Goal: Task Accomplishment & Management: Manage account settings

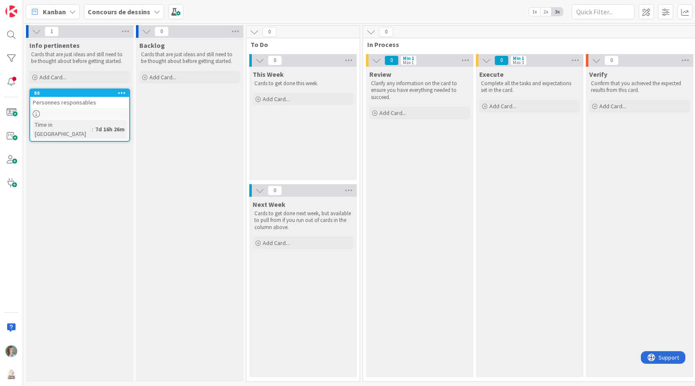
click at [154, 12] on icon at bounding box center [157, 11] width 7 height 7
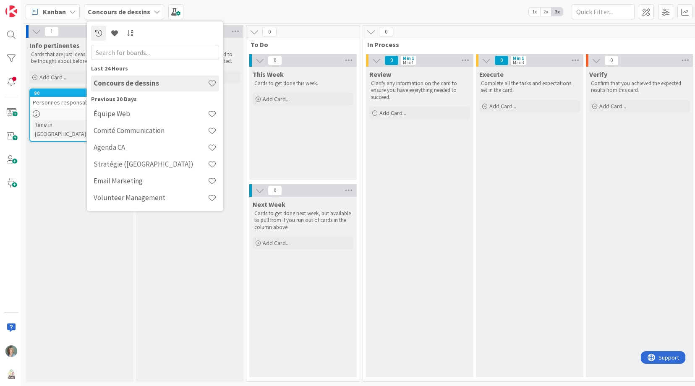
click at [214, 9] on div "Kanban Concours de dessins Last 24 Hours Concours de dessins Previous 30 Days É…" at bounding box center [359, 11] width 672 height 23
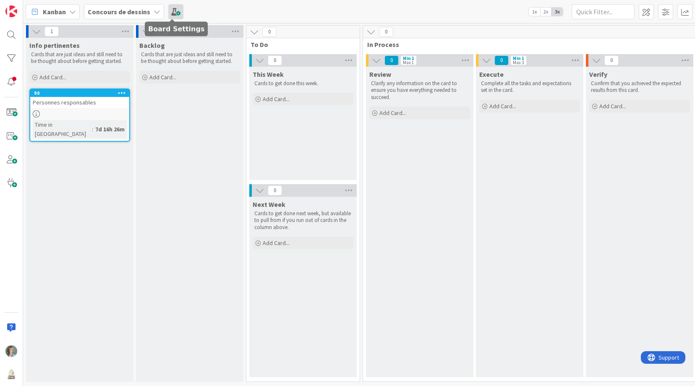
click at [173, 10] on span at bounding box center [175, 11] width 15 height 15
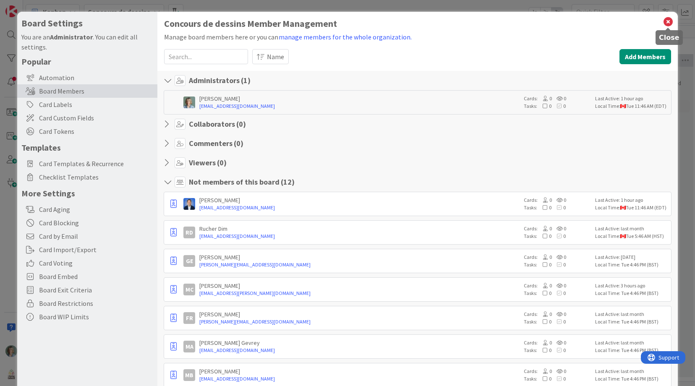
click at [669, 22] on icon at bounding box center [668, 22] width 11 height 12
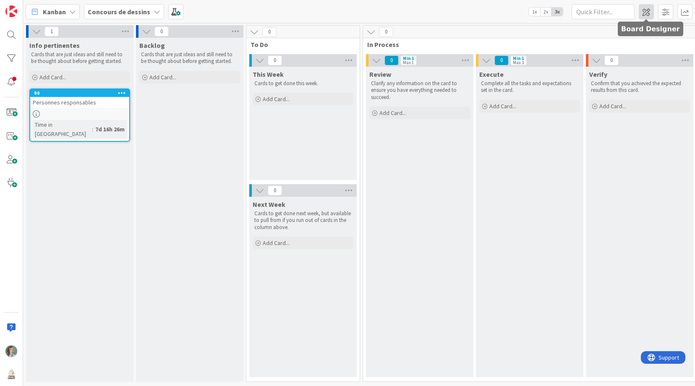
click at [646, 13] on span at bounding box center [646, 11] width 15 height 15
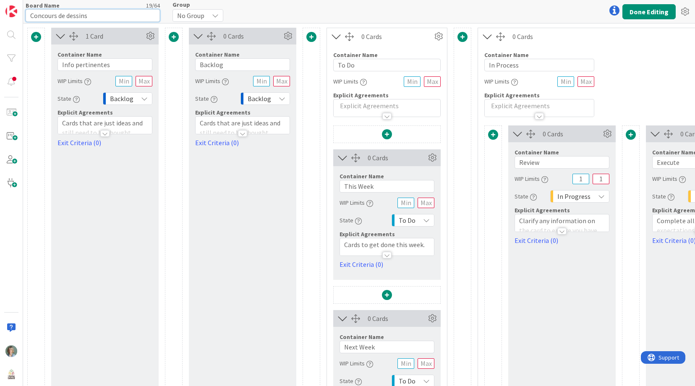
drag, startPoint x: 93, startPoint y: 16, endPoint x: 25, endPoint y: 16, distance: 68.4
click at [25, 16] on div "Board Name 19 / 64 Concours de dessins Group No Group Done Editing" at bounding box center [359, 11] width 672 height 23
type input "Comité école"
click at [305, 10] on div "Board Name 12 / 64 Comité école Group No Group Done Editing" at bounding box center [359, 11] width 672 height 23
click at [660, 12] on button "Done Editing" at bounding box center [648, 11] width 53 height 15
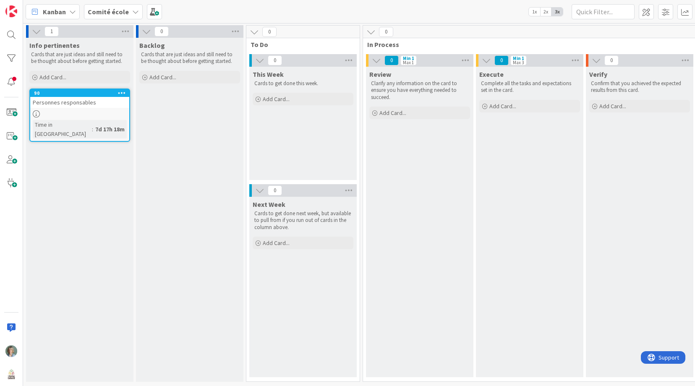
click at [415, 27] on div "0" at bounding box center [529, 32] width 333 height 13
click at [648, 10] on span at bounding box center [646, 11] width 15 height 15
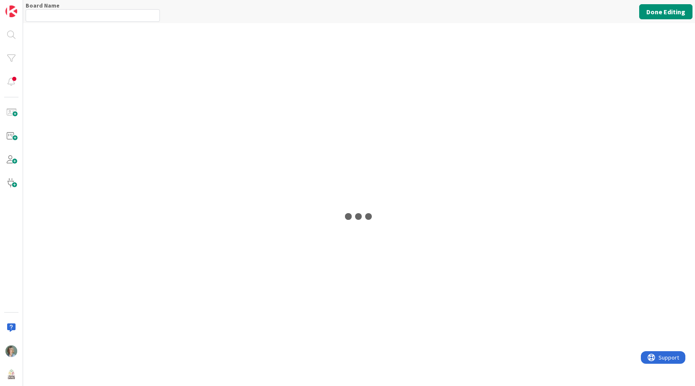
type input "Comité école"
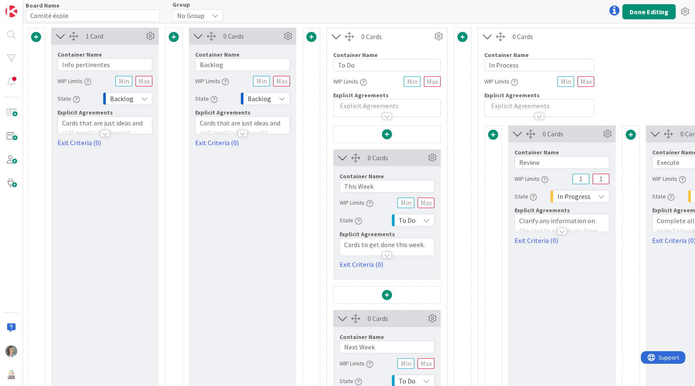
click at [74, 121] on p "Cards that are just ideas and still need to be thought about before getting sta…" at bounding box center [105, 132] width 86 height 29
click at [118, 159] on p "Cards that are just ideas and still need to be thought about before getting sta…" at bounding box center [105, 158] width 86 height 29
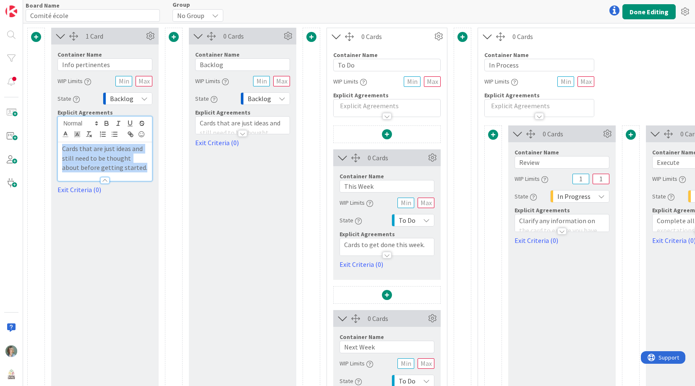
drag, startPoint x: 131, startPoint y: 168, endPoint x: 55, endPoint y: 152, distance: 77.7
click at [55, 151] on div "Container Name 16 / 64 Info pertinentes WIP Limits State Backlog Explicit Agree…" at bounding box center [104, 119] width 107 height 150
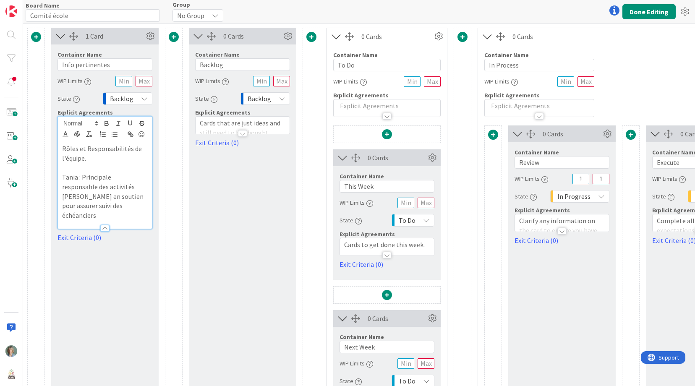
click at [143, 261] on div "1 Card Container Name 16 / 64 Info pertinentes WIP Limits State Backlog Explici…" at bounding box center [104, 246] width 107 height 437
click at [136, 281] on div "1 Card Container Name 16 / 64 Info pertinentes WIP Limits State Backlog Explici…" at bounding box center [104, 246] width 107 height 437
click at [225, 227] on div "0 Cards Container Name 7 / 64 Backlog WIP Limits State Backlog Explicit Agreeme…" at bounding box center [242, 246] width 107 height 437
drag, startPoint x: 110, startPoint y: 282, endPoint x: 125, endPoint y: 266, distance: 21.4
click at [110, 282] on div "1 Card Container Name 16 / 64 Info pertinentes WIP Limits State Backlog Explici…" at bounding box center [104, 246] width 107 height 437
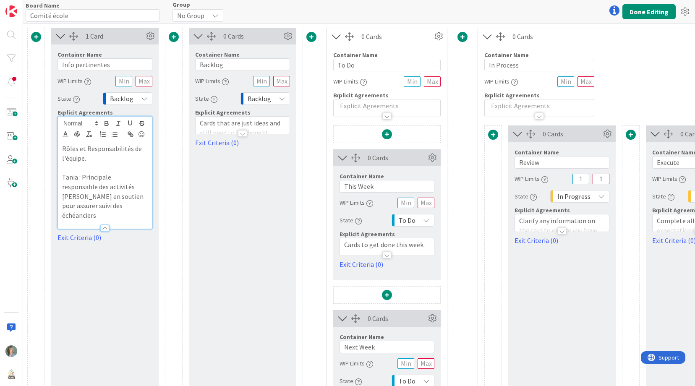
click at [248, 232] on div "0 Cards Container Name 7 / 64 Backlog WIP Limits State Backlog Explicit Agreeme…" at bounding box center [242, 246] width 107 height 437
click at [235, 196] on div "0 Cards Container Name 7 / 64 Backlog WIP Limits State Backlog Explicit Agreeme…" at bounding box center [242, 246] width 107 height 437
click at [641, 10] on button "Done Editing" at bounding box center [648, 11] width 53 height 15
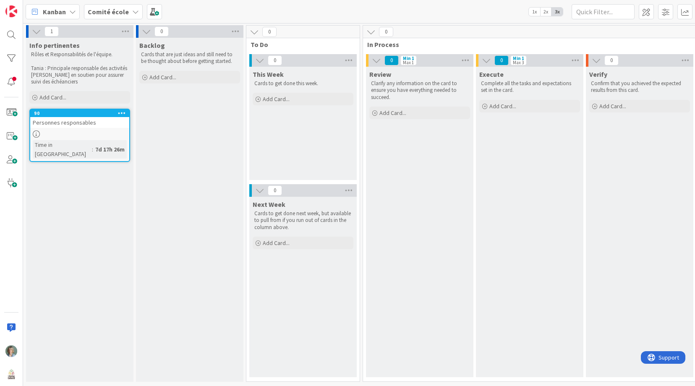
click at [92, 80] on p "Zélia en soutien pour assurer suivi des échéanciers" at bounding box center [79, 79] width 97 height 14
click at [129, 31] on icon at bounding box center [125, 31] width 11 height 13
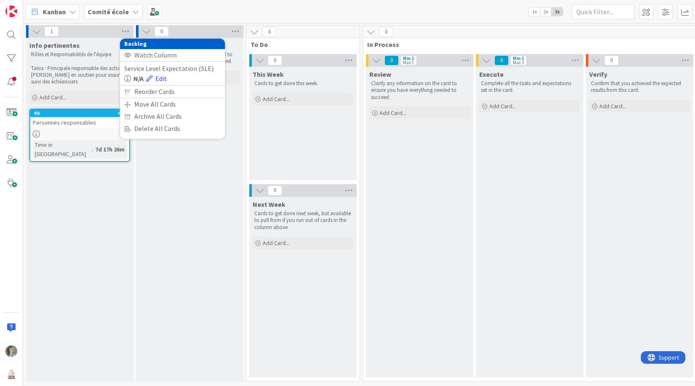
click at [163, 76] on link "Edit" at bounding box center [156, 78] width 21 height 10
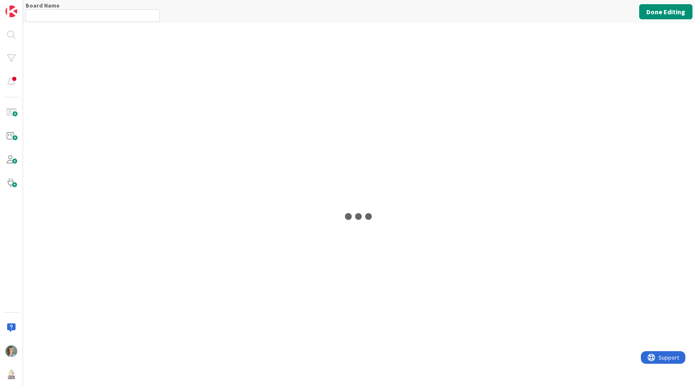
type input "Comité école"
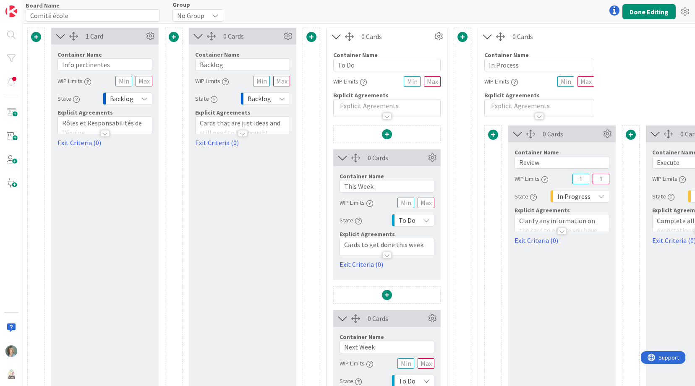
click at [95, 123] on p "Rôles et Responsabilités de l'équipe." at bounding box center [105, 127] width 86 height 19
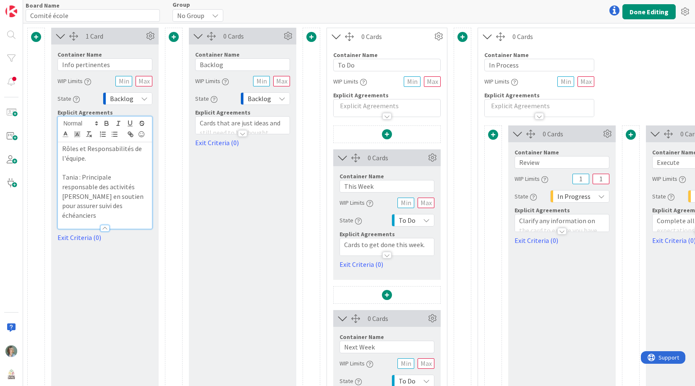
click at [95, 187] on p "Tania : Principale responsable des activités" at bounding box center [105, 181] width 86 height 19
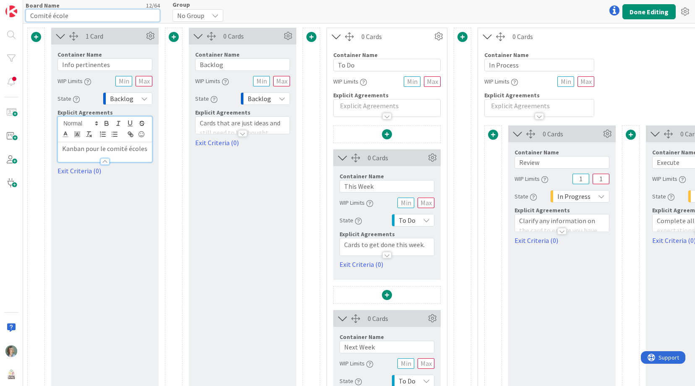
click at [67, 16] on input "Comité école" at bounding box center [93, 15] width 134 height 13
type input "Comité écoles"
click at [146, 150] on p "Kanban pour le comité écoles" at bounding box center [105, 149] width 86 height 10
drag, startPoint x: 90, startPoint y: 168, endPoint x: 108, endPoint y: 187, distance: 26.4
click at [90, 169] on p "Kanban pour le comité écoles qui regroupe les deux grandes activités : Hausse (…" at bounding box center [105, 158] width 86 height 29
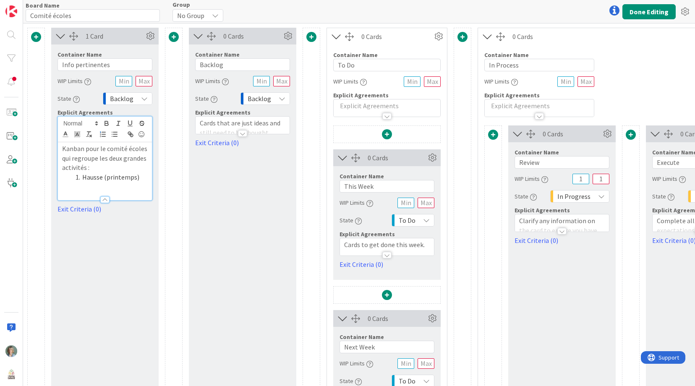
click at [144, 179] on li "Hausse (printemps)" at bounding box center [110, 177] width 76 height 10
click at [131, 197] on li "Le concours de dessins (automne)" at bounding box center [110, 191] width 76 height 19
click at [86, 177] on li "Hausse (printemps)" at bounding box center [110, 177] width 76 height 10
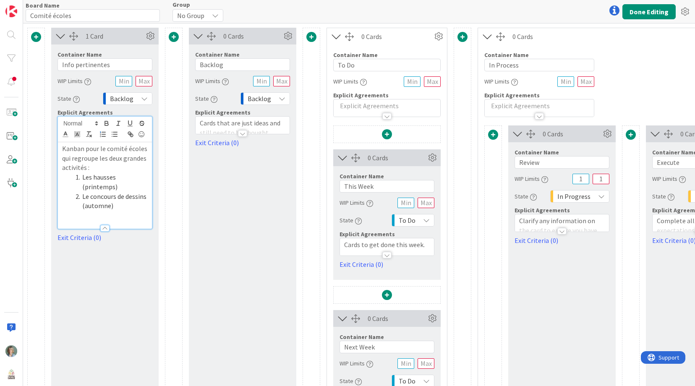
click at [120, 206] on li "Le concours de dessins (automne)" at bounding box center [110, 201] width 76 height 19
click at [123, 270] on div "1 Card Container Name 16 / 64 Info pertinentes WIP Limits State Backlog Explici…" at bounding box center [104, 246] width 107 height 437
click at [643, 13] on button "Done Editing" at bounding box center [648, 11] width 53 height 15
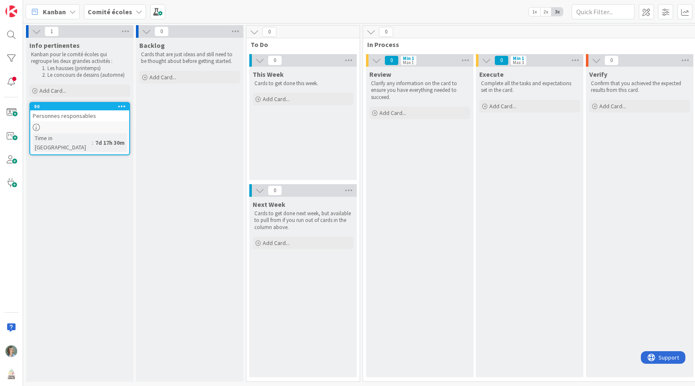
click at [89, 123] on div "90 Personnes responsables Time in Column : 7d 17h 30m" at bounding box center [79, 128] width 101 height 53
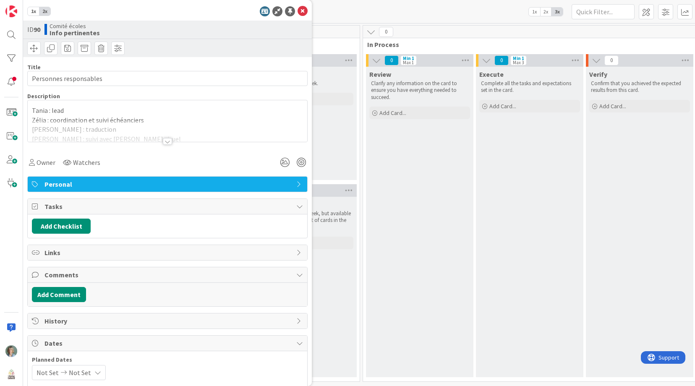
click at [83, 118] on p "Zélia : coordination et suivi échéanciers" at bounding box center [167, 120] width 271 height 10
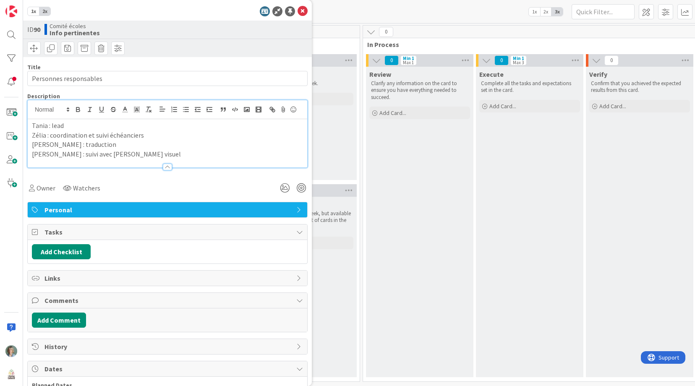
click at [175, 147] on p "Vanessa : traduction" at bounding box center [167, 145] width 271 height 10
click at [163, 154] on p "Marie : suivi avec Guilaume caneva visuel" at bounding box center [167, 154] width 271 height 10
drag, startPoint x: 300, startPoint y: 9, endPoint x: 202, endPoint y: 16, distance: 97.6
click at [300, 9] on icon at bounding box center [303, 11] width 10 height 10
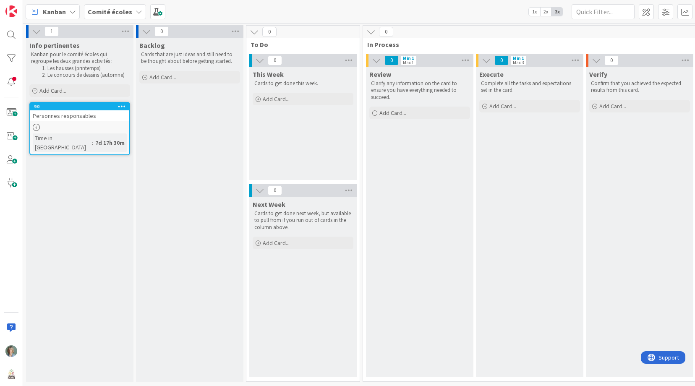
click at [216, 104] on div "Backlog Cards that are just ideas and still need to be thought about before get…" at bounding box center [189, 210] width 107 height 344
click at [256, 31] on icon at bounding box center [254, 31] width 9 height 9
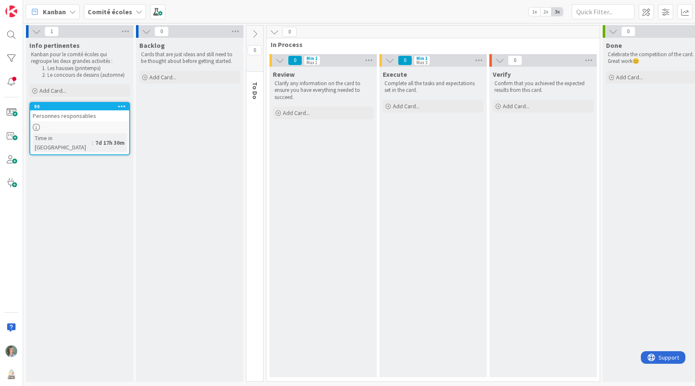
click at [256, 31] on icon at bounding box center [254, 33] width 9 height 9
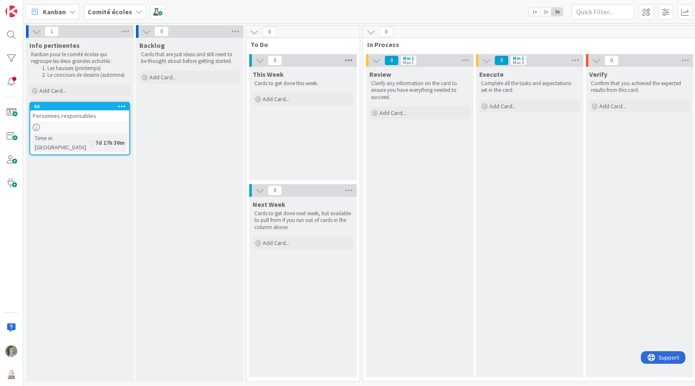
click at [352, 62] on icon at bounding box center [348, 60] width 11 height 13
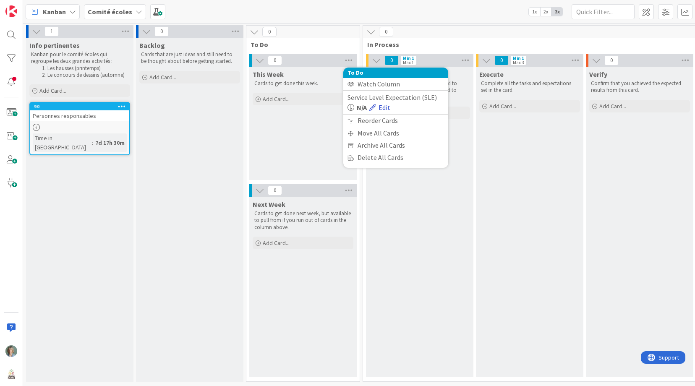
click at [386, 107] on link "Edit" at bounding box center [379, 107] width 21 height 10
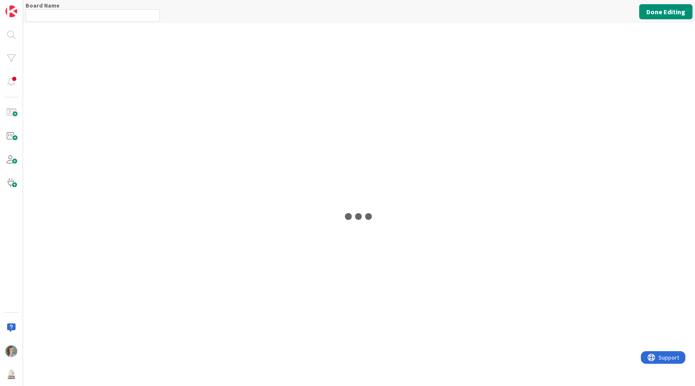
type input "Comité écoles"
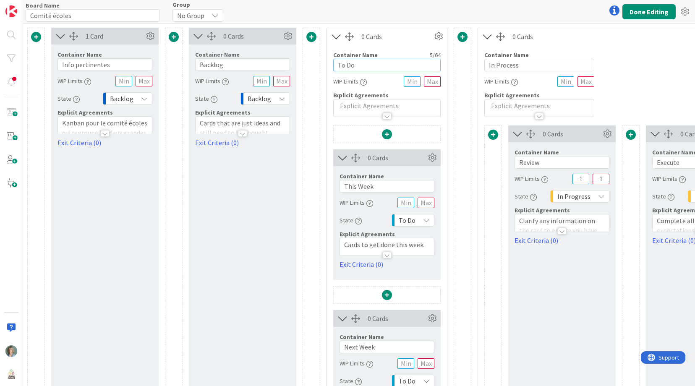
drag, startPoint x: 364, startPoint y: 65, endPoint x: 344, endPoint y: 66, distance: 20.6
click at [344, 65] on input "To Do" at bounding box center [386, 65] width 107 height 13
type input "Tout doux"
drag, startPoint x: 383, startPoint y: 185, endPoint x: 328, endPoint y: 183, distance: 55.0
click at [328, 183] on div "0 Cards Container Name 9 / 64 This Week WIP Limits State To Do Explicit Agreeme…" at bounding box center [387, 294] width 120 height 339
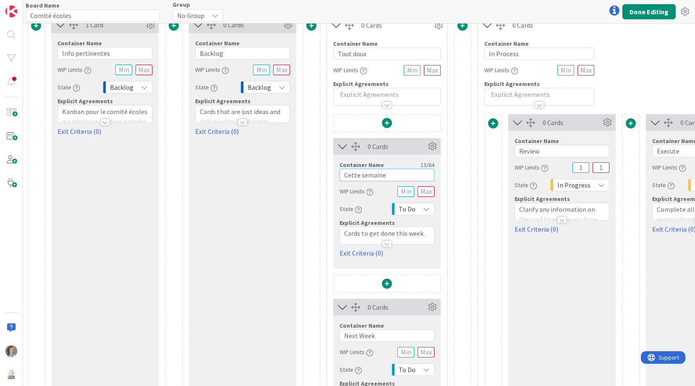
scroll to position [83, 0]
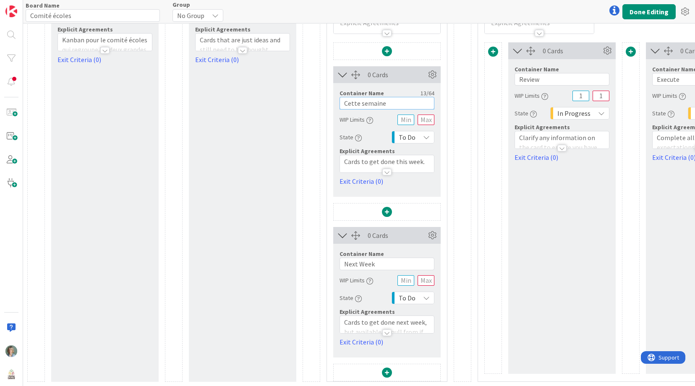
type input "Cette semaine"
drag, startPoint x: 376, startPoint y: 266, endPoint x: 339, endPoint y: 261, distance: 36.4
click at [339, 261] on input "Next Week" at bounding box center [386, 264] width 95 height 13
type input "[PERSON_NAME]"
click at [407, 164] on div at bounding box center [387, 168] width 94 height 9
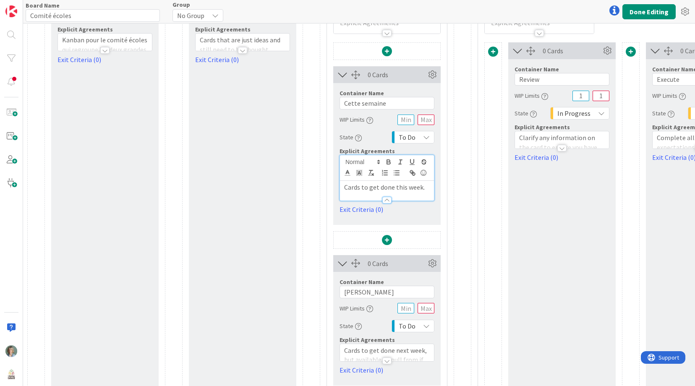
click at [417, 192] on div at bounding box center [387, 196] width 94 height 9
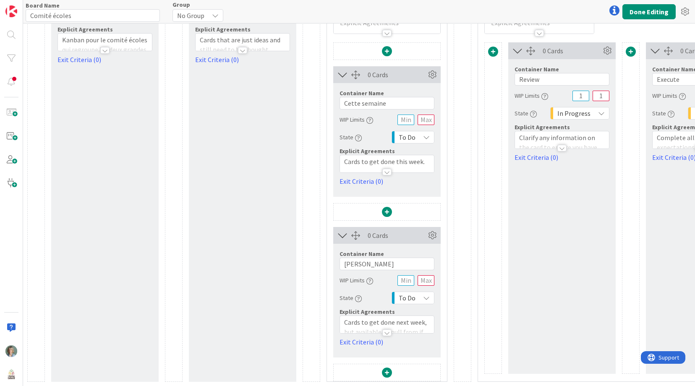
click at [422, 165] on div at bounding box center [387, 168] width 94 height 9
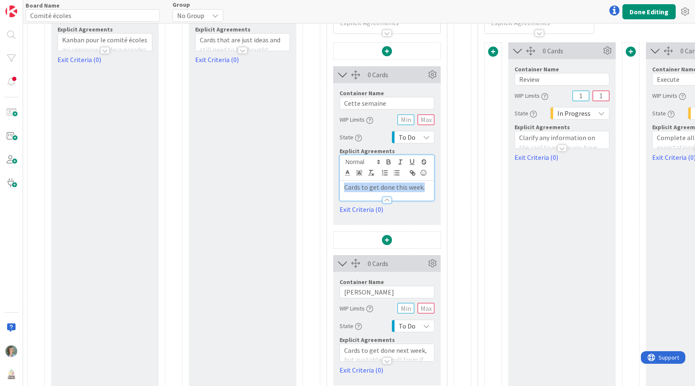
drag, startPoint x: 425, startPoint y: 186, endPoint x: 343, endPoint y: 185, distance: 82.7
click at [343, 185] on div "Cards to get done this week." at bounding box center [387, 191] width 94 height 20
copy p "Cards to get done this week."
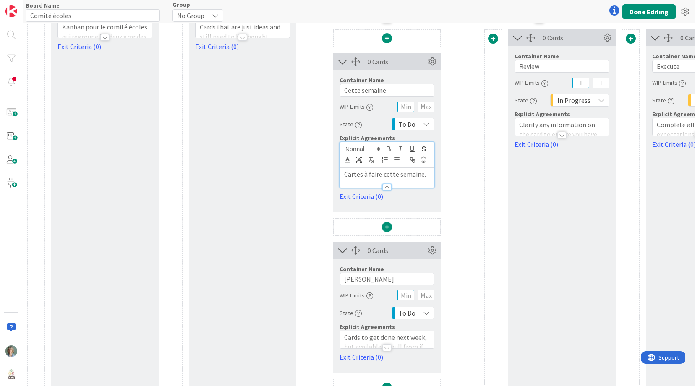
scroll to position [111, 0]
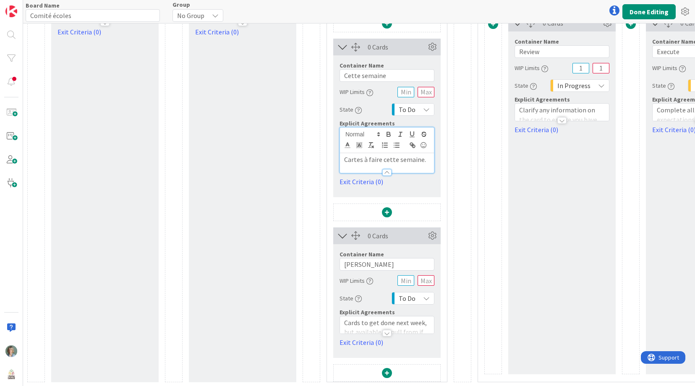
click at [415, 326] on div at bounding box center [387, 329] width 94 height 9
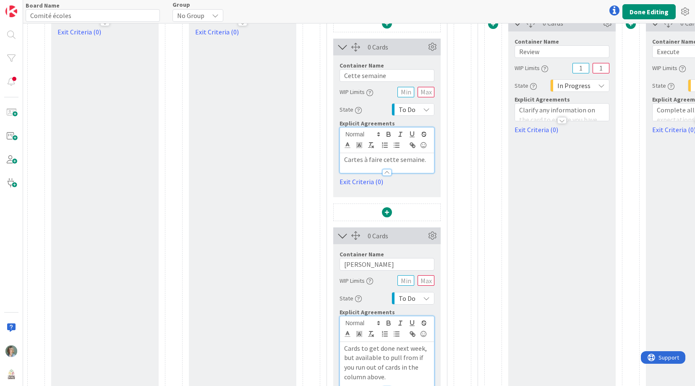
click at [410, 358] on p "Cards to get done next week, but available to pull from if you run out of cards…" at bounding box center [387, 363] width 86 height 38
copy p "Cards to get done next week, but available to pull from if you run out of cards…"
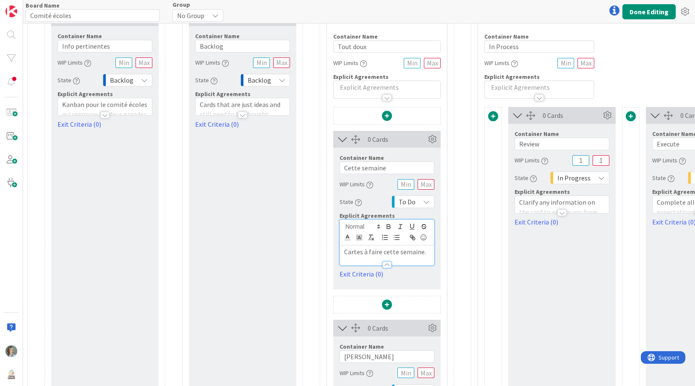
scroll to position [0, 0]
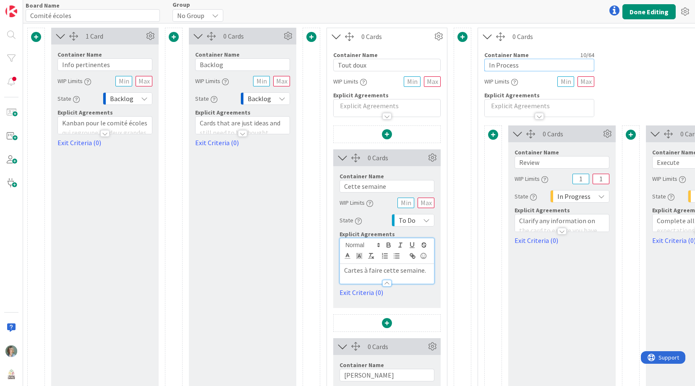
drag, startPoint x: 531, startPoint y: 65, endPoint x: 486, endPoint y: 61, distance: 45.5
click at [486, 61] on input "In Process" at bounding box center [539, 65] width 110 height 13
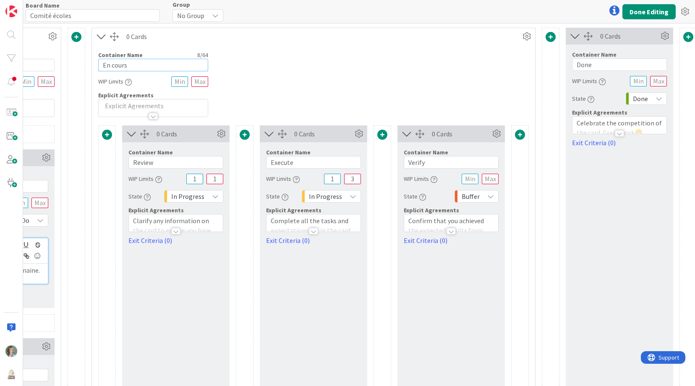
scroll to position [0, 392]
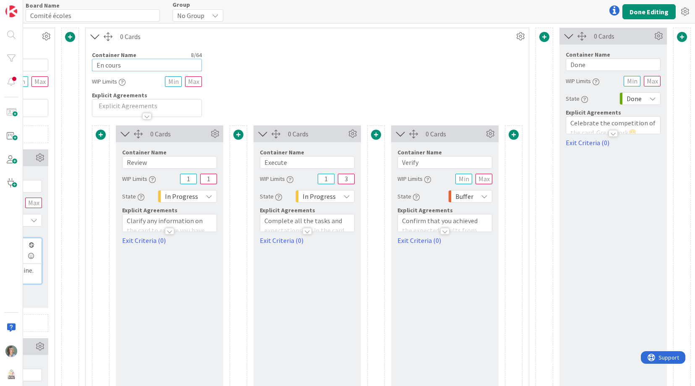
type input "En cours"
drag, startPoint x: 147, startPoint y: 163, endPoint x: 124, endPoint y: 159, distance: 23.3
click at [124, 159] on input "Review" at bounding box center [169, 162] width 95 height 13
type input "Communication"
click at [195, 223] on div at bounding box center [170, 227] width 94 height 9
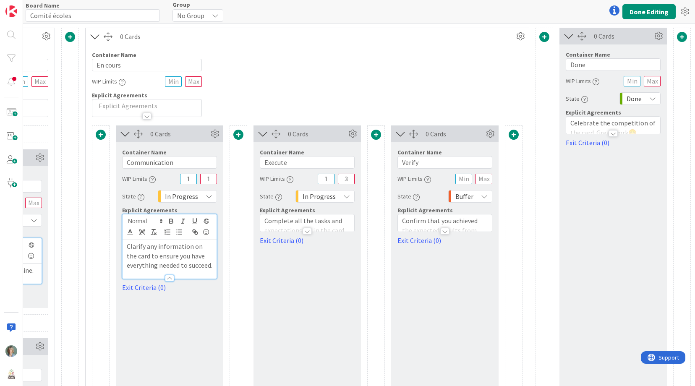
click at [191, 254] on p "Clarify any information on the card to ensure you have everything needed to suc…" at bounding box center [170, 256] width 86 height 29
paste div
click at [130, 246] on p "(invitation envoyée, relances aux écoles, info aux parents)" at bounding box center [170, 251] width 86 height 19
click at [204, 257] on p "Invitation envoyée, relances aux écoles, info aux parents)" at bounding box center [170, 251] width 86 height 19
drag, startPoint x: 200, startPoint y: 305, endPoint x: 223, endPoint y: 300, distance: 23.5
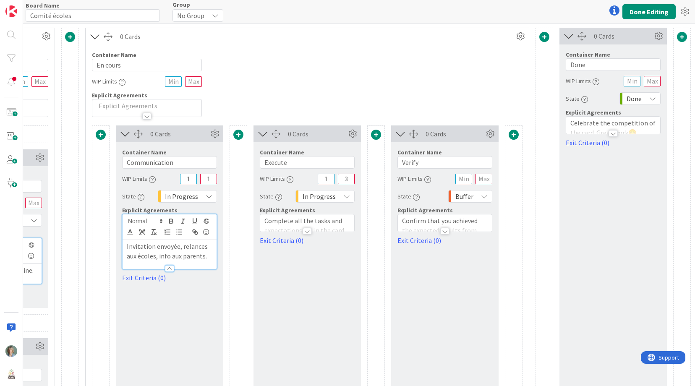
click at [200, 305] on div "0 Cards Container Name 13 / 64 Communication WIP Limits 1 1 State In Progress E…" at bounding box center [169, 333] width 107 height 416
drag, startPoint x: 295, startPoint y: 163, endPoint x: 248, endPoint y: 163, distance: 47.0
click at [248, 163] on div "0 Cards Container Name 13 / 64 Communication WIP Limits 1 1 State In Progress E…" at bounding box center [307, 333] width 431 height 416
paste input "Dessins en production & réception"
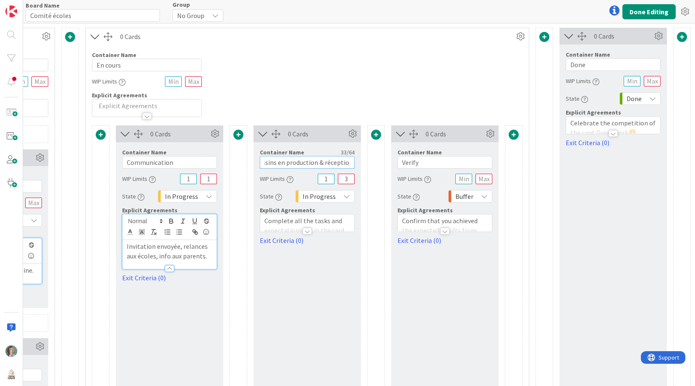
type input "Dessins en production & réception"
click at [275, 222] on p "Complete all the tasks and expectations set in the card." at bounding box center [307, 225] width 86 height 19
click at [293, 255] on p "Complete all the tasks and expectations set in the card." at bounding box center [307, 251] width 86 height 19
drag, startPoint x: 425, startPoint y: 161, endPoint x: 386, endPoint y: 163, distance: 39.1
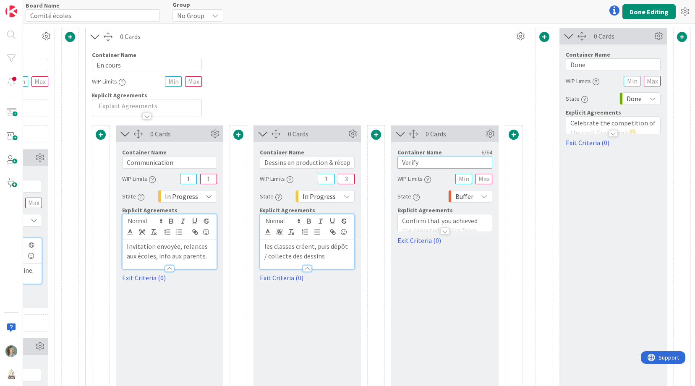
click at [386, 163] on div "0 Cards Container Name 13 / 64 Communication WIP Limits 1 1 State In Progress E…" at bounding box center [307, 333] width 431 height 416
paste input "Sélection & vote"
type input "Sélection & vote"
click at [465, 220] on p "Confirm that you achieved the expected results from this card." at bounding box center [445, 230] width 86 height 29
click at [466, 264] on p "Confirm that you achieved the expected results from this card." at bounding box center [445, 256] width 86 height 29
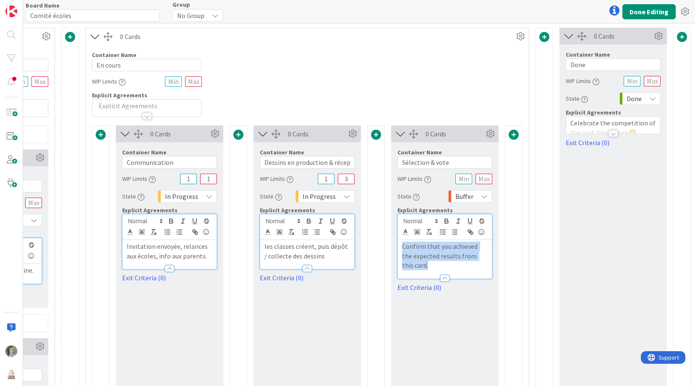
drag, startPoint x: 447, startPoint y: 264, endPoint x: 397, endPoint y: 248, distance: 53.3
click at [397, 249] on div "Container Name 16 / 64 Sélection & vote WIP Limits State Buffer Explicit Agreem…" at bounding box center [444, 217] width 107 height 150
click at [484, 195] on icon at bounding box center [484, 196] width 7 height 7
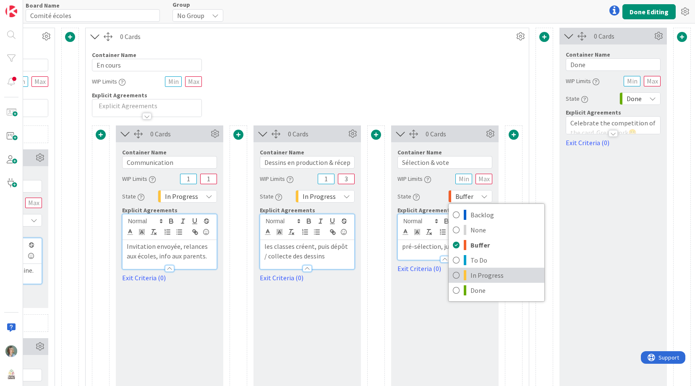
click at [504, 277] on span "In Progress" at bounding box center [505, 275] width 70 height 13
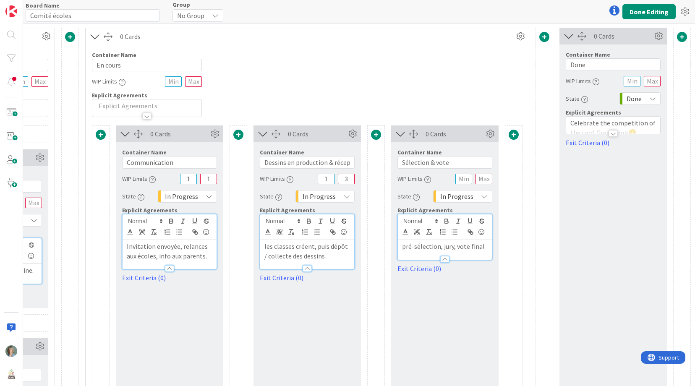
click at [514, 134] on span at bounding box center [514, 135] width 10 height 10
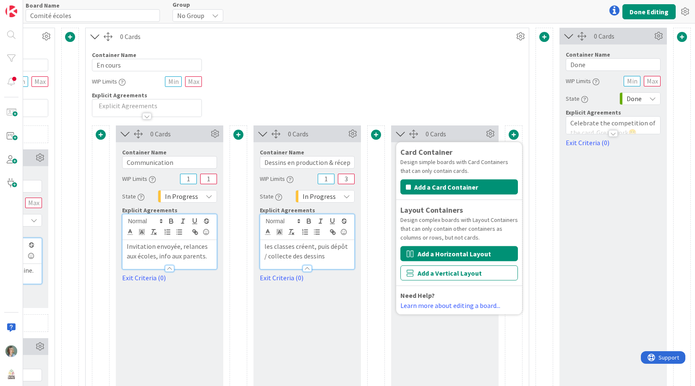
click at [472, 253] on button "Add a Horizontal Layout" at bounding box center [458, 253] width 117 height 15
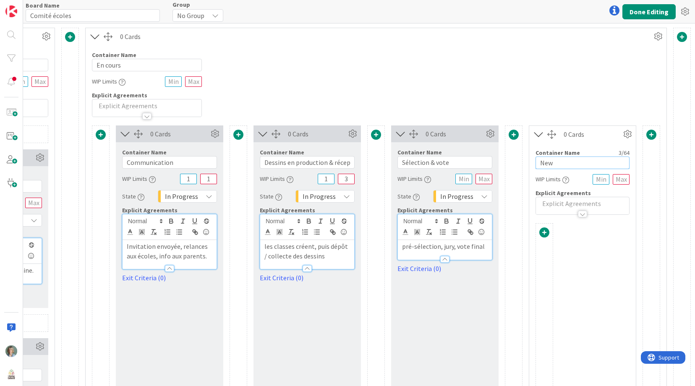
drag, startPoint x: 556, startPoint y: 162, endPoint x: 535, endPoint y: 163, distance: 21.4
click at [535, 163] on input "New" at bounding box center [582, 163] width 94 height 13
paste input "Annonce & communication"
type input "Annonce & communication"
click at [558, 204] on p at bounding box center [582, 204] width 85 height 10
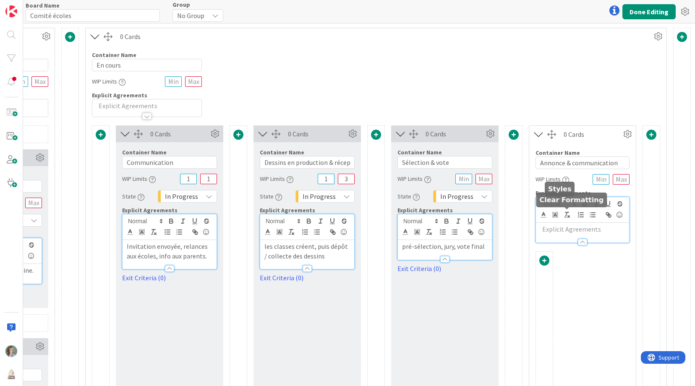
click at [578, 229] on p at bounding box center [582, 229] width 85 height 10
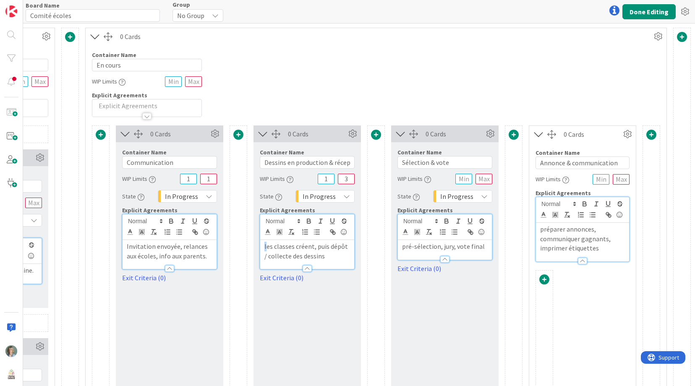
click at [264, 247] on div "les classes créent, puis dépôt / collecte des dessins" at bounding box center [307, 254] width 94 height 29
click at [400, 245] on div "pré-sélection, jury, vote final" at bounding box center [445, 250] width 94 height 20
drag, startPoint x: 542, startPoint y: 230, endPoint x: 535, endPoint y: 230, distance: 6.7
click at [536, 229] on div "préparer annonces, communiquer gagnants, imprimer étiquettes" at bounding box center [582, 242] width 93 height 39
click at [651, 10] on button "Done Editing" at bounding box center [648, 11] width 53 height 15
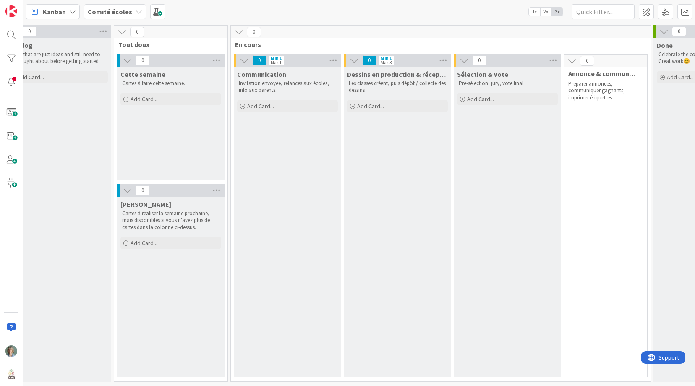
scroll to position [0, 130]
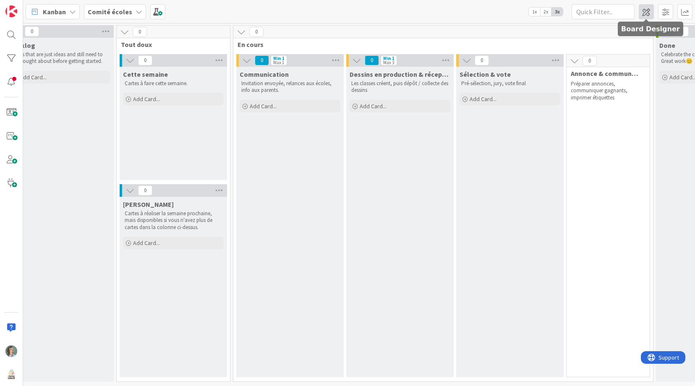
click at [645, 13] on span at bounding box center [646, 11] width 15 height 15
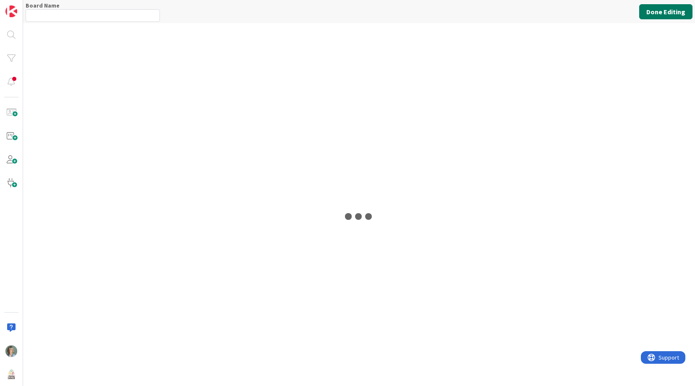
type input "Comité écoles"
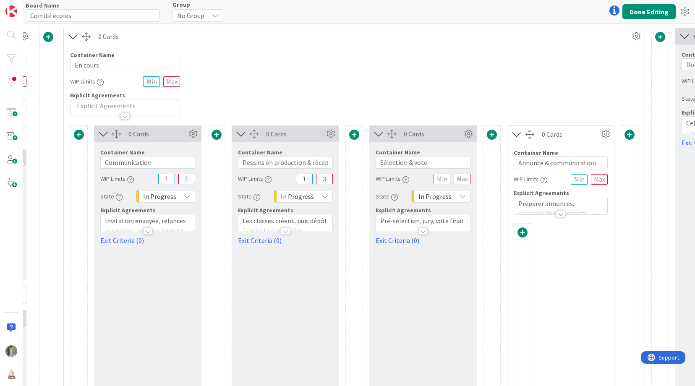
scroll to position [0, 405]
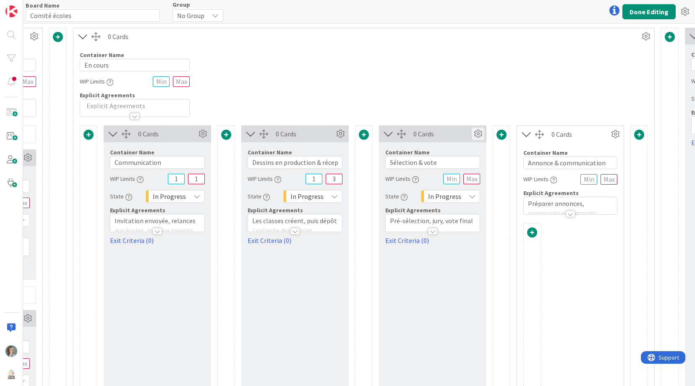
click at [479, 131] on icon at bounding box center [478, 134] width 13 height 13
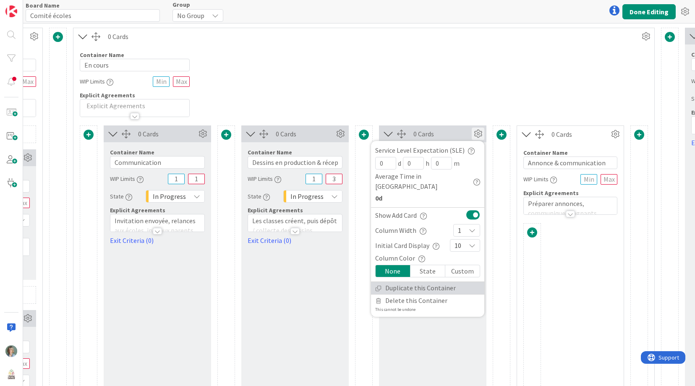
click at [444, 282] on link "Duplicate this Container" at bounding box center [427, 288] width 113 height 12
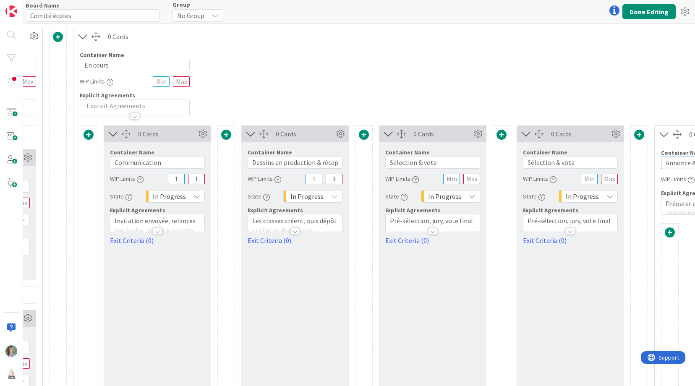
click at [682, 161] on input "Annonce & communication" at bounding box center [708, 163] width 94 height 13
click at [682, 162] on input "Annonce & communication" at bounding box center [708, 163] width 94 height 13
drag, startPoint x: 585, startPoint y: 164, endPoint x: 522, endPoint y: 162, distance: 63.0
click at [522, 162] on div "Container Name 16 / 64 Sélection & vote WIP Limits State In Progress Explicit A…" at bounding box center [570, 193] width 107 height 103
paste input "Annonce & communication"
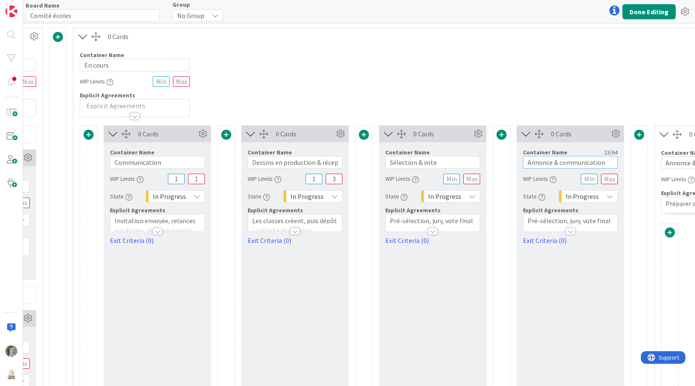
type input "Annonce & communication"
click at [671, 203] on p "Préparer annonces, communiquer gagnants, imprimer étiquettes" at bounding box center [708, 213] width 85 height 29
click at [682, 238] on p "Préparer annonces, communiquer gagnants, imprimer étiquettes" at bounding box center [708, 238] width 85 height 29
copy p "Préparer annonces, communiquer gagnants, imprimer étiquettes"
click at [601, 219] on p "Pré-sélection, jury, vote final" at bounding box center [570, 221] width 86 height 10
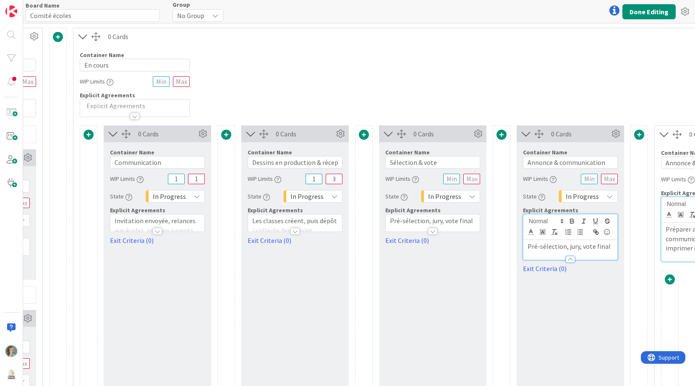
click at [603, 251] on div at bounding box center [570, 255] width 94 height 9
click at [595, 218] on p "Pré-sélection, jury, vote final" at bounding box center [570, 221] width 86 height 10
click at [606, 245] on p "Pré-sélection, jury, vote final" at bounding box center [570, 247] width 86 height 10
click at [660, 12] on button "Done Editing" at bounding box center [648, 11] width 53 height 15
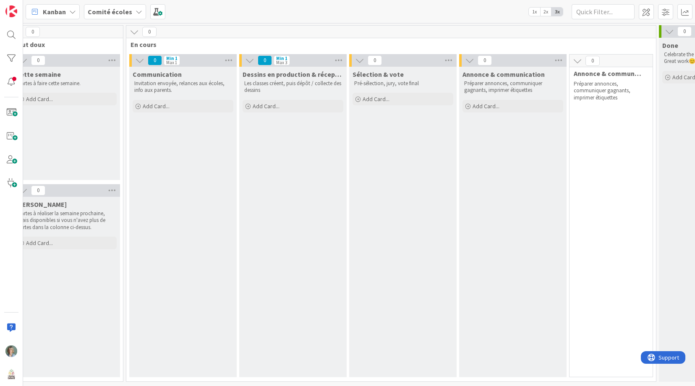
scroll to position [0, 238]
click at [645, 12] on span at bounding box center [646, 11] width 15 height 15
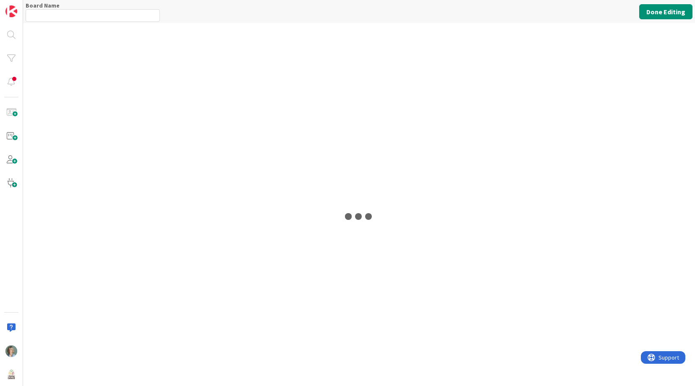
type input "Comité écoles"
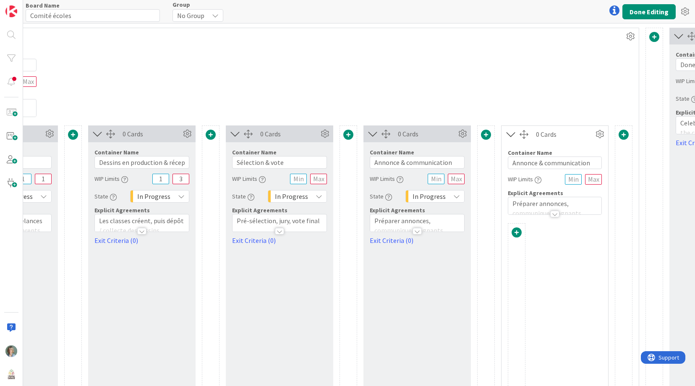
scroll to position [0, 574]
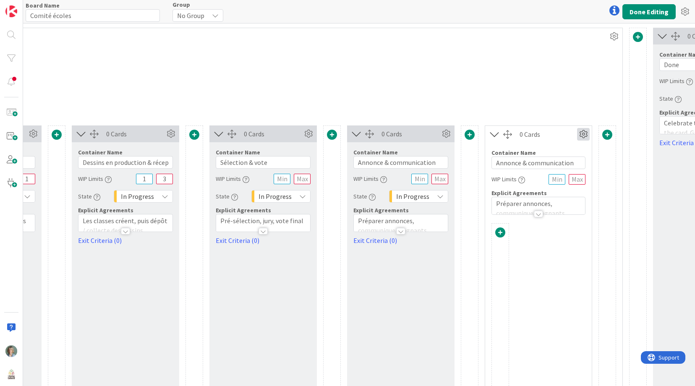
click at [585, 138] on icon at bounding box center [583, 134] width 13 height 13
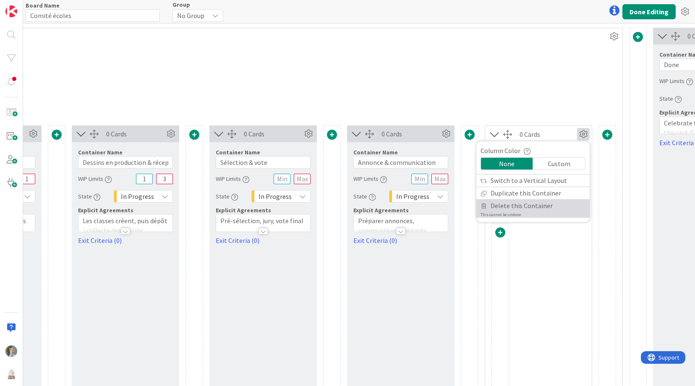
click at [523, 211] on span "Delete this Container" at bounding box center [522, 206] width 62 height 12
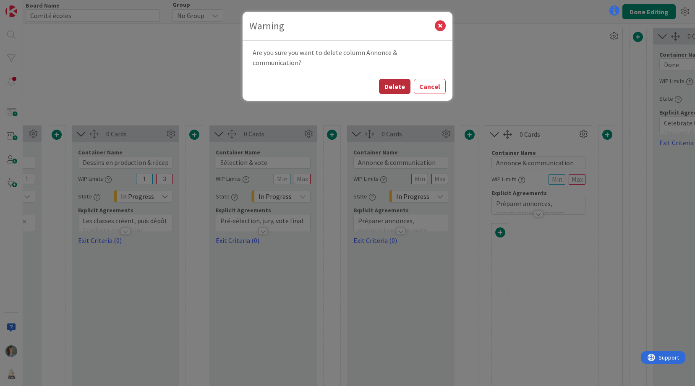
drag, startPoint x: 402, startPoint y: 80, endPoint x: 407, endPoint y: 84, distance: 7.1
click at [402, 80] on button "Delete" at bounding box center [394, 86] width 31 height 15
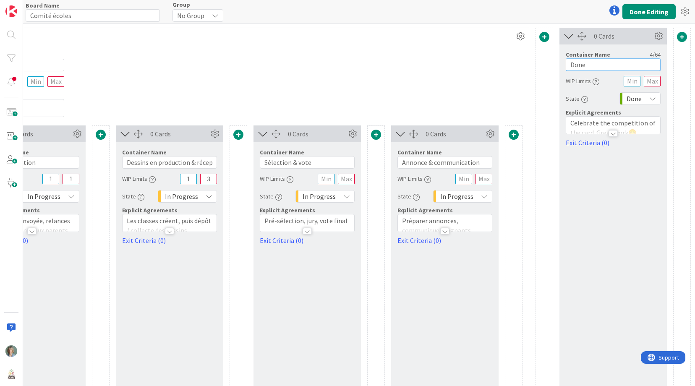
drag, startPoint x: 595, startPoint y: 63, endPoint x: 558, endPoint y: 63, distance: 36.5
click at [559, 63] on div "1 Card Container Name 16 / 64 Info pertinentes WIP Limits State Backlog Explici…" at bounding box center [93, 246] width 1193 height 437
paste input "Clôtur"
type input "Clôture"
click at [640, 126] on div at bounding box center [613, 129] width 94 height 9
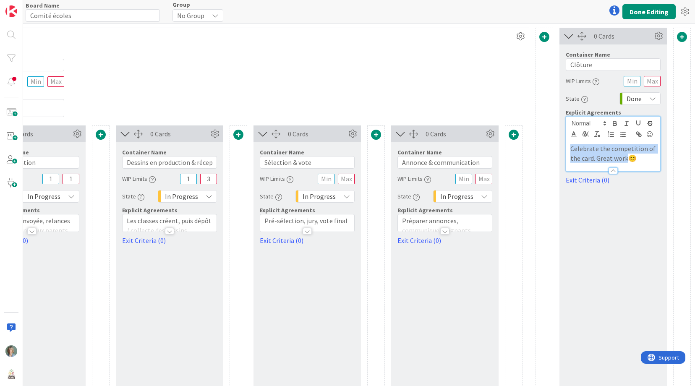
drag, startPoint x: 626, startPoint y: 158, endPoint x: 563, endPoint y: 146, distance: 64.0
click at [563, 146] on div "Container Name 7 / 64 Clôture WIP Limits State Done Explicit Agreements Celebra…" at bounding box center [612, 114] width 107 height 141
drag, startPoint x: 573, startPoint y: 149, endPoint x: 567, endPoint y: 149, distance: 5.9
click at [567, 149] on div "remerciements, retour d’expérience, archivage) 😊" at bounding box center [613, 156] width 94 height 29
click at [639, 155] on p "Remerciements, retour d’expérience, archivage) 😊" at bounding box center [613, 153] width 86 height 19
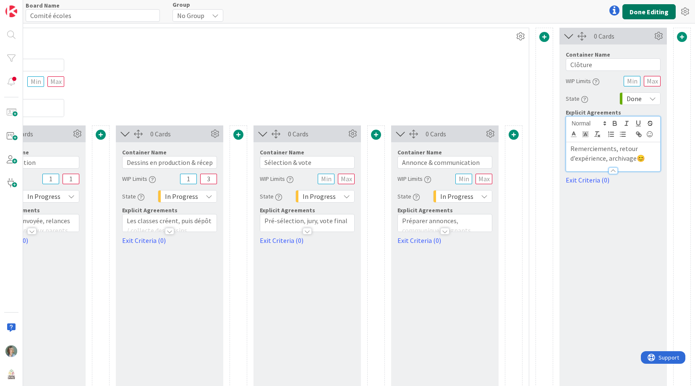
click at [655, 10] on button "Done Editing" at bounding box center [648, 11] width 53 height 15
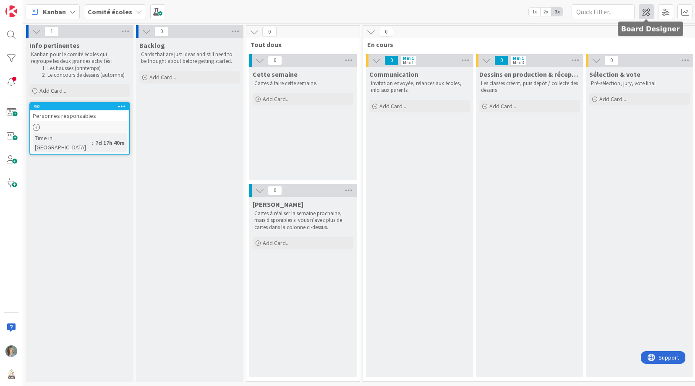
click at [649, 13] on span at bounding box center [646, 11] width 15 height 15
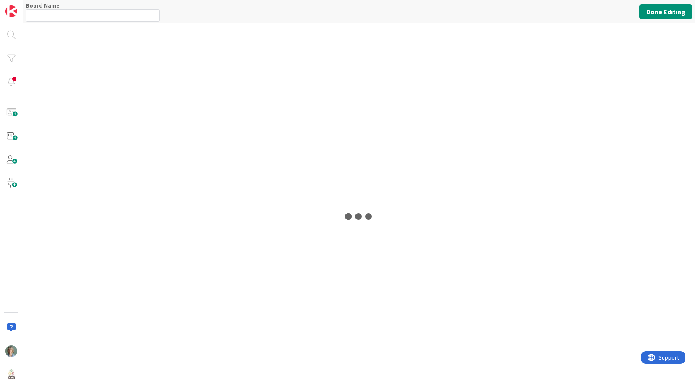
type input "Comité écoles"
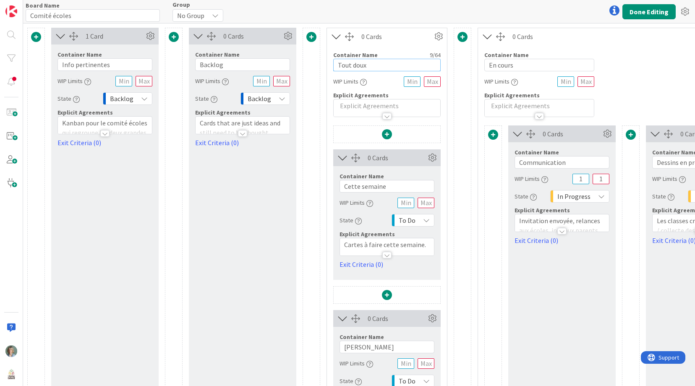
click at [395, 66] on input "Tout doux" at bounding box center [386, 65] width 107 height 13
type input "Tout doux - Concours de dessins"
click at [643, 13] on button "Done Editing" at bounding box center [648, 11] width 53 height 15
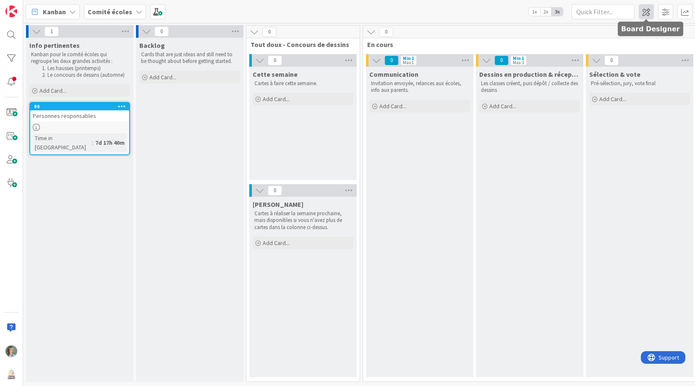
click at [650, 9] on span at bounding box center [646, 11] width 15 height 15
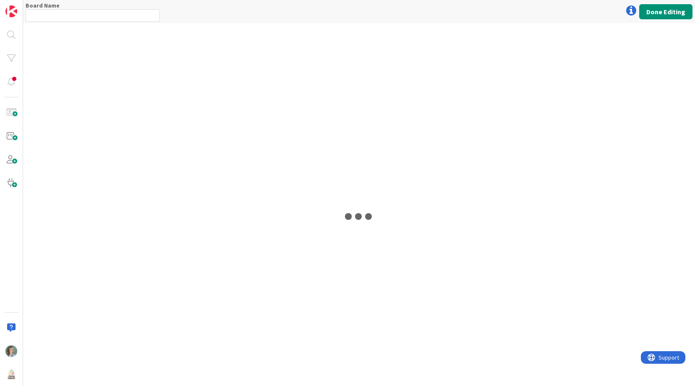
type input "Comité écoles"
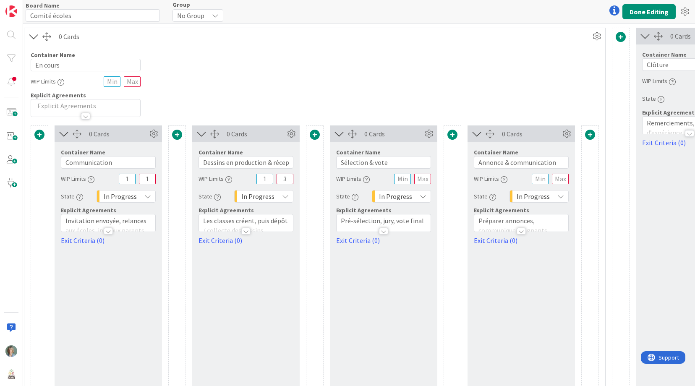
scroll to position [0, 530]
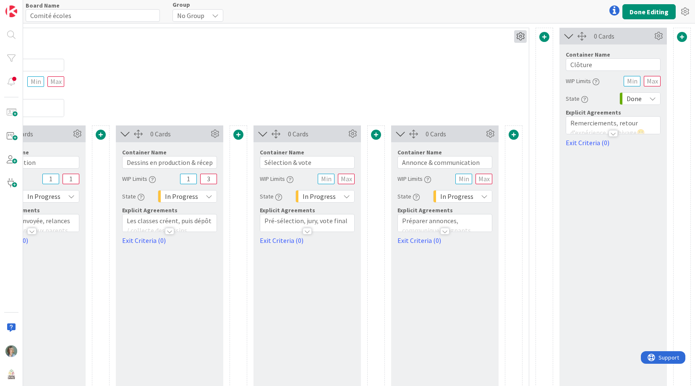
click at [522, 35] on icon at bounding box center [520, 36] width 13 height 13
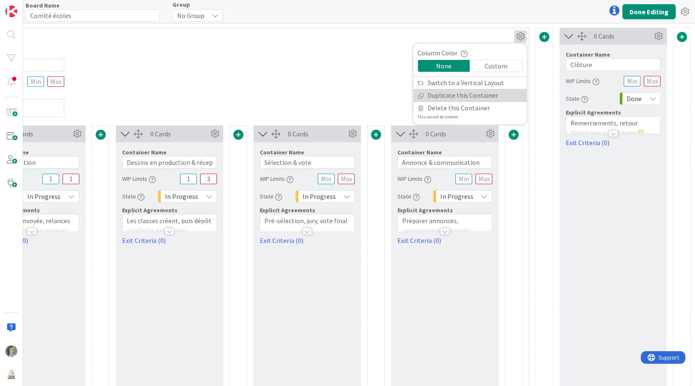
click at [451, 94] on link "Duplicate this Container" at bounding box center [469, 95] width 113 height 12
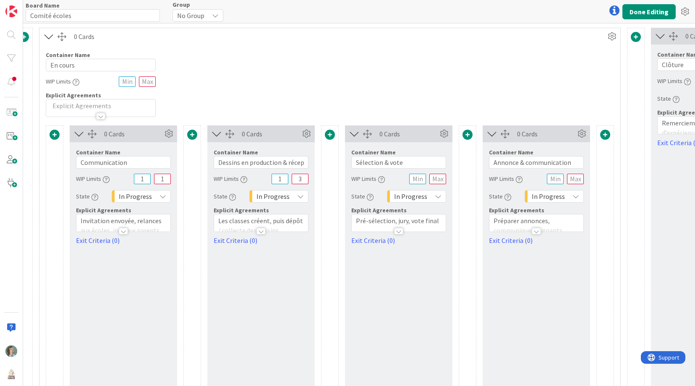
scroll to position [0, 1142]
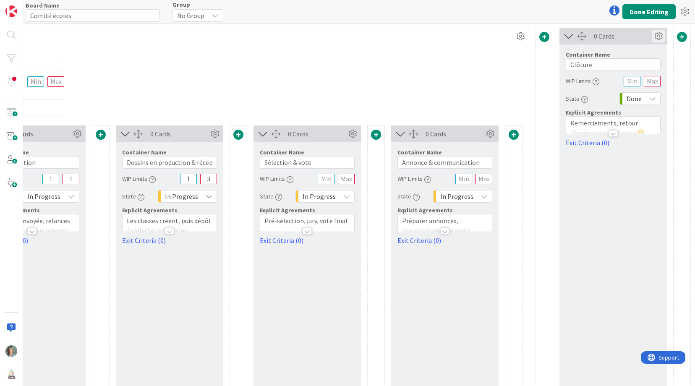
click at [660, 35] on icon at bounding box center [658, 36] width 13 height 13
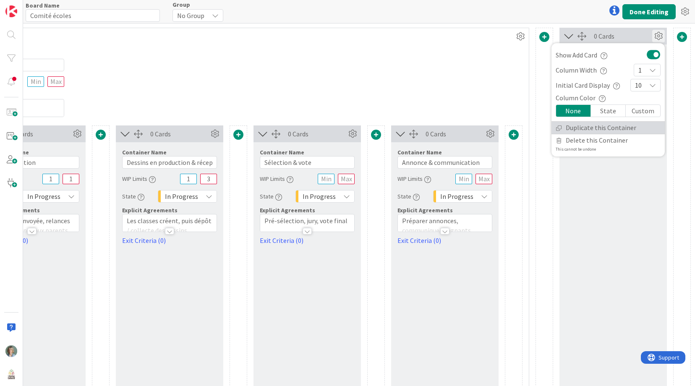
click at [591, 130] on link "Duplicate this Container" at bounding box center [607, 128] width 113 height 12
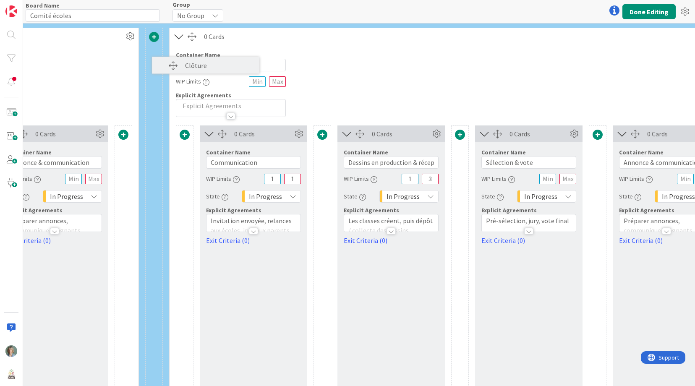
scroll to position [0, 913]
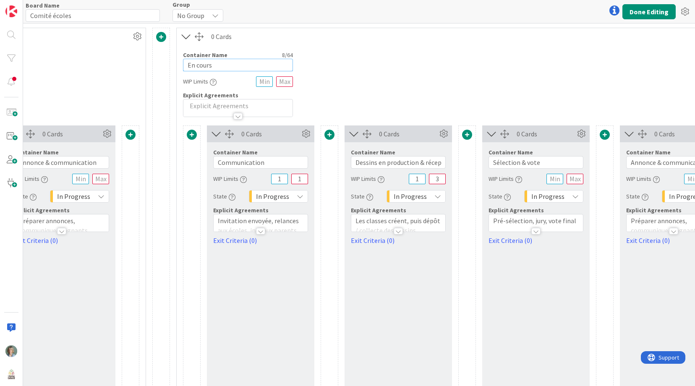
click at [248, 65] on input "En cours" at bounding box center [238, 65] width 110 height 13
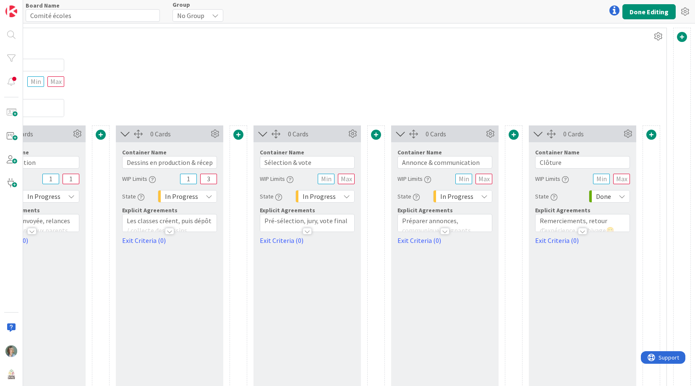
scroll to position [0, 1279]
click at [645, 12] on button "Done Editing" at bounding box center [648, 11] width 53 height 15
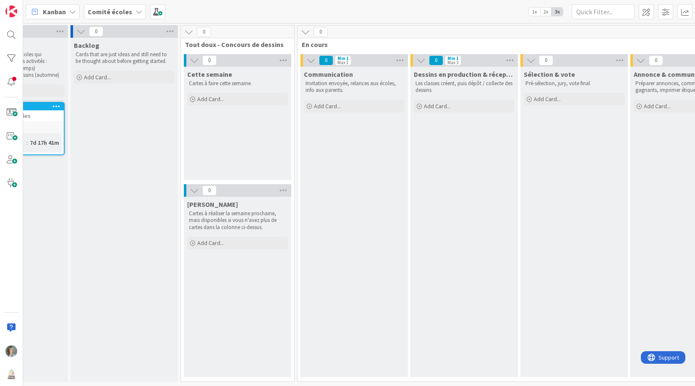
scroll to position [0, 63]
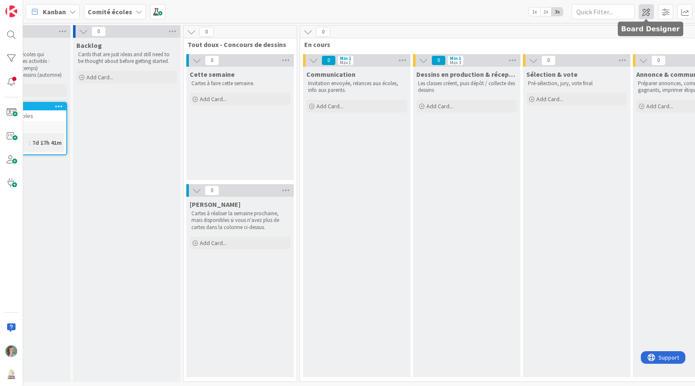
click at [650, 12] on span at bounding box center [646, 11] width 15 height 15
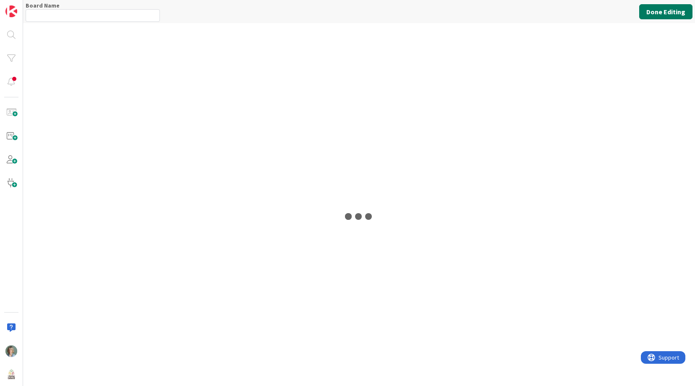
type input "Comité écoles"
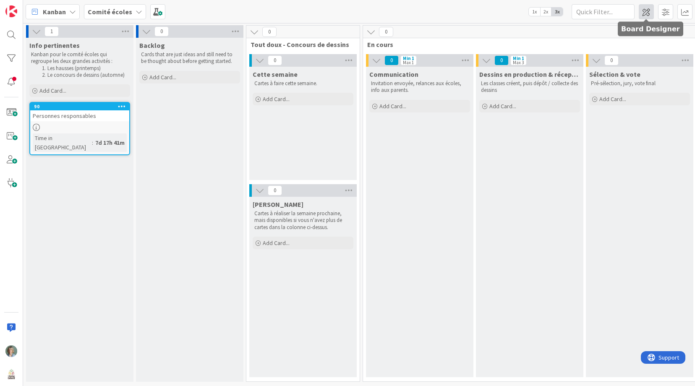
click at [647, 9] on span at bounding box center [646, 11] width 15 height 15
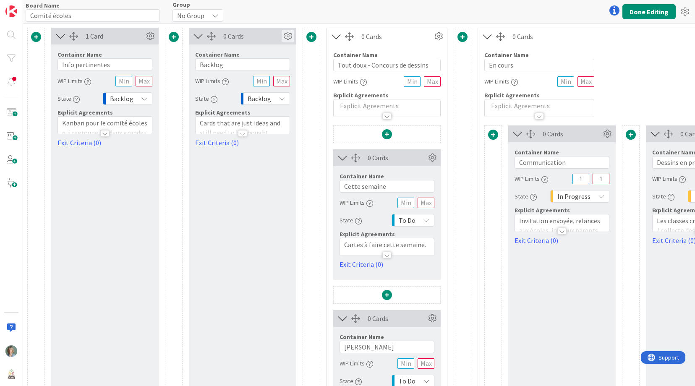
click at [286, 37] on icon at bounding box center [288, 36] width 13 height 13
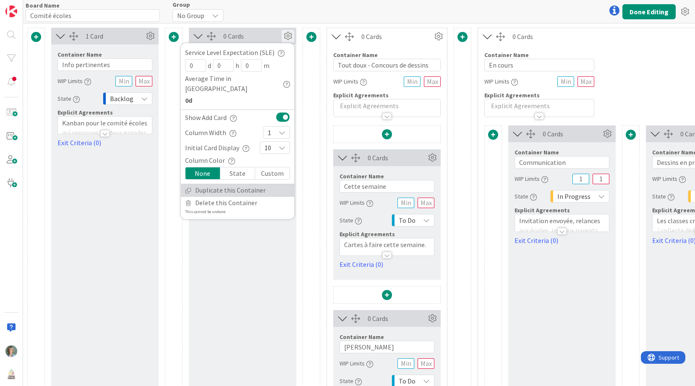
click at [246, 184] on link "Duplicate this Container" at bounding box center [237, 190] width 113 height 12
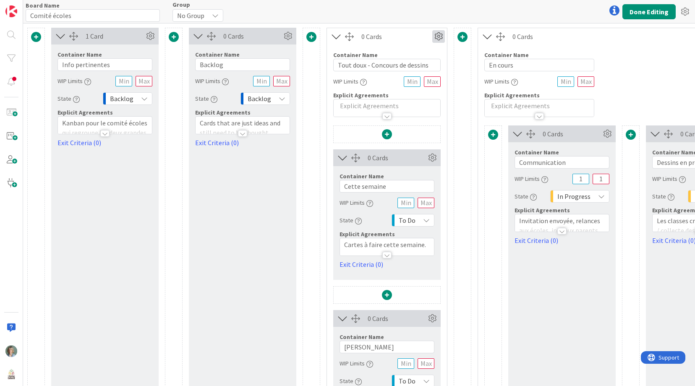
click at [441, 35] on icon at bounding box center [438, 36] width 13 height 13
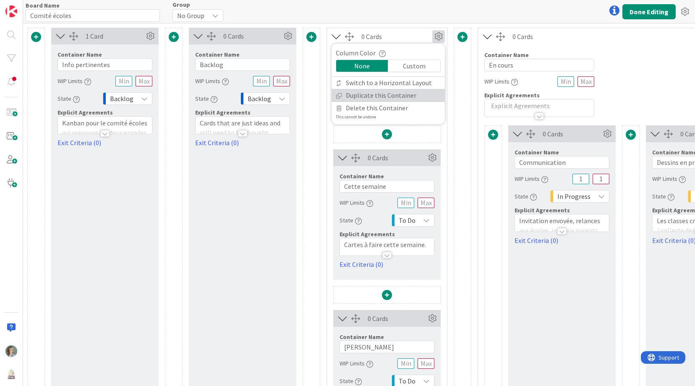
click at [399, 94] on link "Duplicate this Container" at bounding box center [387, 95] width 113 height 12
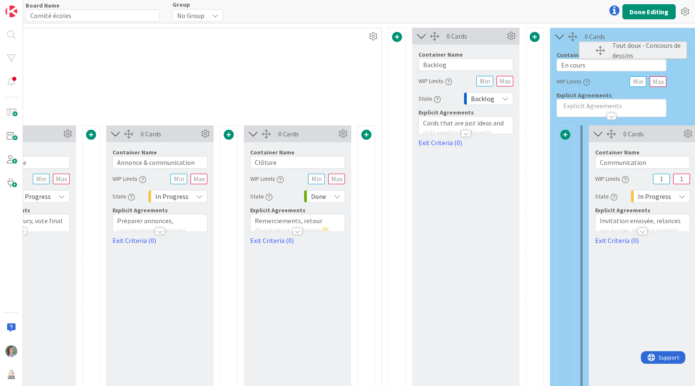
scroll to position [0, 1003]
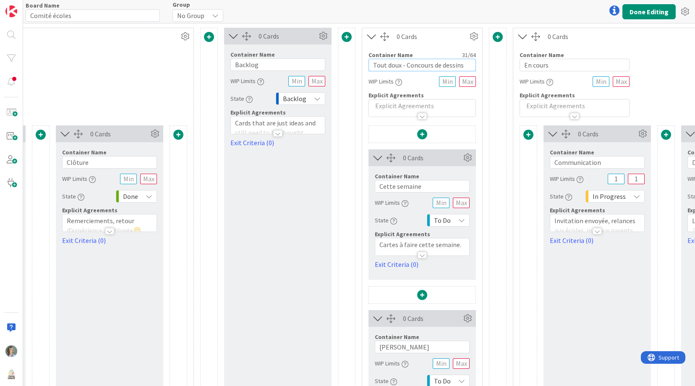
click at [433, 65] on input "Tout doux - Concours de dessins" at bounding box center [421, 65] width 107 height 13
drag, startPoint x: 407, startPoint y: 64, endPoint x: 465, endPoint y: 65, distance: 57.9
click at [465, 65] on input "Tout doux - Concours de dessins" at bounding box center [421, 65] width 107 height 13
type input "Tout doux - Hausses"
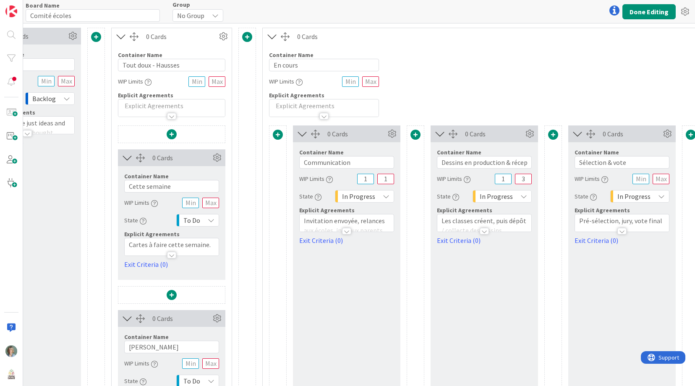
scroll to position [0, 1261]
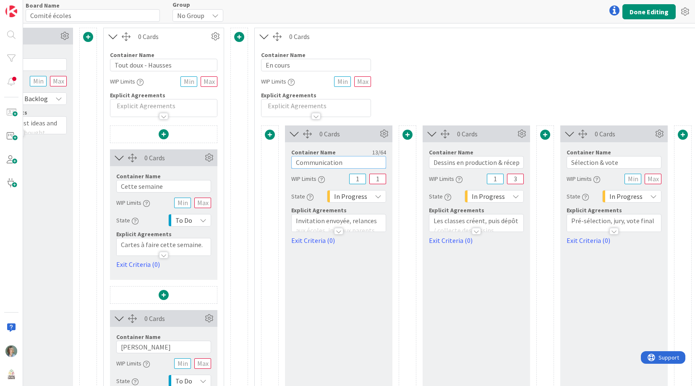
drag, startPoint x: 351, startPoint y: 163, endPoint x: 289, endPoint y: 162, distance: 62.5
click at [289, 162] on div "Container Name 13 / 64 Communication WIP Limits 1 1 State In Progress Explicit …" at bounding box center [338, 193] width 107 height 103
paste input "aux écoles"
type input "Communication aux écoles"
click at [319, 224] on div at bounding box center [339, 227] width 94 height 9
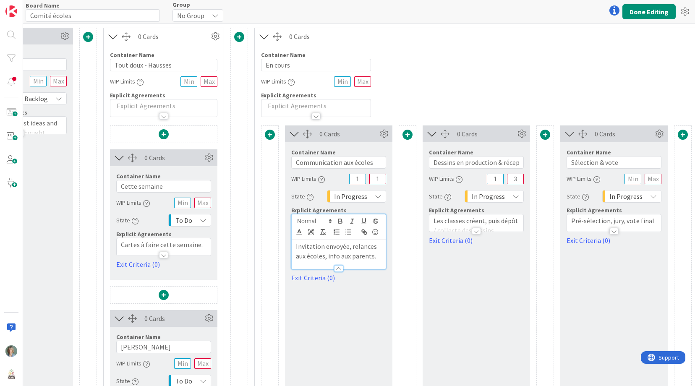
click at [328, 251] on p "Invitation envoyée, relances aux écoles, info aux parents." at bounding box center [339, 251] width 86 height 19
click at [480, 163] on input "Dessins en production & réception" at bounding box center [476, 162] width 95 height 13
paste input "istribution des hausses"
type input "Distribution des hausses"
click at [500, 224] on div at bounding box center [476, 227] width 94 height 9
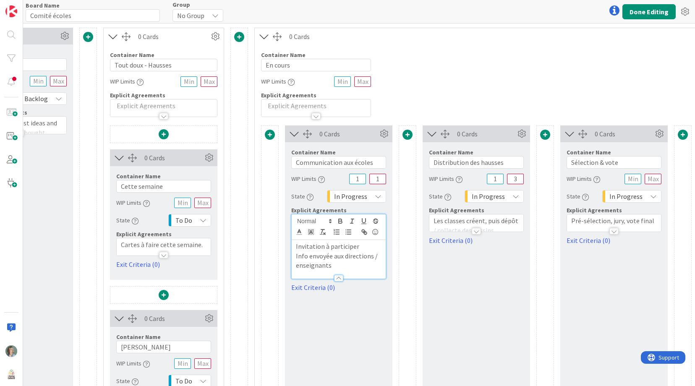
click at [0, 0] on icon "button" at bounding box center [0, 0] width 0 height 0
click at [503, 248] on p "﻿ Les classes créent, puis dépôt / collecte des dessins" at bounding box center [476, 251] width 86 height 19
click at [609, 164] on input "Sélection & vote" at bounding box center [613, 162] width 95 height 13
drag, startPoint x: 626, startPoint y: 162, endPoint x: 567, endPoint y: 160, distance: 58.4
click at [567, 160] on input "Sélection & vote" at bounding box center [613, 162] width 95 height 13
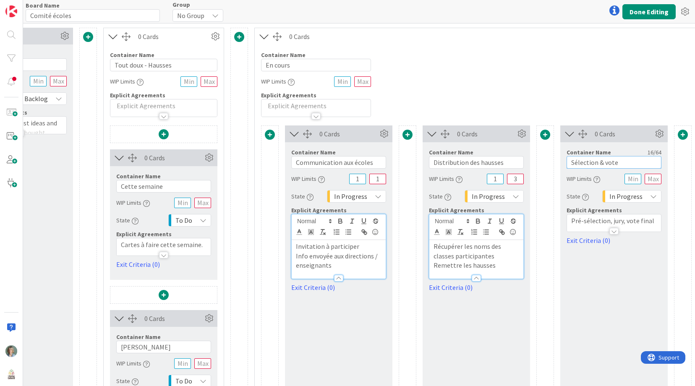
paste input "Période de peintur"
type input "Période de peinture"
click at [583, 220] on p "Pré-sélection, jury, vote final" at bounding box center [614, 221] width 86 height 10
click at [601, 250] on p "Pré-sélection, jury, vote final" at bounding box center [614, 247] width 86 height 10
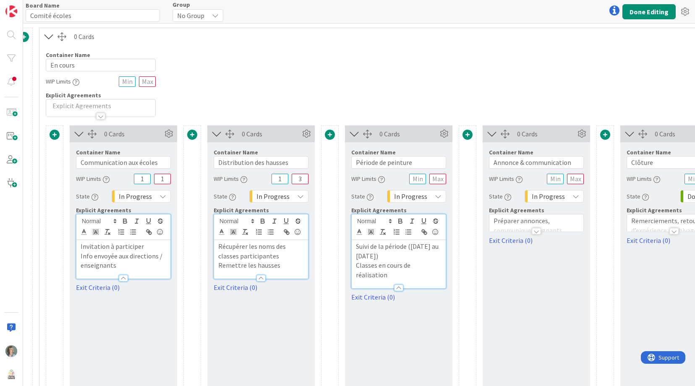
scroll to position [0, 1495]
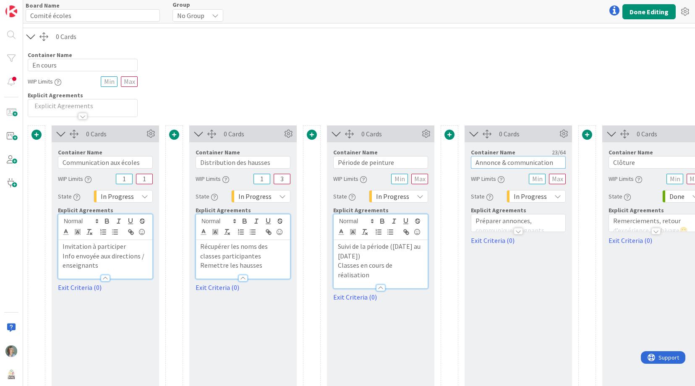
click at [525, 160] on input "Annonce & communication" at bounding box center [518, 162] width 95 height 13
paste input "Récupération & clôture"
drag, startPoint x: 546, startPoint y: 162, endPoint x: 514, endPoint y: 162, distance: 31.9
click at [514, 162] on input "Récupération & clôture" at bounding box center [518, 162] width 95 height 13
type input "Récupération"
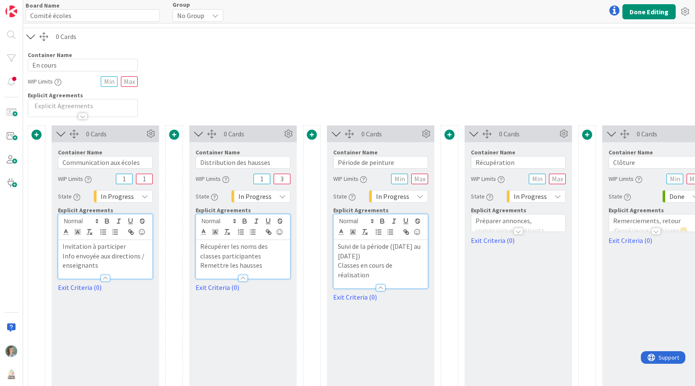
click at [489, 222] on p "Préparer annonces, communiquer gagnants, imprimer étiquettes" at bounding box center [518, 230] width 86 height 29
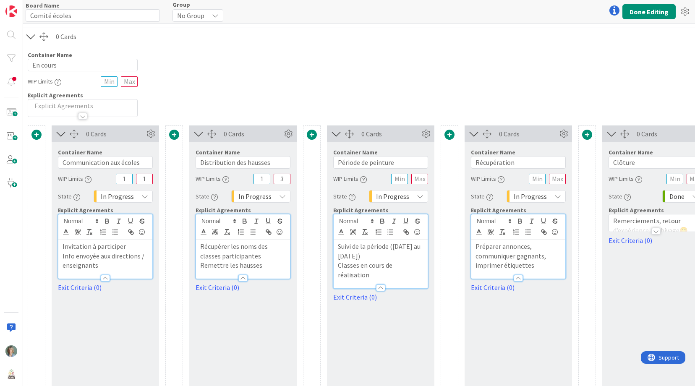
click at [500, 250] on p "Préparer annonces, communiquer gagnants, imprimer étiquettes" at bounding box center [518, 256] width 86 height 29
click at [627, 224] on div at bounding box center [656, 227] width 94 height 9
click at [0, 0] on span at bounding box center [0, 0] width 0 height 0
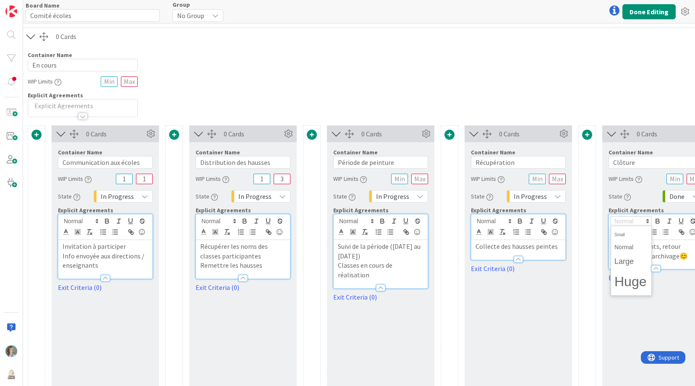
click at [665, 248] on p "Remerciements, retour d’expérience, archivage 😊" at bounding box center [656, 251] width 86 height 19
click at [663, 13] on button "Done Editing" at bounding box center [648, 11] width 53 height 15
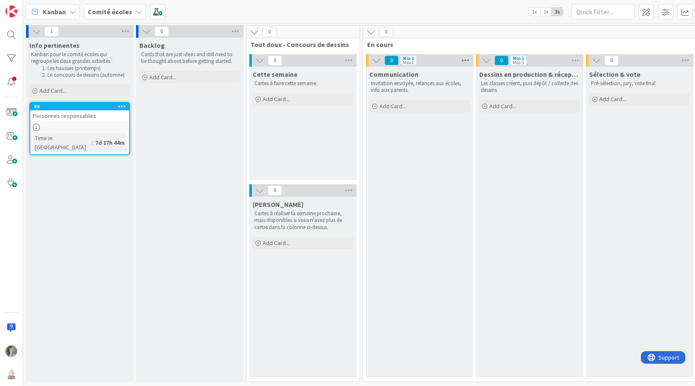
click at [465, 58] on icon at bounding box center [465, 60] width 11 height 13
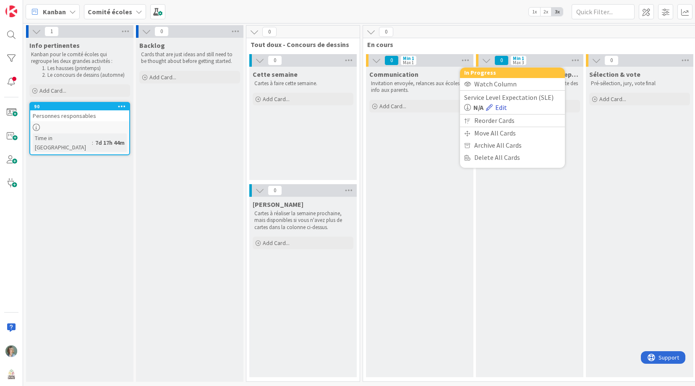
click at [502, 108] on link "Edit" at bounding box center [496, 107] width 21 height 10
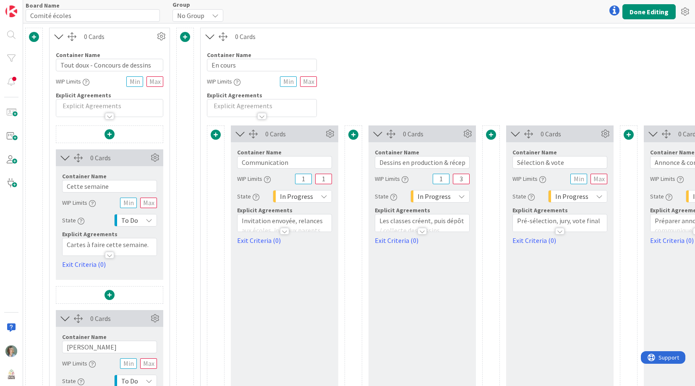
scroll to position [0, 278]
click at [301, 175] on input "1" at bounding box center [302, 179] width 17 height 10
drag, startPoint x: 308, startPoint y: 178, endPoint x: 289, endPoint y: 178, distance: 19.3
click at [289, 178] on div "WIP Limits 1 1" at bounding box center [283, 178] width 95 height 15
drag, startPoint x: 326, startPoint y: 179, endPoint x: 307, endPoint y: 175, distance: 19.7
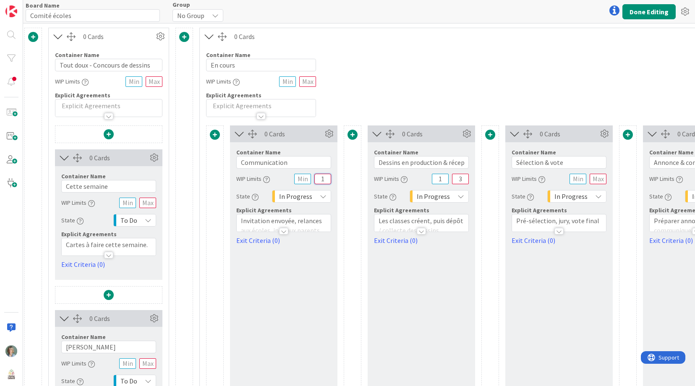
click at [307, 175] on div "WIP Limits 1" at bounding box center [283, 178] width 95 height 15
drag, startPoint x: 441, startPoint y: 179, endPoint x: 431, endPoint y: 177, distance: 10.6
click at [431, 177] on div "WIP Limits 1 3" at bounding box center [421, 178] width 95 height 15
drag, startPoint x: 464, startPoint y: 177, endPoint x: 443, endPoint y: 178, distance: 20.6
click at [443, 178] on div "WIP Limits 3" at bounding box center [421, 178] width 95 height 15
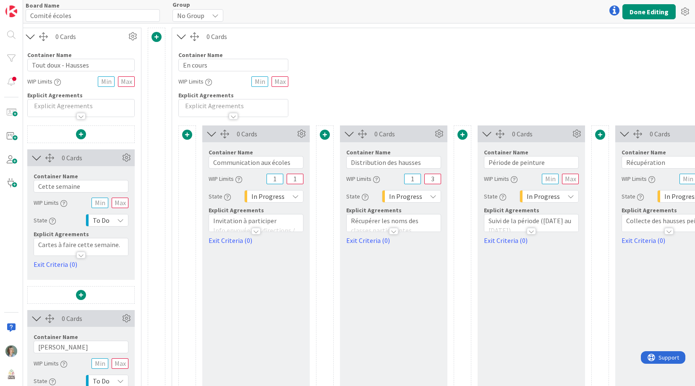
scroll to position [0, 1360]
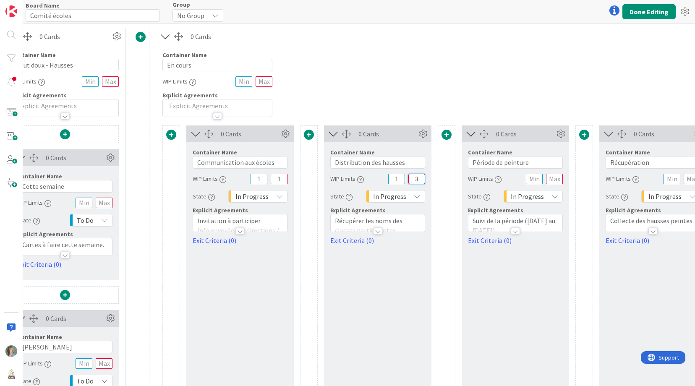
drag, startPoint x: 418, startPoint y: 180, endPoint x: 413, endPoint y: 179, distance: 4.7
click at [413, 179] on input "3" at bounding box center [416, 179] width 17 height 10
type input "0"
drag, startPoint x: 399, startPoint y: 178, endPoint x: 391, endPoint y: 177, distance: 8.0
click at [391, 177] on input "1" at bounding box center [396, 179] width 17 height 10
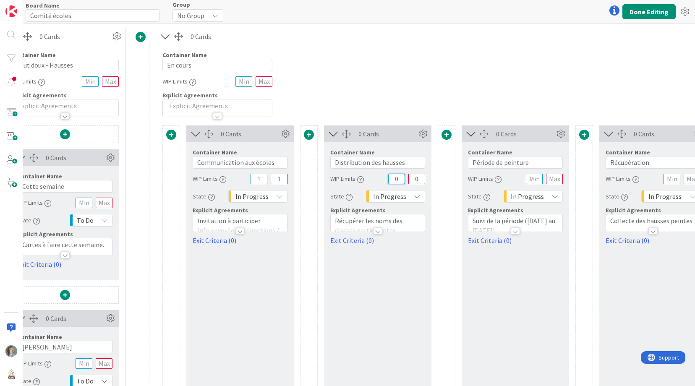
type input "0"
drag, startPoint x: 279, startPoint y: 177, endPoint x: 265, endPoint y: 177, distance: 13.9
click at [265, 177] on div "WIP Limits 1 1" at bounding box center [240, 178] width 95 height 15
type input "0"
drag, startPoint x: 259, startPoint y: 179, endPoint x: 253, endPoint y: 180, distance: 5.9
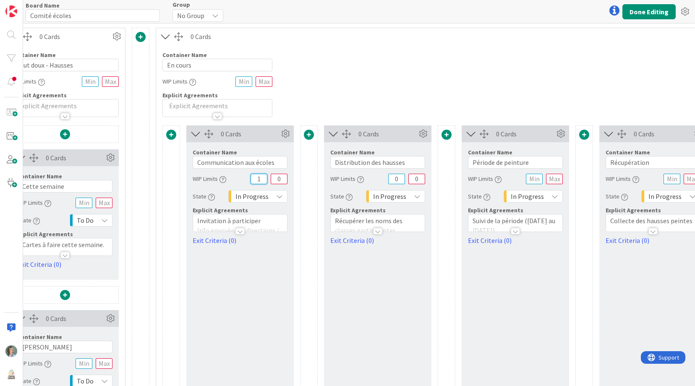
click at [253, 180] on input "1" at bounding box center [259, 179] width 17 height 10
type input "0"
click at [645, 14] on button "Done Editing" at bounding box center [648, 11] width 53 height 15
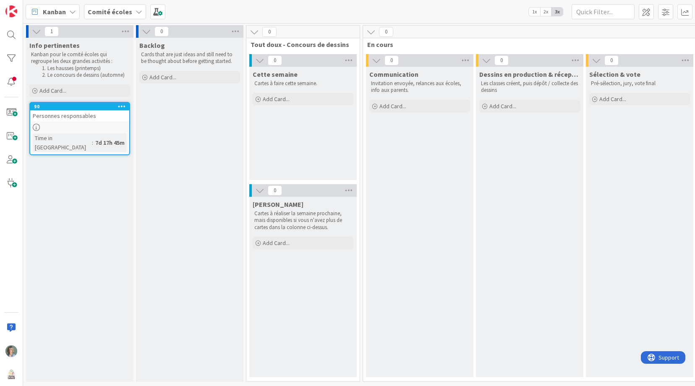
click at [340, 44] on span "Tout doux - Concours de dessins" at bounding box center [300, 44] width 99 height 8
click at [650, 10] on span at bounding box center [646, 11] width 15 height 15
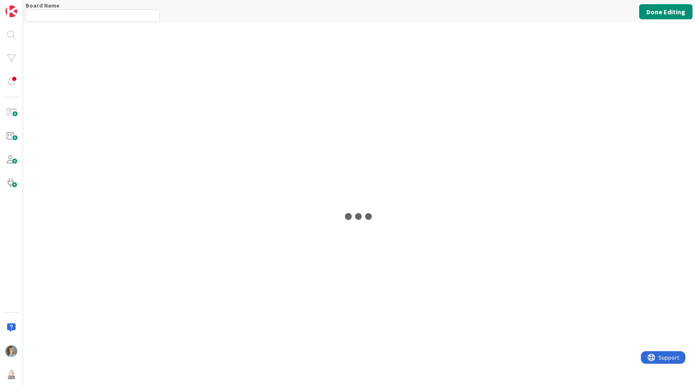
type input "Comité écoles"
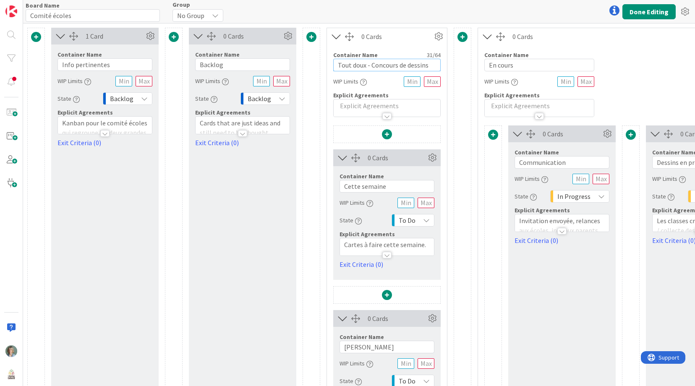
click at [433, 65] on input "Tout doux - Concours de dessins" at bounding box center [386, 65] width 107 height 13
paste input "🎨"
type input "Tout doux - Concours de dessins 🎨"
click at [559, 59] on input "En cours" at bounding box center [539, 65] width 110 height 13
click at [547, 67] on input "En cours" at bounding box center [539, 65] width 110 height 13
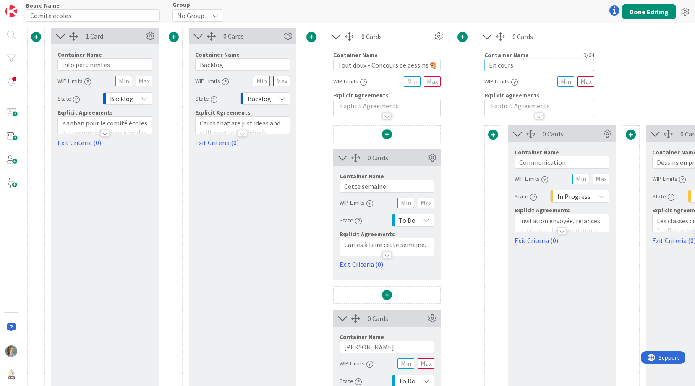
paste input "🎨"
type input "En cours 🎨"
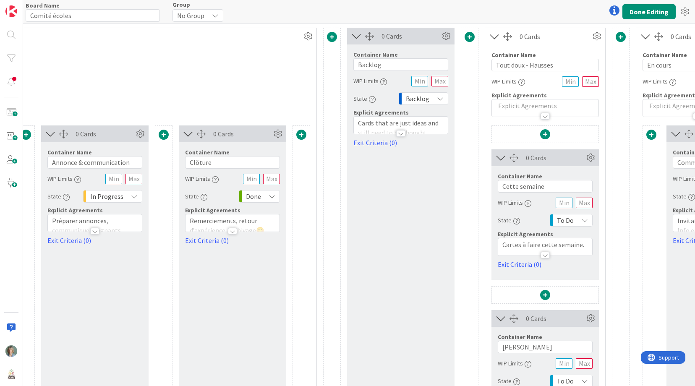
scroll to position [0, 885]
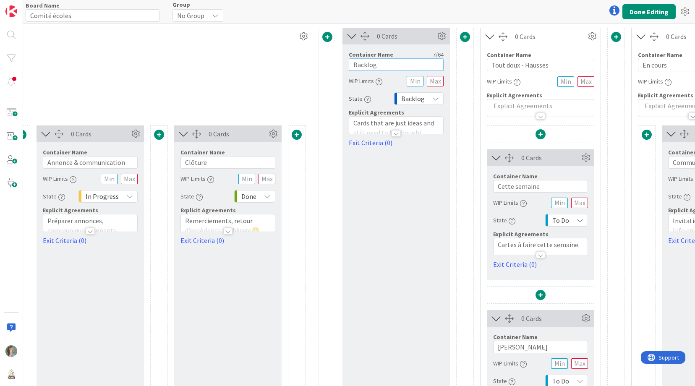
click at [430, 63] on input "Backlog" at bounding box center [396, 64] width 95 height 13
paste input "🐝"
type input "Backlog 🐝"
click at [566, 64] on input "Tout doux - Hausses" at bounding box center [540, 65] width 107 height 13
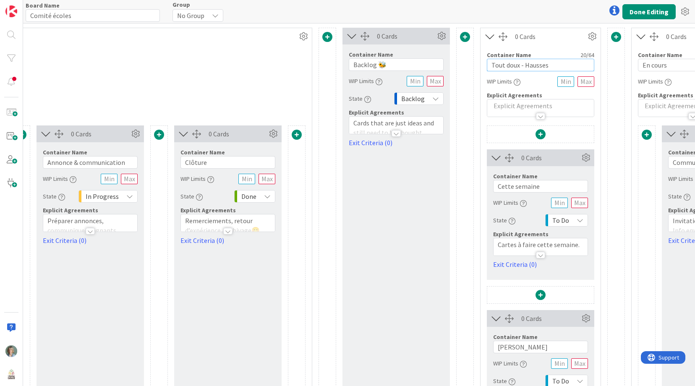
paste input "🐝"
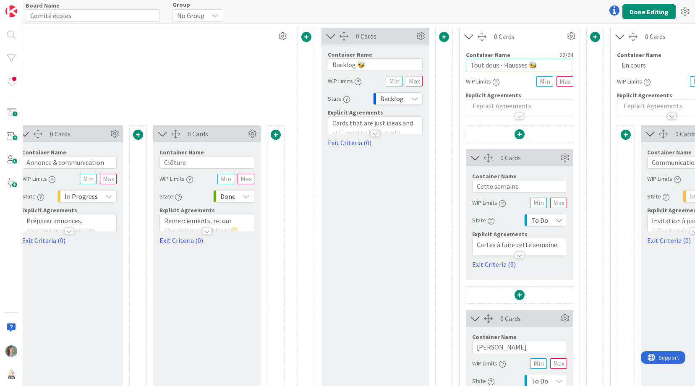
scroll to position [0, 978]
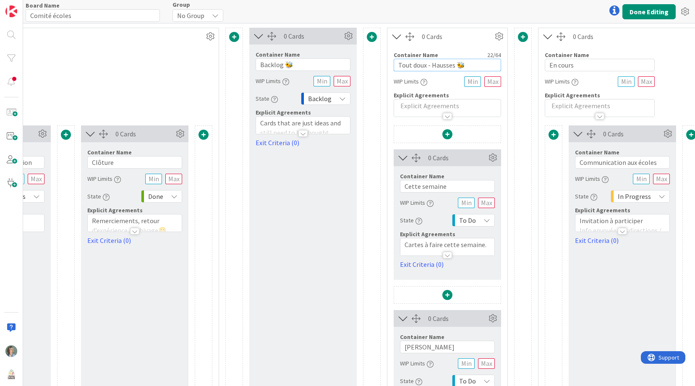
type input "Tout doux - Hausses 🐝"
click at [624, 59] on input "En cours" at bounding box center [600, 65] width 110 height 13
click at [619, 65] on input "En cours" at bounding box center [600, 65] width 110 height 13
paste input "🐝"
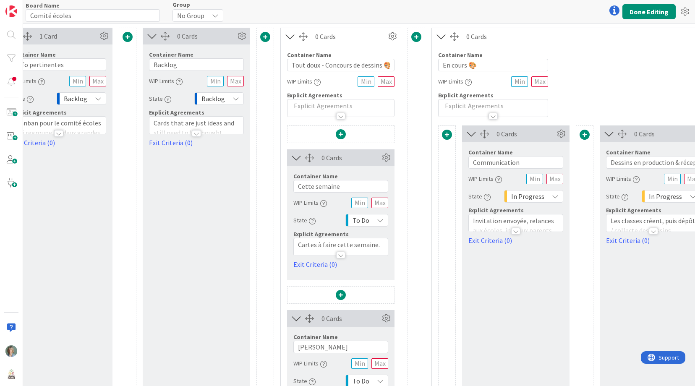
scroll to position [0, 46]
type input "En cours 🐝"
drag, startPoint x: 383, startPoint y: 63, endPoint x: 399, endPoint y: 64, distance: 15.5
click at [399, 64] on div "Container Name 34 / 64 Tout doux - Concours de dessins 🎨 WIP Limits Explicit Ag…" at bounding box center [341, 81] width 120 height 72
click at [193, 68] on input "Backlog" at bounding box center [196, 64] width 95 height 13
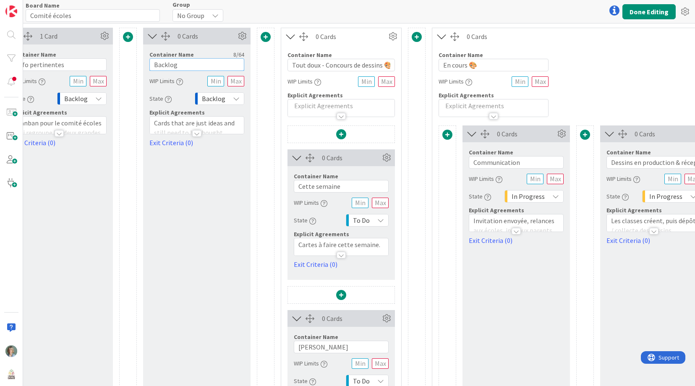
paste input "🎨"
type input "Backlog 🎨"
click at [191, 172] on div "0 Cards Container Name 10 / 64 Backlog 🎨 WIP Limits State Backlog Explicit Agre…" at bounding box center [196, 246] width 107 height 437
drag, startPoint x: 642, startPoint y: 10, endPoint x: 635, endPoint y: 14, distance: 7.5
click at [642, 10] on button "Done Editing" at bounding box center [648, 11] width 53 height 15
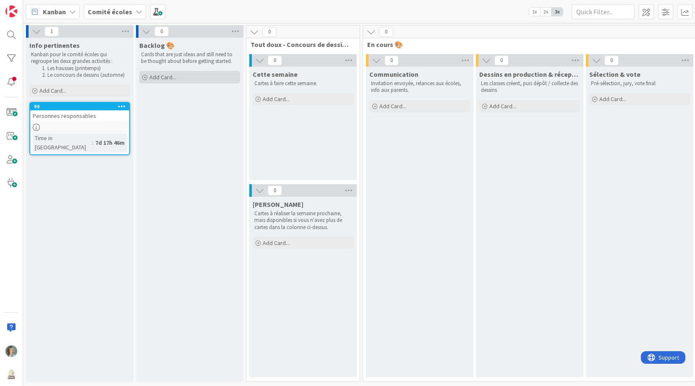
click at [170, 75] on span "Add Card..." at bounding box center [162, 77] width 27 height 8
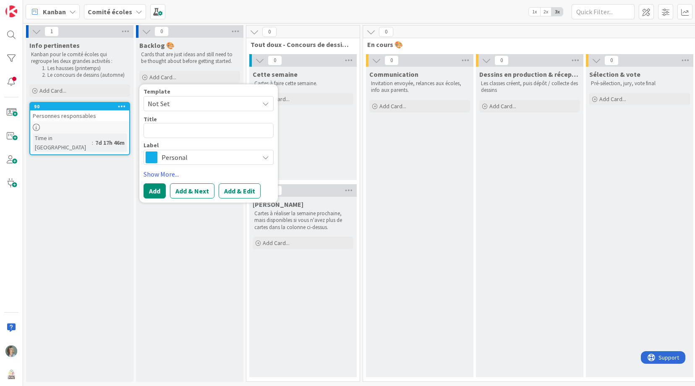
click at [248, 103] on span "Not Set" at bounding box center [200, 103] width 105 height 11
click at [198, 127] on textarea at bounding box center [209, 130] width 130 height 15
paste textarea "École Château vent"
type textarea "x"
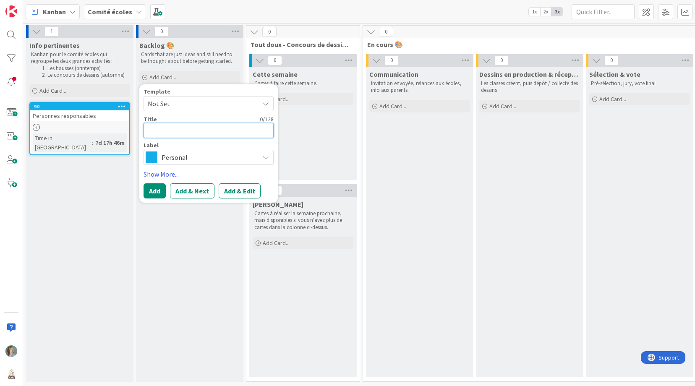
type textarea "École Château vent"
type textarea "x"
type textarea "École Château vent"
type textarea "x"
type textarea "École Château vent -"
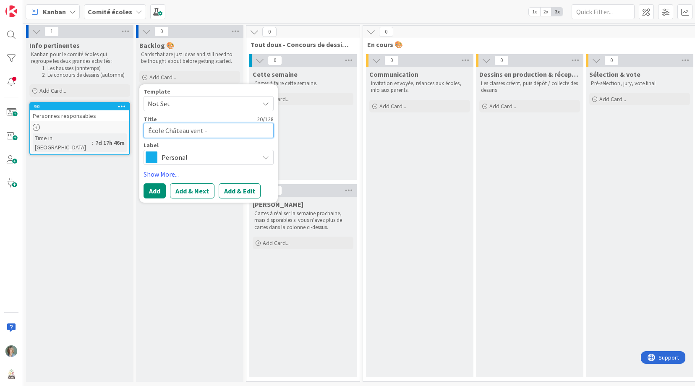
type textarea "x"
type textarea "École Château vent -"
type textarea "x"
type textarea "École Château vent - S"
type textarea "x"
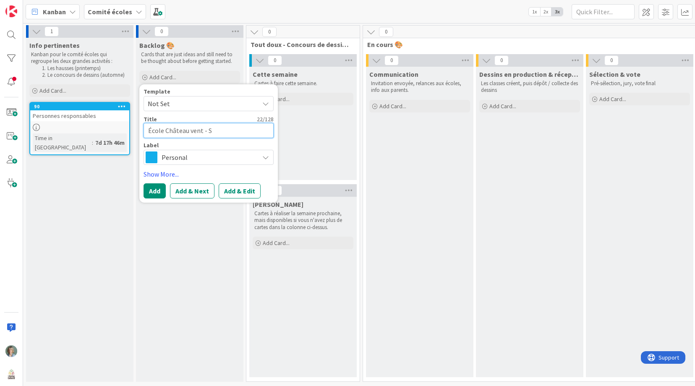
type textarea "École Château vent - Sa"
type textarea "x"
type textarea "École Château vent - Sai"
type textarea "x"
type textarea "École Château vent - Saint"
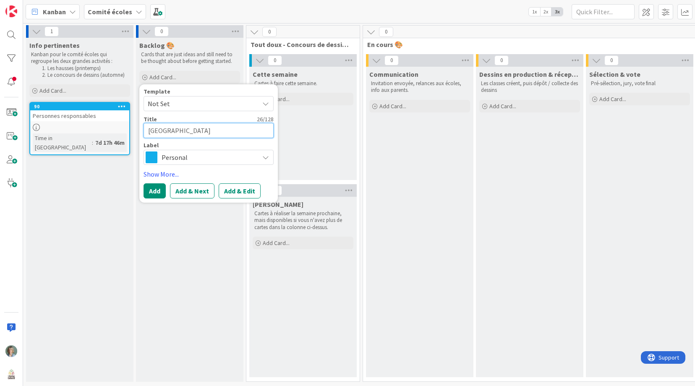
type textarea "x"
type textarea "École Château vent - Sainte"
type textarea "x"
type textarea "École Château vent - Sainte-"
type textarea "x"
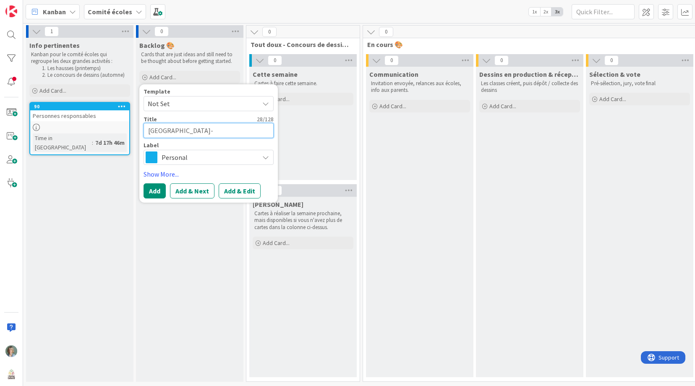
type textarea "École Château vent - Sainte-A"
type textarea "x"
type textarea "École Château vent - Sainte-Ad"
type textarea "x"
type textarea "École Château vent - Sainte-Adè"
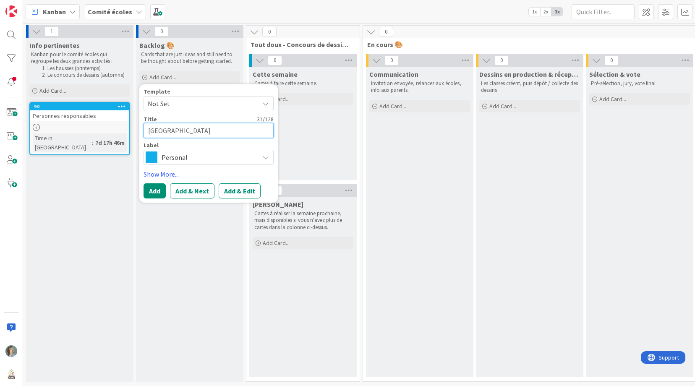
type textarea "x"
type textarea "École Château vent - Sainte-Adèl"
type textarea "x"
type textarea "[GEOGRAPHIC_DATA]"
click at [241, 191] on button "Add & Edit" at bounding box center [240, 190] width 42 height 15
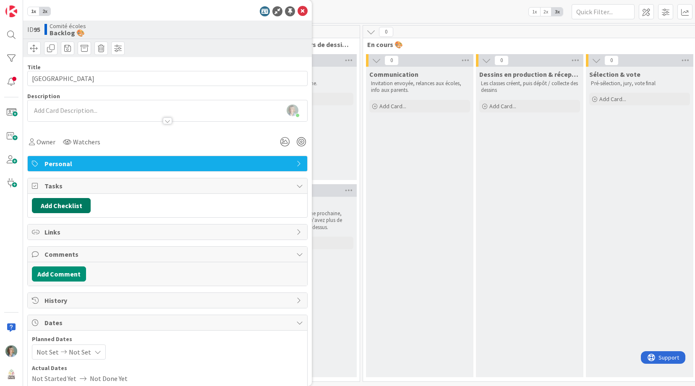
click at [83, 207] on button "Add Checklist" at bounding box center [61, 205] width 59 height 15
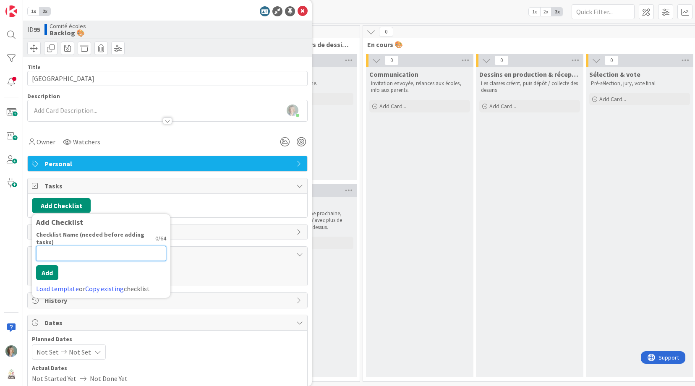
paste input "Invitation envoyée Relance faite Dessins en cours Dessins"
type input "Invitation envoyée Relance faite Dessins en cours Dessins"
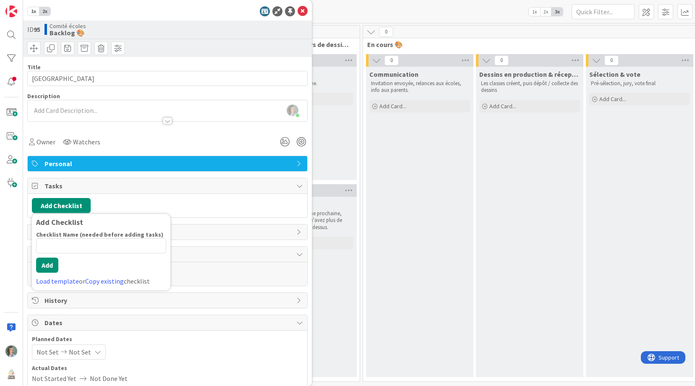
click at [186, 193] on div "Tasks" at bounding box center [167, 186] width 279 height 16
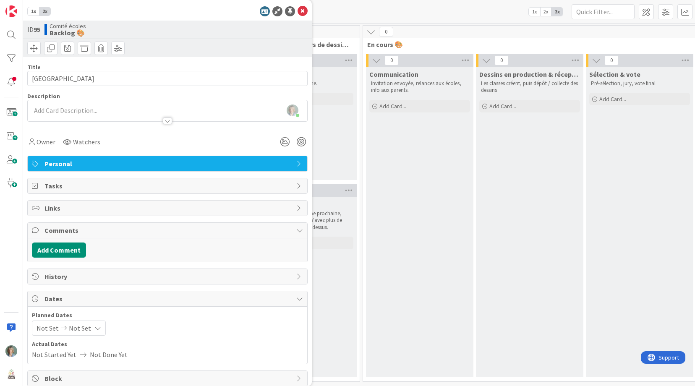
click at [84, 187] on span "Tasks" at bounding box center [168, 186] width 248 height 10
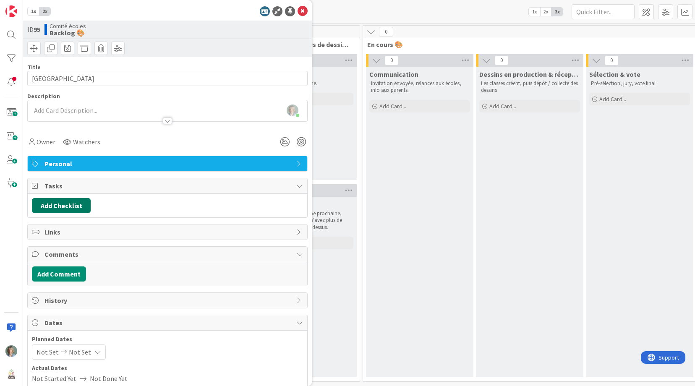
click at [60, 205] on button "Add Checklist" at bounding box center [61, 205] width 59 height 15
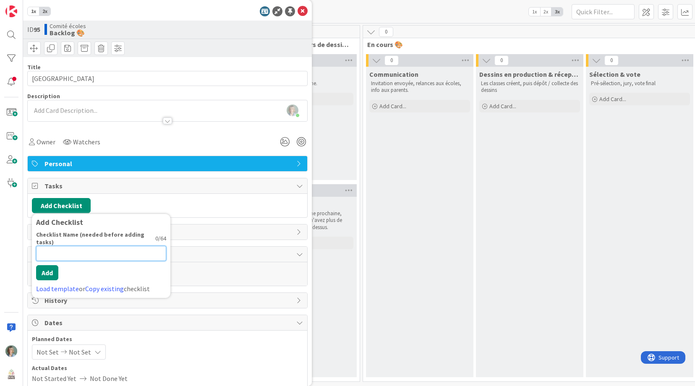
paste input "Invitation envoyée"
type input "Invitation envoyée"
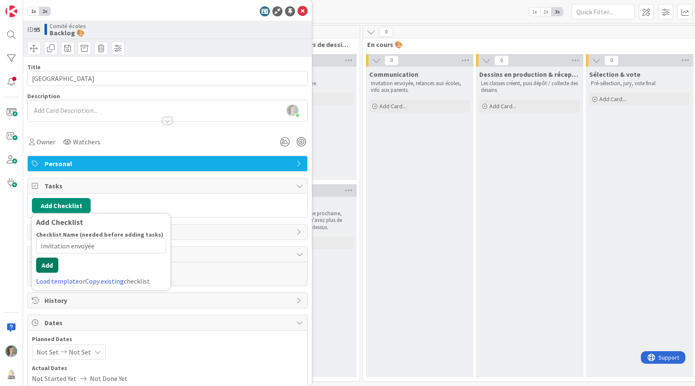
click at [52, 273] on div "Checklist Name (needed before adding tasks) 18 / 64 Invitation envoyée Add Load…" at bounding box center [101, 258] width 130 height 55
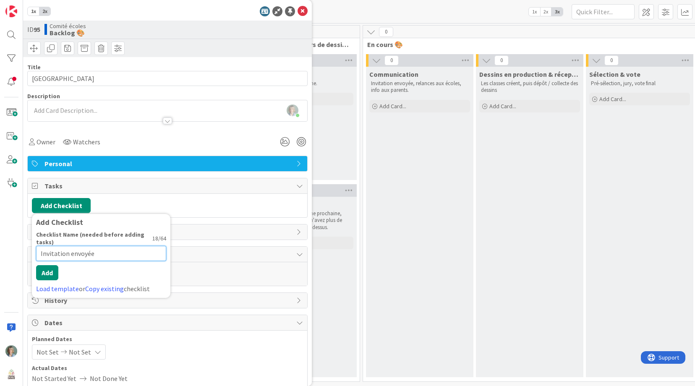
click at [97, 248] on input "Invitation envoyée" at bounding box center [101, 253] width 130 height 15
drag, startPoint x: 110, startPoint y: 253, endPoint x: 23, endPoint y: 248, distance: 86.6
click at [23, 248] on div "1x 2x ID 95 Comité écoles Backlog 🎨 Title 33 / 128 École Château vent - Sainte-…" at bounding box center [167, 193] width 289 height 386
click at [85, 251] on input "Invitation envoyée" at bounding box center [101, 253] width 130 height 15
drag, startPoint x: 106, startPoint y: 253, endPoint x: 34, endPoint y: 251, distance: 72.6
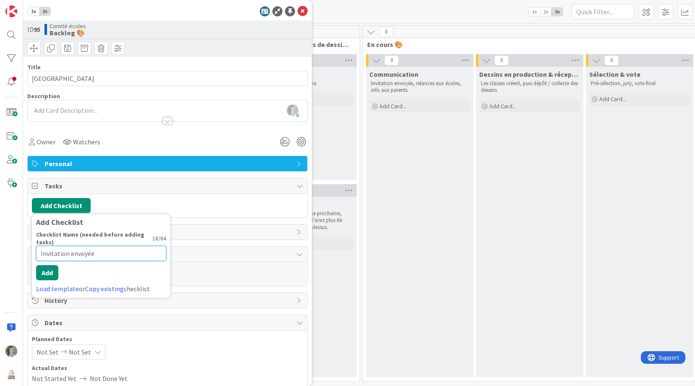
click at [34, 251] on div "Add Checklist Checklist Name (needed before adding tasks) 18 / 64 Invitation en…" at bounding box center [101, 256] width 138 height 84
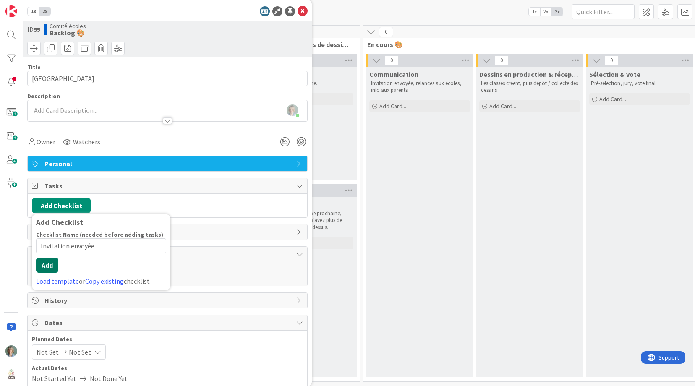
click at [52, 271] on button "Add" at bounding box center [47, 265] width 22 height 15
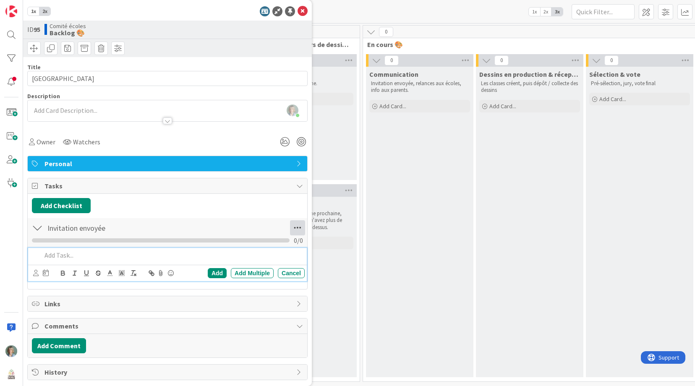
click at [298, 226] on icon at bounding box center [297, 227] width 15 height 15
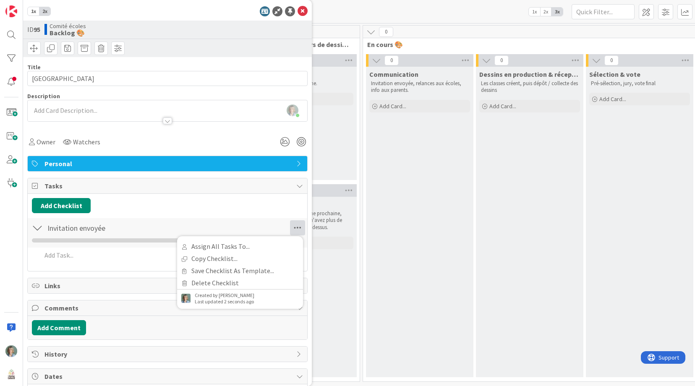
click at [102, 221] on div "Invitation envoyée Checklist Name 18 / 64 Invitation envoyée Assign All Tasks T…" at bounding box center [167, 232] width 279 height 29
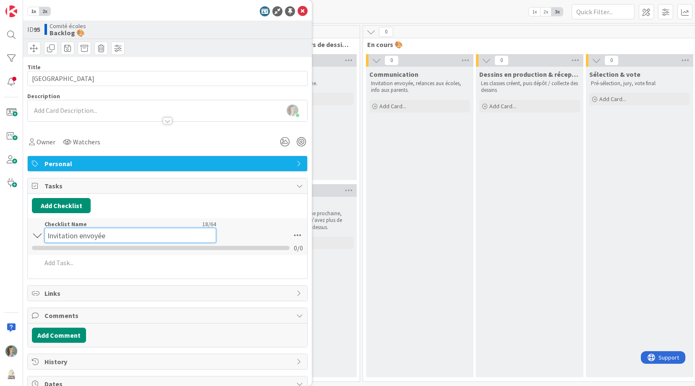
click at [102, 227] on div "Checklist Name 18 / 64 Invitation envoyée" at bounding box center [130, 231] width 172 height 23
drag, startPoint x: 120, startPoint y: 235, endPoint x: 50, endPoint y: 227, distance: 70.9
click at [50, 227] on div "Checklist Name 18 / 64 Invitation envoyée" at bounding box center [130, 231] width 172 height 23
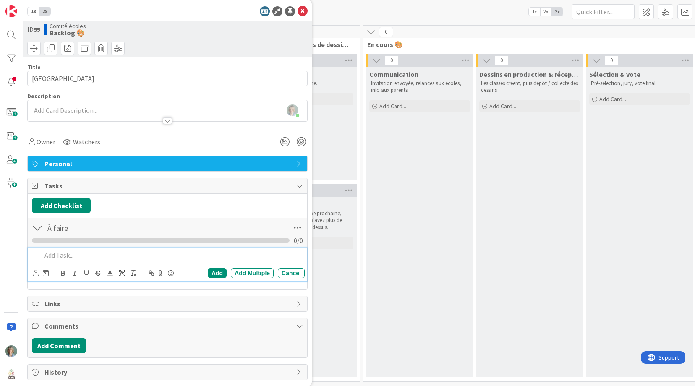
click at [79, 269] on div "Add Add Multiple Cancel" at bounding box center [167, 264] width 279 height 33
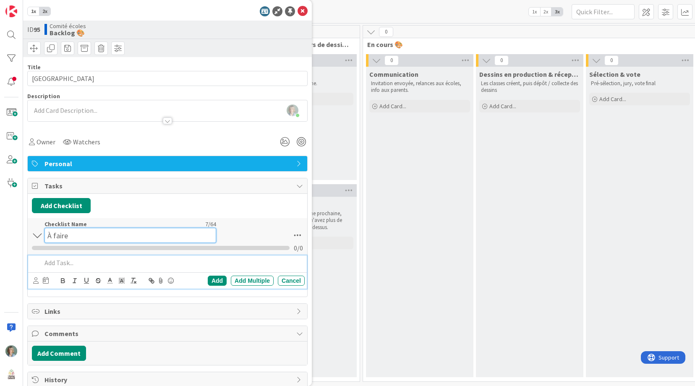
click at [97, 230] on input "À faire" at bounding box center [130, 235] width 172 height 15
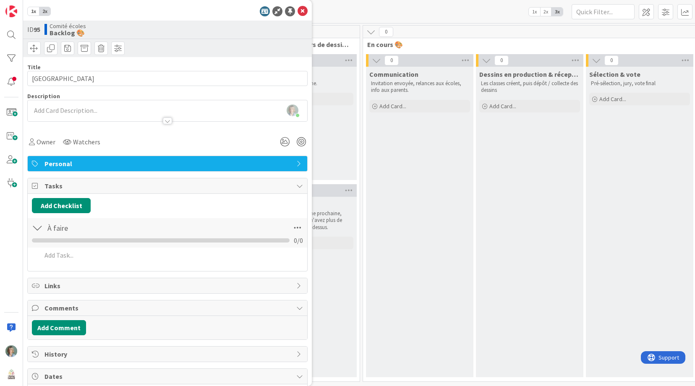
drag, startPoint x: 91, startPoint y: 221, endPoint x: 139, endPoint y: 224, distance: 48.8
click at [91, 221] on div "Checklist Name 7 / 64 À faire" at bounding box center [130, 227] width 172 height 15
click at [295, 228] on icon at bounding box center [297, 227] width 15 height 15
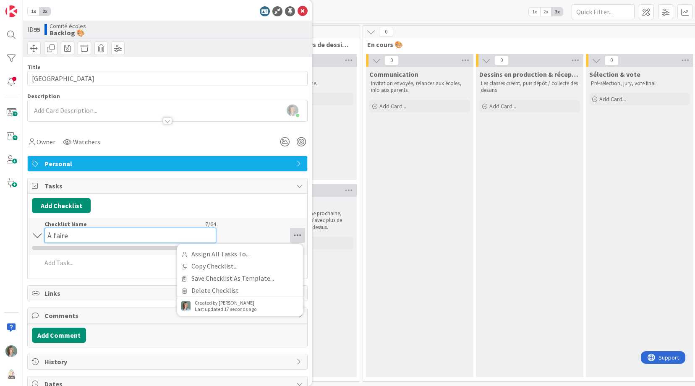
click at [153, 227] on div "Checklist Name 7 / 64 À faire" at bounding box center [130, 231] width 172 height 23
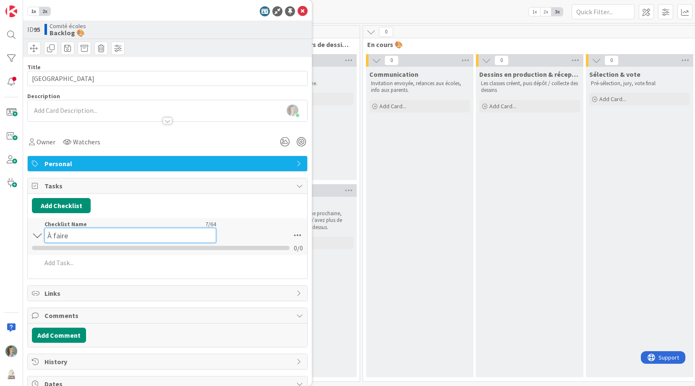
drag, startPoint x: 92, startPoint y: 234, endPoint x: 44, endPoint y: 230, distance: 48.1
click at [44, 230] on input "À faire" at bounding box center [130, 235] width 172 height 15
type input "Concours de dessins - coordination"
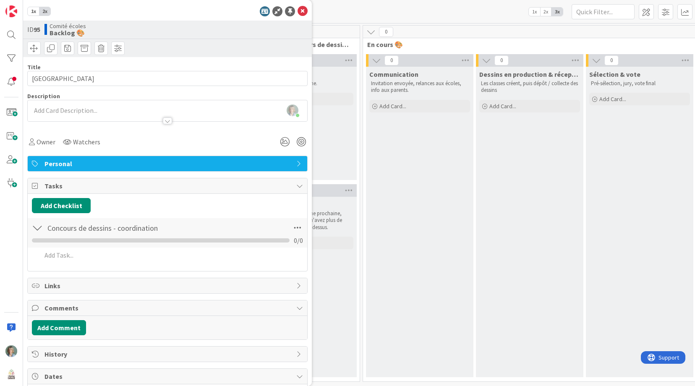
click at [249, 230] on div "Concours de dessins - coordination Checklist Name 34 / 64 Concours de dessins -…" at bounding box center [167, 232] width 279 height 29
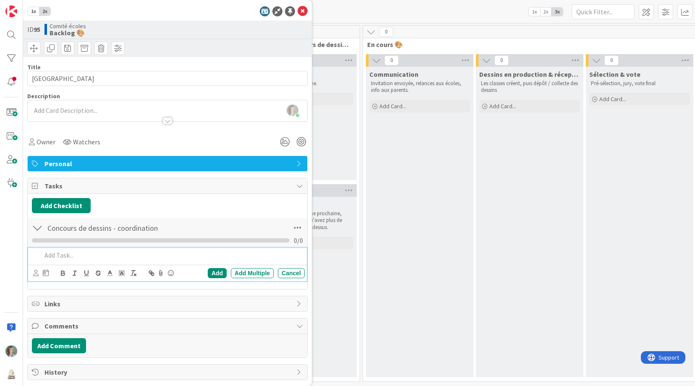
click at [81, 258] on p at bounding box center [172, 256] width 260 height 10
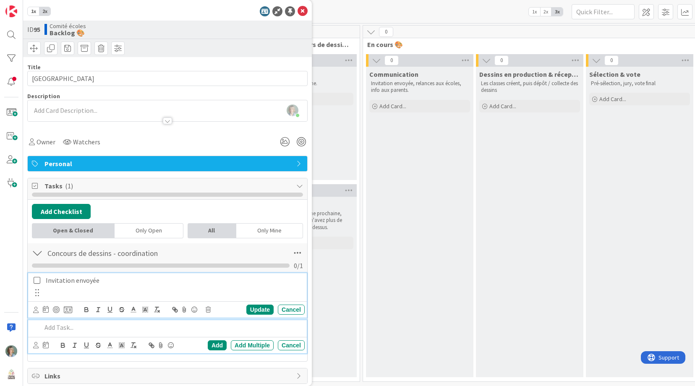
click at [103, 282] on p "Invitation envoyée" at bounding box center [174, 281] width 256 height 10
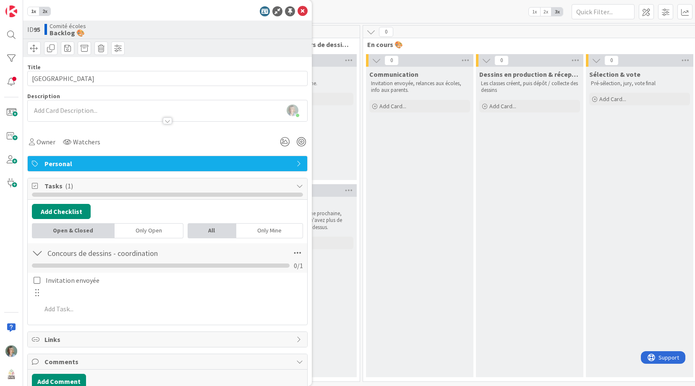
click at [91, 292] on div "Invitation envoyée" at bounding box center [167, 286] width 273 height 26
drag, startPoint x: 60, startPoint y: 293, endPoint x: 93, endPoint y: 287, distance: 33.6
click at [64, 292] on div "Invitation envoyée" at bounding box center [167, 286] width 273 height 26
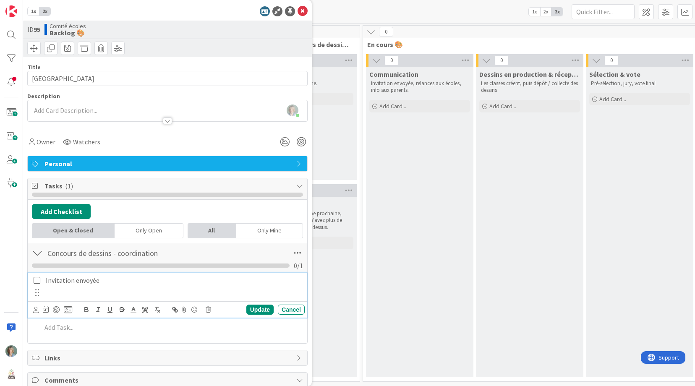
click at [97, 284] on p "Invitation envoyée" at bounding box center [174, 281] width 256 height 10
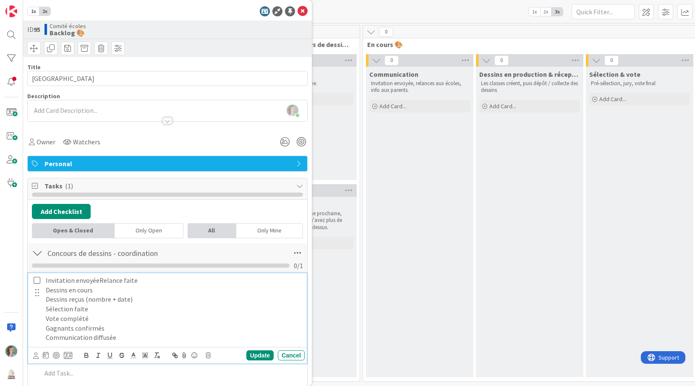
click at [98, 279] on p "Invitation envoyéeRelance faite" at bounding box center [174, 281] width 256 height 10
drag, startPoint x: 124, startPoint y: 339, endPoint x: 98, endPoint y: 280, distance: 64.6
click at [98, 280] on div "Invitation envoyéeRelance faite Dessins en cours Dessins reçus (nombre + date) …" at bounding box center [173, 309] width 262 height 72
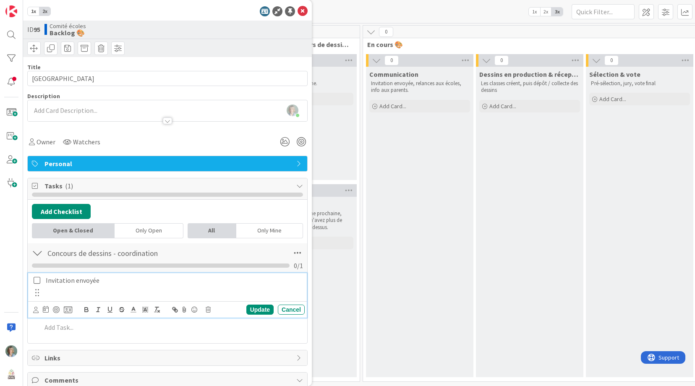
click at [47, 286] on div "Invitation envoyée" at bounding box center [173, 280] width 262 height 15
click at [37, 279] on icon at bounding box center [37, 281] width 7 height 8
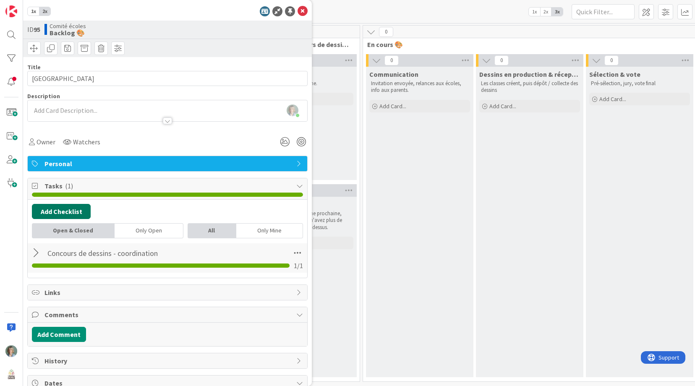
click at [73, 211] on button "Add Checklist" at bounding box center [61, 211] width 59 height 15
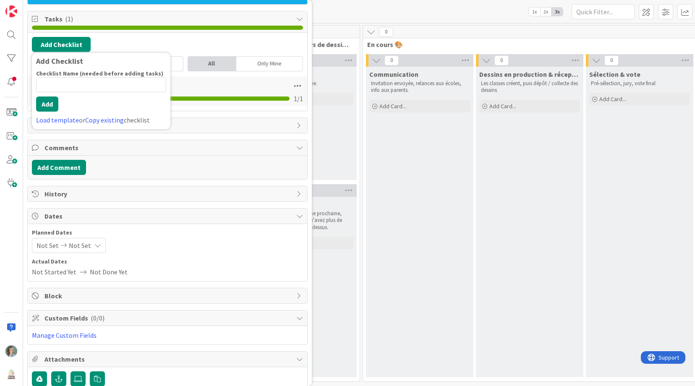
scroll to position [51, 0]
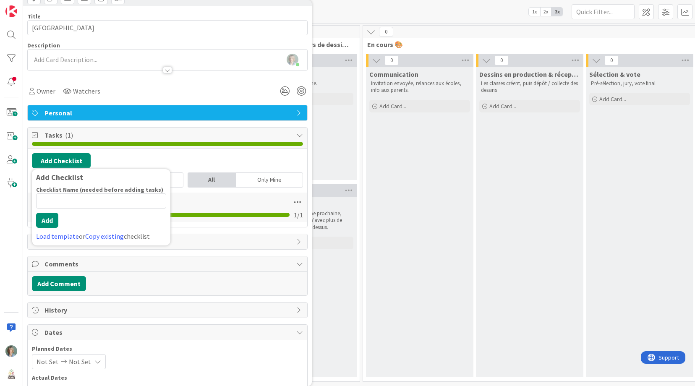
click at [232, 266] on span "Comments" at bounding box center [168, 264] width 248 height 10
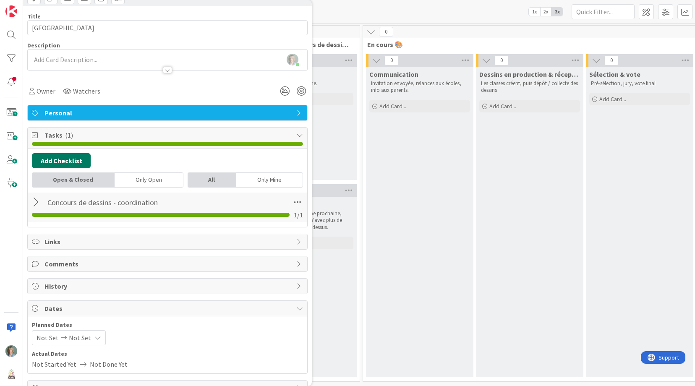
click at [70, 158] on button "Add Checklist" at bounding box center [61, 160] width 59 height 15
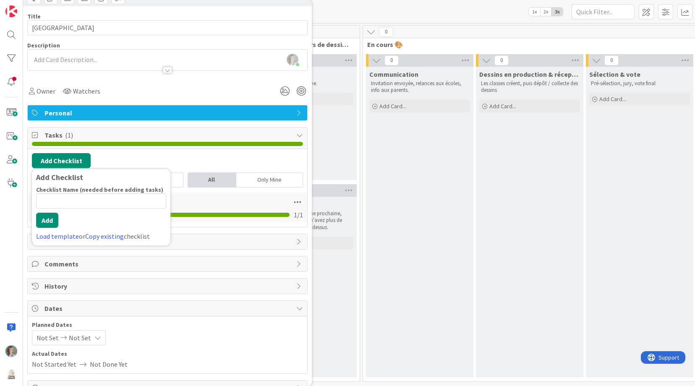
drag, startPoint x: 197, startPoint y: 255, endPoint x: 203, endPoint y: 251, distance: 6.9
click at [198, 255] on div "Title 33 / 128 École Château vent - Sainte-Adèle Description Zélia Lefebvre jus…" at bounding box center [167, 150] width 280 height 288
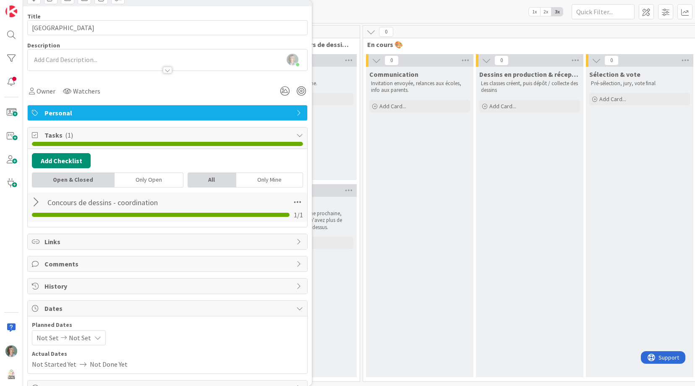
click at [296, 135] on icon at bounding box center [299, 135] width 7 height 7
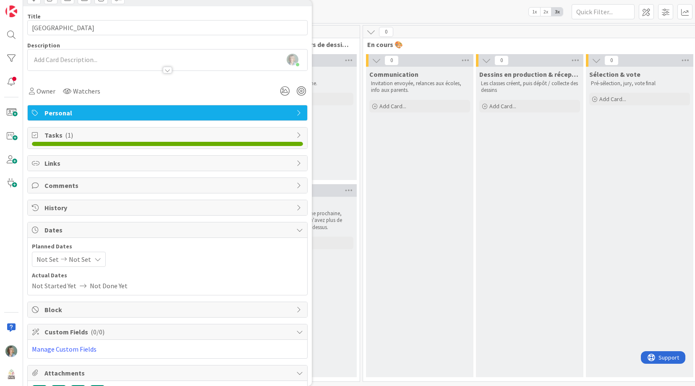
click at [99, 135] on span "Tasks ( 1 )" at bounding box center [168, 135] width 248 height 10
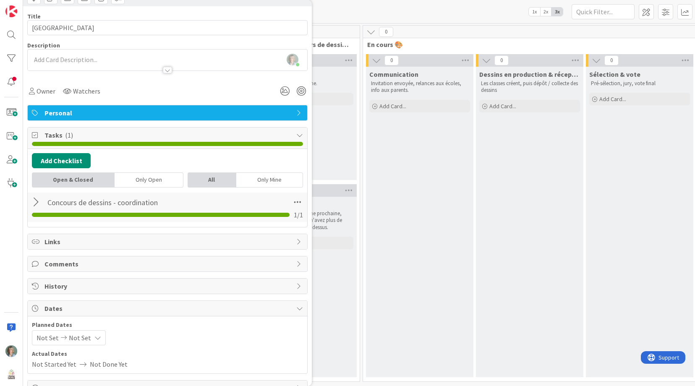
click at [63, 134] on span "Tasks ( 1 )" at bounding box center [168, 135] width 248 height 10
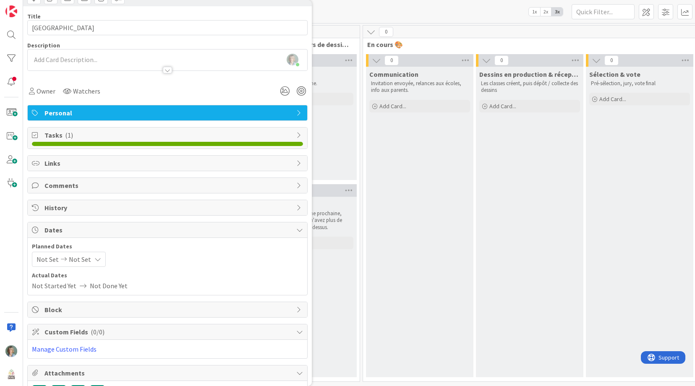
click at [65, 133] on span "( 1 )" at bounding box center [69, 135] width 8 height 8
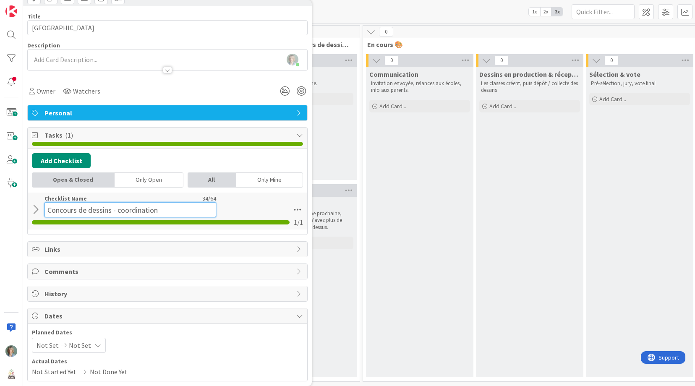
click at [123, 204] on input "Concours de dessins - coordination" at bounding box center [130, 209] width 172 height 15
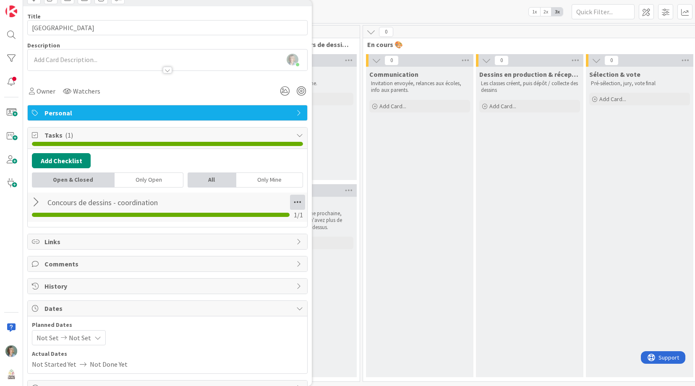
click at [300, 211] on div "Concours de dessins - coordination Checklist Name 34 / 64 Concours de dessins -…" at bounding box center [167, 207] width 279 height 29
click at [298, 203] on icon at bounding box center [297, 202] width 15 height 15
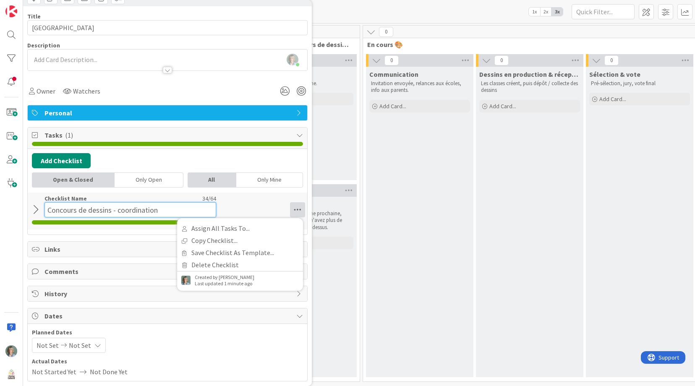
click at [140, 200] on div "Checklist Name 34 / 64 Concours de dessins - coordination" at bounding box center [130, 206] width 172 height 23
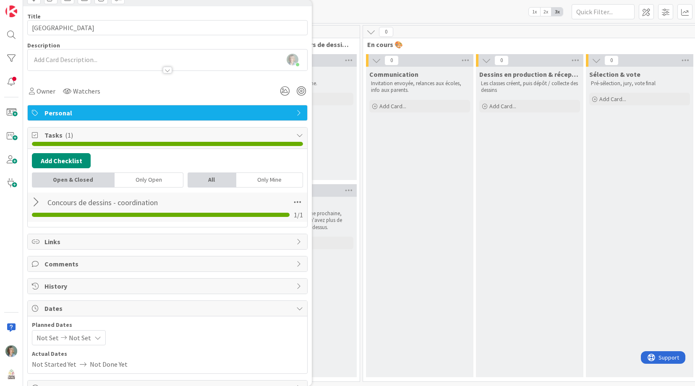
click at [35, 209] on div at bounding box center [37, 202] width 11 height 15
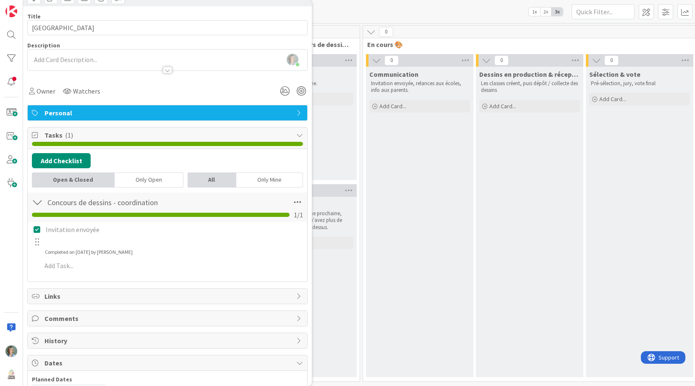
click at [68, 229] on p "Invitation envoyée" at bounding box center [174, 230] width 256 height 10
click at [78, 246] on div "Invitation envoyée" at bounding box center [167, 235] width 273 height 26
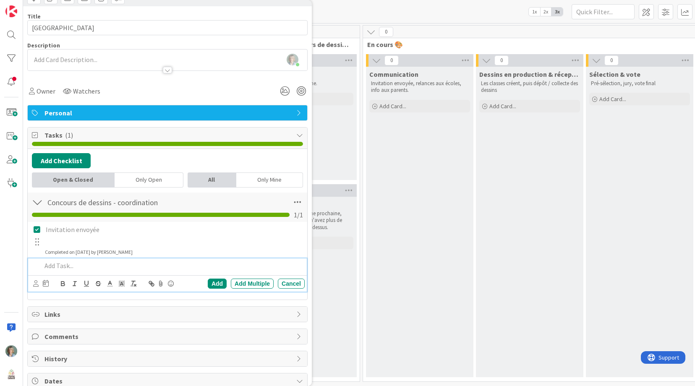
click at [65, 266] on p at bounding box center [172, 266] width 260 height 10
click at [37, 228] on icon at bounding box center [37, 230] width 7 height 8
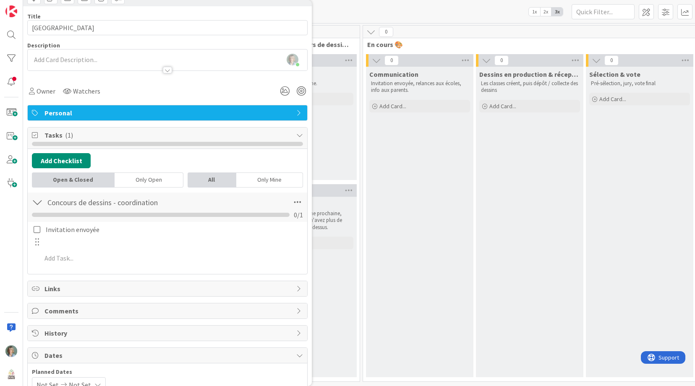
click at [51, 242] on div "Invitation envoyée" at bounding box center [167, 235] width 273 height 26
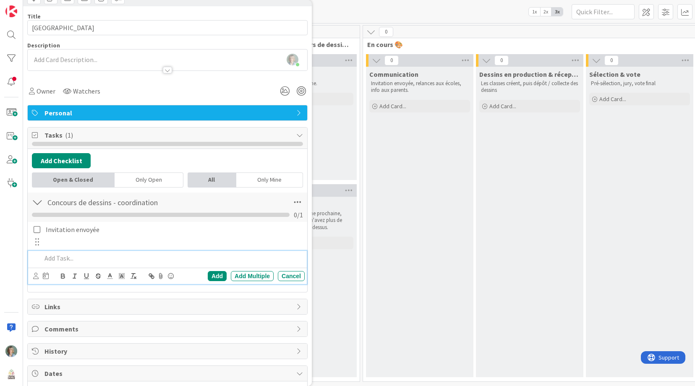
click at [62, 261] on p at bounding box center [172, 258] width 260 height 10
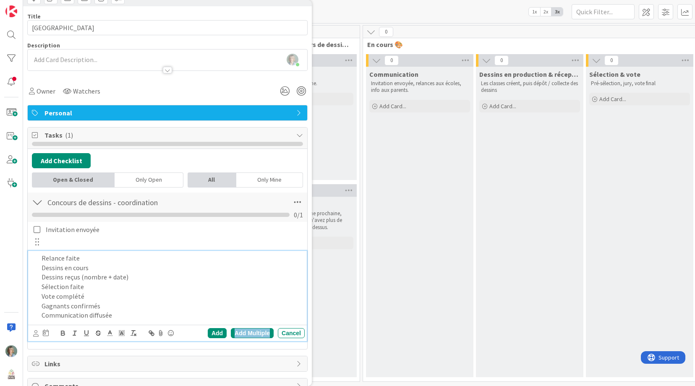
click at [240, 331] on div "Add Multiple" at bounding box center [252, 333] width 43 height 10
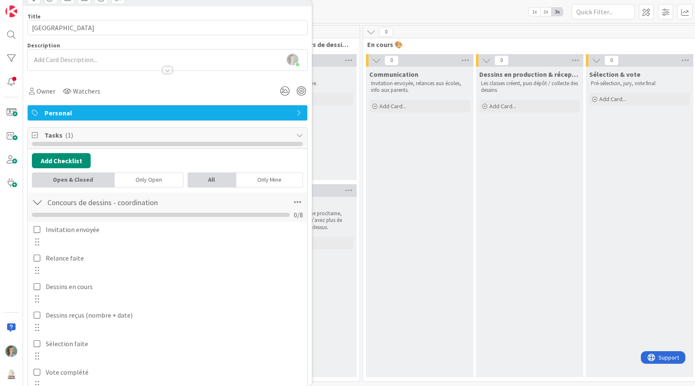
scroll to position [127, 0]
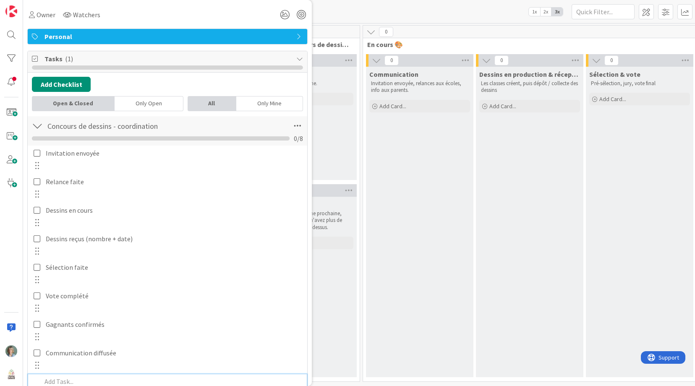
click at [38, 165] on div at bounding box center [36, 165] width 11 height 13
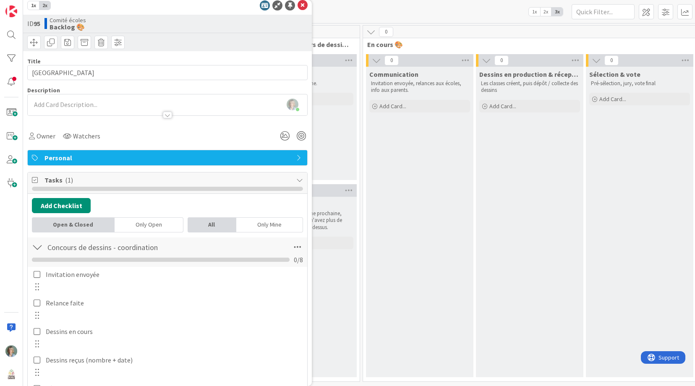
scroll to position [0, 0]
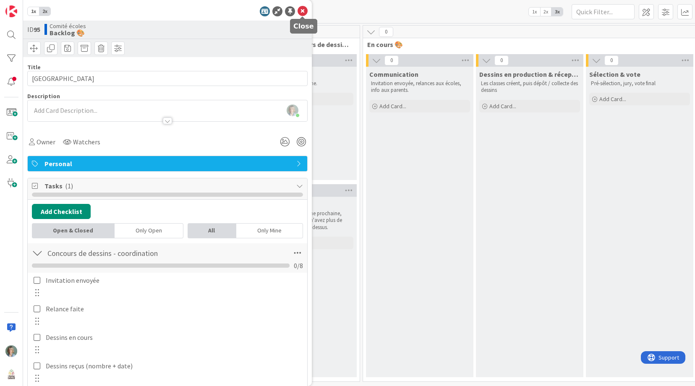
click at [303, 12] on icon at bounding box center [303, 11] width 10 height 10
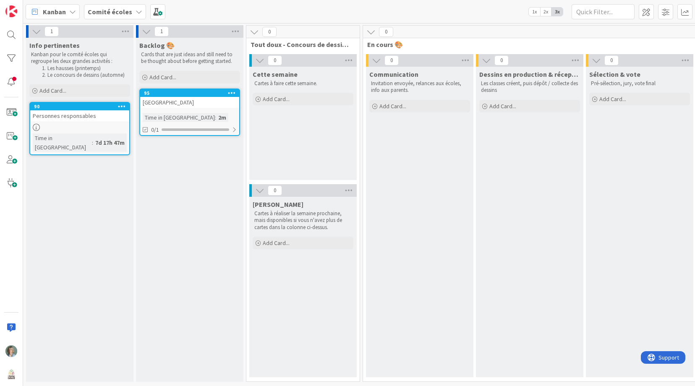
click at [222, 113] on div "Time in Column : 2m" at bounding box center [190, 117] width 94 height 9
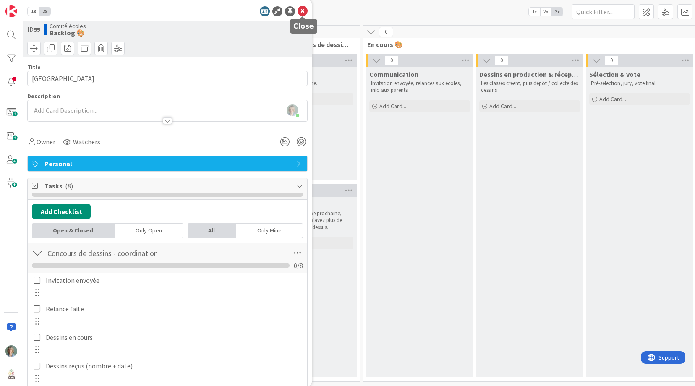
click at [304, 11] on icon at bounding box center [303, 11] width 10 height 10
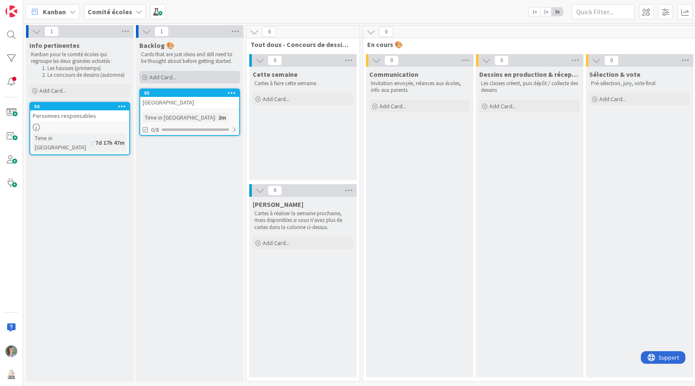
click at [190, 75] on div "Add Card..." at bounding box center [189, 77] width 101 height 13
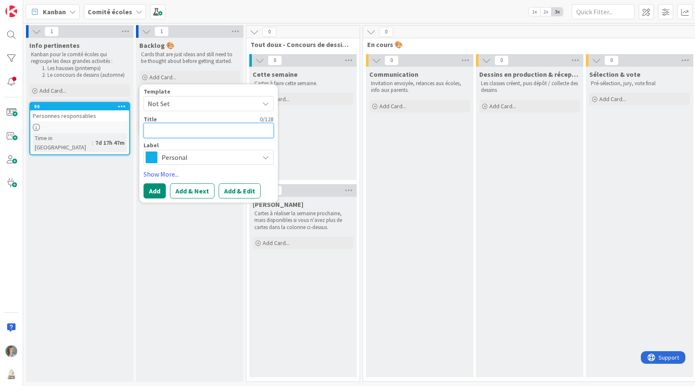
paste textarea "École Saint-Sauveur / Piedmont"
type textarea "x"
type textarea "École Saint-Sauveur / Piedmont"
type textarea "x"
type textarea "École Saint-Sauveur / Piedmont"
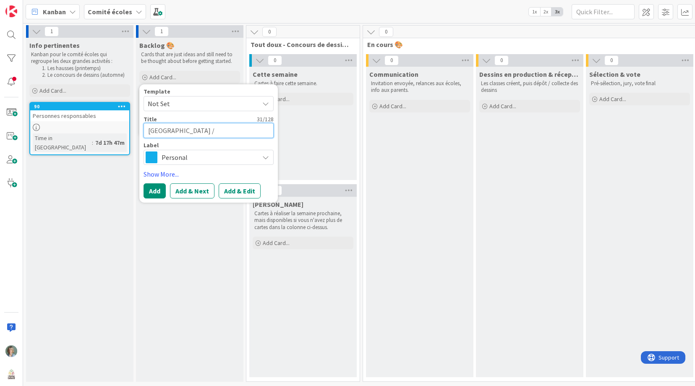
drag, startPoint x: 164, startPoint y: 129, endPoint x: 164, endPoint y: 133, distance: 4.2
click at [165, 131] on textarea "École Saint-Sauveur / Piedmont" at bounding box center [209, 130] width 130 height 15
type textarea "x"
type textarea "École NSaint-Sauveur / Piedmont"
type textarea "x"
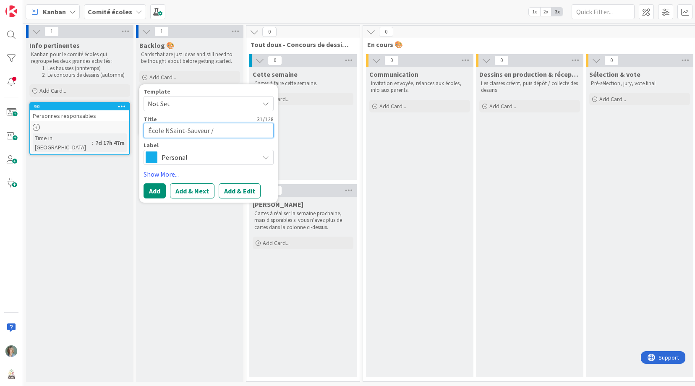
type textarea "École NESaint-Sauveur / Piedmont"
type textarea "x"
type textarea "École NESSaint-Sauveur / Piedmont"
type textarea "x"
type textarea "École NESSSaint-Sauveur / Piedmont"
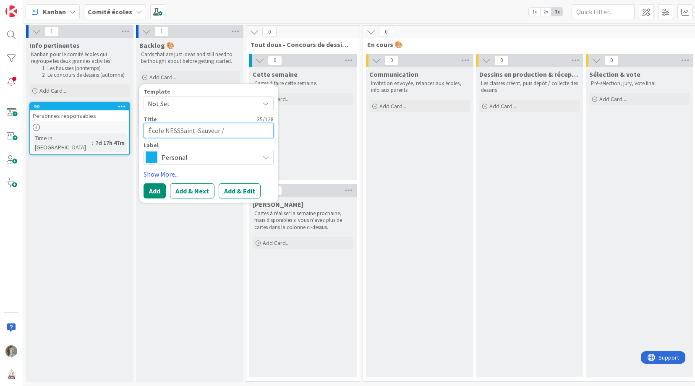
type textarea "x"
type textarea "[GEOGRAPHIC_DATA] / [GEOGRAPHIC_DATA]"
click at [233, 193] on button "Add & Edit" at bounding box center [240, 190] width 42 height 15
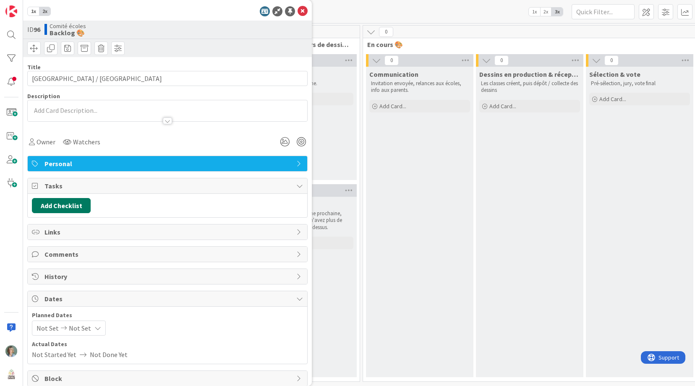
click at [68, 206] on button "Add Checklist" at bounding box center [61, 205] width 59 height 15
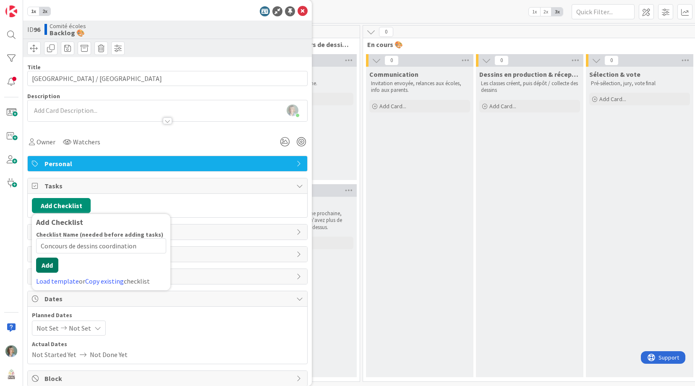
type input "Concours de dessins coordination"
click at [55, 273] on div "Checklist Name (needed before adding tasks) 32 / 64 Concours de dessins coordin…" at bounding box center [101, 258] width 130 height 55
click at [49, 265] on button "Add" at bounding box center [47, 265] width 22 height 15
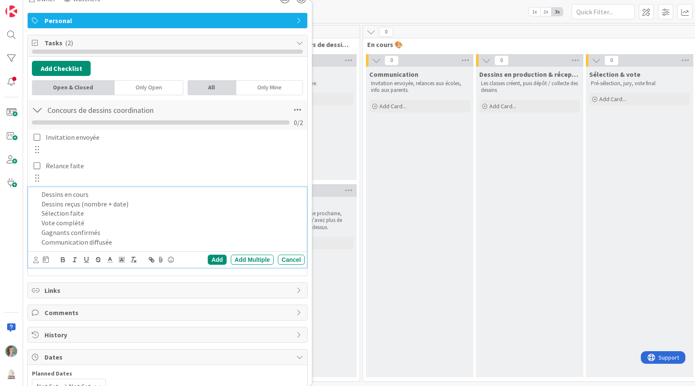
scroll to position [162, 0]
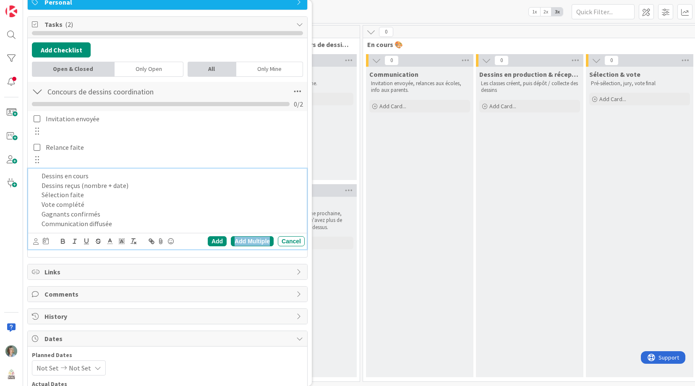
click at [257, 242] on div "Add Multiple" at bounding box center [252, 241] width 43 height 10
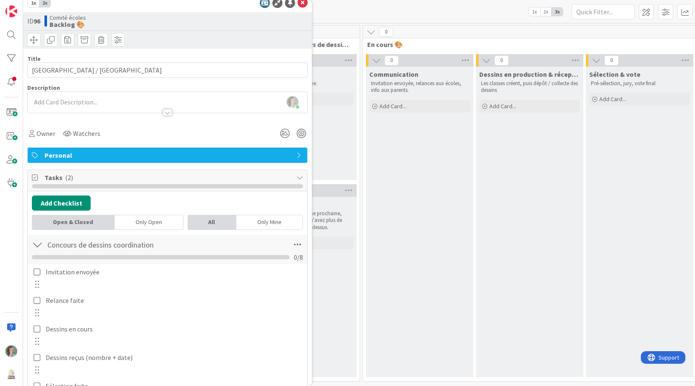
scroll to position [0, 0]
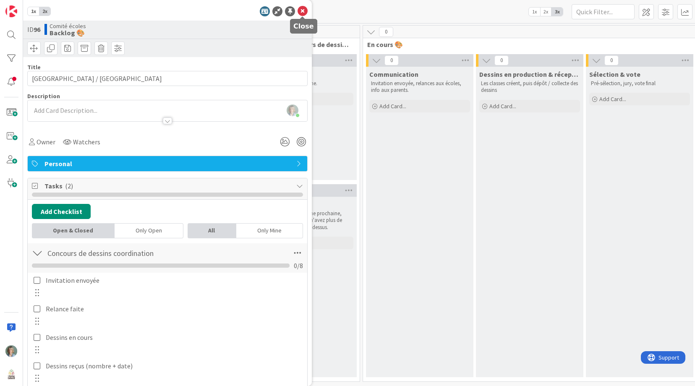
click at [302, 13] on icon at bounding box center [303, 11] width 10 height 10
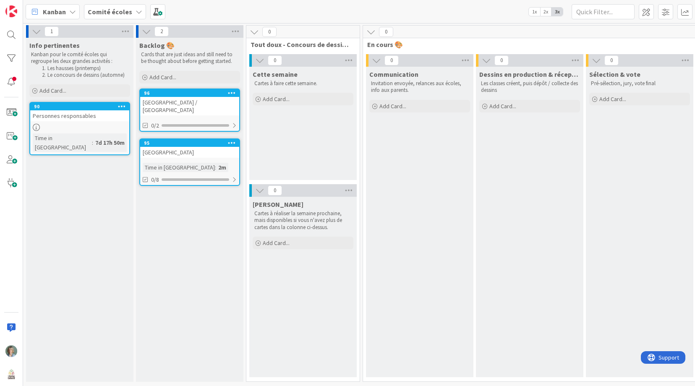
click at [175, 230] on div "Backlog 🎨 Cards that are just ideas and still need to be thought about before g…" at bounding box center [189, 210] width 107 height 344
click at [215, 91] on div "96" at bounding box center [191, 93] width 95 height 6
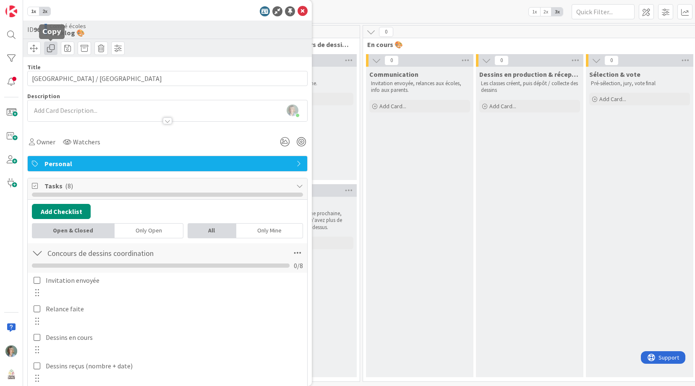
click at [53, 50] on span at bounding box center [50, 48] width 13 height 13
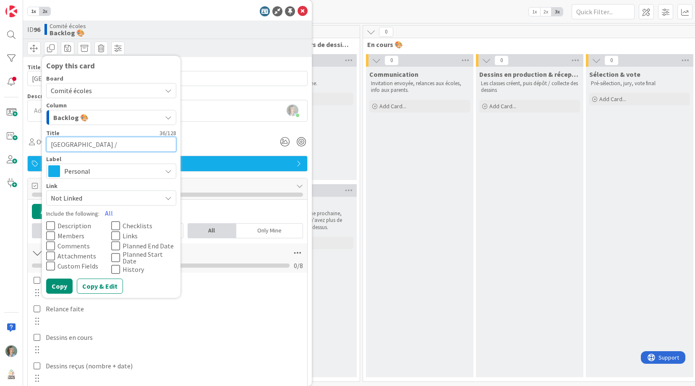
click at [110, 148] on textarea "[GEOGRAPHIC_DATA] / [GEOGRAPHIC_DATA]" at bounding box center [111, 144] width 130 height 15
drag, startPoint x: 164, startPoint y: 143, endPoint x: 68, endPoint y: 146, distance: 95.7
click at [68, 146] on textarea "[GEOGRAPHIC_DATA] / [GEOGRAPHIC_DATA]" at bounding box center [111, 144] width 130 height 15
paste textarea "Morin-Heights"
type textarea "x"
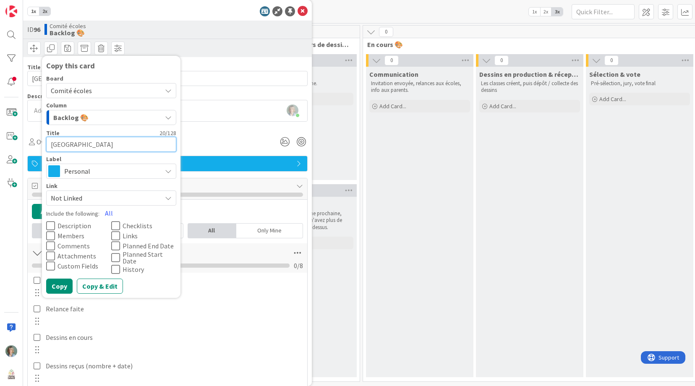
type textarea "[GEOGRAPHIC_DATA]"
click at [117, 224] on icon at bounding box center [115, 226] width 9 height 10
click at [59, 285] on button "Copy" at bounding box center [59, 286] width 26 height 15
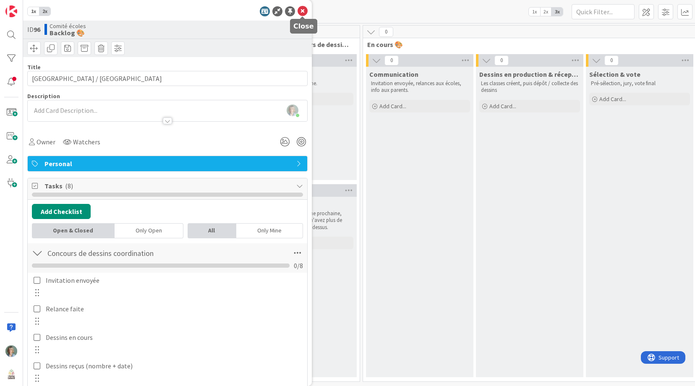
click at [303, 12] on icon at bounding box center [303, 11] width 10 height 10
type textarea "x"
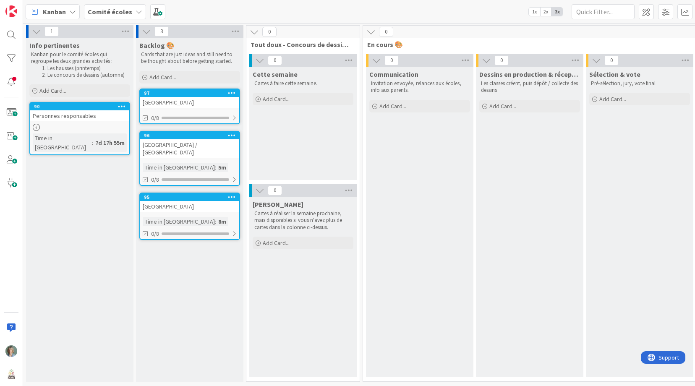
click at [209, 108] on div "97 École Morin-Heights 0/8" at bounding box center [189, 107] width 101 height 36
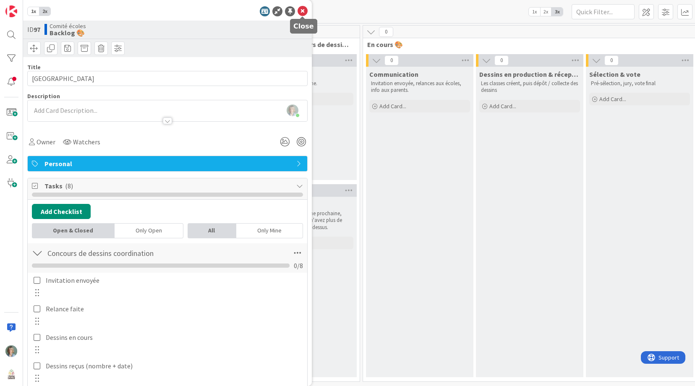
click at [304, 9] on icon at bounding box center [303, 11] width 10 height 10
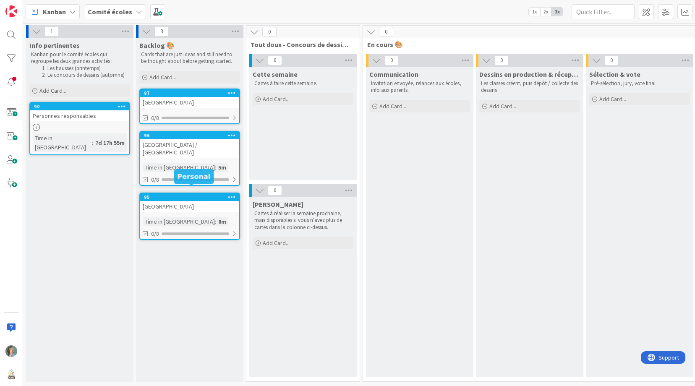
click at [191, 194] on div "95" at bounding box center [191, 197] width 95 height 6
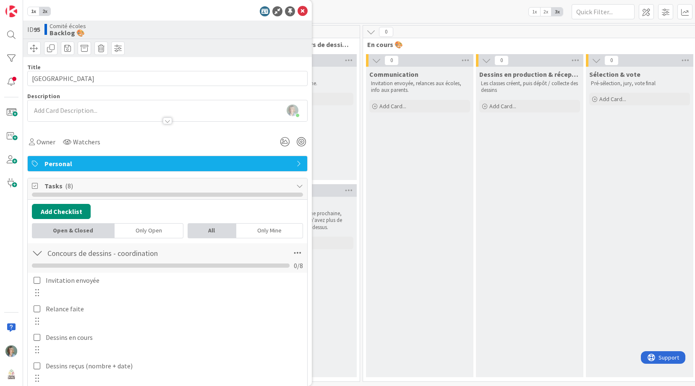
click at [125, 163] on span "Personal" at bounding box center [168, 164] width 248 height 10
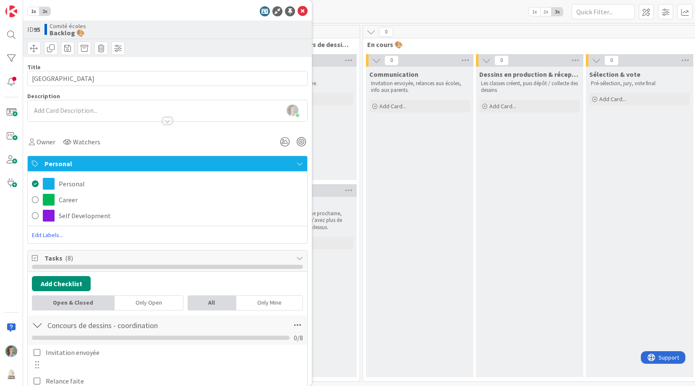
click at [85, 183] on div "Personal" at bounding box center [167, 184] width 279 height 16
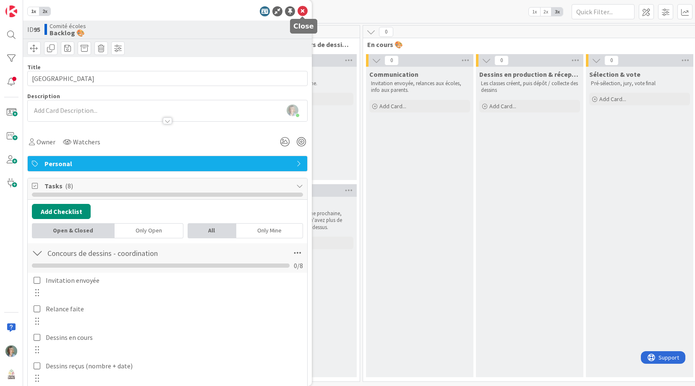
click at [305, 13] on icon at bounding box center [303, 11] width 10 height 10
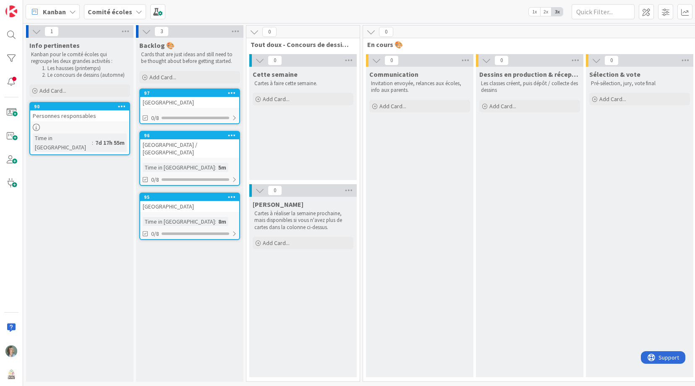
click at [198, 105] on div "[GEOGRAPHIC_DATA]" at bounding box center [189, 102] width 99 height 11
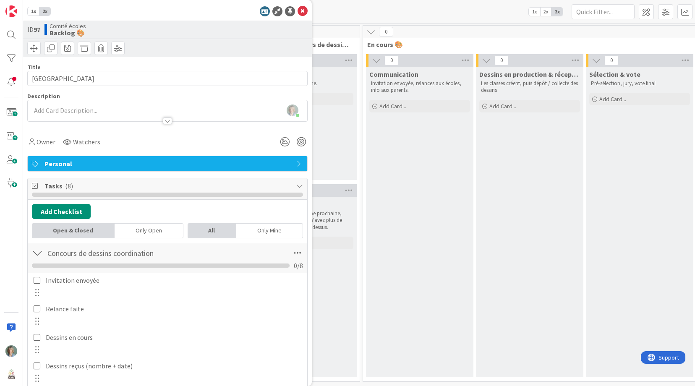
click at [60, 183] on span "Tasks ( 8 )" at bounding box center [168, 186] width 248 height 10
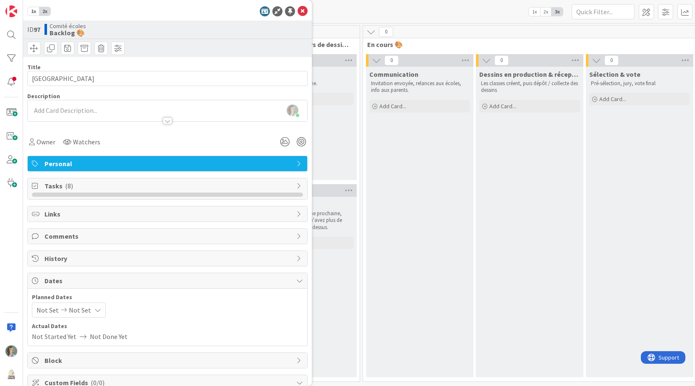
click at [60, 183] on span "Tasks ( 8 )" at bounding box center [168, 186] width 248 height 10
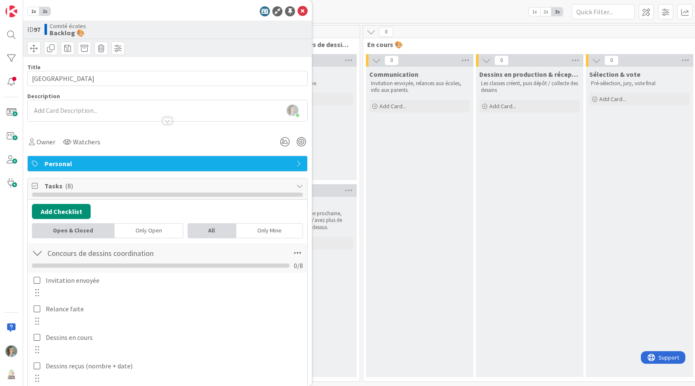
click at [73, 164] on span "Personal" at bounding box center [168, 164] width 248 height 10
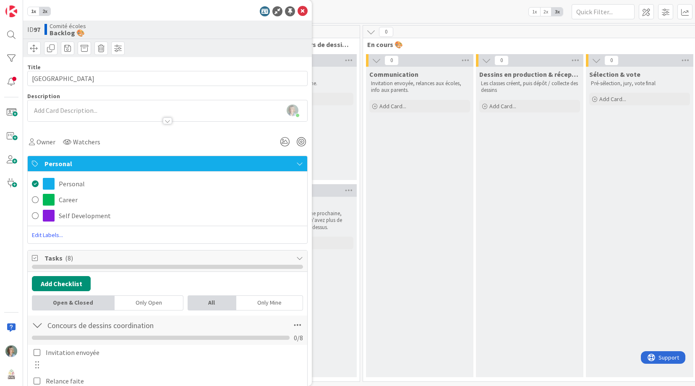
click at [50, 236] on span "Edit Labels..." at bounding box center [167, 235] width 279 height 8
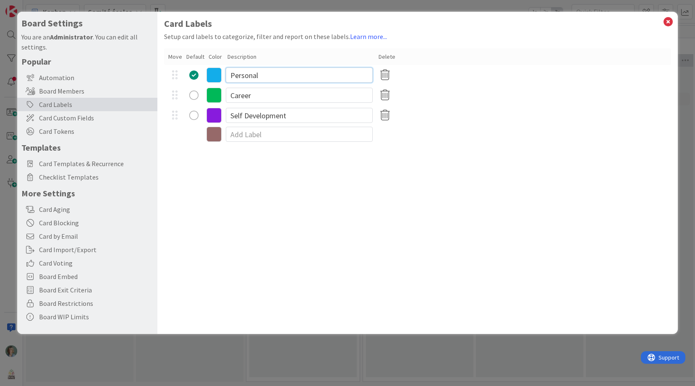
drag, startPoint x: 289, startPoint y: 75, endPoint x: 230, endPoint y: 70, distance: 59.8
click at [230, 70] on input "Personal" at bounding box center [299, 75] width 147 height 15
drag, startPoint x: 331, startPoint y: 70, endPoint x: 230, endPoint y: 73, distance: 101.2
click at [230, 73] on input "Concours de dessins - 2025" at bounding box center [299, 75] width 147 height 15
type input "Concours de dessins - 2025"
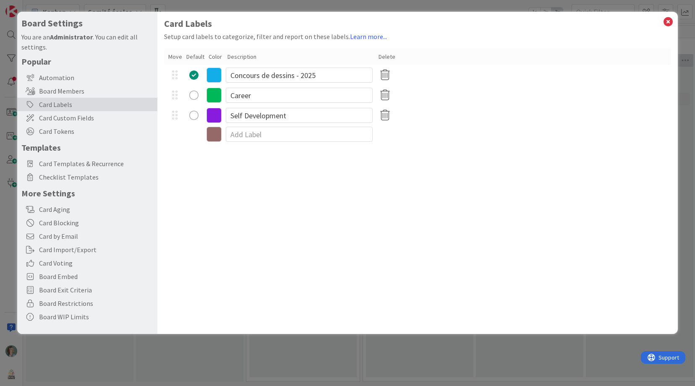
drag, startPoint x: 484, startPoint y: 172, endPoint x: 538, endPoint y: 136, distance: 64.5
click at [484, 172] on div "Card Labels Setup card labels to categorize, filter and report on these labels.…" at bounding box center [417, 173] width 520 height 322
click at [666, 23] on icon at bounding box center [668, 22] width 11 height 12
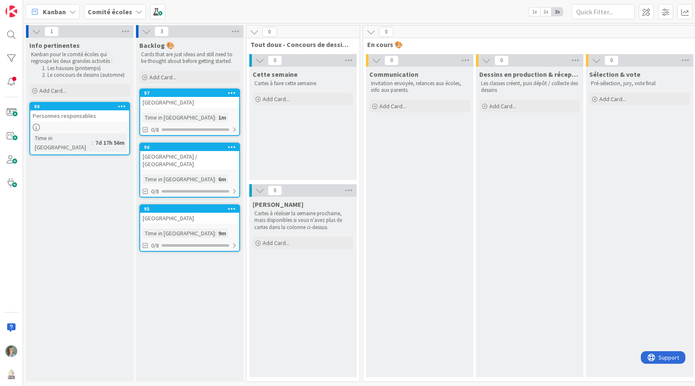
click at [206, 157] on div "[GEOGRAPHIC_DATA] / [GEOGRAPHIC_DATA]" at bounding box center [189, 160] width 99 height 18
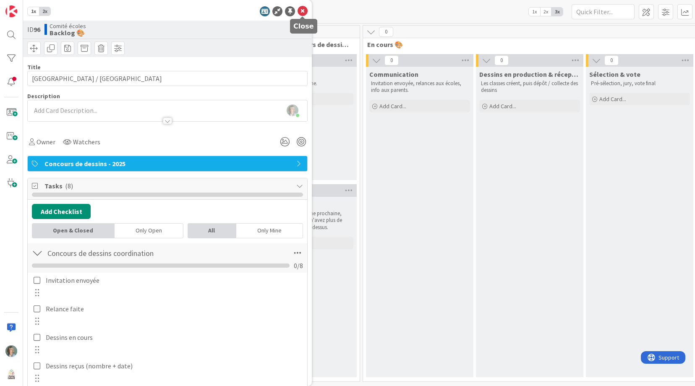
click at [305, 13] on icon at bounding box center [303, 11] width 10 height 10
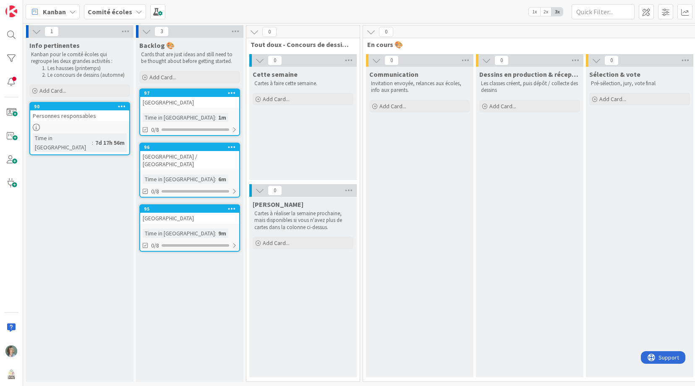
click at [213, 99] on div "[GEOGRAPHIC_DATA]" at bounding box center [189, 102] width 99 height 11
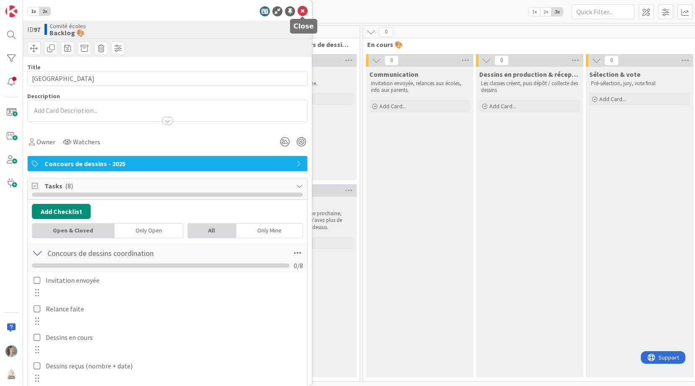
drag, startPoint x: 303, startPoint y: 10, endPoint x: 293, endPoint y: 48, distance: 38.7
click at [303, 10] on icon at bounding box center [303, 11] width 10 height 10
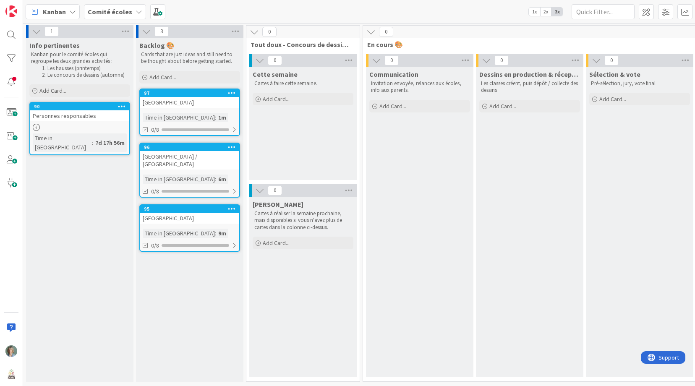
click at [217, 164] on div "96 École NESS Saint-Sauveur / Piedmont Time in Column : 6m 0/8" at bounding box center [189, 170] width 101 height 55
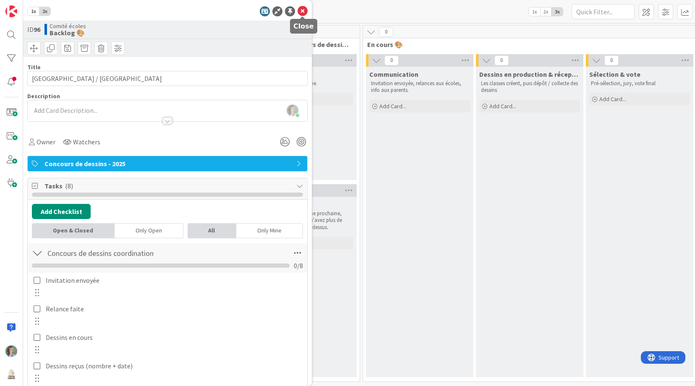
click at [303, 13] on icon at bounding box center [303, 11] width 10 height 10
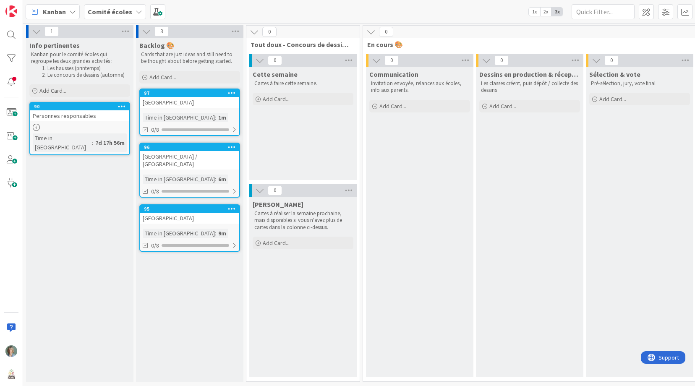
click at [214, 216] on div "[GEOGRAPHIC_DATA]" at bounding box center [189, 218] width 99 height 11
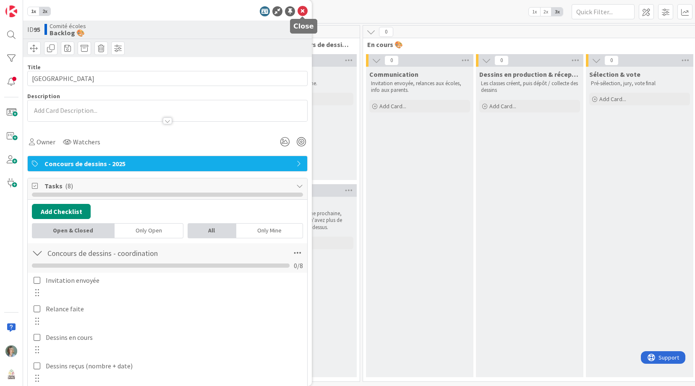
click at [302, 10] on icon at bounding box center [303, 11] width 10 height 10
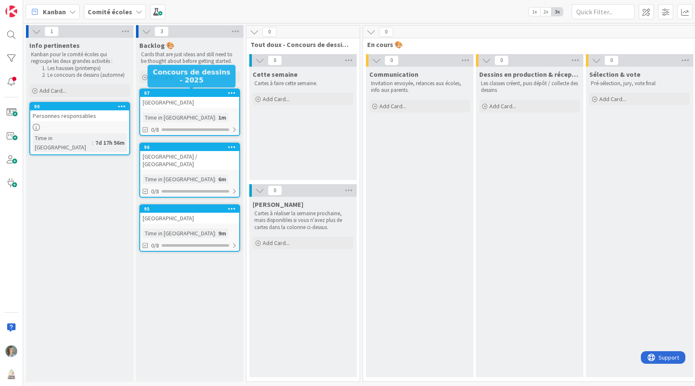
click at [209, 94] on div "97" at bounding box center [191, 93] width 95 height 6
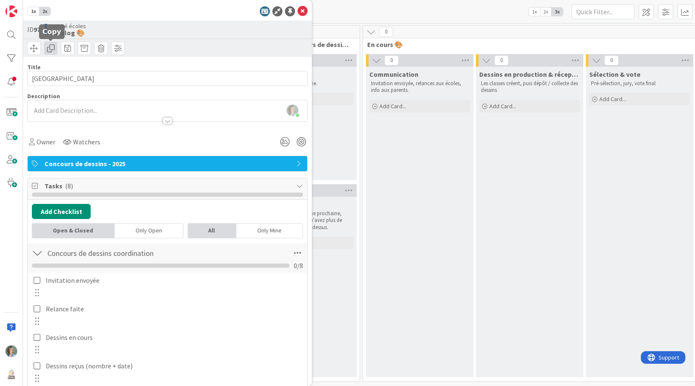
click at [53, 47] on span at bounding box center [50, 48] width 13 height 13
type textarea "x"
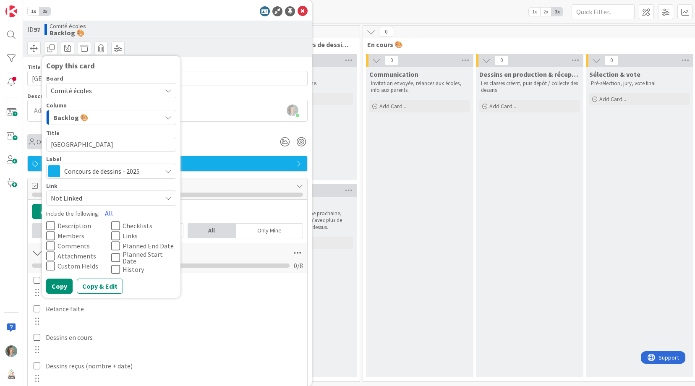
drag, startPoint x: 121, startPoint y: 143, endPoint x: 38, endPoint y: 138, distance: 83.2
drag, startPoint x: 81, startPoint y: 142, endPoint x: 87, endPoint y: 144, distance: 6.9
click at [81, 142] on textarea "[GEOGRAPHIC_DATA]" at bounding box center [111, 144] width 130 height 15
type textarea "Garderie SaDL"
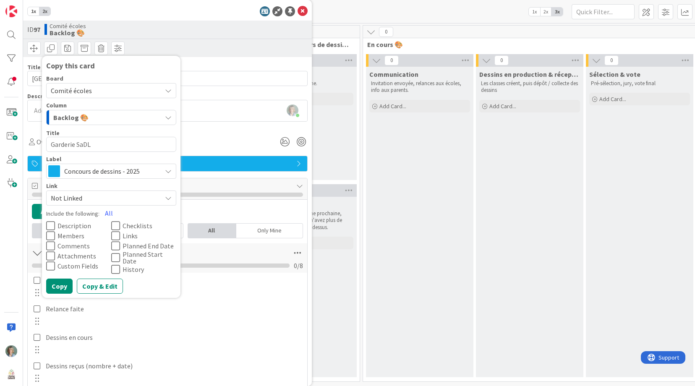
type textarea "x"
type textarea "Garderie SaDL"
click at [116, 225] on icon at bounding box center [115, 226] width 9 height 10
click at [60, 283] on button "Copy" at bounding box center [59, 286] width 26 height 15
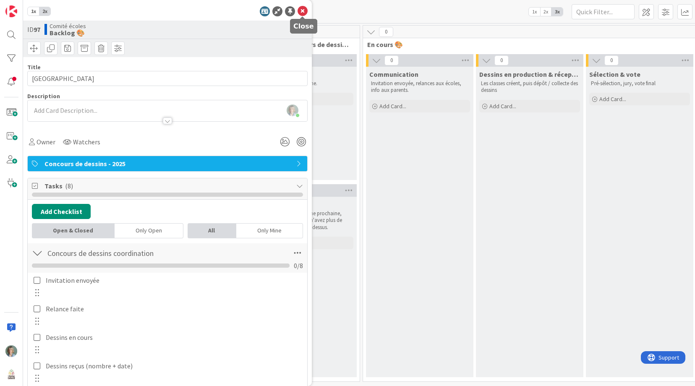
click at [302, 12] on icon at bounding box center [303, 11] width 10 height 10
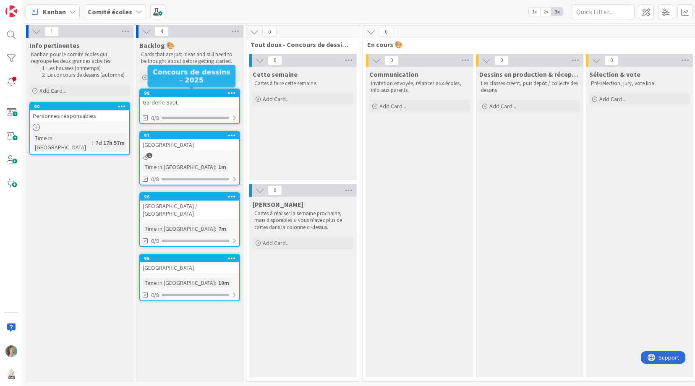
click at [218, 91] on div "98" at bounding box center [191, 93] width 95 height 6
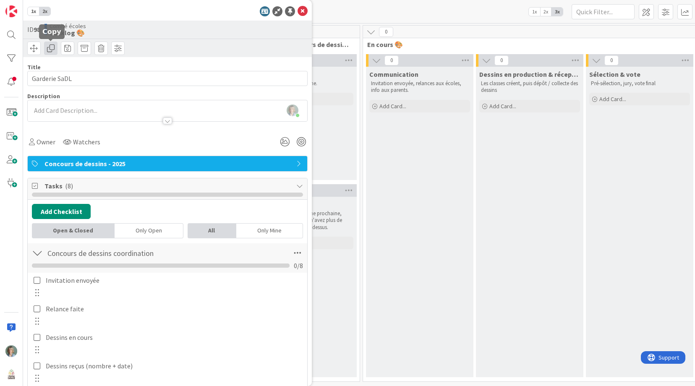
click at [50, 50] on span at bounding box center [50, 48] width 13 height 13
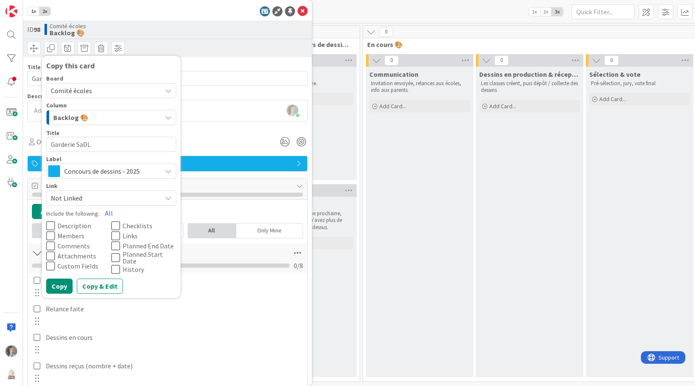
drag, startPoint x: 103, startPoint y: 143, endPoint x: 57, endPoint y: 147, distance: 46.4
click at [48, 142] on textarea "Garderie SaDL" at bounding box center [111, 144] width 130 height 15
type textarea "x"
type textarea "École Saint-Joseph"
drag, startPoint x: 116, startPoint y: 224, endPoint x: 112, endPoint y: 232, distance: 9.8
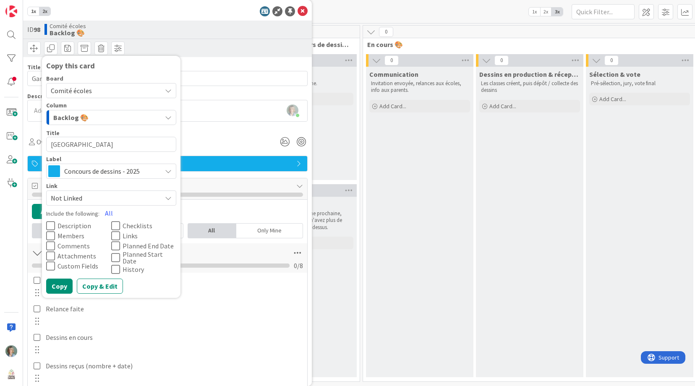
click at [116, 224] on icon at bounding box center [115, 226] width 9 height 10
click at [61, 283] on button "Copy" at bounding box center [59, 286] width 26 height 15
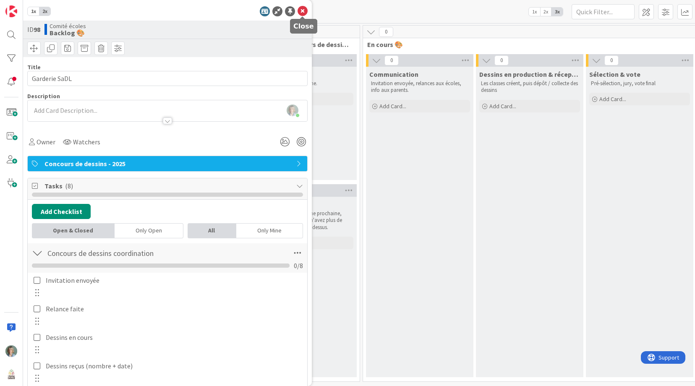
click at [302, 10] on icon at bounding box center [303, 11] width 10 height 10
type textarea "x"
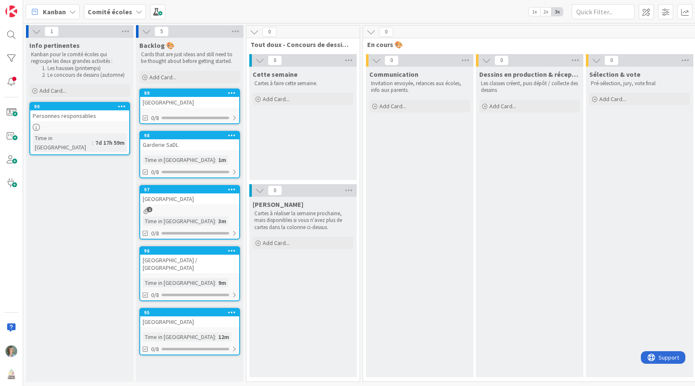
click at [221, 332] on div "Time in Column : 12m" at bounding box center [190, 336] width 94 height 9
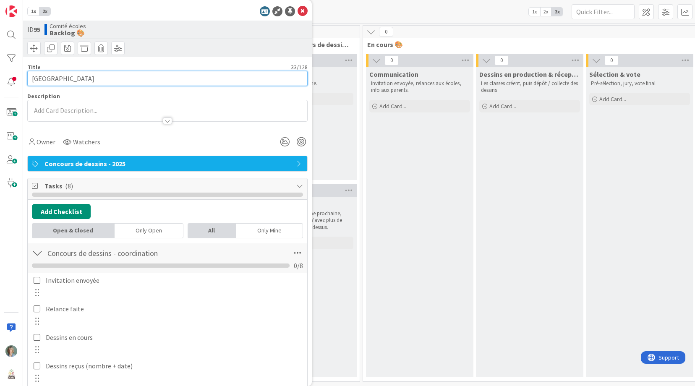
drag, startPoint x: 140, startPoint y: 80, endPoint x: 86, endPoint y: 79, distance: 53.7
click at [86, 79] on input "[GEOGRAPHIC_DATA]" at bounding box center [167, 78] width 280 height 15
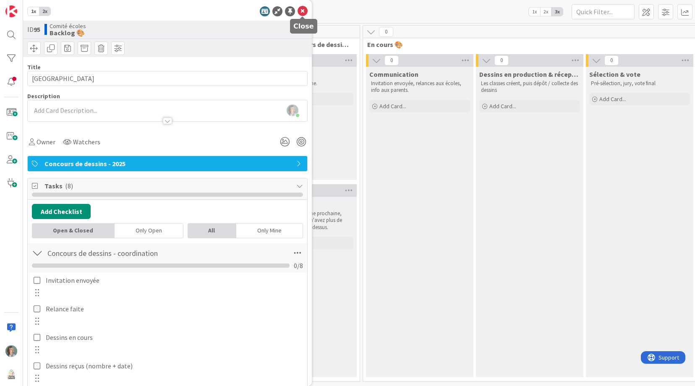
click at [300, 10] on icon at bounding box center [303, 11] width 10 height 10
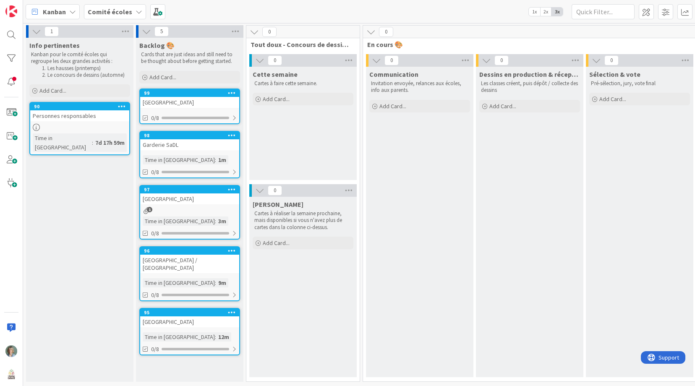
click at [204, 107] on div "99 École Saint-Joseph 0/8" at bounding box center [189, 107] width 101 height 36
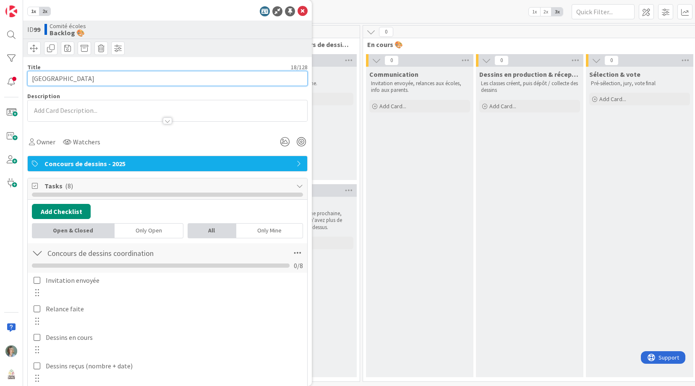
click at [123, 79] on input "École Saint-Joseph" at bounding box center [167, 78] width 280 height 15
paste input "- Sainte-Adèle"
click at [85, 80] on input "École Saint-Joseph- Sainte-Adèle" at bounding box center [167, 78] width 280 height 15
type input "[GEOGRAPHIC_DATA]"
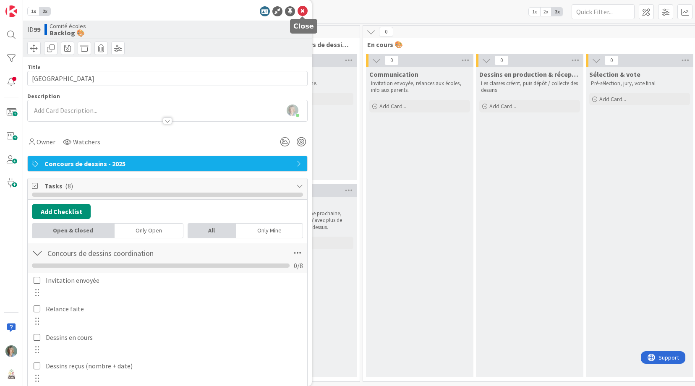
click at [304, 10] on icon at bounding box center [303, 11] width 10 height 10
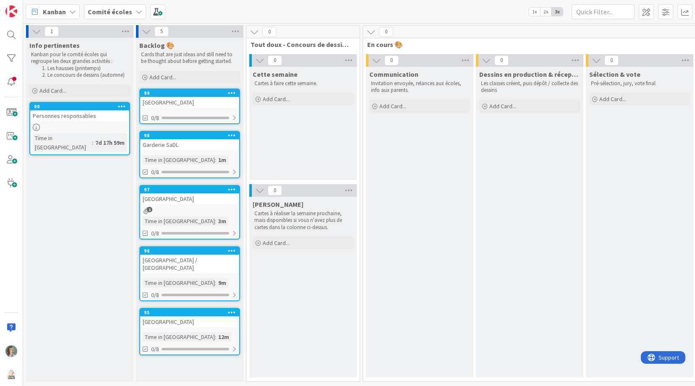
click at [214, 208] on div "1" at bounding box center [189, 210] width 99 height 7
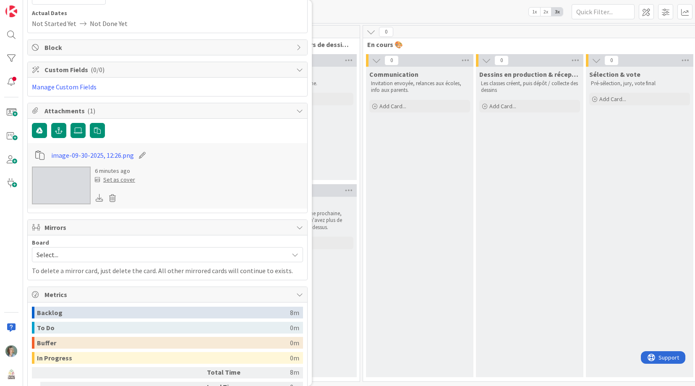
scroll to position [640, 0]
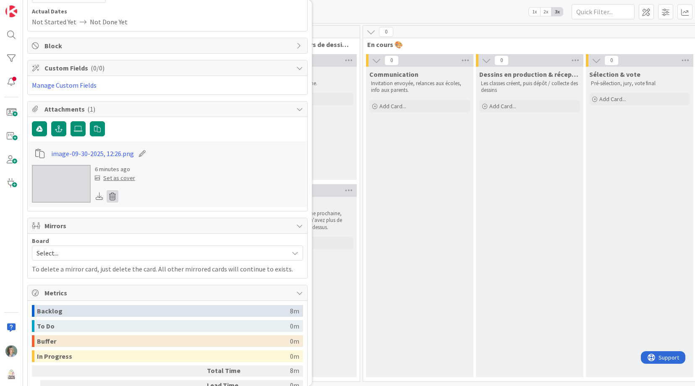
click at [110, 196] on icon at bounding box center [113, 196] width 12 height 13
click at [132, 237] on button "Delete" at bounding box center [126, 237] width 31 height 15
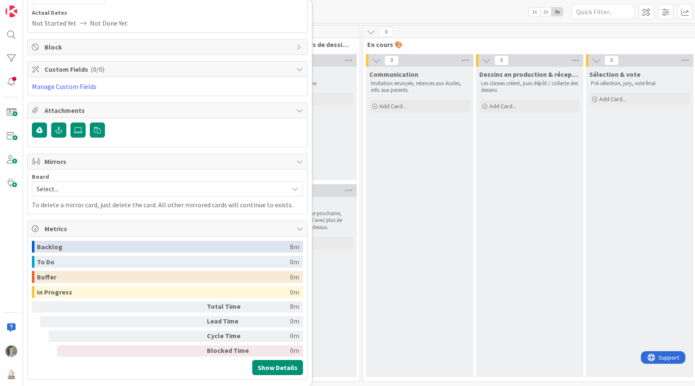
scroll to position [0, 0]
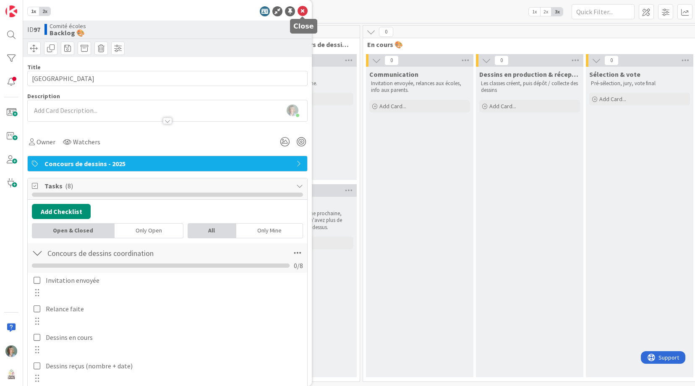
click at [303, 9] on icon at bounding box center [303, 11] width 10 height 10
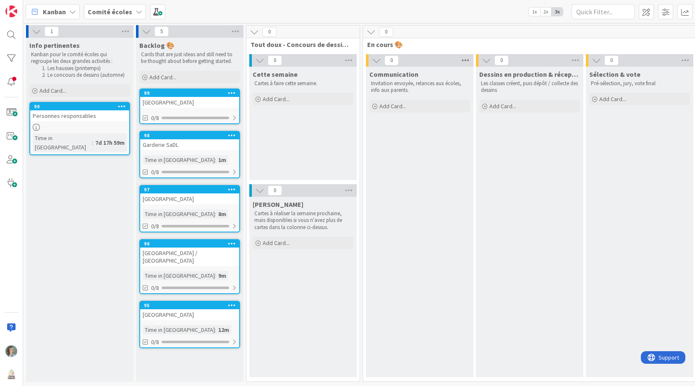
click at [464, 59] on icon at bounding box center [465, 60] width 11 height 13
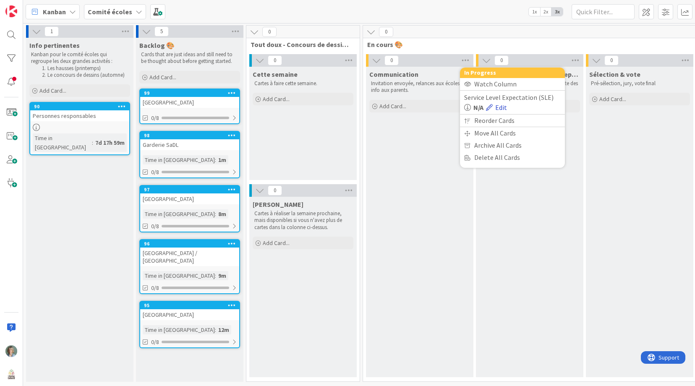
click at [501, 108] on link "Edit" at bounding box center [496, 107] width 21 height 10
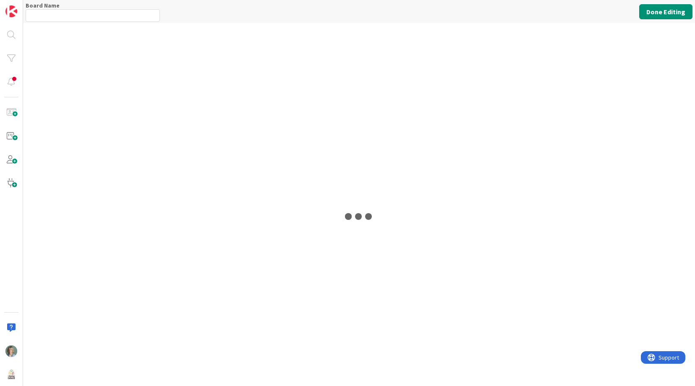
type input "Comité écoles"
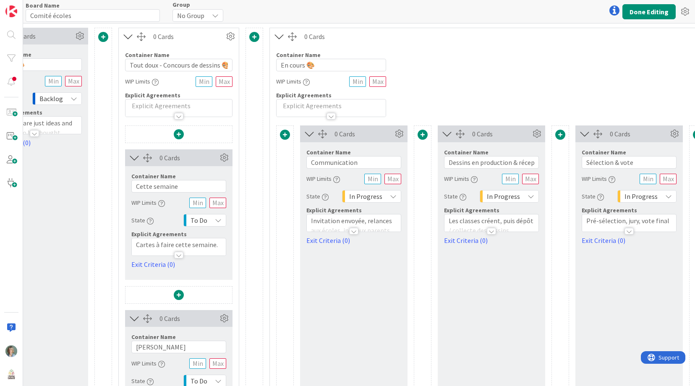
scroll to position [0, 210]
click at [362, 287] on div "0 Cards Container Name 13 / 64 Communication WIP Limits State In Progress Expli…" at bounding box center [351, 290] width 107 height 331
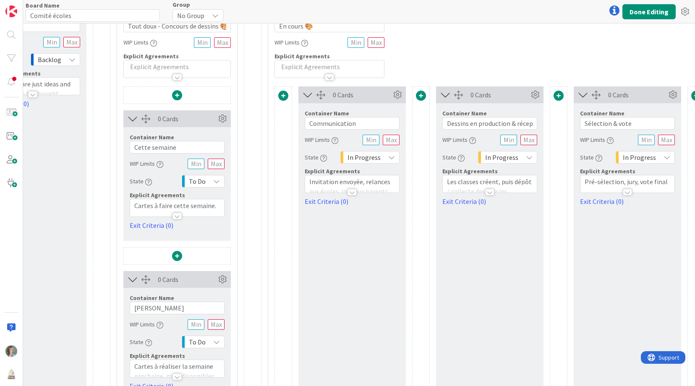
scroll to position [39, 210]
click at [395, 92] on icon at bounding box center [397, 95] width 13 height 13
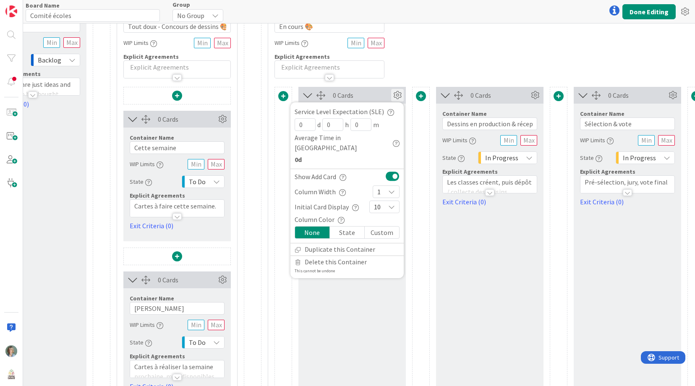
click at [392, 188] on icon at bounding box center [391, 191] width 7 height 7
click at [393, 188] on icon at bounding box center [391, 191] width 7 height 7
click at [389, 219] on span "2" at bounding box center [391, 225] width 7 height 13
click at [656, 11] on button "Done Editing" at bounding box center [648, 11] width 53 height 15
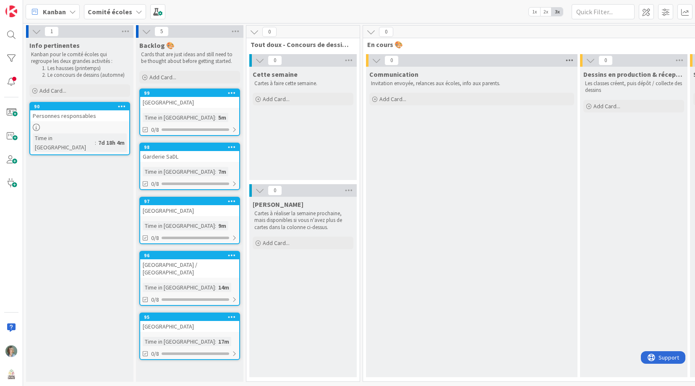
click at [568, 60] on icon at bounding box center [569, 60] width 11 height 13
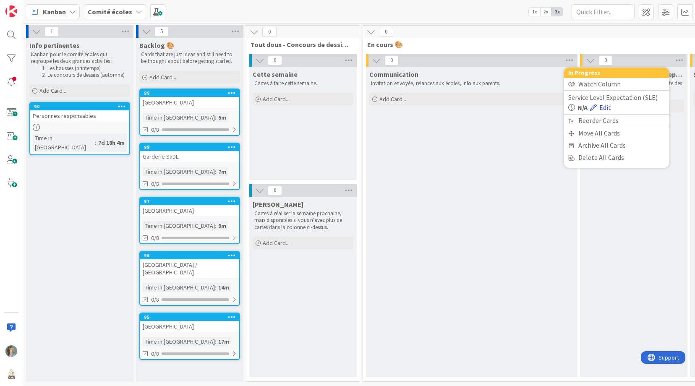
click at [604, 107] on link "Edit" at bounding box center [600, 107] width 21 height 10
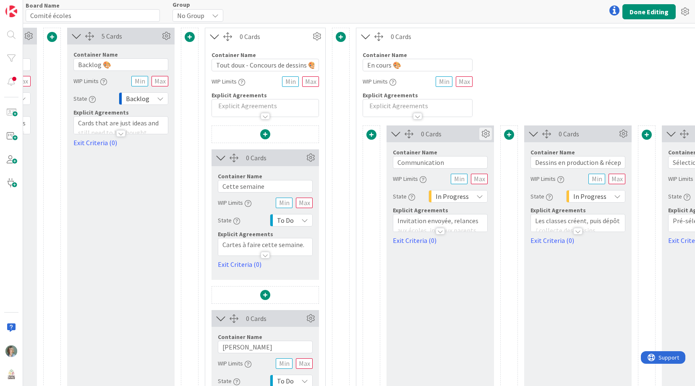
scroll to position [0, 120]
click at [483, 136] on icon at bounding box center [486, 134] width 13 height 13
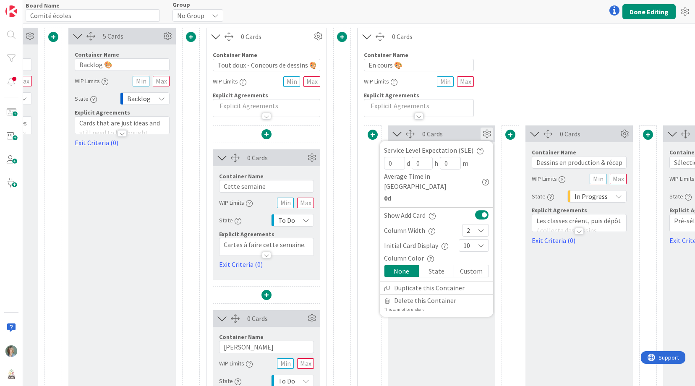
click at [482, 227] on icon at bounding box center [481, 230] width 7 height 7
click at [478, 243] on span "1" at bounding box center [481, 249] width 7 height 13
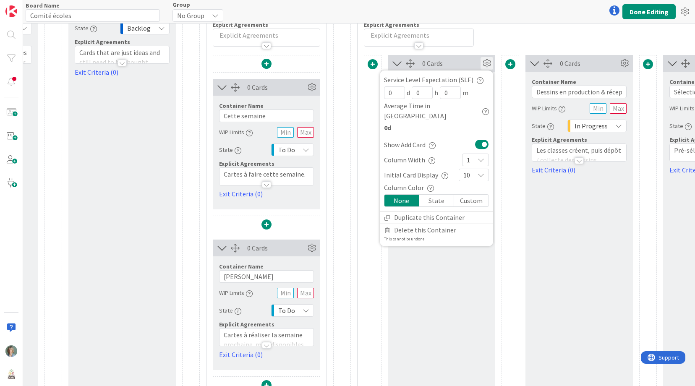
scroll to position [83, 120]
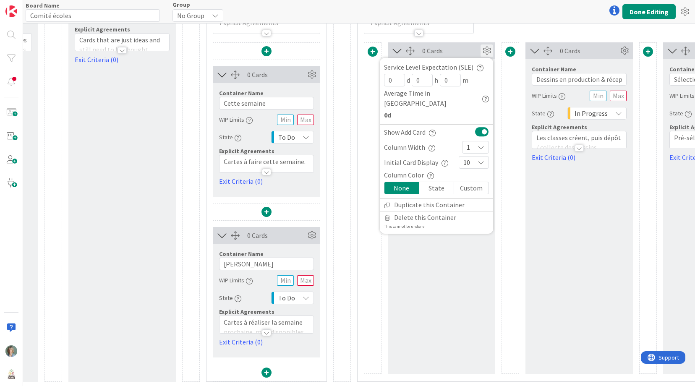
click at [481, 159] on icon at bounding box center [481, 162] width 7 height 7
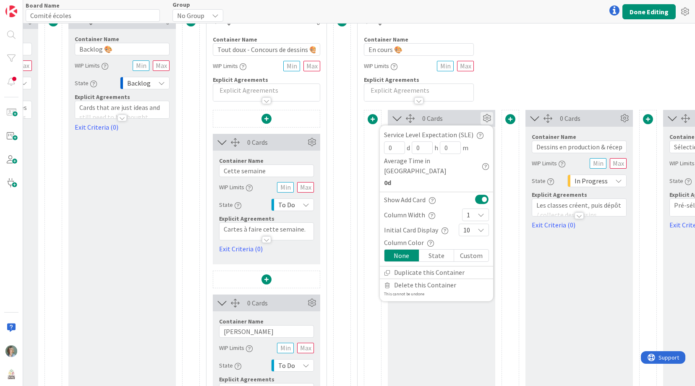
scroll to position [0, 120]
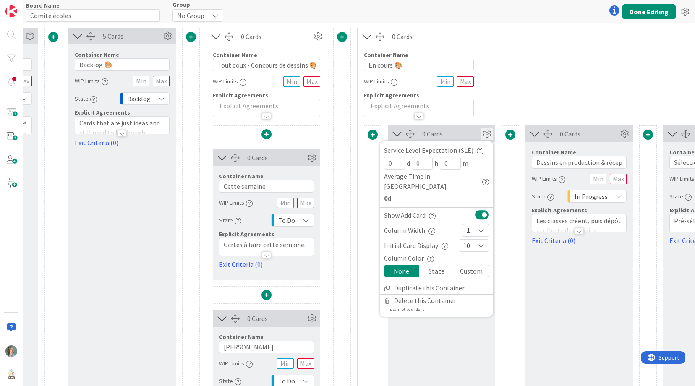
click at [503, 157] on div at bounding box center [510, 290] width 18 height 331
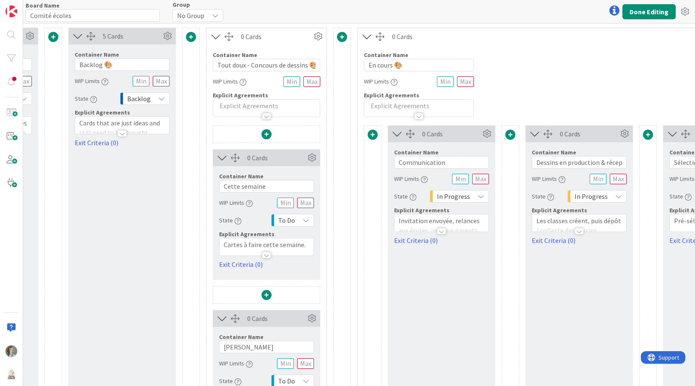
drag, startPoint x: 509, startPoint y: 135, endPoint x: 462, endPoint y: 256, distance: 130.1
click at [436, 270] on div "0 Cards Service Level Expectation (SLE) 0 d 0 h 0 m Average Time in Column 0d S…" at bounding box center [441, 290] width 107 height 331
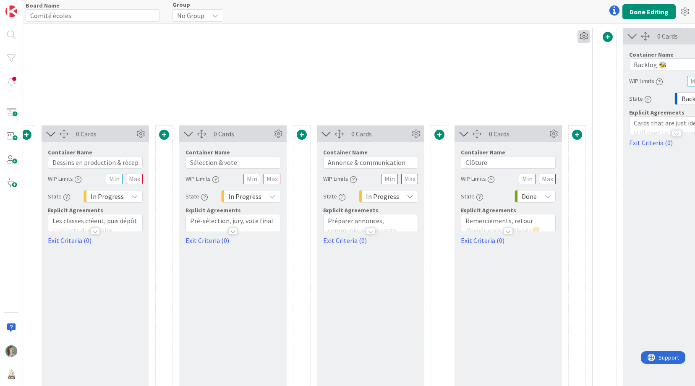
scroll to position [0, 598]
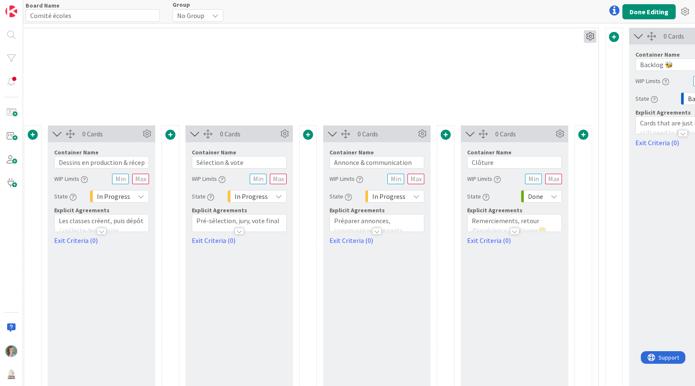
click at [592, 38] on icon at bounding box center [590, 36] width 13 height 13
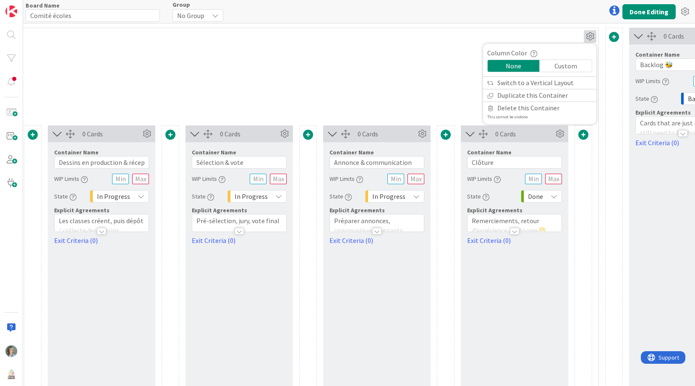
click at [567, 65] on div "Custom" at bounding box center [566, 66] width 52 height 12
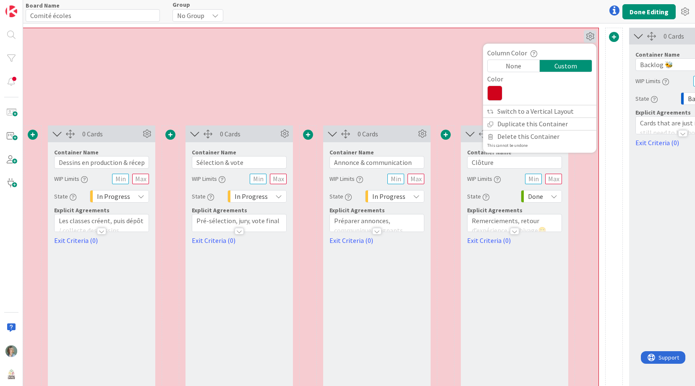
click at [516, 65] on div "None" at bounding box center [514, 66] width 52 height 12
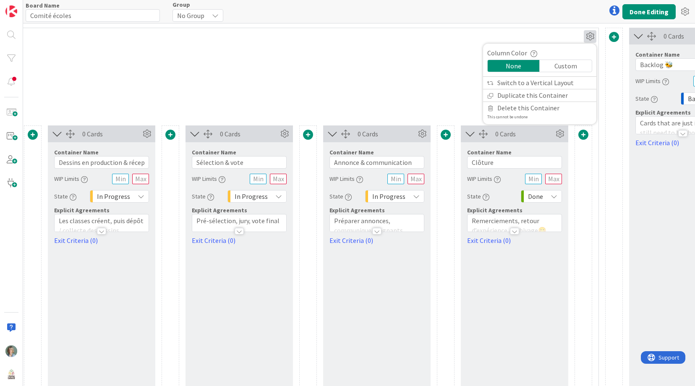
click at [420, 69] on div "Container Name 11 / 64 En cours 🎨 WIP Limits Explicit Agreements" at bounding box center [239, 81] width 718 height 72
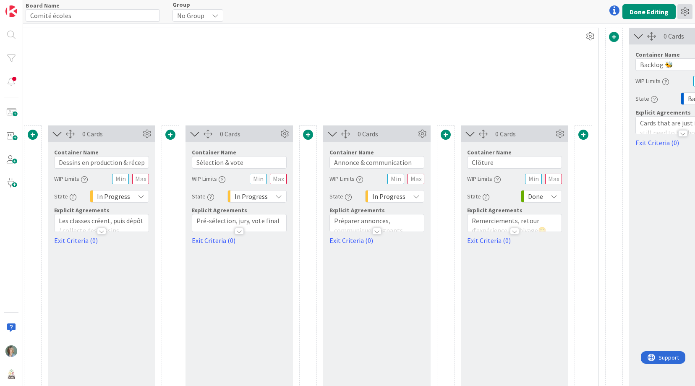
click at [688, 6] on icon at bounding box center [684, 11] width 15 height 15
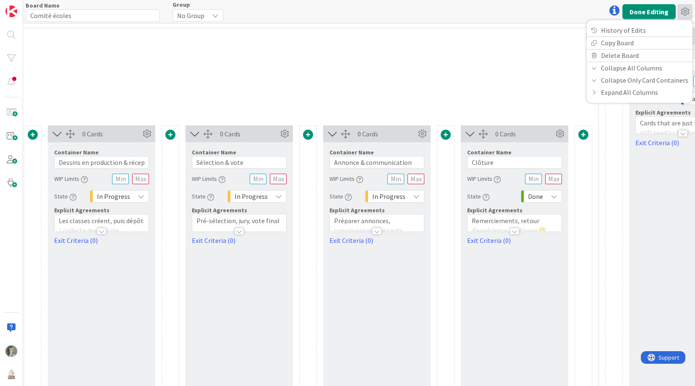
click at [496, 68] on div "Container Name 11 / 64 En cours 🎨 WIP Limits Explicit Agreements" at bounding box center [239, 81] width 718 height 72
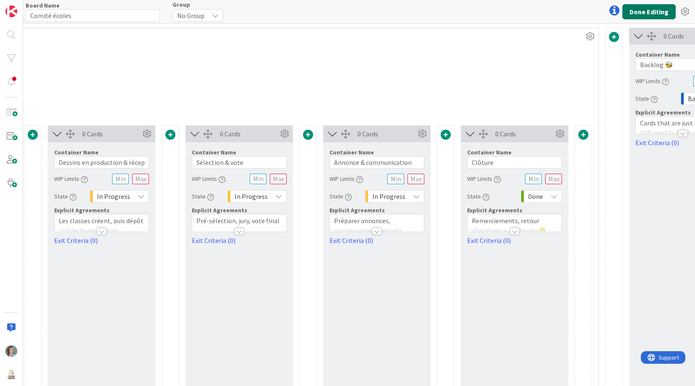
click at [647, 16] on button "Done Editing" at bounding box center [648, 11] width 53 height 15
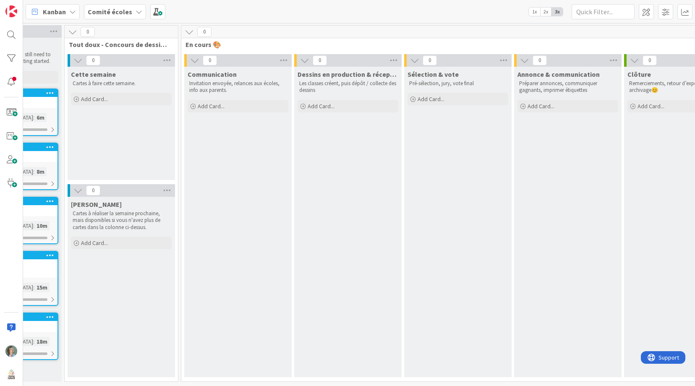
scroll to position [0, 189]
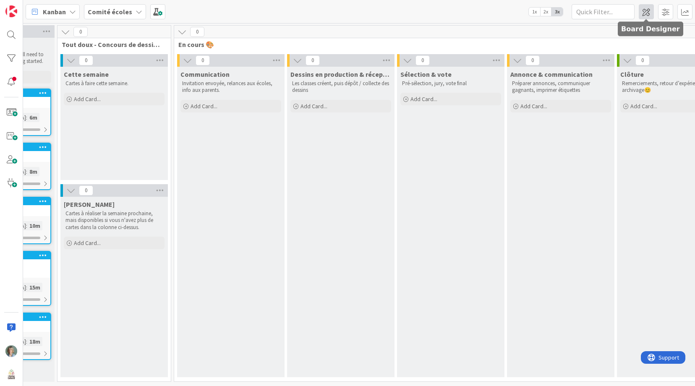
click at [648, 13] on span at bounding box center [646, 11] width 15 height 15
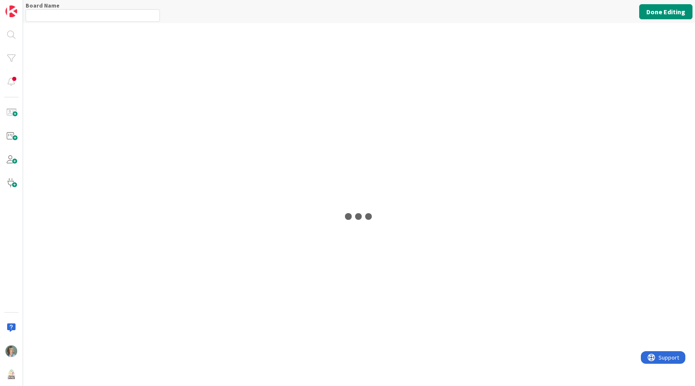
type input "Comité écoles"
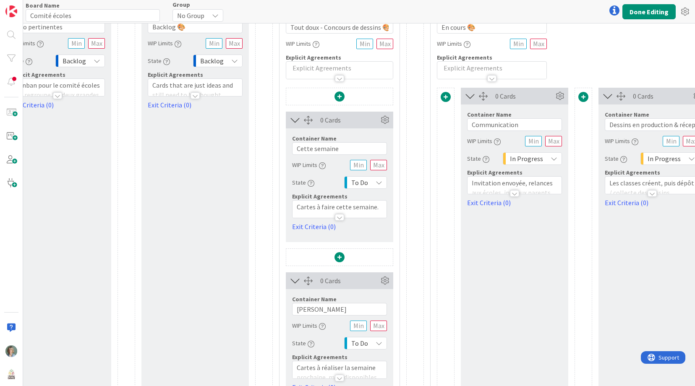
scroll to position [38, 47]
drag, startPoint x: 422, startPoint y: 230, endPoint x: 405, endPoint y: 160, distance: 72.1
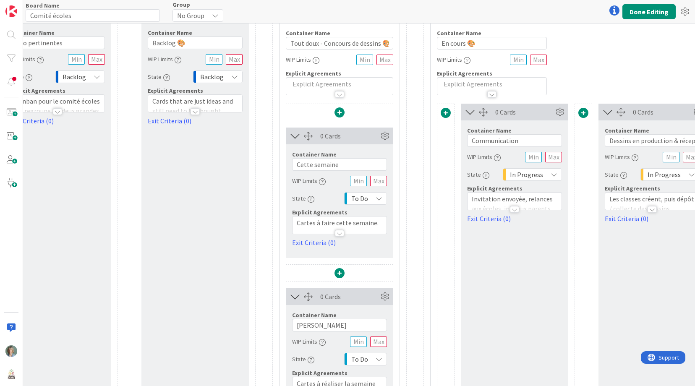
scroll to position [0, 47]
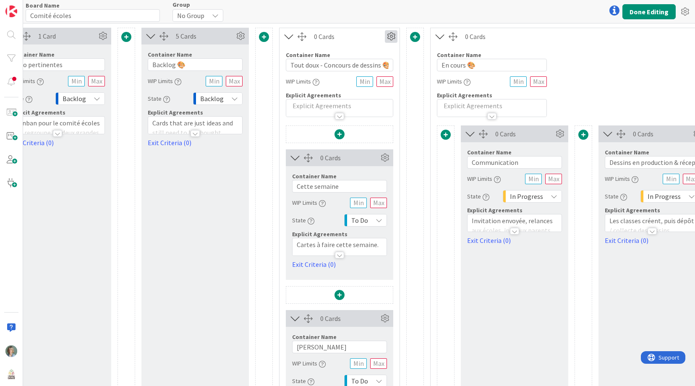
click at [389, 38] on icon at bounding box center [391, 36] width 13 height 13
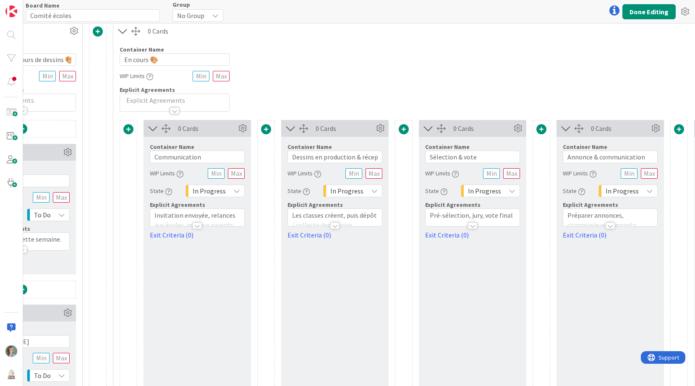
scroll to position [5, 355]
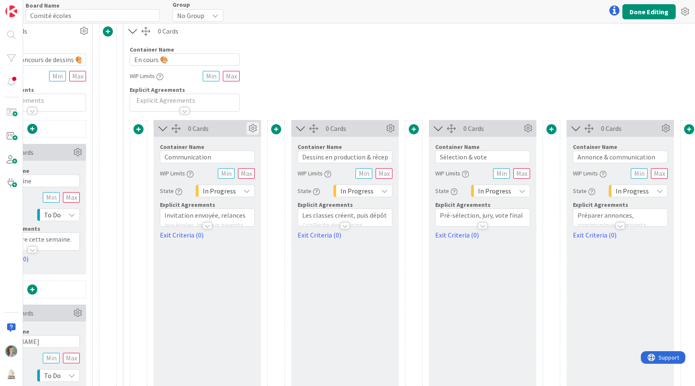
click at [251, 128] on icon at bounding box center [252, 128] width 13 height 13
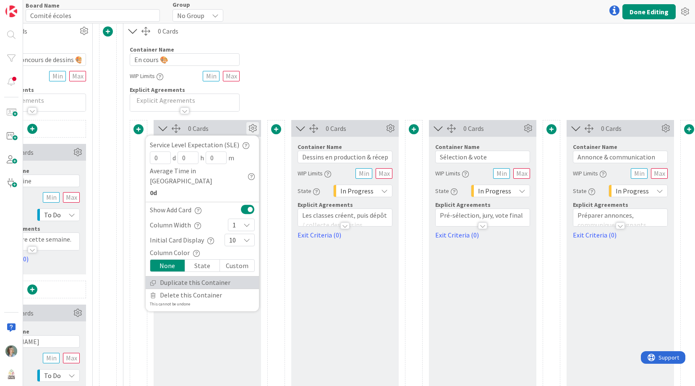
click at [222, 277] on link "Duplicate this Container" at bounding box center [202, 283] width 113 height 12
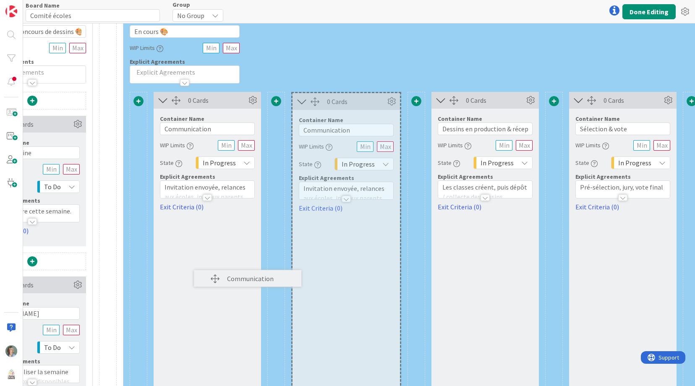
scroll to position [83, 355]
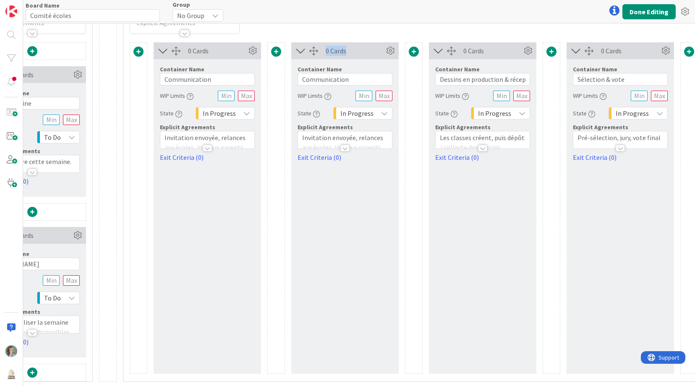
drag, startPoint x: 389, startPoint y: 48, endPoint x: 210, endPoint y: 186, distance: 225.6
click at [210, 186] on div "0 Cards Container Name 13 / 64 Communication WIP Limits State In Progress Expli…" at bounding box center [551, 207] width 843 height 331
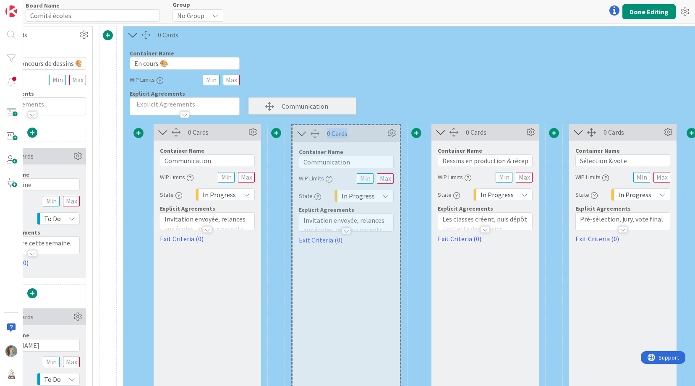
scroll to position [0, 355]
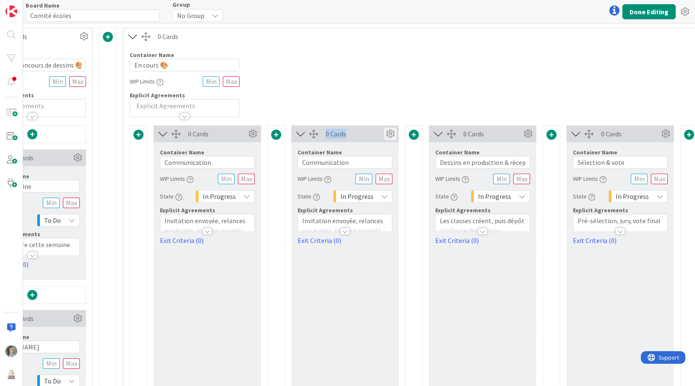
click at [391, 134] on icon at bounding box center [390, 134] width 13 height 13
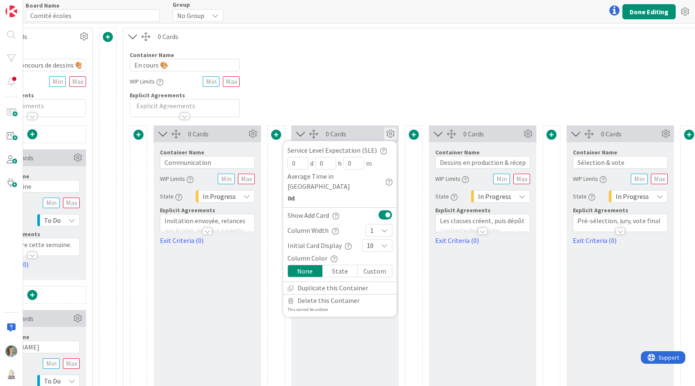
click at [342, 265] on div "State" at bounding box center [340, 271] width 35 height 12
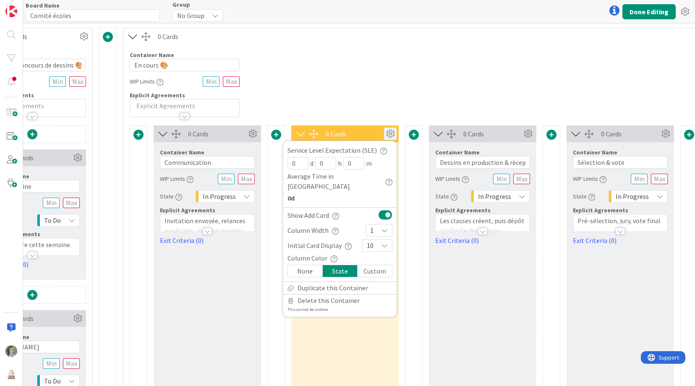
click at [310, 265] on div "None" at bounding box center [305, 271] width 35 height 12
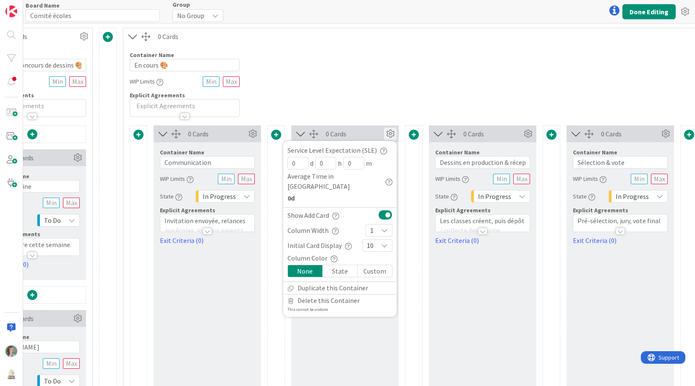
click at [370, 265] on div "Custom" at bounding box center [375, 271] width 34 height 12
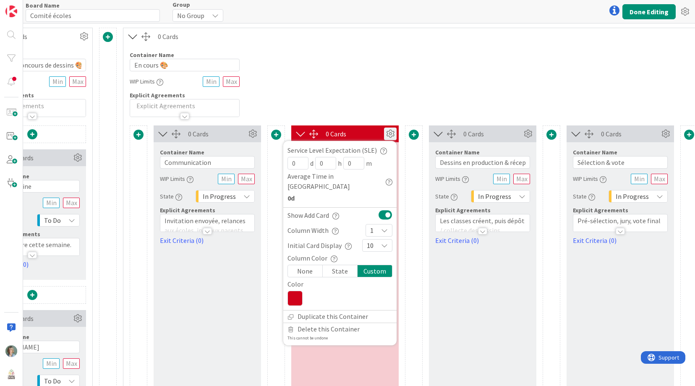
click at [310, 265] on div "None" at bounding box center [305, 271] width 35 height 12
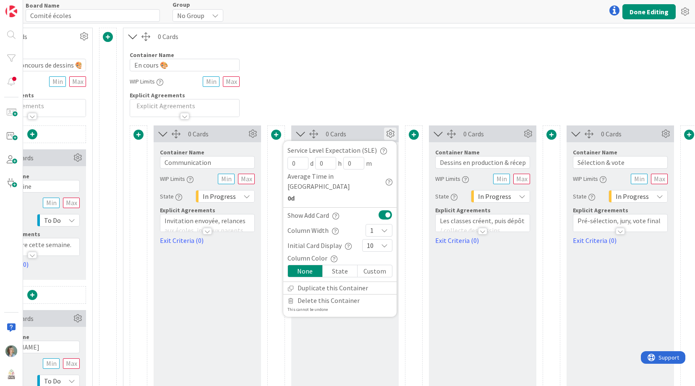
click at [389, 135] on icon at bounding box center [390, 134] width 13 height 13
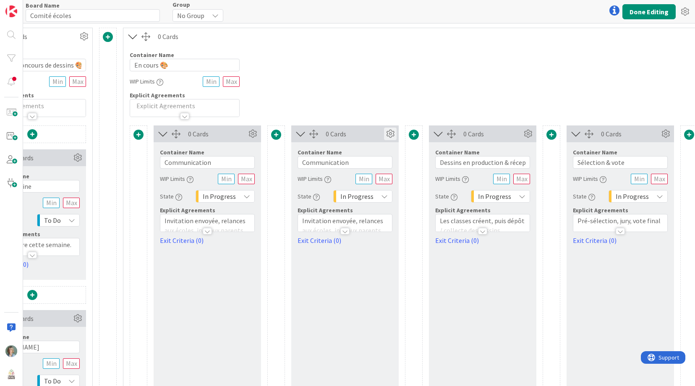
click at [388, 134] on icon at bounding box center [390, 134] width 13 height 13
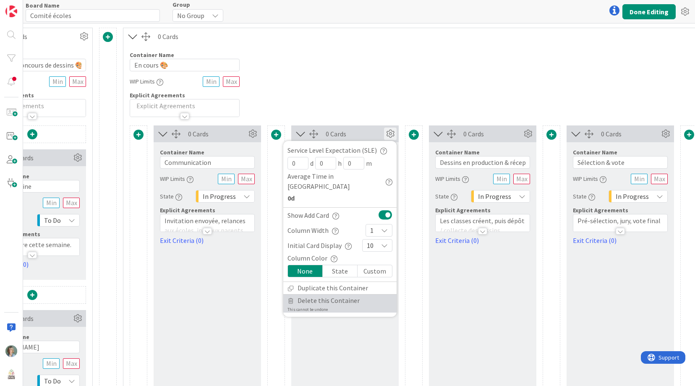
click at [328, 297] on link "Delete this Container This cannot be undone" at bounding box center [339, 304] width 113 height 18
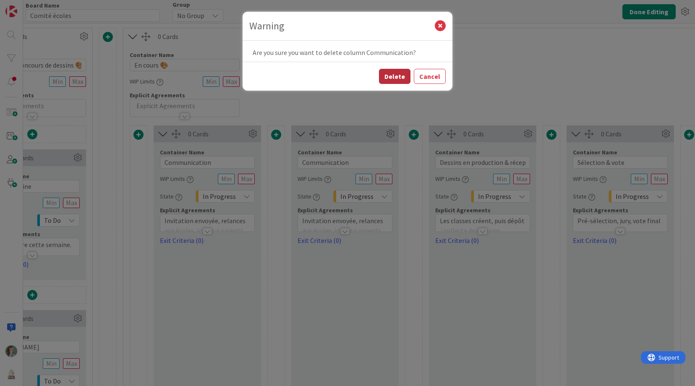
click at [403, 73] on button "Delete" at bounding box center [394, 76] width 31 height 15
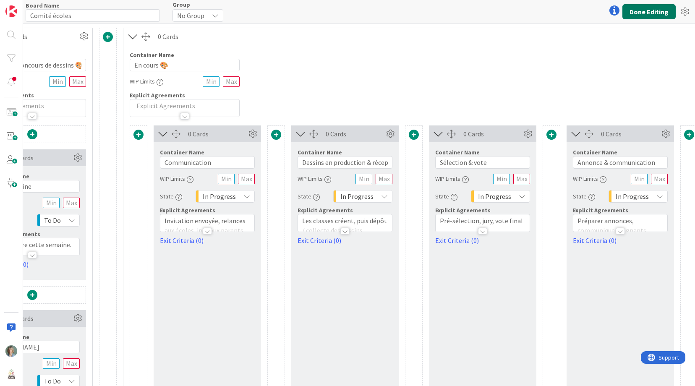
click at [653, 10] on button "Done Editing" at bounding box center [648, 11] width 53 height 15
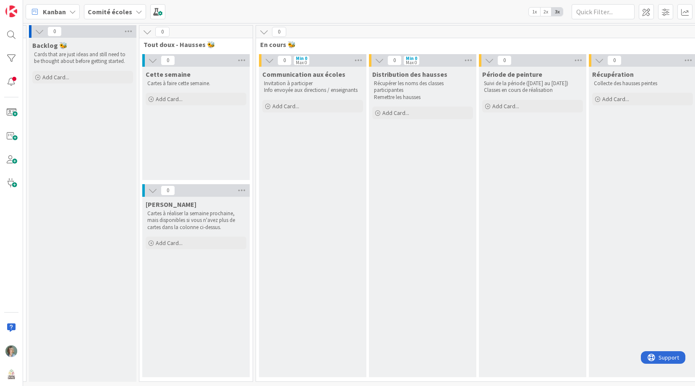
scroll to position [0, 893]
click at [467, 58] on icon at bounding box center [465, 60] width 11 height 13
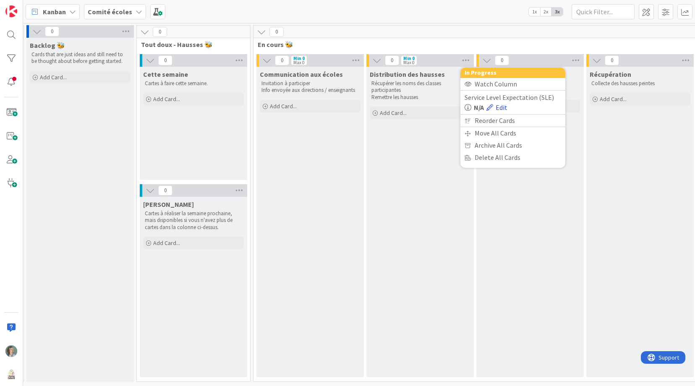
click at [503, 107] on link "Edit" at bounding box center [496, 107] width 21 height 10
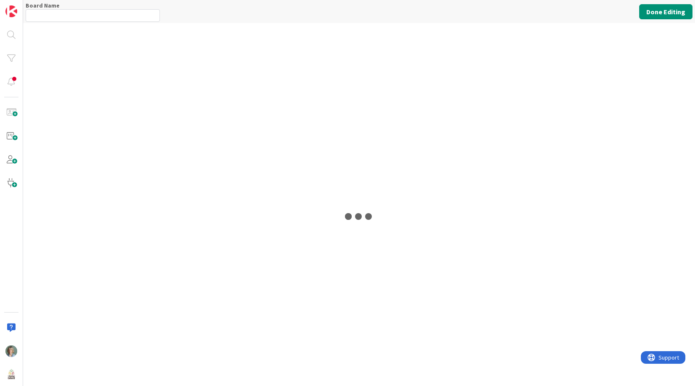
type input "Comité écoles"
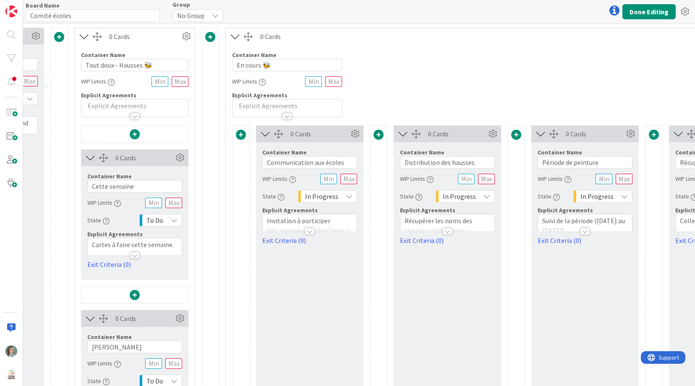
scroll to position [0, 1303]
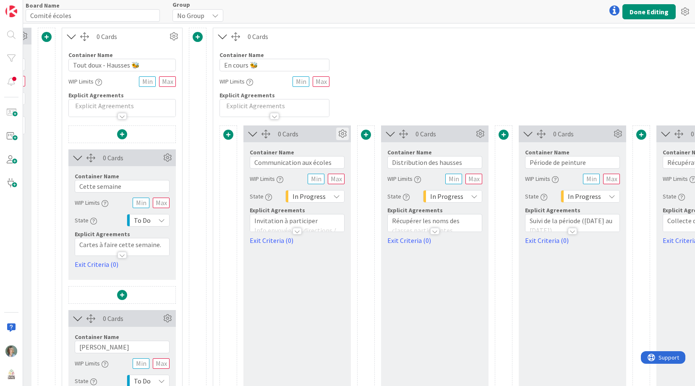
click at [339, 133] on icon at bounding box center [342, 134] width 13 height 13
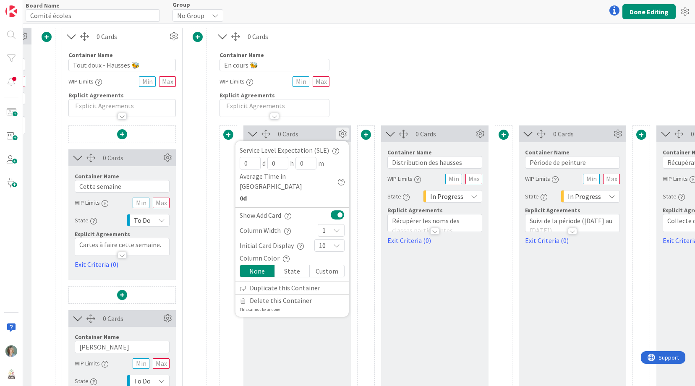
click at [394, 99] on div "Container Name 11 / 64 En cours 🐝 WIP Limits Explicit Agreements" at bounding box center [572, 81] width 718 height 72
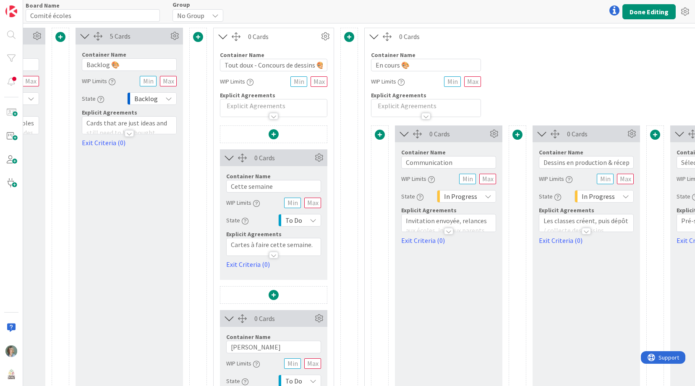
scroll to position [0, 111]
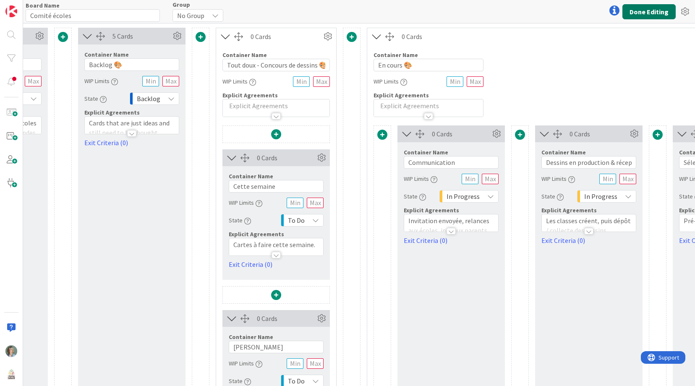
click at [658, 11] on button "Done Editing" at bounding box center [648, 11] width 53 height 15
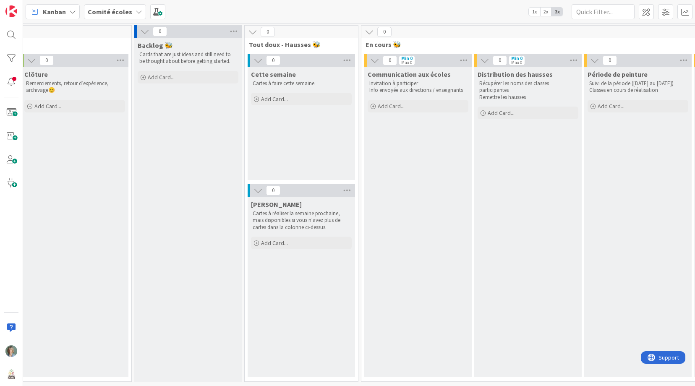
scroll to position [0, 788]
click at [459, 57] on icon at bounding box center [460, 60] width 11 height 13
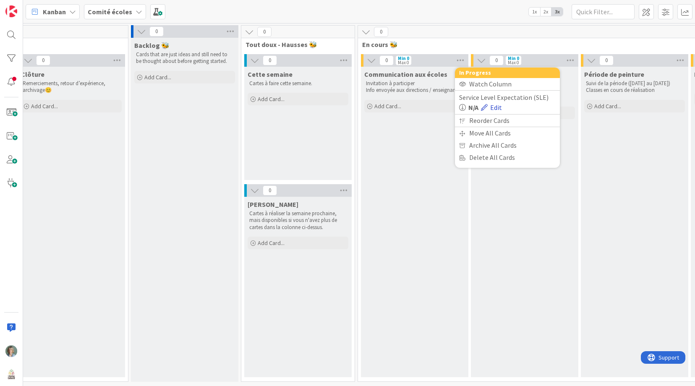
click at [499, 105] on link "Edit" at bounding box center [491, 107] width 21 height 10
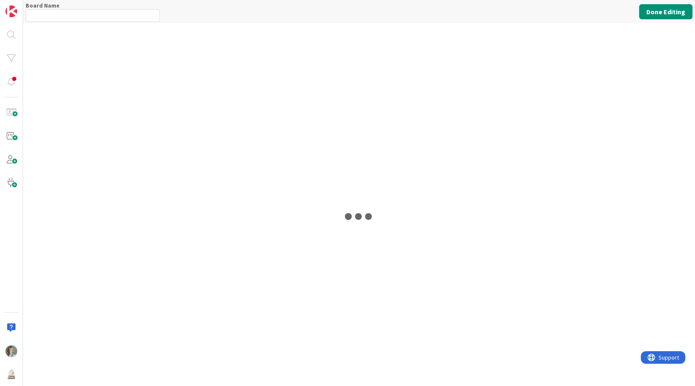
type input "Comité écoles"
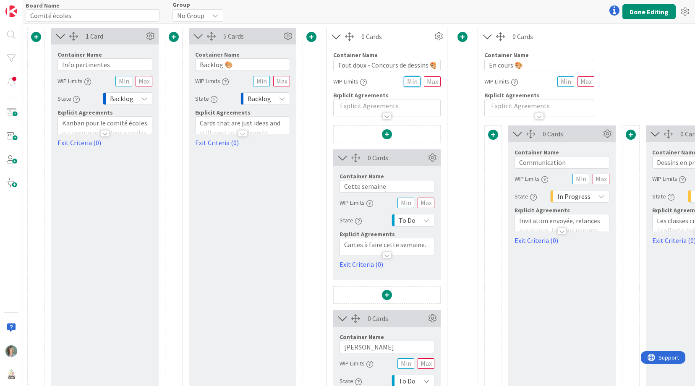
click at [410, 82] on input "text" at bounding box center [412, 81] width 17 height 10
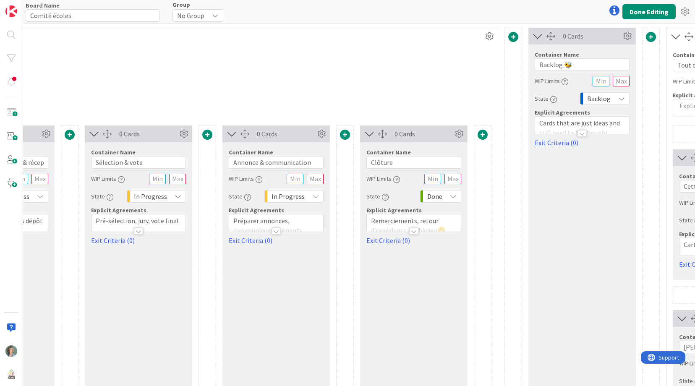
scroll to position [0, 690]
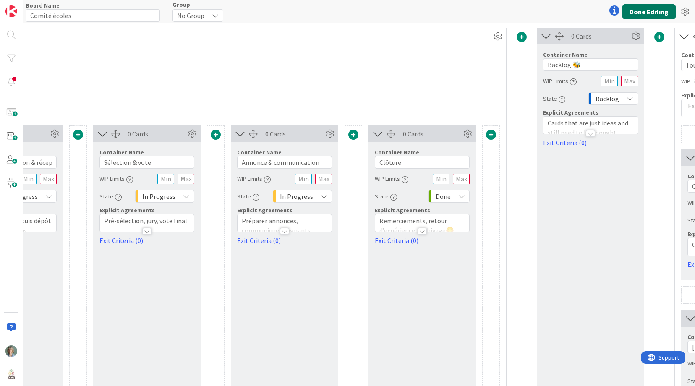
click at [658, 12] on button "Done Editing" at bounding box center [648, 11] width 53 height 15
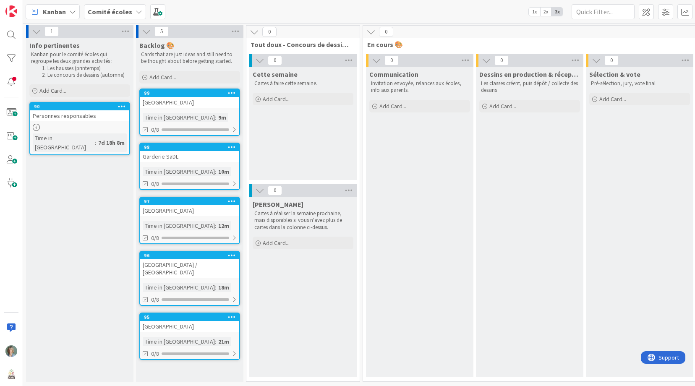
click at [232, 91] on icon at bounding box center [232, 93] width 8 height 6
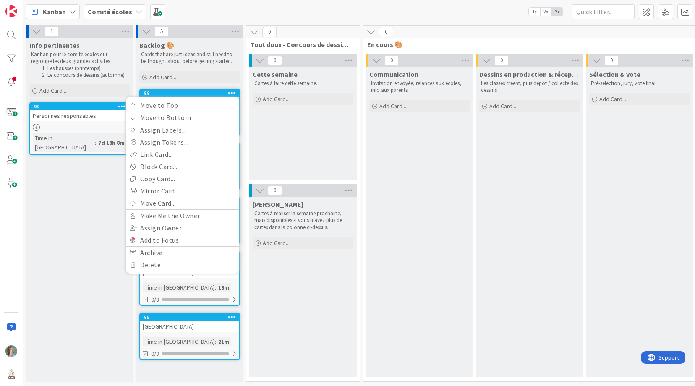
click at [273, 107] on div "Cette semaine Cartes à faire cette semaine. Add Card..." at bounding box center [302, 123] width 107 height 113
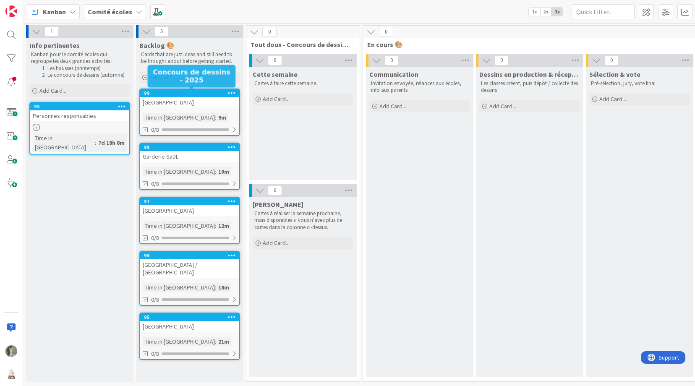
click at [218, 92] on div "99" at bounding box center [191, 93] width 95 height 6
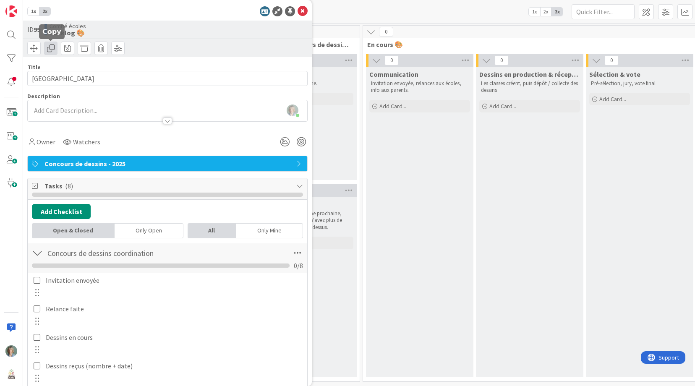
click at [50, 50] on span at bounding box center [50, 48] width 13 height 13
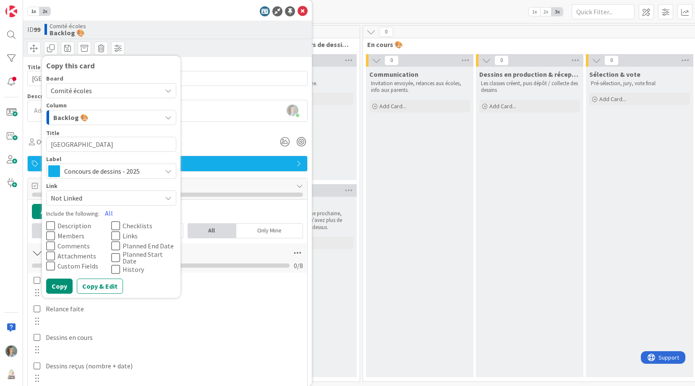
drag, startPoint x: 104, startPoint y: 144, endPoint x: 68, endPoint y: 143, distance: 36.1
click at [68, 143] on textarea "[GEOGRAPHIC_DATA]" at bounding box center [111, 144] width 130 height 15
type textarea "x"
type textarea "École - Sainte-Adèle"
drag, startPoint x: 123, startPoint y: 144, endPoint x: 124, endPoint y: 149, distance: 5.2
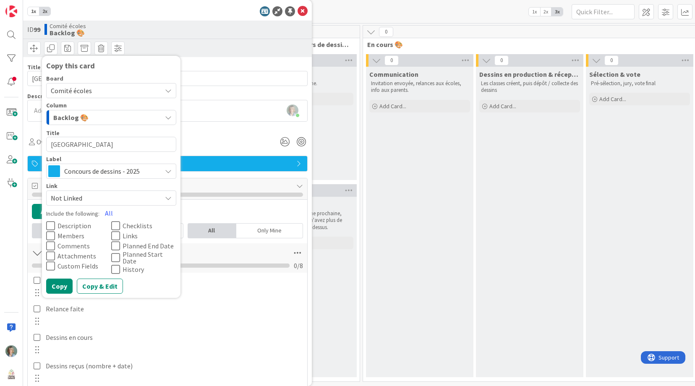
click at [123, 145] on textarea "École - Sainte-Adèle" at bounding box center [111, 144] width 130 height 15
type textarea "x"
type textarea "École - Sainte-Adèle"
type textarea "x"
type textarea "École - Sainte-Adèle -"
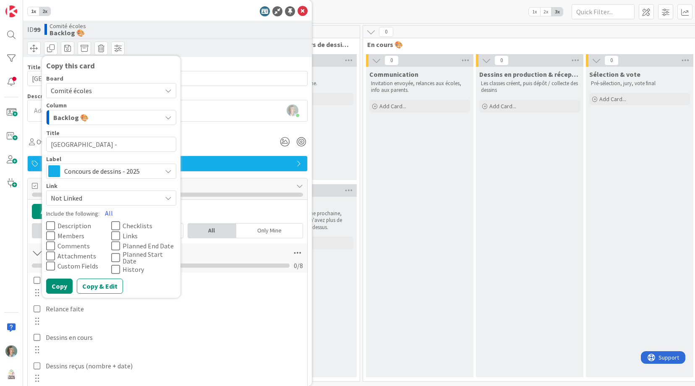
type textarea "x"
type textarea "École - Sainte-Adèle - E"
type textarea "x"
type textarea "École - Sainte-Adèle - En"
type textarea "x"
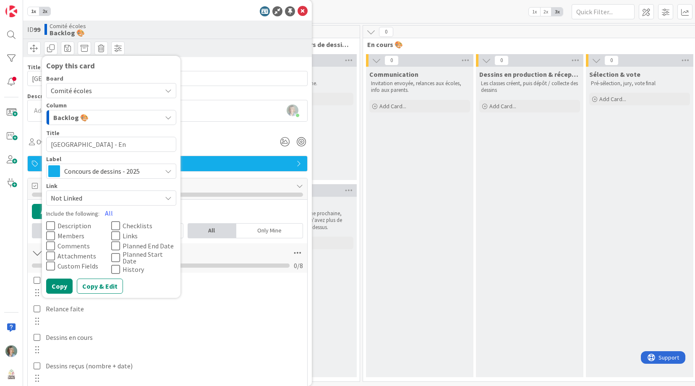
type textarea "École - Sainte-Adèle - Eng"
type textarea "x"
type textarea "École - Sainte-Adèle - Engl"
type textarea "x"
type textarea "École - Sainte-Adèle - Engla"
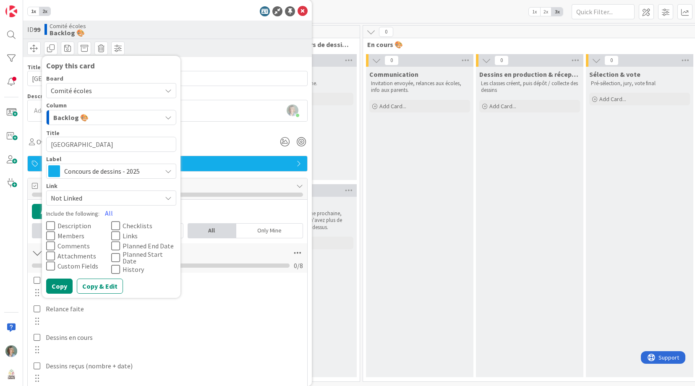
type textarea "x"
type textarea "École - Sainte-Adèle - Englai"
type textarea "x"
type textarea "École - Sainte-Adèle - Englais"
click at [59, 286] on button "Copy" at bounding box center [59, 286] width 26 height 15
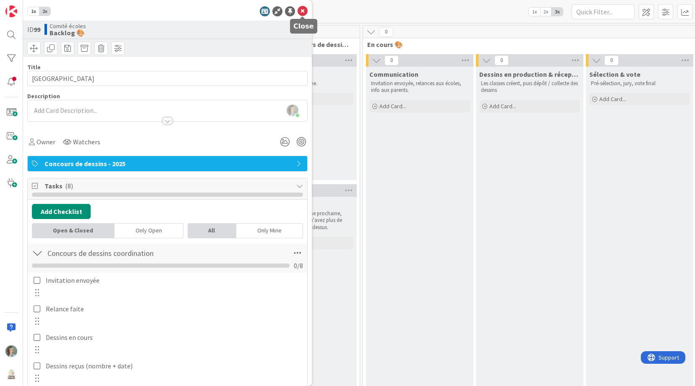
click at [299, 10] on icon at bounding box center [303, 11] width 10 height 10
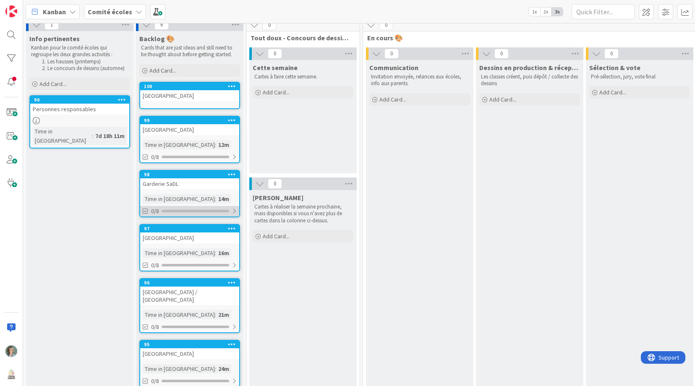
scroll to position [11, 0]
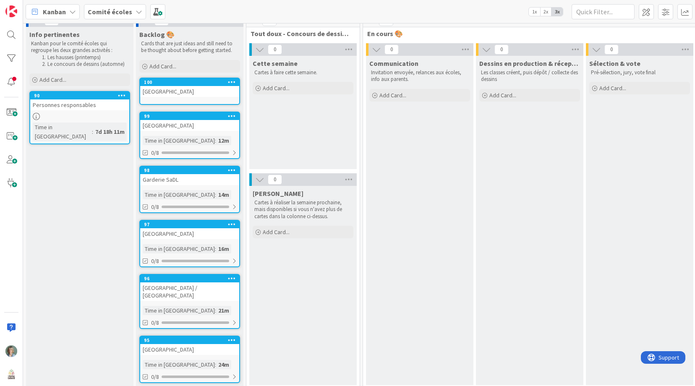
click at [230, 278] on icon at bounding box center [232, 278] width 8 height 6
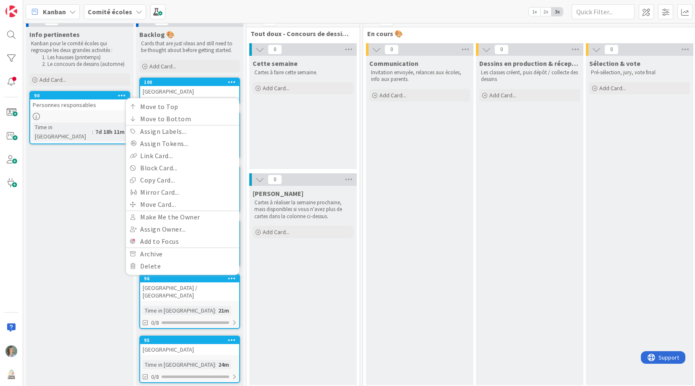
click at [228, 296] on div "96 Move to Top Move to Bottom Assign Labels... Assign Tokens... Link Card... Bl…" at bounding box center [189, 301] width 101 height 55
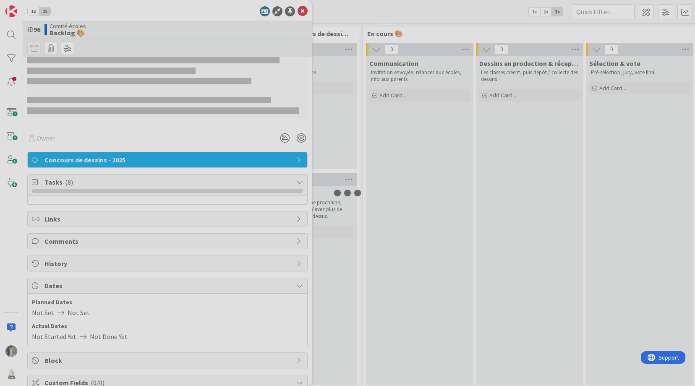
click at [228, 296] on div at bounding box center [347, 193] width 695 height 386
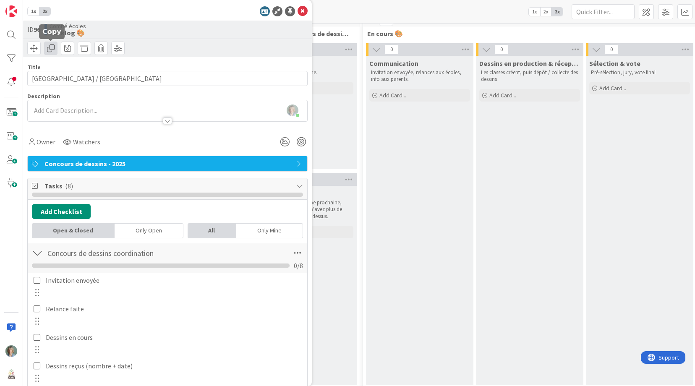
click at [54, 50] on span at bounding box center [50, 48] width 13 height 13
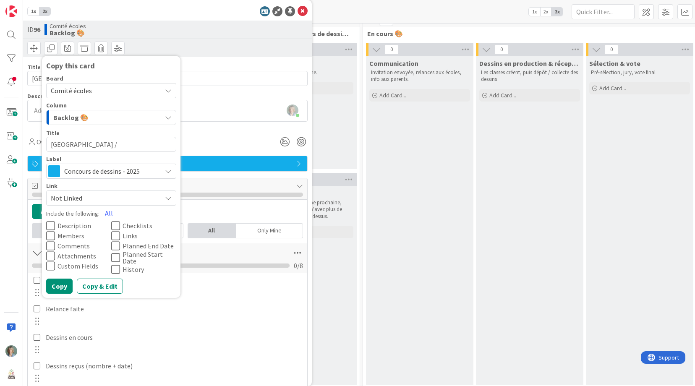
click at [123, 147] on textarea "[GEOGRAPHIC_DATA] / [GEOGRAPHIC_DATA]" at bounding box center [111, 144] width 130 height 15
drag, startPoint x: 148, startPoint y: 144, endPoint x: 69, endPoint y: 142, distance: 78.5
click at [69, 142] on textarea "[GEOGRAPHIC_DATA] / [GEOGRAPHIC_DATA]" at bounding box center [111, 144] width 130 height 15
type textarea "x"
type textarea "École L"
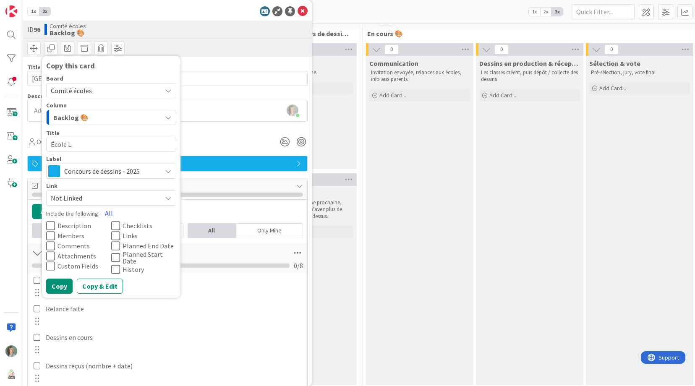
type textarea "x"
type textarea "École La"
type textarea "x"
type textarea "École La"
type textarea "x"
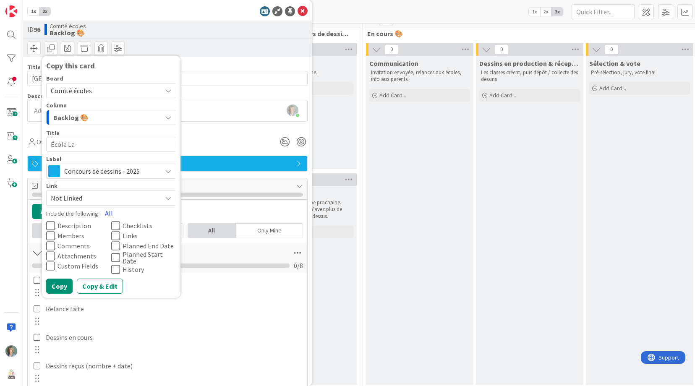
type textarea "École La V"
type textarea "x"
type textarea "École La Va"
type textarea "x"
type textarea "École La Val"
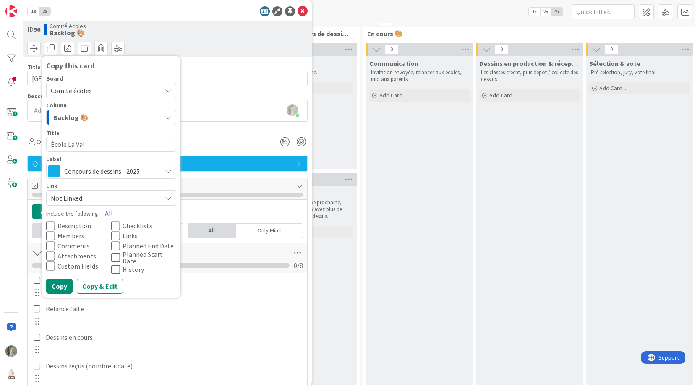
type textarea "x"
type textarea "École La Vall"
type textarea "x"
type textarea "École La Vallé"
type textarea "x"
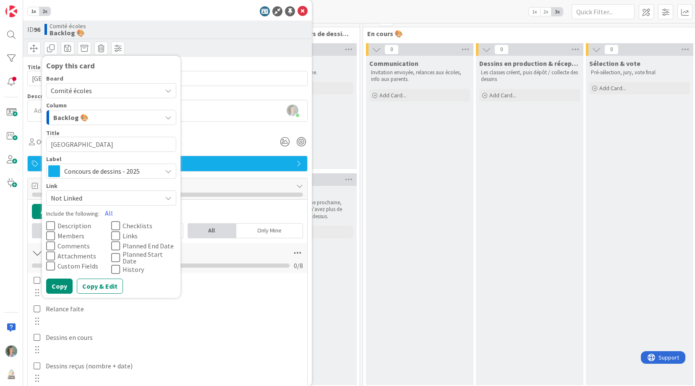
type textarea "École La Vallée"
type textarea "x"
type textarea "École La Vallée"
type textarea "x"
type textarea "École La Vallée -"
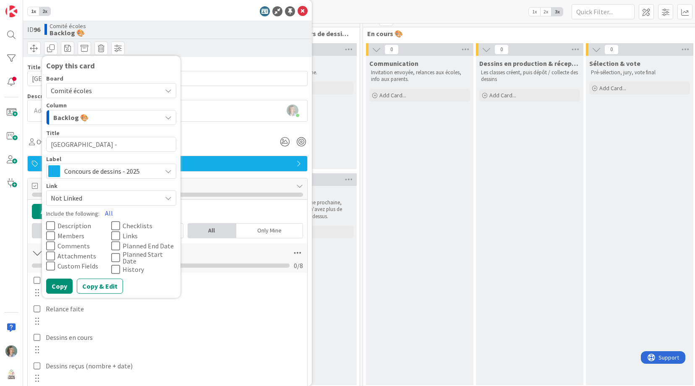
type textarea "x"
type textarea "École La Vallée -"
type textarea "x"
type textarea "École La Vallée - S"
type textarea "x"
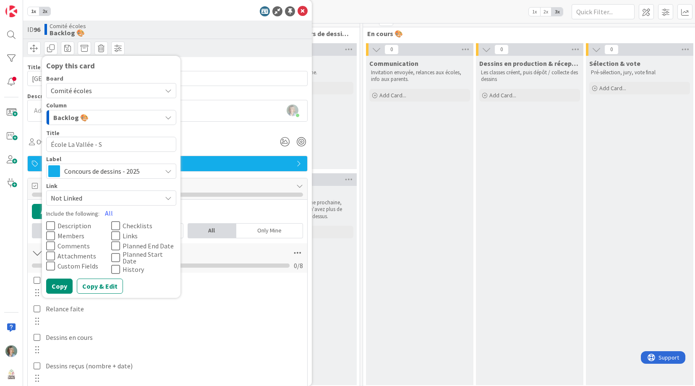
type textarea "École La Vallée - Sa"
type textarea "x"
type textarea "École La Vallée - Sai"
type textarea "x"
type textarea "École La Vallée - Sain"
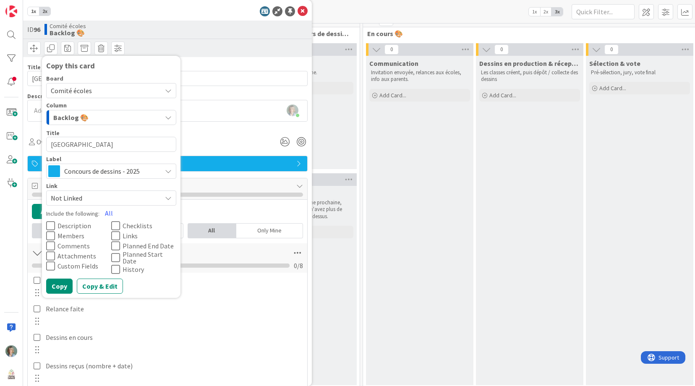
type textarea "x"
type textarea "École La Vallée - Saint"
type textarea "x"
type textarea "École La Vallée - Saint-"
type textarea "x"
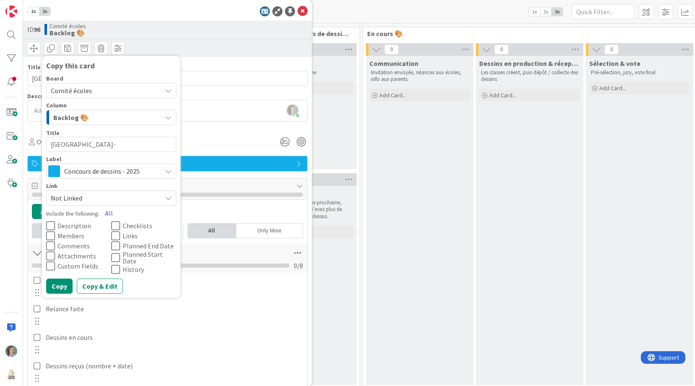
type textarea "École La Vallée - Saint-S"
type textarea "x"
type textarea "École La Vallée - Saint-Sa"
type textarea "x"
type textarea "École La Vallée - Saint-Sau"
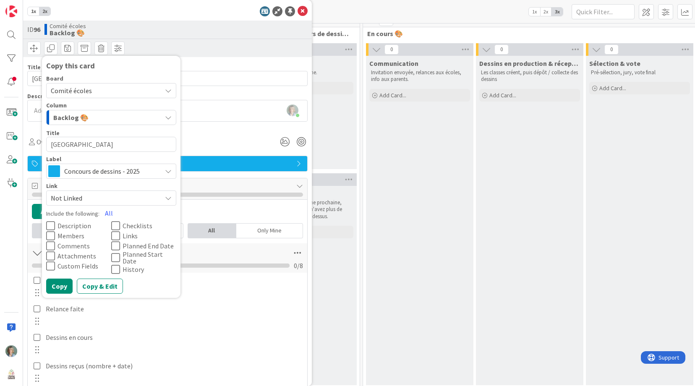
type textarea "x"
type textarea "École La Vallée - Saint-Sauv"
type textarea "x"
type textarea "École La Vallée - Saint-Sauve"
type textarea "x"
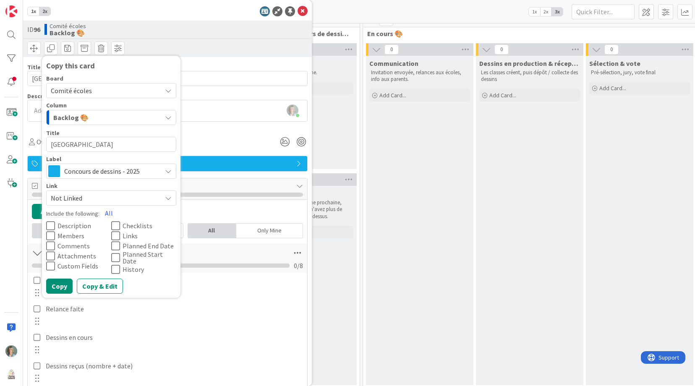
type textarea "École La Vallée - Saint-Sauveu"
type textarea "x"
type textarea "École La Vallée - Saint-Sauveur"
click at [304, 11] on icon at bounding box center [303, 11] width 10 height 10
type textarea "x"
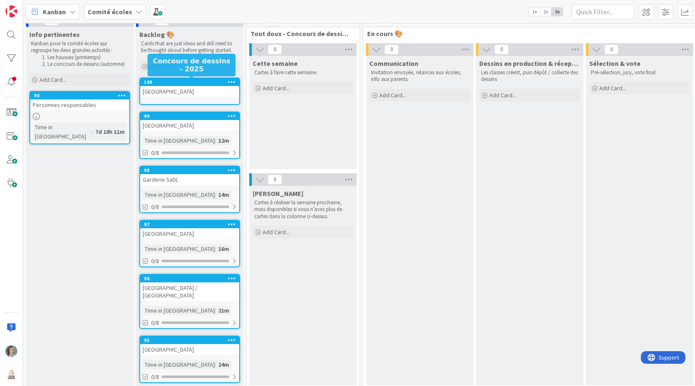
click at [201, 84] on div "100" at bounding box center [191, 82] width 95 height 6
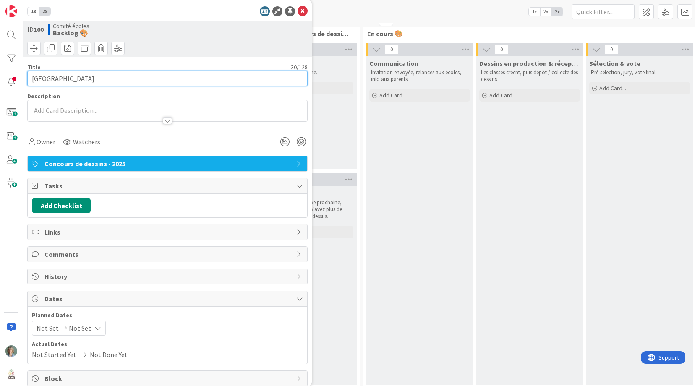
click at [90, 78] on input "École - Sainte-Adèle - Englais" at bounding box center [167, 78] width 280 height 15
drag, startPoint x: 136, startPoint y: 78, endPoint x: 16, endPoint y: 76, distance: 119.6
click at [16, 76] on div "1x 2x ID 100 Comité écoles Backlog 🎨 Title 30 / 128 École - Sainte-Adèle - Engl…" at bounding box center [11, 193] width 23 height 386
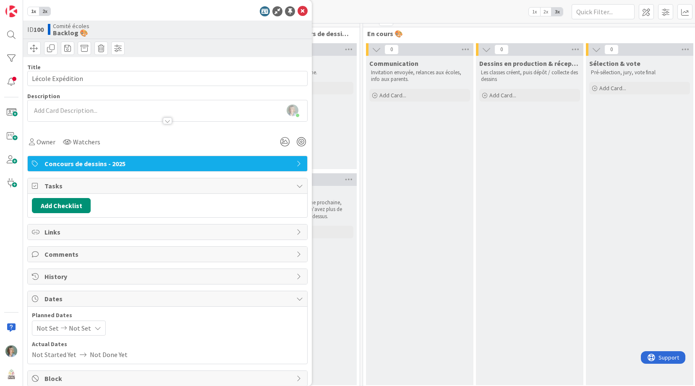
click at [162, 59] on div "Title 17 / 128 Lécole Expédition Description Zélia Lefebvre just joined Owner W…" at bounding box center [167, 170] width 280 height 227
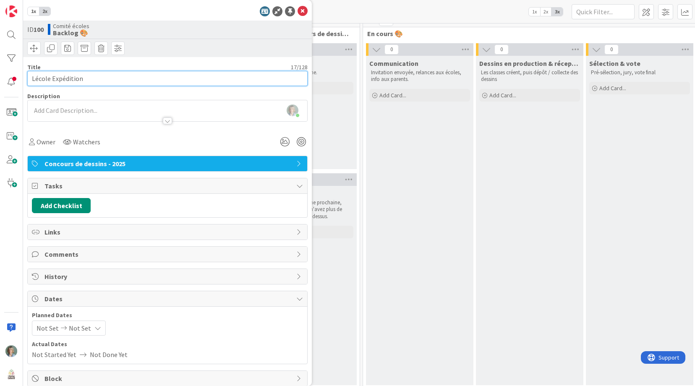
drag, startPoint x: 35, startPoint y: 78, endPoint x: 34, endPoint y: 84, distance: 5.5
click at [35, 78] on input "Lécole Expédition" at bounding box center [167, 78] width 280 height 15
click at [157, 78] on input "L'école Expédition" at bounding box center [167, 78] width 280 height 15
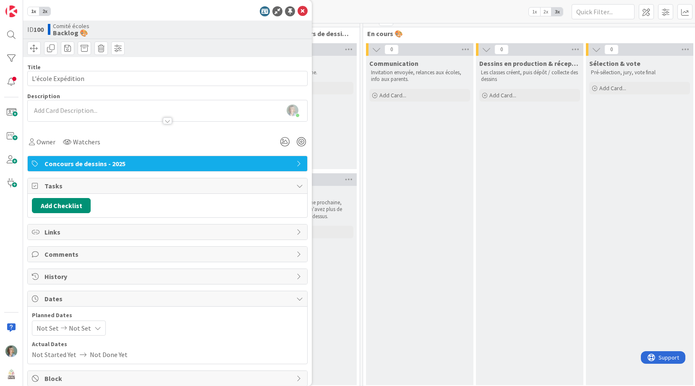
click at [207, 65] on div "Title 18 / 128" at bounding box center [167, 67] width 280 height 8
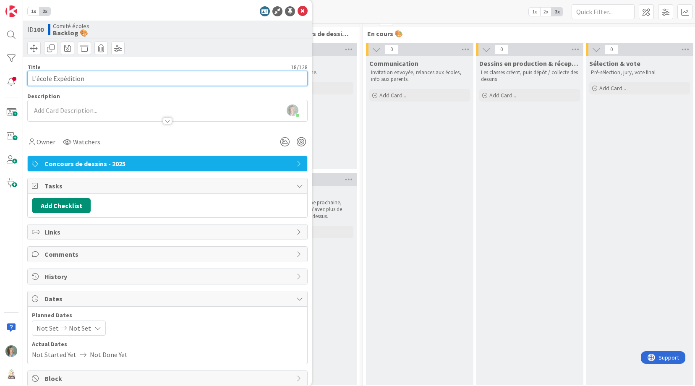
click at [55, 78] on input "L'école Expédition" at bounding box center [167, 78] width 280 height 15
drag, startPoint x: 52, startPoint y: 78, endPoint x: 115, endPoint y: 93, distance: 65.0
click at [52, 78] on input "L'école Expédition" at bounding box center [167, 78] width 280 height 15
type input "L'école l'Expédition"
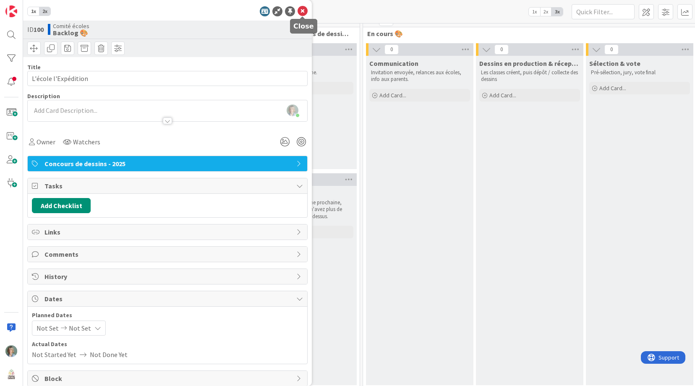
click at [304, 10] on icon at bounding box center [303, 11] width 10 height 10
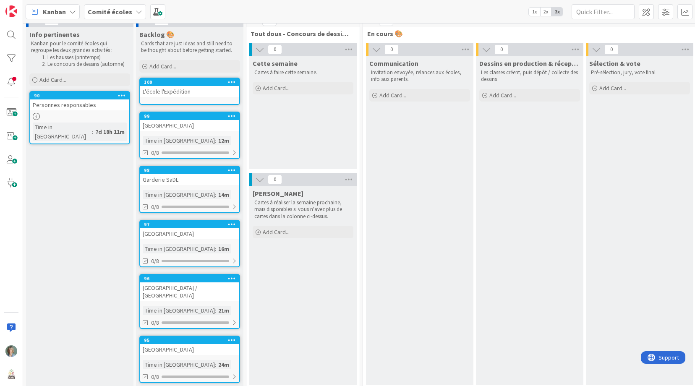
click at [215, 87] on div "L'école l'Expédition" at bounding box center [189, 91] width 99 height 11
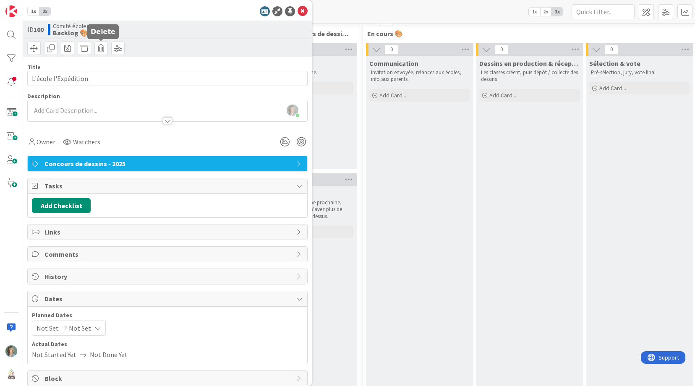
drag, startPoint x: 103, startPoint y: 49, endPoint x: 110, endPoint y: 54, distance: 8.4
click at [103, 50] on span at bounding box center [100, 48] width 13 height 13
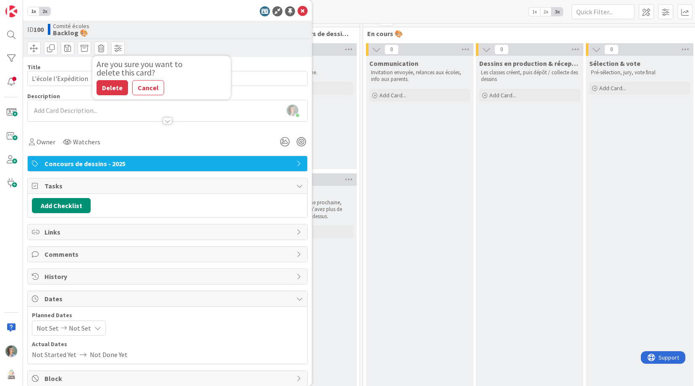
click at [113, 86] on button "Delete" at bounding box center [112, 87] width 31 height 15
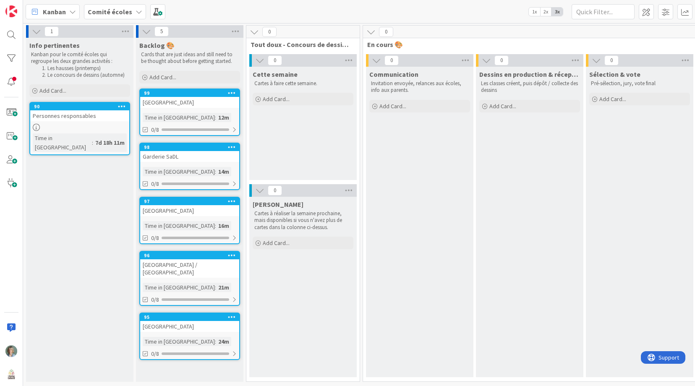
click at [214, 98] on div "[GEOGRAPHIC_DATA]" at bounding box center [189, 102] width 99 height 11
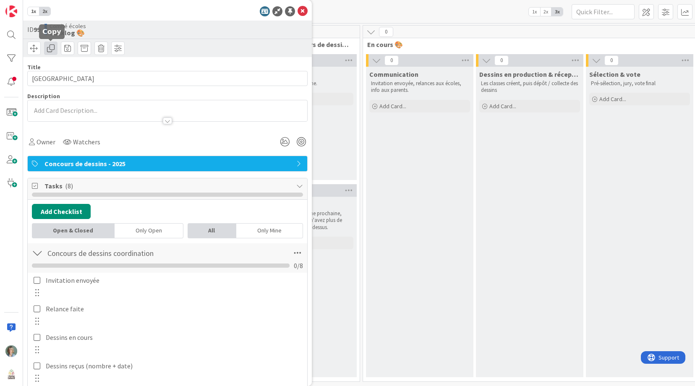
click at [49, 50] on span at bounding box center [50, 48] width 13 height 13
type textarea "x"
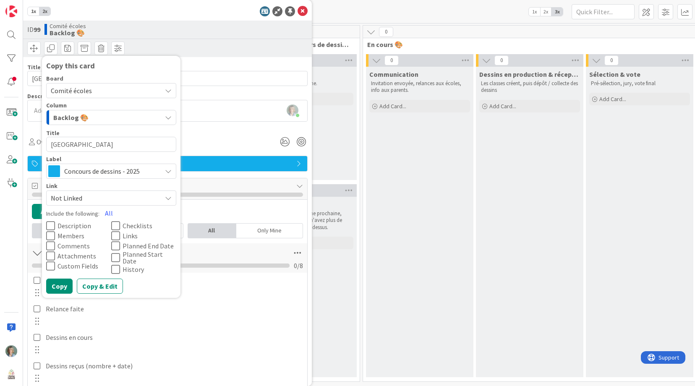
click at [115, 225] on icon at bounding box center [115, 226] width 9 height 10
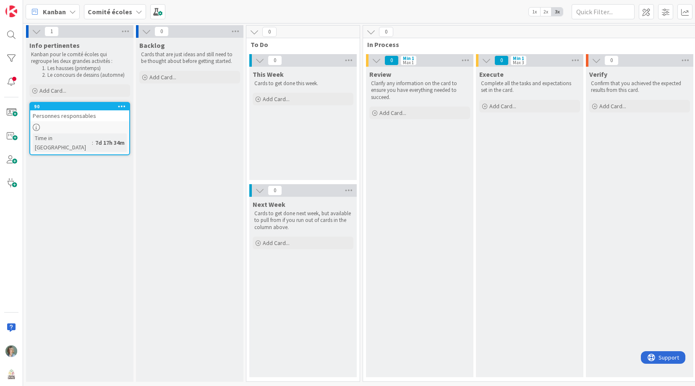
click at [136, 10] on icon at bounding box center [139, 11] width 7 height 7
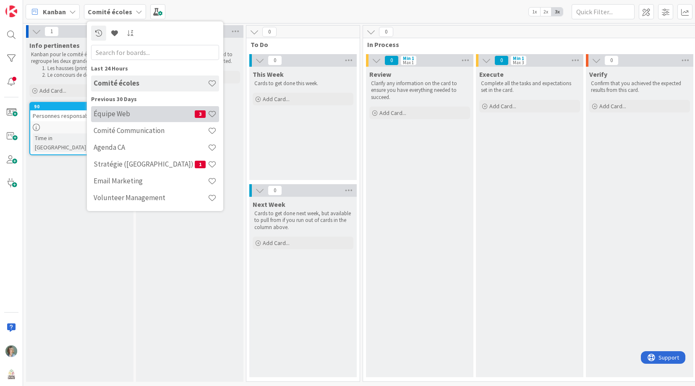
click at [123, 110] on h4 "Équipe Web" at bounding box center [144, 114] width 101 height 8
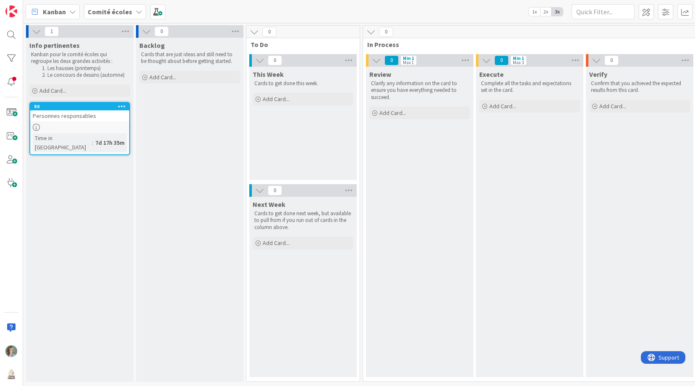
click at [137, 10] on icon at bounding box center [139, 11] width 7 height 7
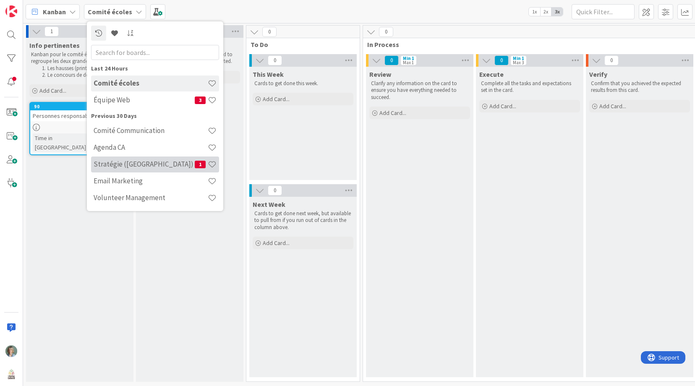
click at [133, 165] on h4 "Stratégie (CA)" at bounding box center [144, 164] width 101 height 8
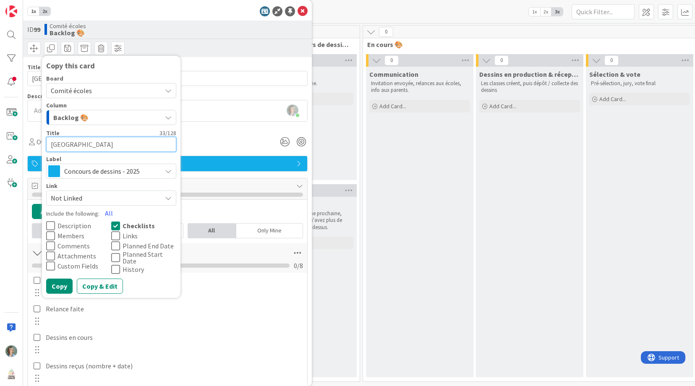
drag, startPoint x: 127, startPoint y: 145, endPoint x: 138, endPoint y: 147, distance: 11.5
click at [127, 145] on textarea "[GEOGRAPHIC_DATA]" at bounding box center [111, 144] width 130 height 15
drag, startPoint x: 155, startPoint y: 146, endPoint x: 108, endPoint y: 144, distance: 46.6
click at [109, 144] on textarea "[GEOGRAPHIC_DATA]" at bounding box center [111, 144] width 130 height 15
type textarea "[GEOGRAPHIC_DATA]"
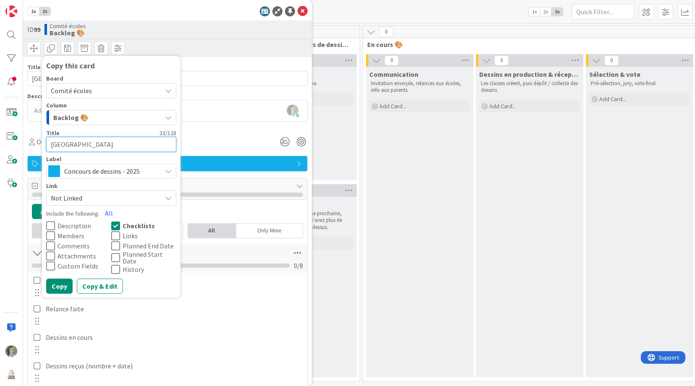
type textarea "x"
type textarea "[GEOGRAPHIC_DATA]"
type textarea "x"
type textarea "[GEOGRAPHIC_DATA]"
type textarea "x"
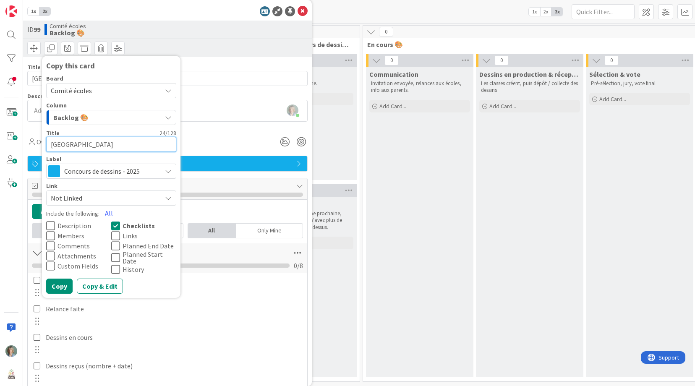
type textarea "[GEOGRAPHIC_DATA]"
type textarea "x"
type textarea "[GEOGRAPHIC_DATA]"
type textarea "x"
type textarea "[GEOGRAPHIC_DATA]"
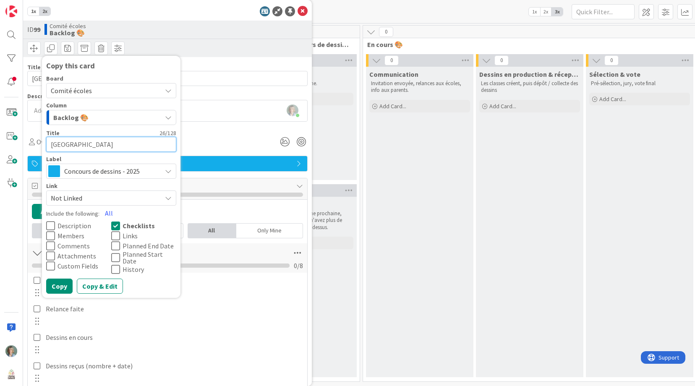
type textarea "x"
type textarea "[GEOGRAPHIC_DATA] - English"
type textarea "x"
drag, startPoint x: 103, startPoint y: 146, endPoint x: 68, endPoint y: 144, distance: 34.9
click at [68, 144] on textarea "[GEOGRAPHIC_DATA] - English" at bounding box center [111, 144] width 130 height 15
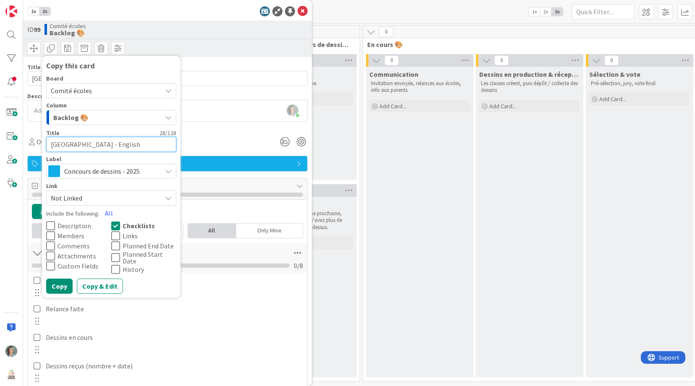
type textarea "École S - English"
type textarea "x"
type textarea "École Sa - English"
type textarea "x"
type textarea "École Sai - English"
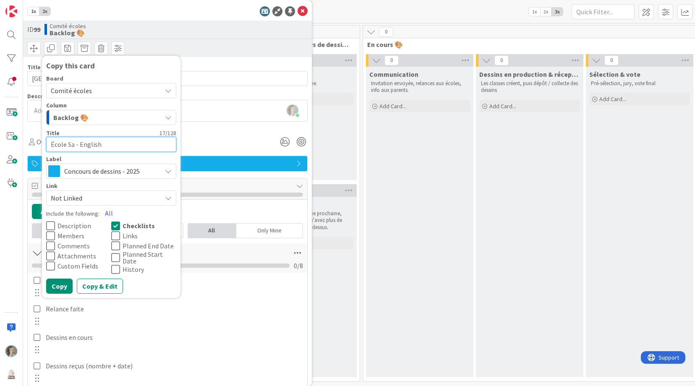
type textarea "x"
type textarea "École Sain - English"
type textarea "x"
type textarea "[GEOGRAPHIC_DATA]"
type textarea "x"
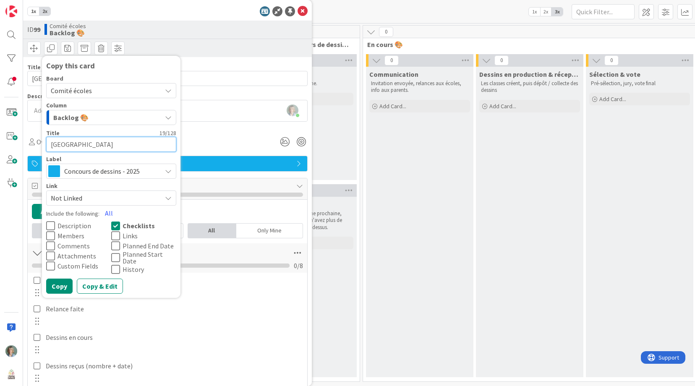
type textarea "[GEOGRAPHIC_DATA]"
type textarea "x"
type textarea "École Sainte- - English"
type textarea "x"
type textarea "École Sainte-A - English"
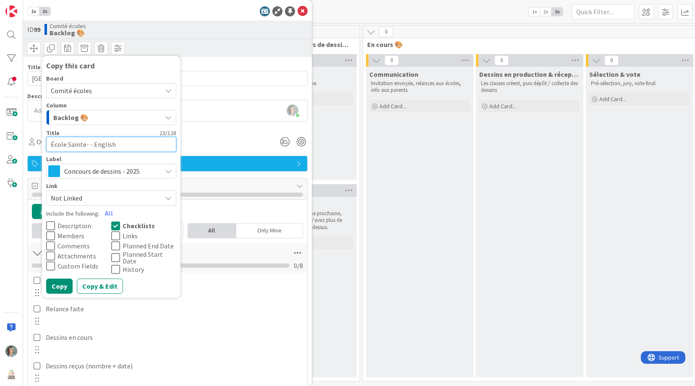
type textarea "x"
type textarea "[GEOGRAPHIC_DATA] - English"
type textarea "x"
type textarea "[GEOGRAPHIC_DATA] - English"
type textarea "x"
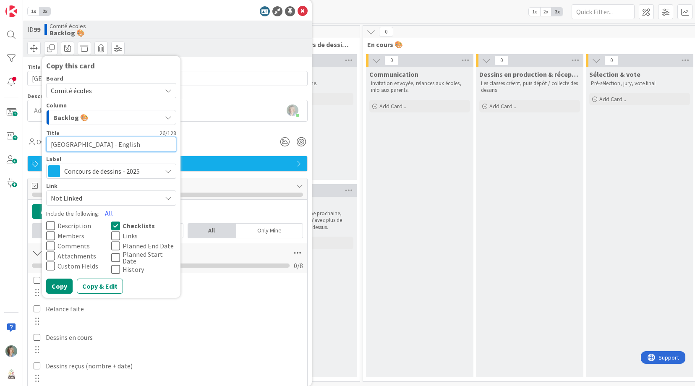
type textarea "[GEOGRAPHIC_DATA] - English"
type textarea "x"
type textarea "École Sainte-Adele - English"
type textarea "x"
click at [94, 145] on textarea "École Sainte-Adele - English" at bounding box center [111, 144] width 130 height 15
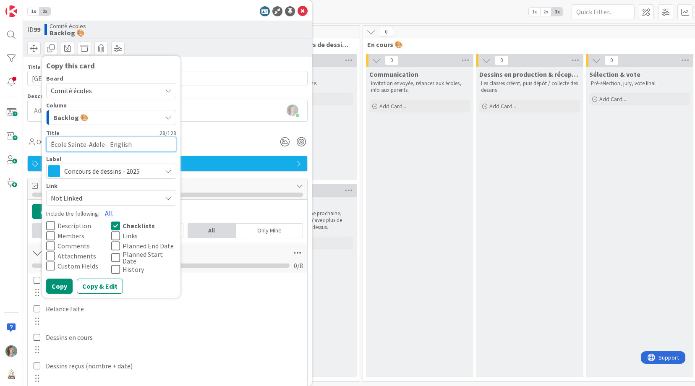
type textarea "[GEOGRAPHIC_DATA] - English"
type textarea "x"
type textarea "[GEOGRAPHIC_DATA] - English"
click at [64, 282] on button "Copy" at bounding box center [59, 286] width 26 height 15
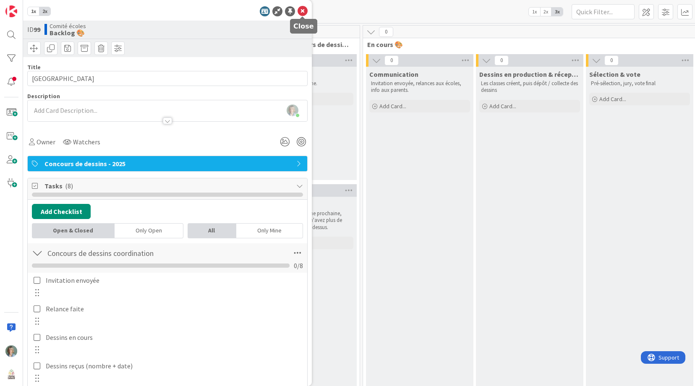
drag, startPoint x: 304, startPoint y: 10, endPoint x: 321, endPoint y: 34, distance: 28.6
click at [304, 10] on icon at bounding box center [303, 11] width 10 height 10
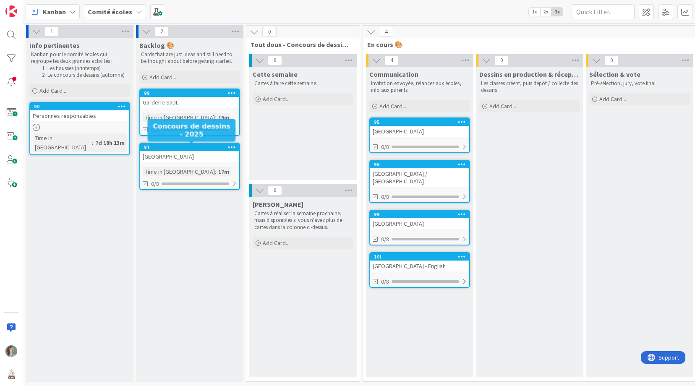
click at [187, 146] on div "97" at bounding box center [191, 147] width 95 height 6
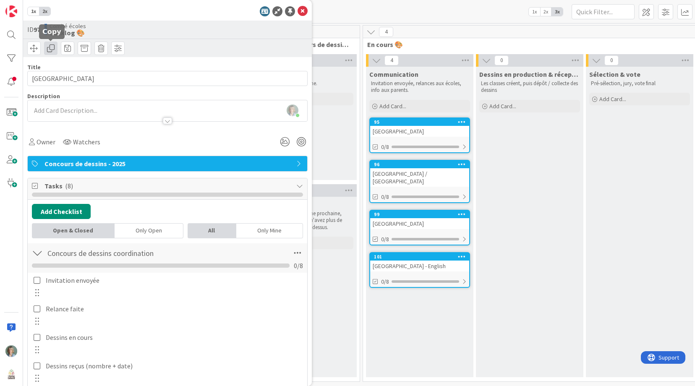
click at [52, 47] on span at bounding box center [50, 48] width 13 height 13
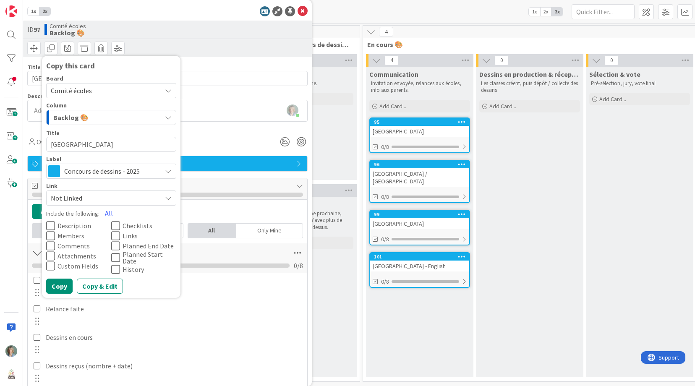
click at [117, 226] on icon at bounding box center [115, 226] width 9 height 10
drag, startPoint x: 97, startPoint y: 148, endPoint x: 115, endPoint y: 144, distance: 17.7
click at [97, 148] on textarea "[GEOGRAPHIC_DATA]" at bounding box center [111, 144] width 130 height 15
drag, startPoint x: 116, startPoint y: 146, endPoint x: 69, endPoint y: 140, distance: 47.3
click at [69, 140] on textarea "[GEOGRAPHIC_DATA]" at bounding box center [111, 144] width 130 height 15
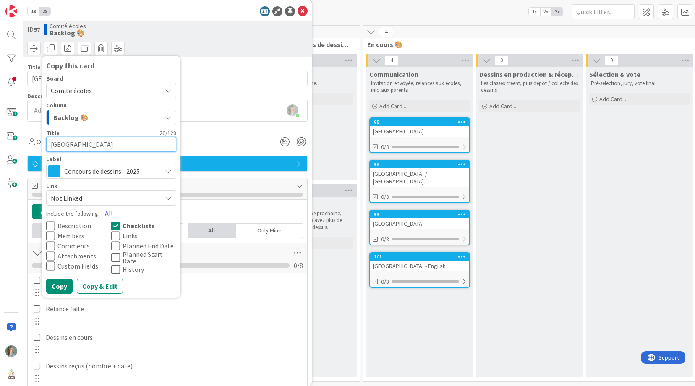
type textarea "x"
type textarea "École l'"
type textarea "x"
type textarea "École l'e"
type textarea "x"
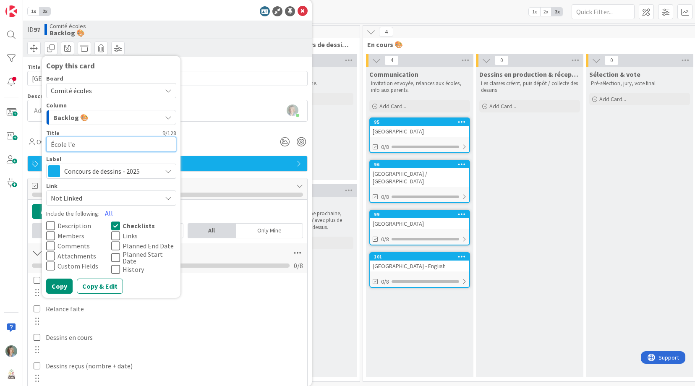
type textarea "École l'ex"
type textarea "x"
type textarea "École l'exp"
type textarea "x"
type textarea "École l'expé"
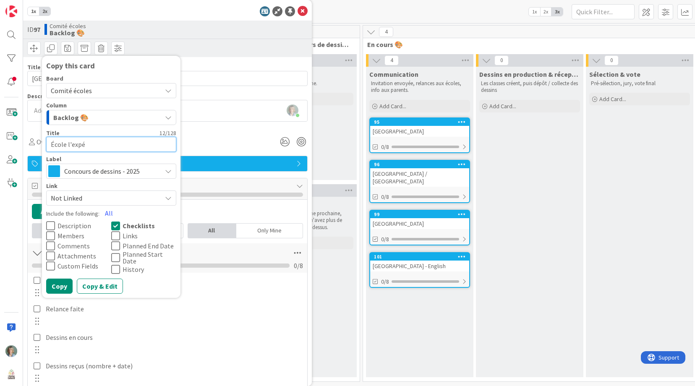
type textarea "x"
type textarea "École l'expéd"
type textarea "x"
type textarea "École l'expédi"
type textarea "x"
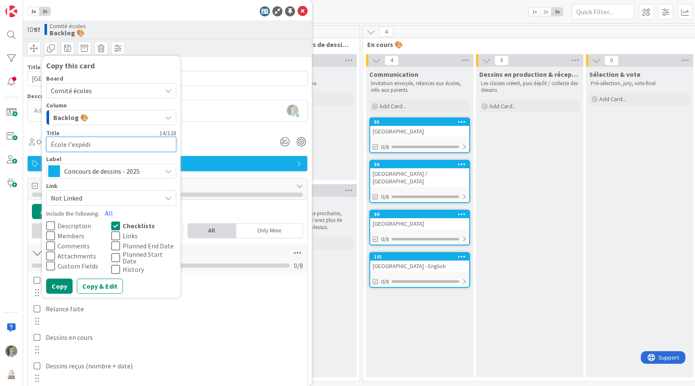
type textarea "École l'expédit"
type textarea "x"
type textarea "École l'expéditi"
type textarea "x"
type textarea "École l'expéditio"
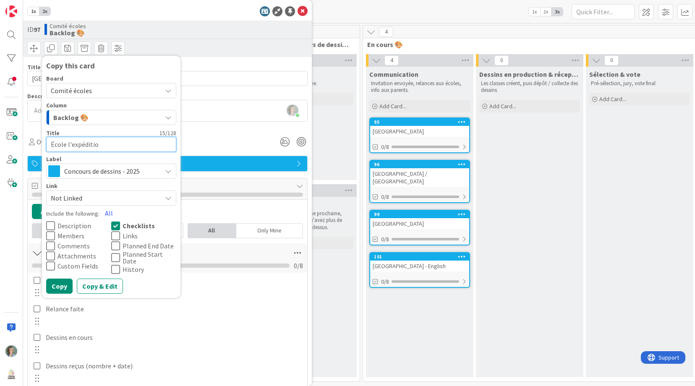
type textarea "x"
type textarea "École l'expédition"
drag, startPoint x: 57, startPoint y: 283, endPoint x: 94, endPoint y: 279, distance: 37.5
click at [56, 283] on button "Copy" at bounding box center [59, 286] width 26 height 15
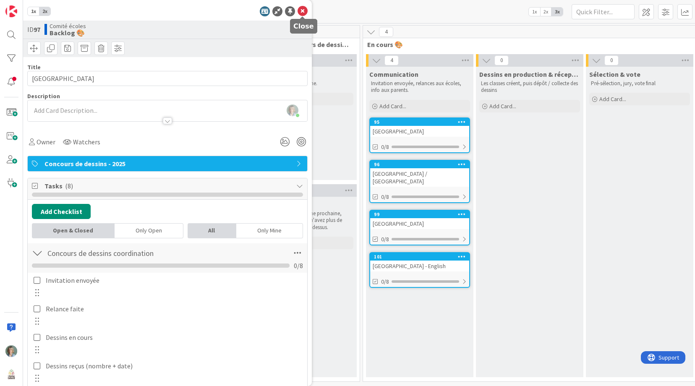
click at [302, 9] on icon at bounding box center [303, 11] width 10 height 10
type textarea "x"
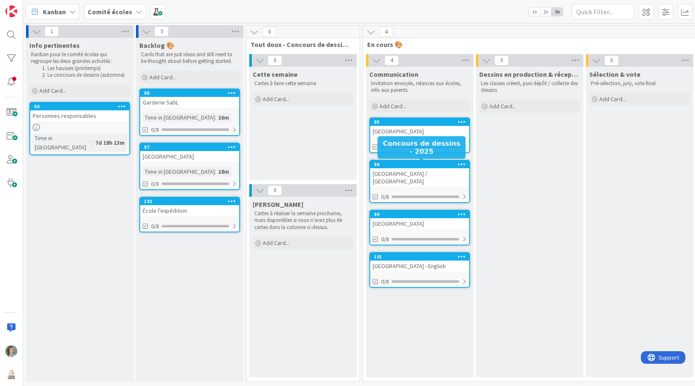
click at [425, 167] on div "96" at bounding box center [421, 165] width 95 height 6
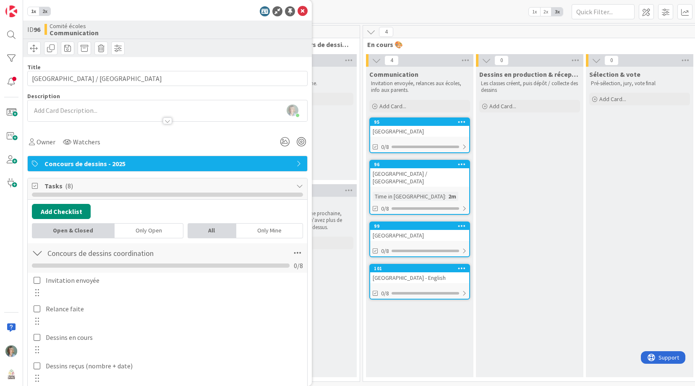
click at [86, 108] on div "[PERSON_NAME] just joined" at bounding box center [167, 110] width 279 height 21
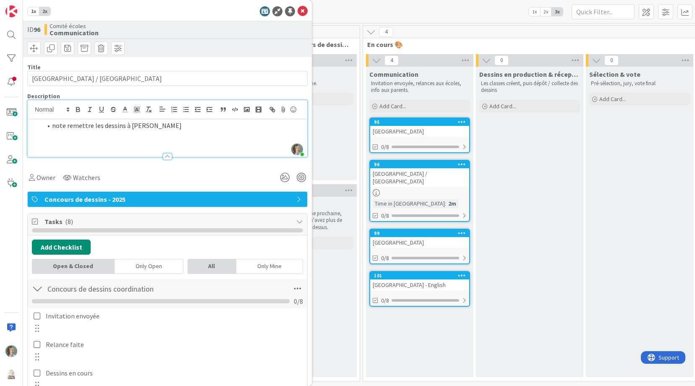
click at [218, 136] on div "note remettre les dessins à [PERSON_NAME]" at bounding box center [167, 138] width 279 height 38
click at [52, 123] on li "note remettre les dessins à [PERSON_NAME]" at bounding box center [172, 126] width 261 height 10
click at [181, 126] on li "Note remettre les dessins à [PERSON_NAME]" at bounding box center [172, 126] width 261 height 10
click at [302, 11] on icon at bounding box center [303, 11] width 10 height 10
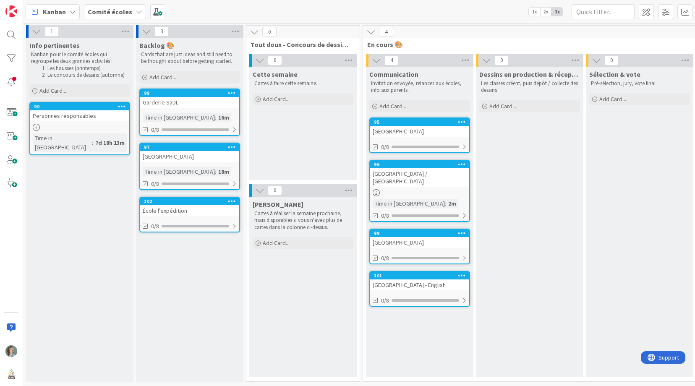
click at [194, 149] on div "97" at bounding box center [191, 147] width 95 height 6
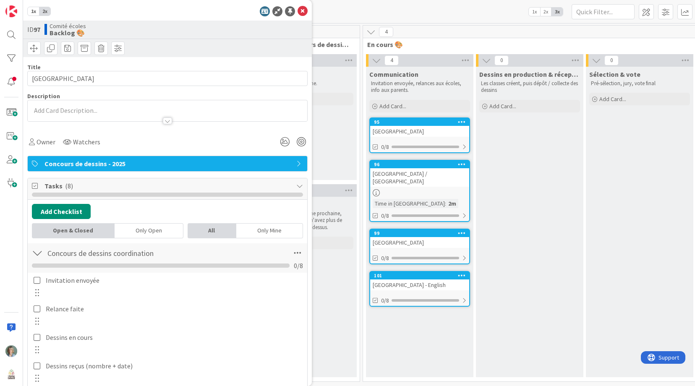
click at [87, 106] on div at bounding box center [167, 110] width 279 height 21
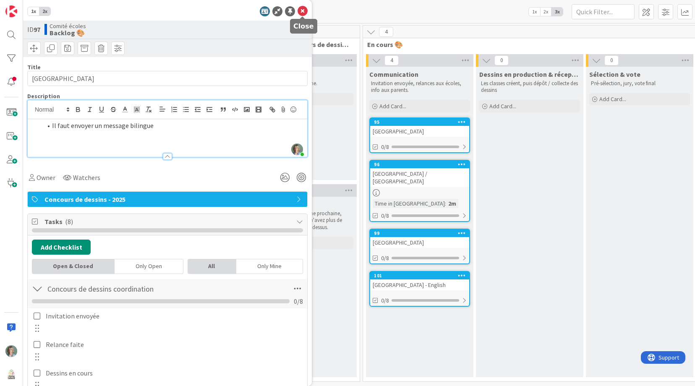
click at [303, 10] on icon at bounding box center [303, 11] width 10 height 10
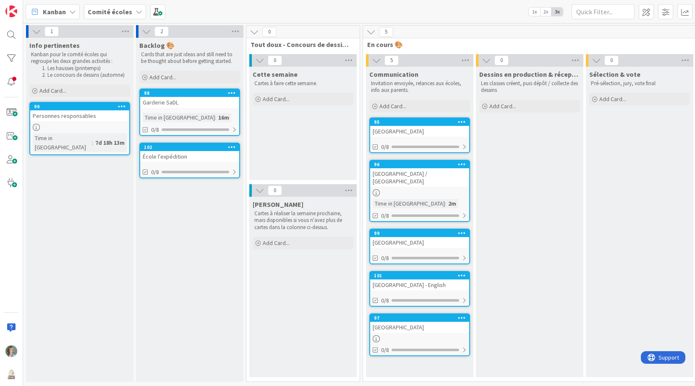
click at [441, 131] on div "[GEOGRAPHIC_DATA]" at bounding box center [419, 131] width 99 height 11
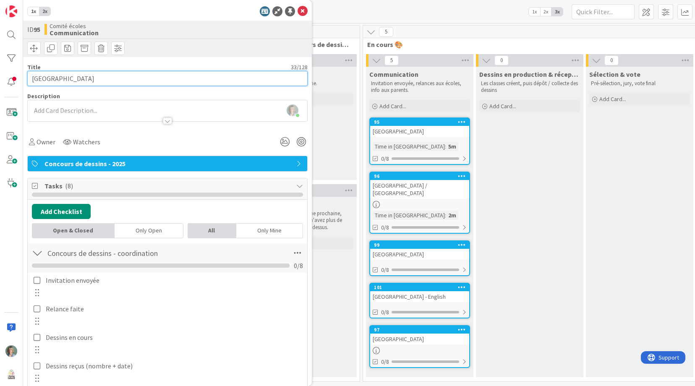
click at [71, 78] on input "[GEOGRAPHIC_DATA]" at bounding box center [167, 78] width 280 height 15
type input "[GEOGRAPHIC_DATA]"
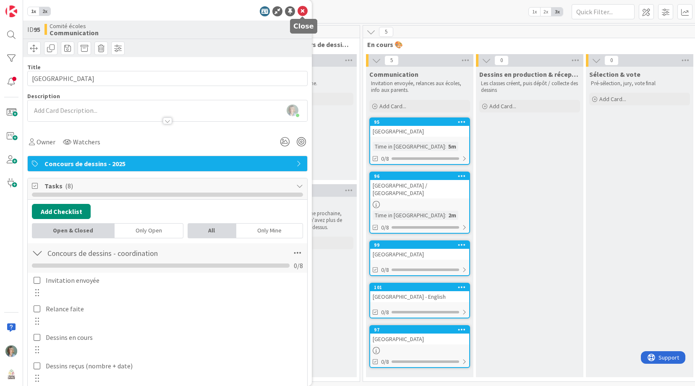
click at [300, 9] on icon at bounding box center [303, 11] width 10 height 10
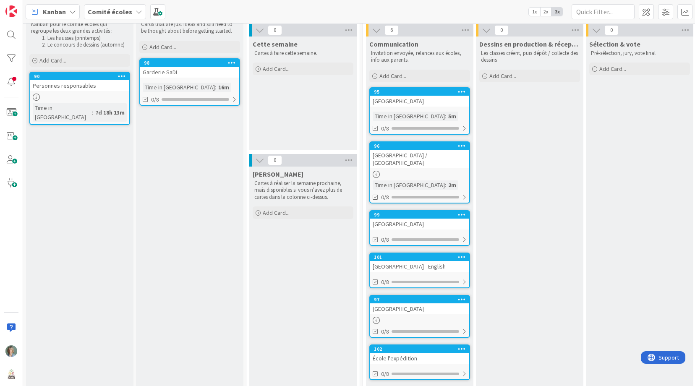
scroll to position [28, 0]
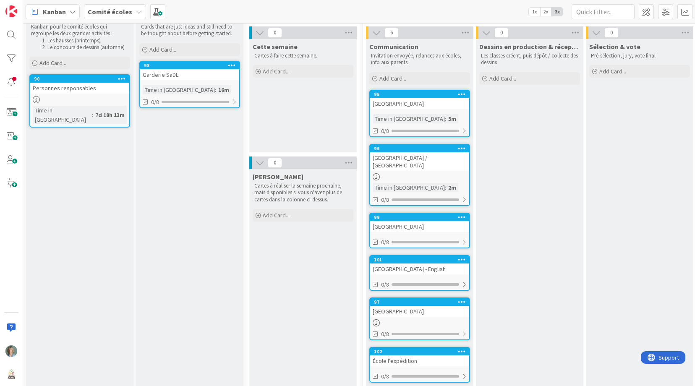
click at [444, 355] on div "École l'expédition" at bounding box center [419, 360] width 99 height 11
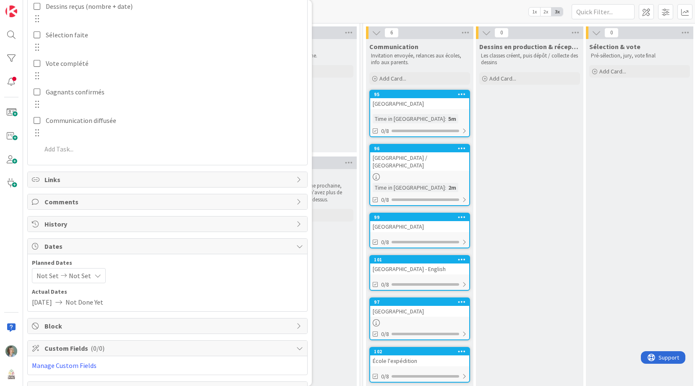
scroll to position [369, 0]
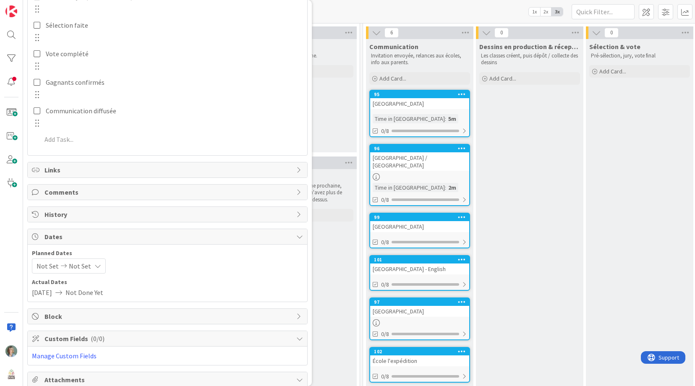
click at [102, 190] on span "Comments" at bounding box center [168, 192] width 248 height 10
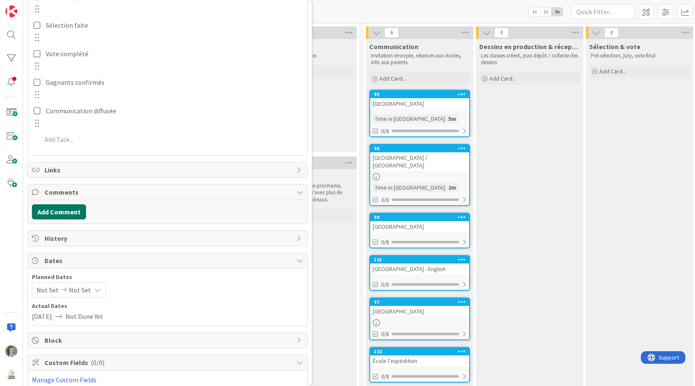
click at [71, 211] on button "Add Comment" at bounding box center [59, 211] width 54 height 15
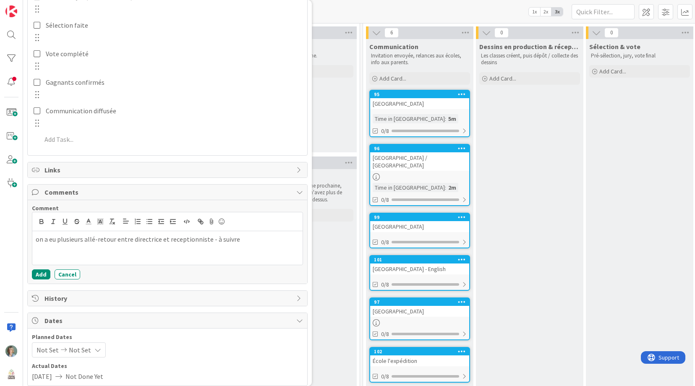
click at [196, 241] on p "on a eu plusieurs allé-retour entre directrice et receptionniste - à suivre" at bounding box center [168, 240] width 264 height 10
click at [255, 248] on div "on a eu plusieurs allé-retour entre directrice et receptioniste - à suivre" at bounding box center [167, 248] width 270 height 34
click at [185, 244] on p "on a eu plusieurs allé-retour entre directrice et receptioniste - à suivre" at bounding box center [168, 240] width 264 height 10
click at [172, 239] on p "on a eu plusieurs allé-retour entre directrice et receptioniste - à suivre" at bounding box center [168, 240] width 264 height 10
click at [248, 239] on p "on a eu plusieurs allé-retour entre directrice et réceptioniste - à suivre" at bounding box center [168, 240] width 264 height 10
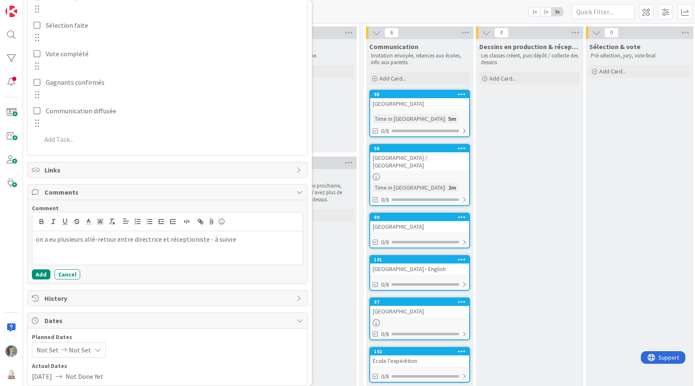
click at [191, 240] on p "on a eu plusieurs allé-retour entre directrice et réceptioniste - à suivre" at bounding box center [168, 240] width 264 height 10
click at [248, 240] on p "on a eu plusieurs allé-retour entre directrice et réceptionniste - à suivre" at bounding box center [168, 240] width 264 height 10
click at [41, 274] on button "Add" at bounding box center [41, 274] width 18 height 10
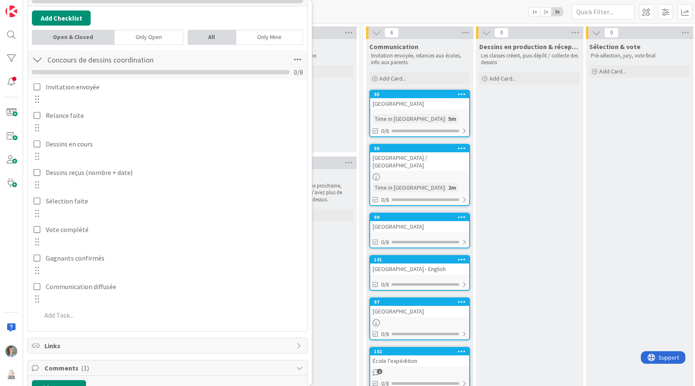
scroll to position [0, 0]
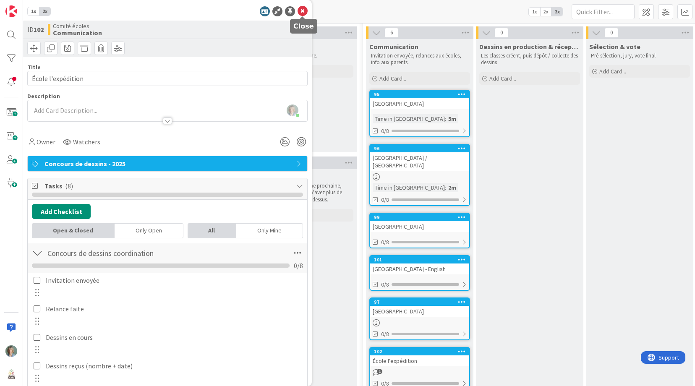
click at [300, 12] on icon at bounding box center [303, 11] width 10 height 10
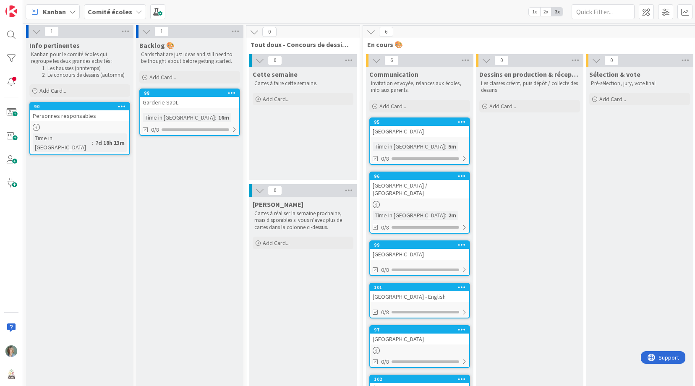
drag, startPoint x: 435, startPoint y: 84, endPoint x: 449, endPoint y: 82, distance: 14.4
click at [435, 84] on p "Invitation envoyée, relances aux écoles, info aux parents." at bounding box center [419, 87] width 97 height 14
click at [462, 58] on icon at bounding box center [465, 60] width 11 height 13
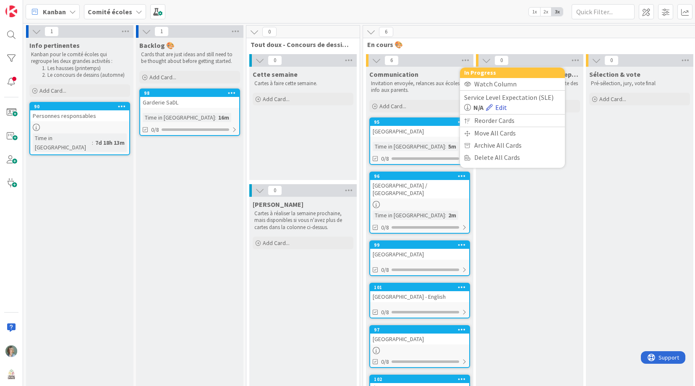
click at [505, 106] on link "Edit" at bounding box center [496, 107] width 21 height 10
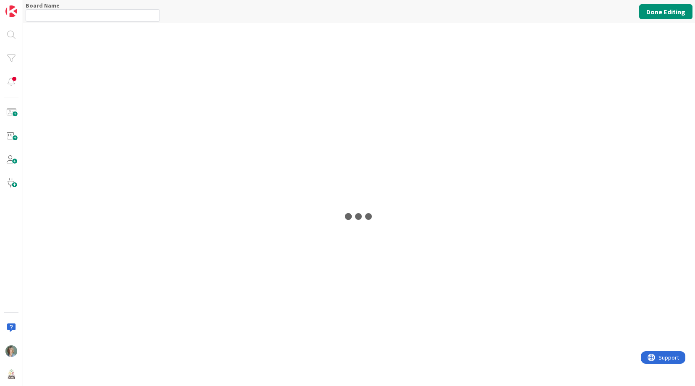
type input "Comité écoles"
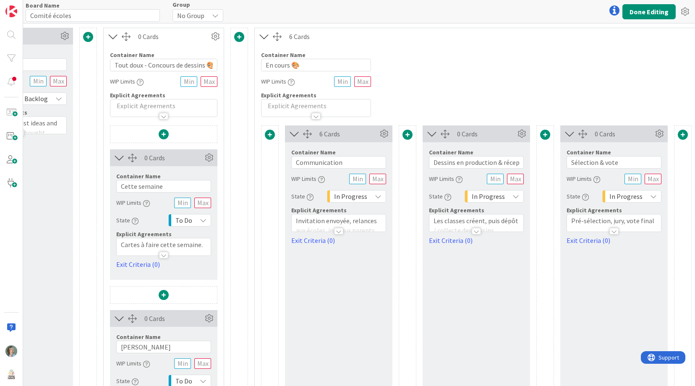
scroll to position [0, 225]
click at [364, 221] on p "Invitation envoyée, relances aux écoles, info aux parents." at bounding box center [337, 225] width 86 height 19
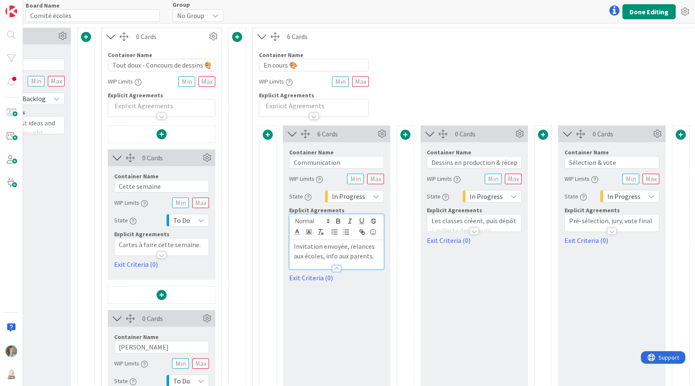
click at [375, 258] on p "Invitation envoyée, relances aux écoles, info aux parents." at bounding box center [337, 251] width 86 height 19
click at [658, 14] on button "Done Editing" at bounding box center [648, 11] width 53 height 15
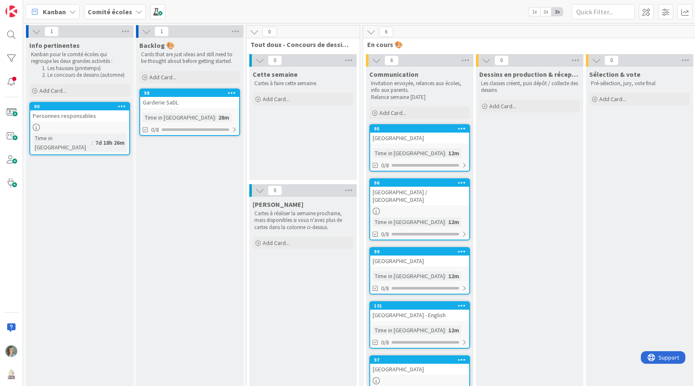
click at [442, 137] on div "[GEOGRAPHIC_DATA]" at bounding box center [419, 138] width 99 height 11
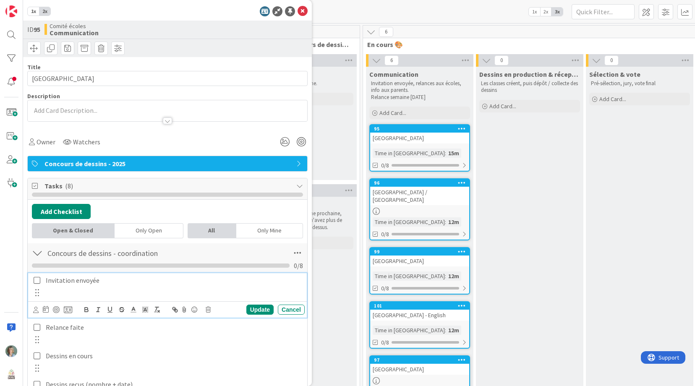
drag, startPoint x: 37, startPoint y: 280, endPoint x: 72, endPoint y: 277, distance: 35.4
click at [37, 280] on icon at bounding box center [37, 281] width 7 height 8
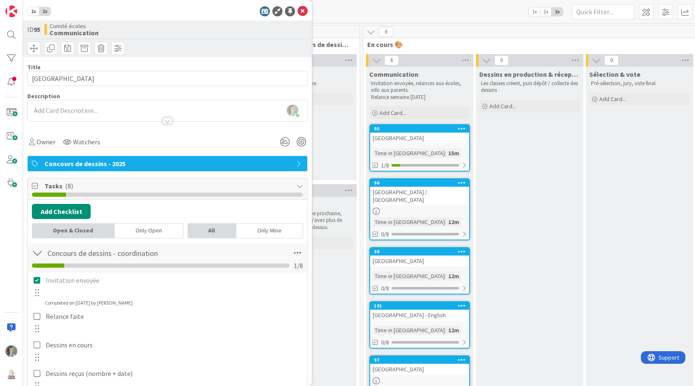
click at [416, 195] on div "[GEOGRAPHIC_DATA] / [GEOGRAPHIC_DATA]" at bounding box center [419, 196] width 99 height 18
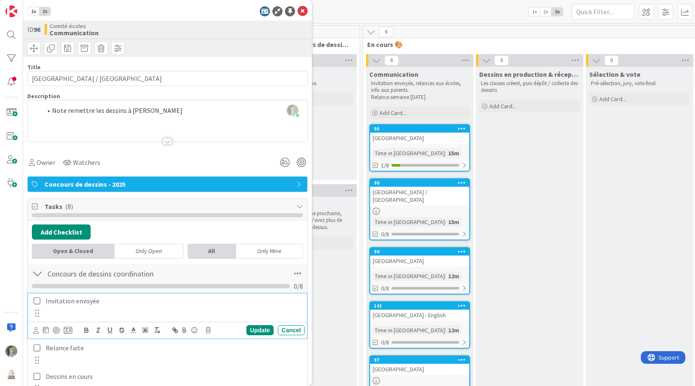
click at [36, 304] on icon at bounding box center [37, 301] width 7 height 8
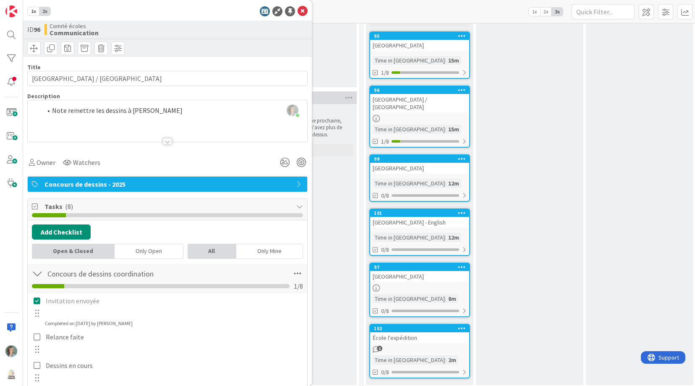
scroll to position [93, 0]
click at [438, 162] on div "[GEOGRAPHIC_DATA]" at bounding box center [419, 167] width 99 height 11
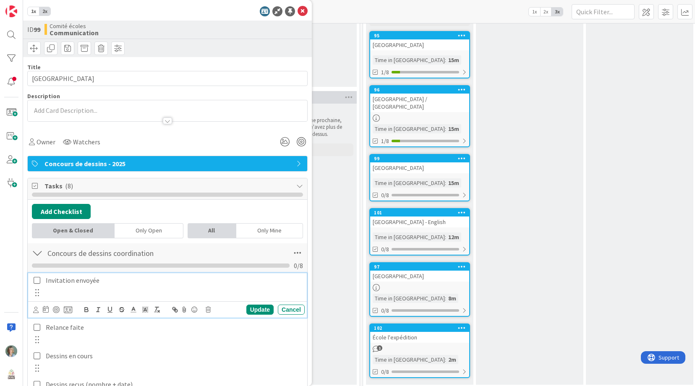
click at [36, 281] on icon at bounding box center [37, 281] width 7 height 8
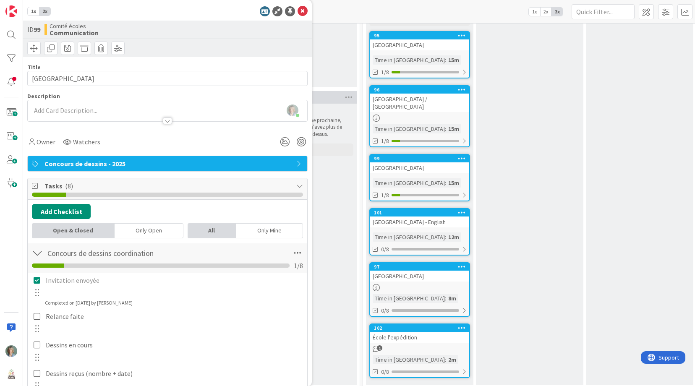
click at [446, 220] on div "101 [GEOGRAPHIC_DATA] - English Time in [GEOGRAPHIC_DATA] : 12m 0/8" at bounding box center [419, 231] width 101 height 47
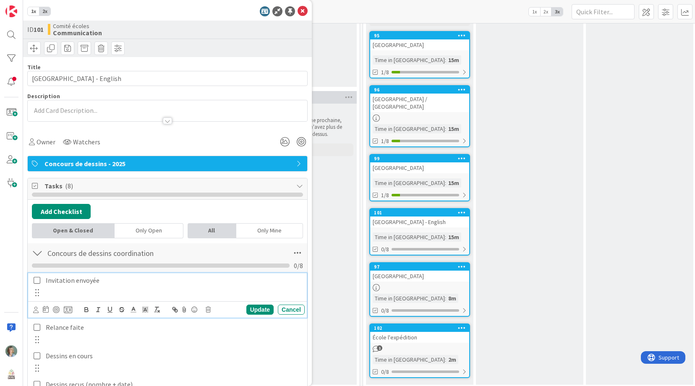
click at [37, 282] on icon at bounding box center [37, 281] width 7 height 8
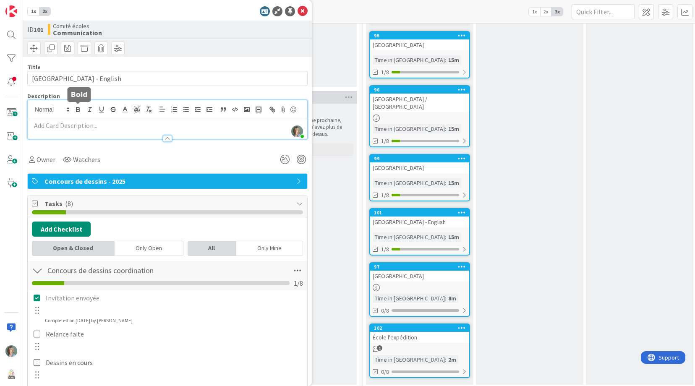
click at [73, 112] on div "[PERSON_NAME] just joined" at bounding box center [167, 119] width 279 height 39
click at [426, 271] on div "[GEOGRAPHIC_DATA]" at bounding box center [419, 276] width 99 height 11
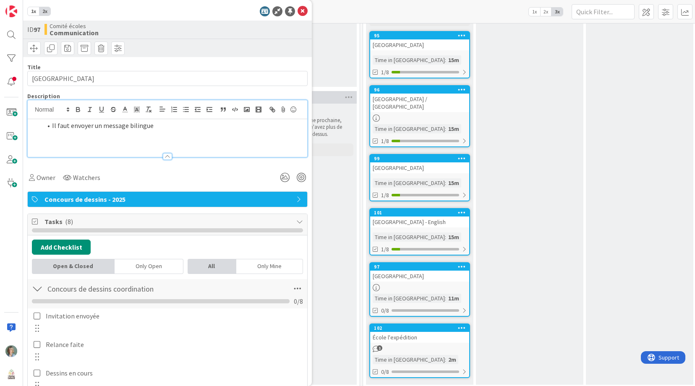
click at [428, 271] on div "[GEOGRAPHIC_DATA]" at bounding box center [419, 276] width 99 height 11
click at [420, 271] on div "[GEOGRAPHIC_DATA]" at bounding box center [419, 276] width 99 height 11
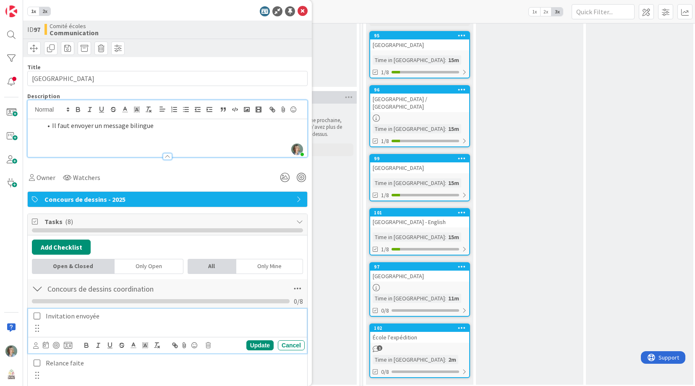
click at [37, 316] on icon at bounding box center [37, 316] width 7 height 8
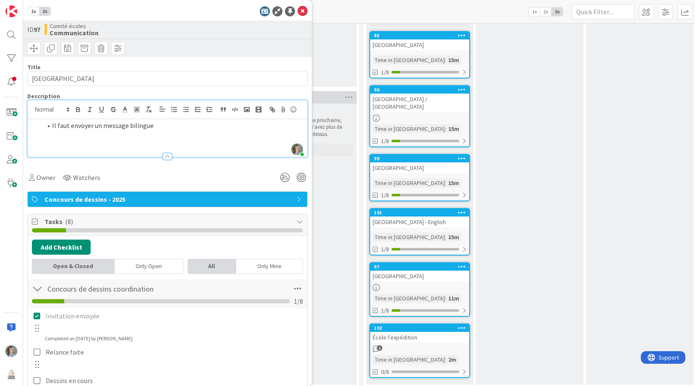
click at [434, 345] on div "1" at bounding box center [419, 348] width 99 height 7
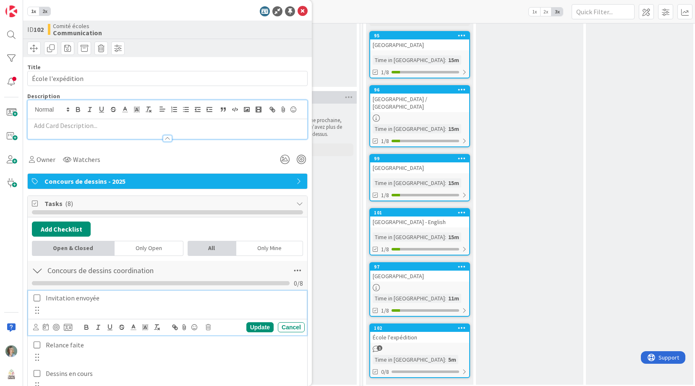
click at [34, 300] on icon at bounding box center [37, 298] width 7 height 8
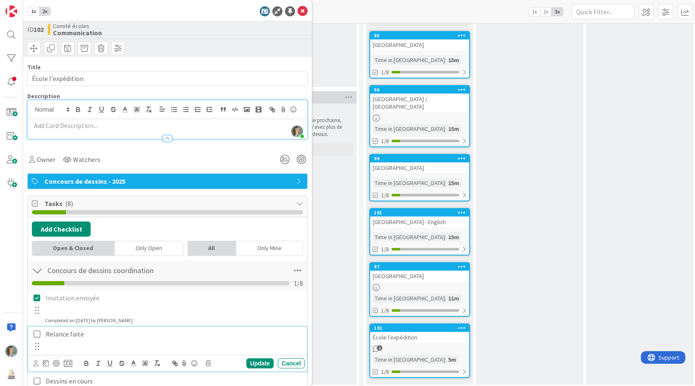
click at [80, 334] on p "Relance faite" at bounding box center [174, 334] width 256 height 10
click at [91, 333] on p "Relance faite" at bounding box center [174, 334] width 256 height 10
click at [543, 234] on div "Dessins en production & réception Les classes créent, puis dépôt / collecte des…" at bounding box center [529, 179] width 107 height 411
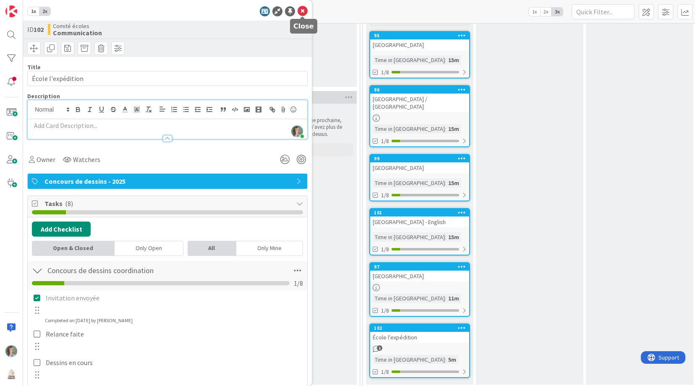
drag, startPoint x: 302, startPoint y: 9, endPoint x: 300, endPoint y: 16, distance: 7.7
click at [302, 9] on icon at bounding box center [303, 11] width 10 height 10
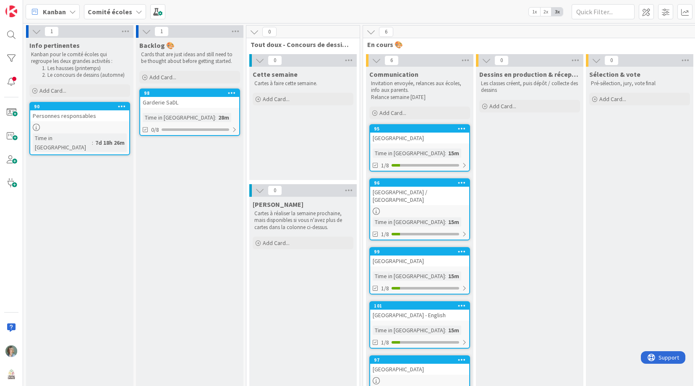
click at [454, 21] on div "Kanban Comité écoles 1x 2x 3x" at bounding box center [359, 11] width 672 height 23
click at [598, 36] on div "6" at bounding box center [639, 32] width 553 height 13
click at [267, 102] on span "Add Card..." at bounding box center [276, 99] width 27 height 8
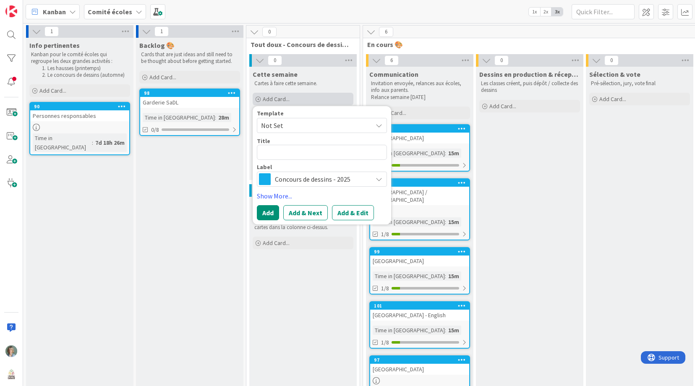
type textarea "x"
type textarea "V"
type textarea "x"
type textarea "Ve"
type textarea "x"
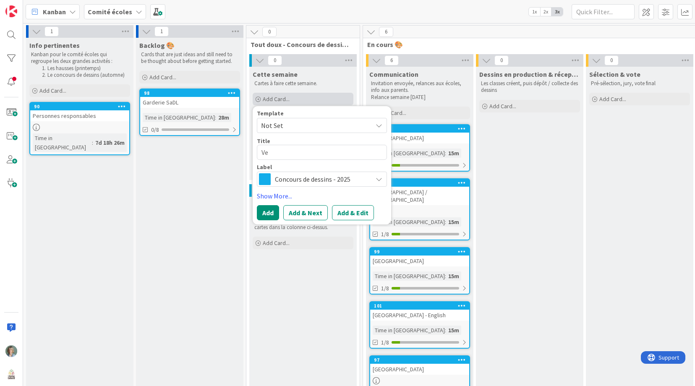
type textarea "Ver"
type textarea "x"
type textarea "Vers"
type textarea "x"
type textarea "Versi"
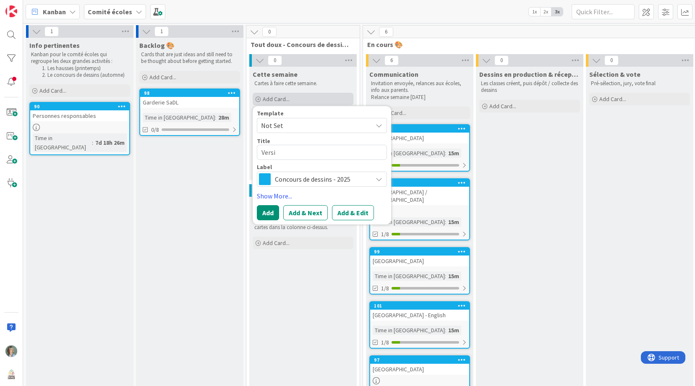
type textarea "x"
type textarea "Versio"
type textarea "x"
type textarea "Version"
type textarea "x"
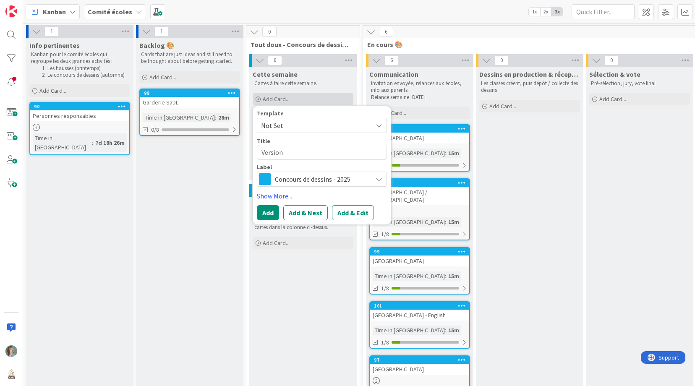
type textarea "Version"
type textarea "x"
type textarea "Version e"
type textarea "x"
type textarea "Version en"
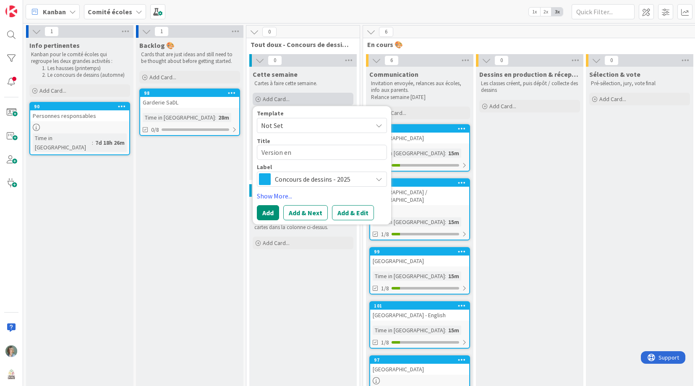
type textarea "x"
type textarea "Version en"
type textarea "x"
type textarea "Version en a"
type textarea "x"
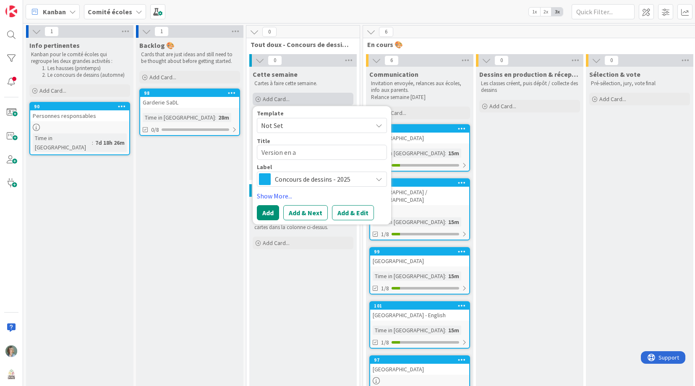
type textarea "Version en an"
type textarea "x"
type textarea "Version en ang"
type textarea "x"
type textarea "Version en angl"
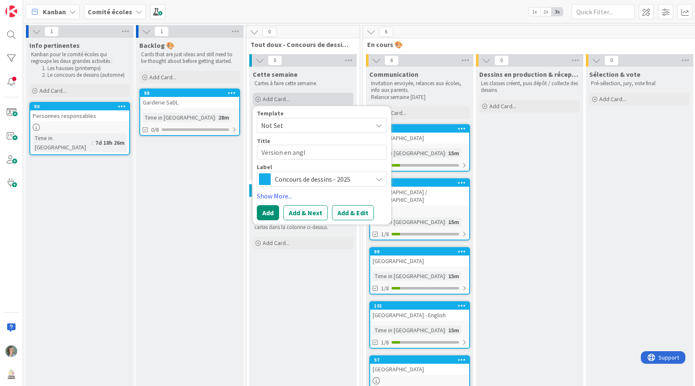
type textarea "x"
type textarea "Version en angla"
type textarea "x"
type textarea "Version en anglai"
type textarea "x"
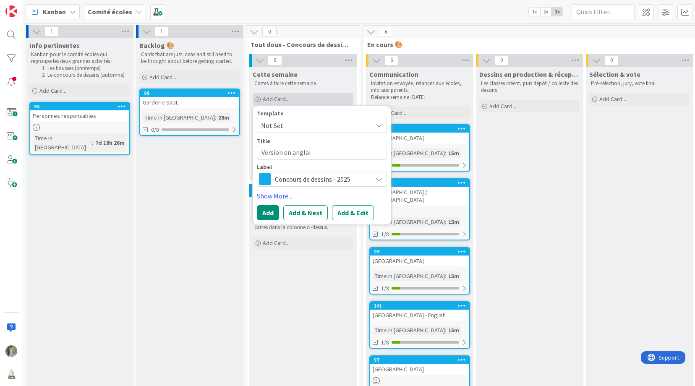
type textarea "Version en anglais"
type textarea "x"
type textarea "Version en anglais"
type textarea "x"
type textarea "Version en anglais d"
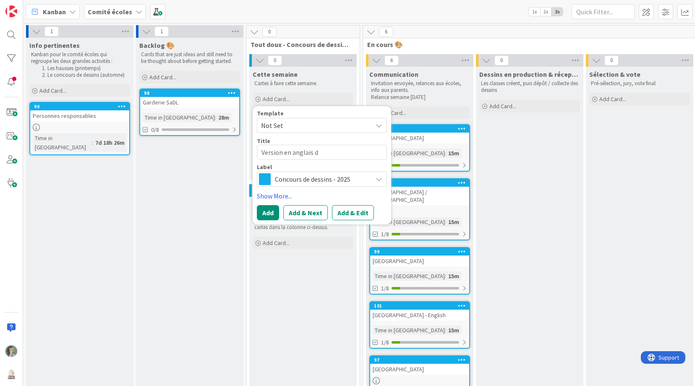
type textarea "x"
type textarea "Version en anglais du"
type textarea "x"
type textarea "Version en anglais du"
type textarea "x"
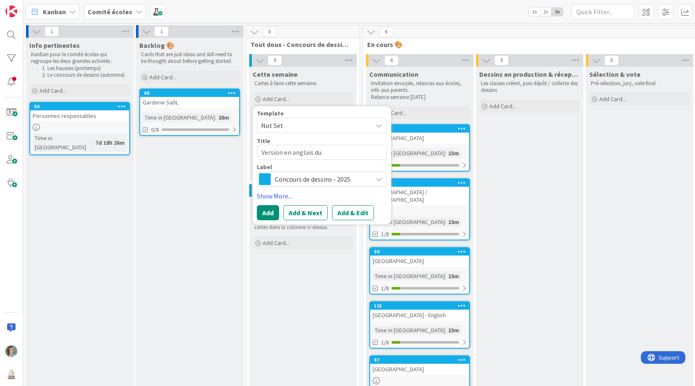
type textarea "Version en anglais du c"
type textarea "x"
type textarea "Version en anglais du co"
type textarea "x"
type textarea "Version en anglais du cou"
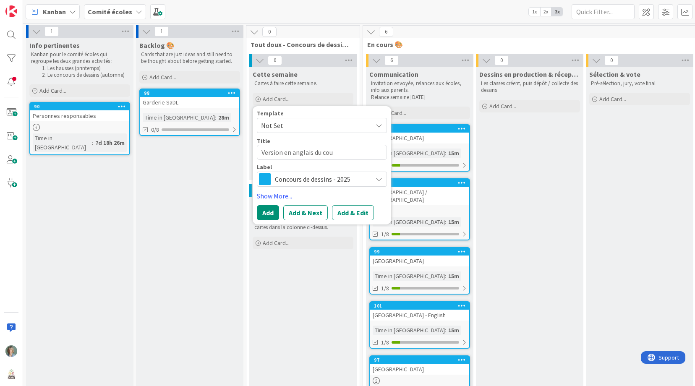
type textarea "x"
type textarea "Version en anglais du cour"
type textarea "x"
type textarea "Version en anglais du courr"
type textarea "x"
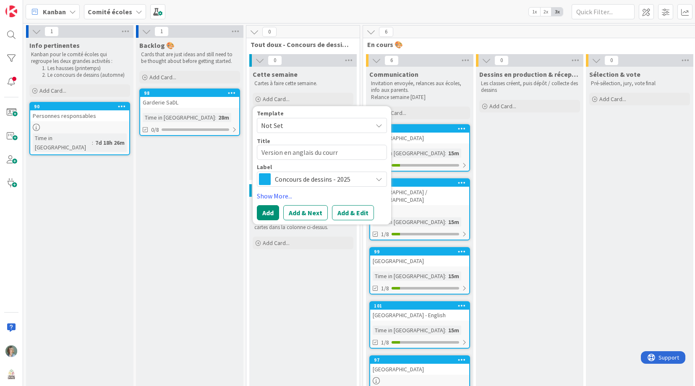
type textarea "Version en anglais du courri"
type textarea "x"
type textarea "Version en anglais du courrie"
type textarea "x"
type textarea "Version en anglais du courriel"
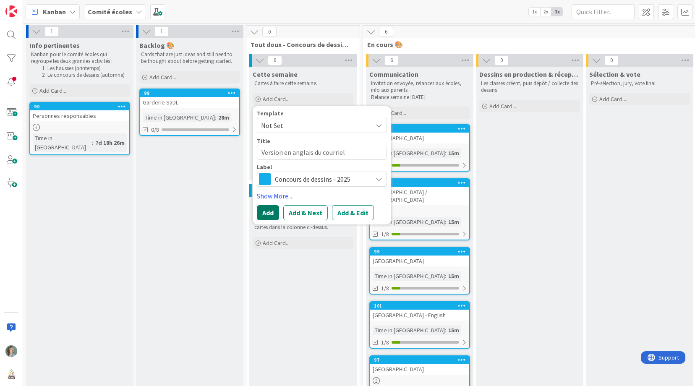
click at [267, 214] on button "Add" at bounding box center [268, 212] width 22 height 15
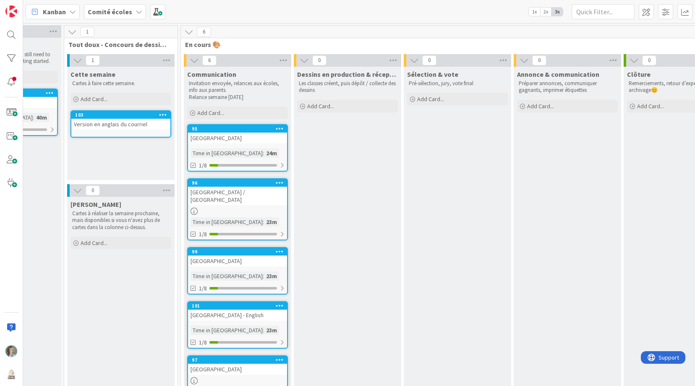
scroll to position [0, 181]
click at [144, 129] on div "Version en anglais du courriel" at bounding box center [121, 124] width 99 height 11
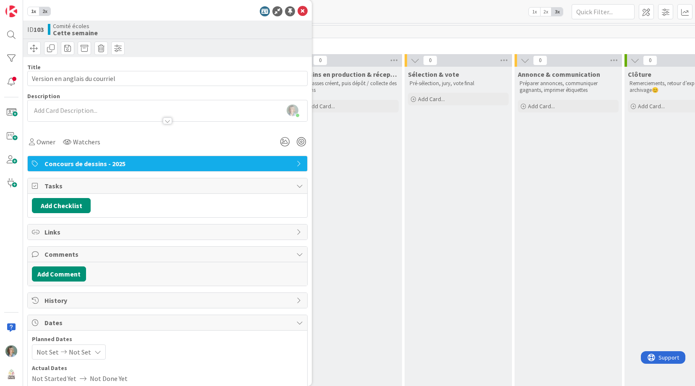
click at [70, 113] on div at bounding box center [167, 116] width 279 height 9
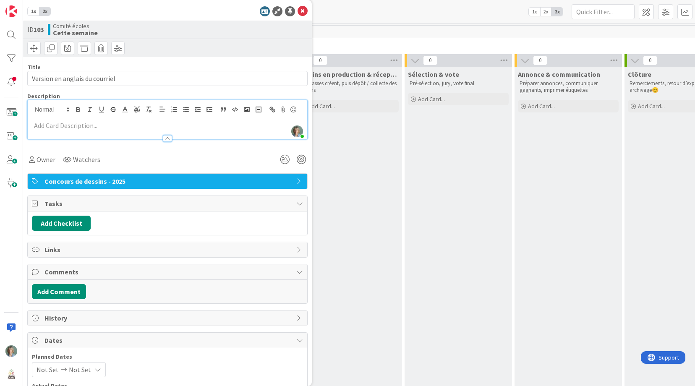
click at [92, 125] on p at bounding box center [167, 126] width 271 height 10
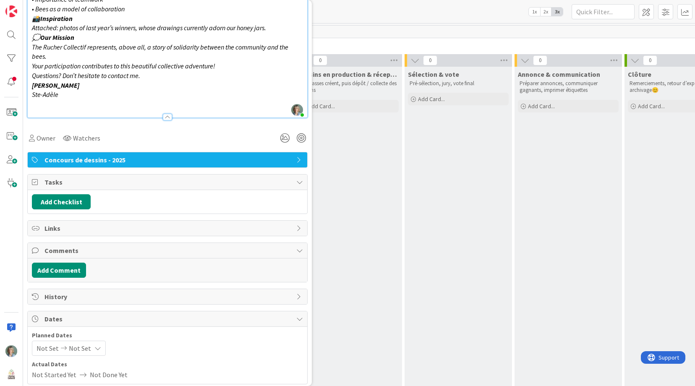
scroll to position [433, 0]
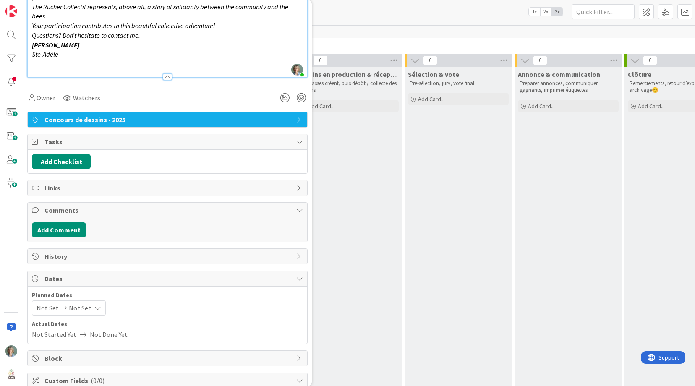
click at [107, 118] on span "Concours de dessins - 2025" at bounding box center [168, 120] width 248 height 10
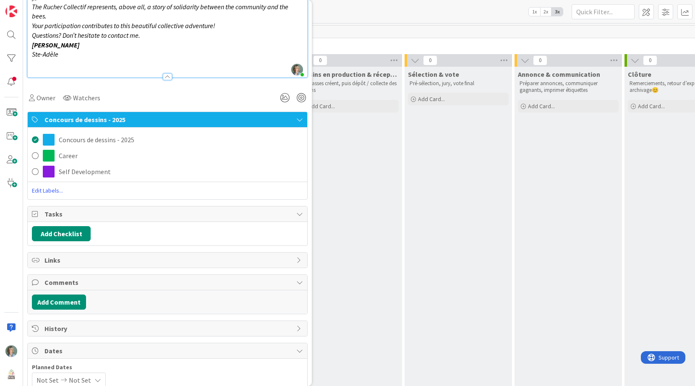
click at [198, 101] on div "Owner Watchers" at bounding box center [167, 97] width 280 height 15
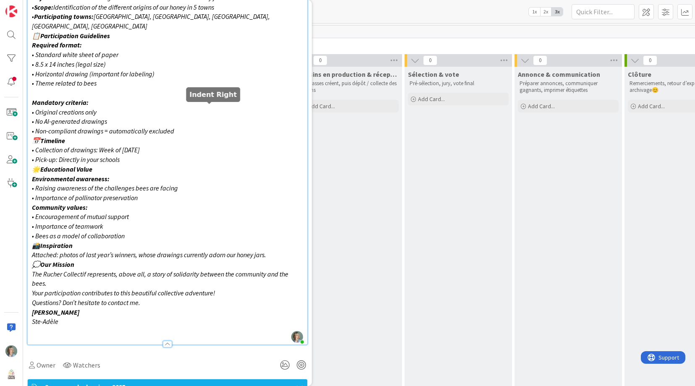
scroll to position [0, 0]
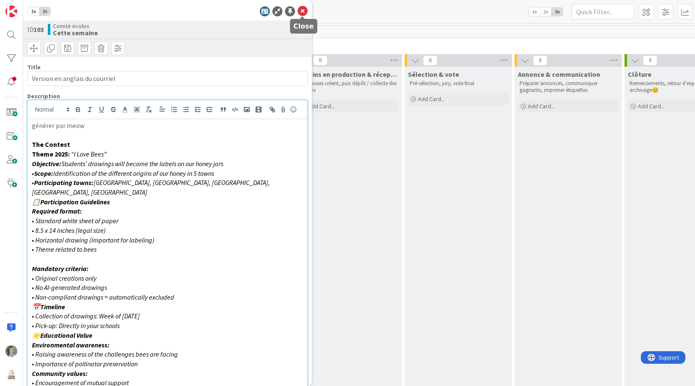
click at [304, 8] on icon at bounding box center [303, 11] width 10 height 10
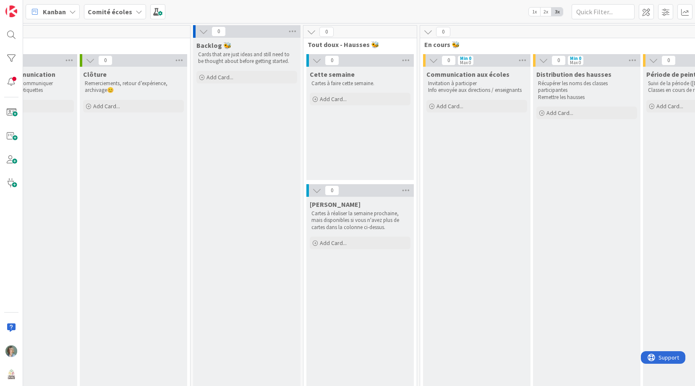
scroll to position [0, 724]
click at [294, 31] on icon at bounding box center [294, 31] width 11 height 13
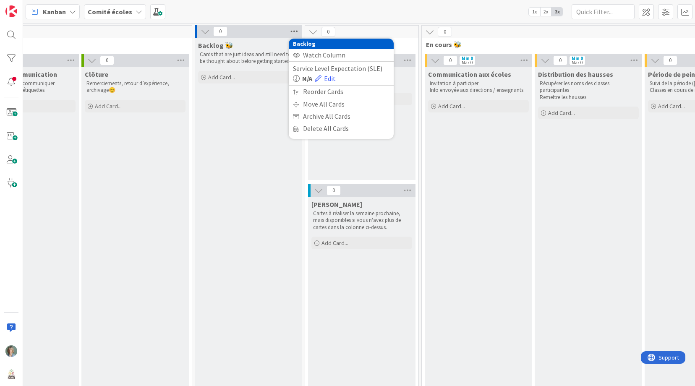
click at [291, 31] on icon at bounding box center [294, 31] width 11 height 13
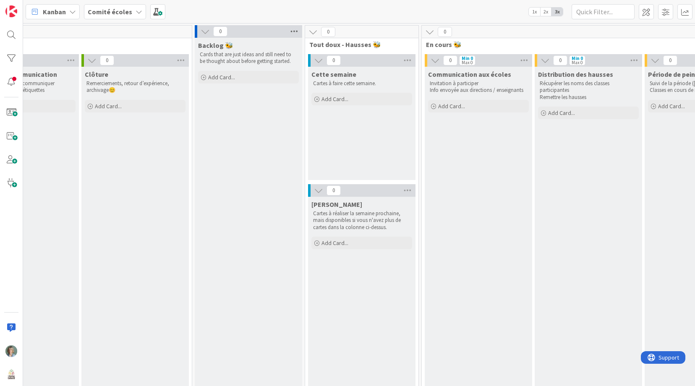
click at [291, 29] on icon at bounding box center [294, 31] width 11 height 13
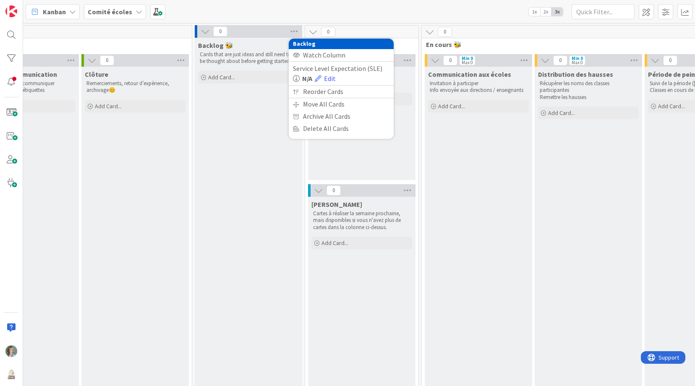
click at [502, 37] on div "0" at bounding box center [698, 32] width 553 height 13
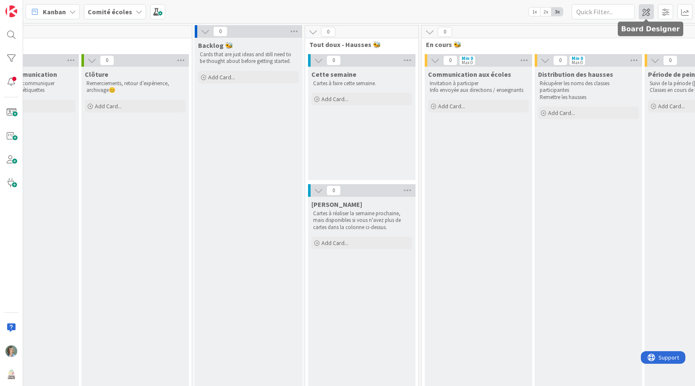
click at [644, 10] on span at bounding box center [646, 11] width 15 height 15
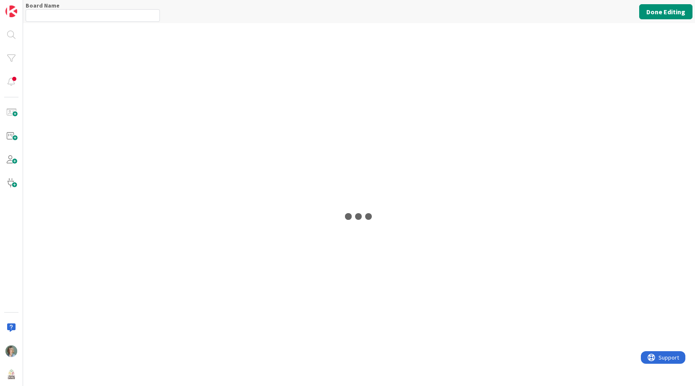
type input "Comité écoles"
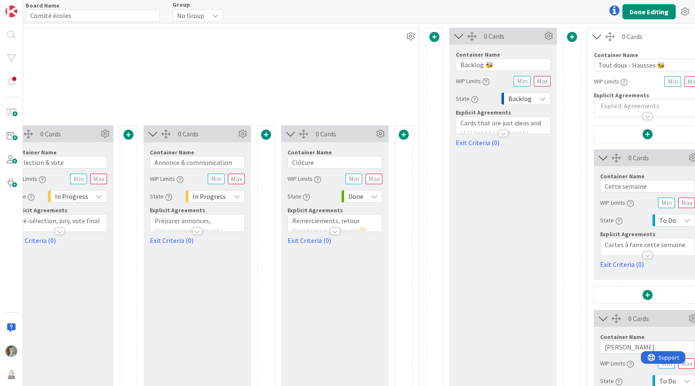
scroll to position [0, 817]
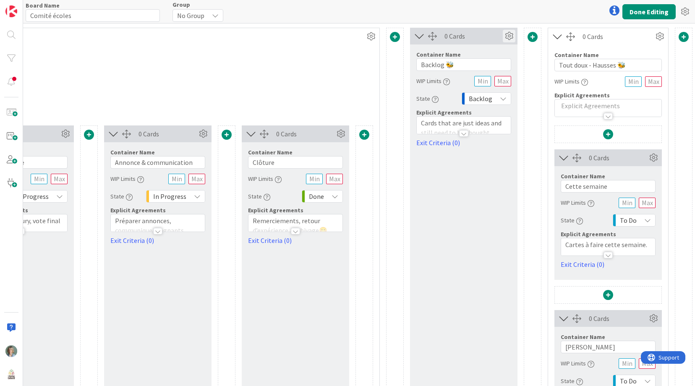
click at [508, 35] on icon at bounding box center [509, 36] width 13 height 13
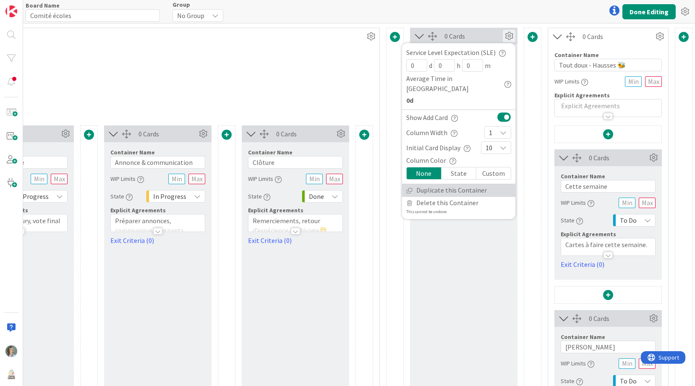
click at [462, 184] on link "Duplicate this Container" at bounding box center [458, 190] width 113 height 12
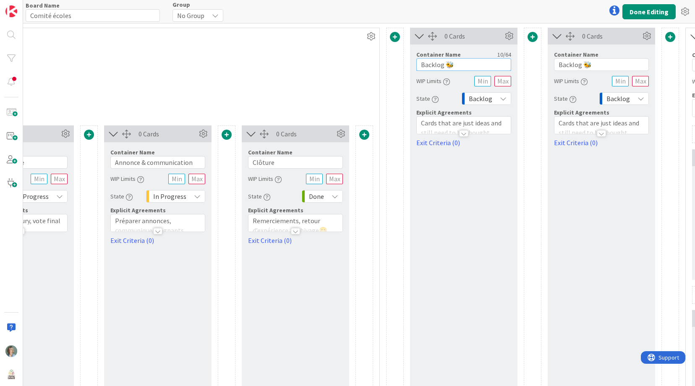
drag, startPoint x: 443, startPoint y: 65, endPoint x: 414, endPoint y: 64, distance: 28.6
click at [414, 64] on div "Container Name 10 / 64 Backlog 🐝 WIP Limits State Backlog Explicit Agreements C…" at bounding box center [463, 95] width 107 height 103
type input "Terminé 🐝"
click at [661, 12] on button "Done Editing" at bounding box center [648, 11] width 53 height 15
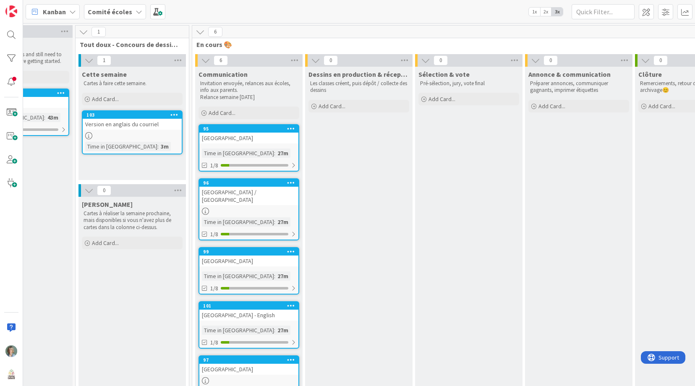
scroll to position [0, 197]
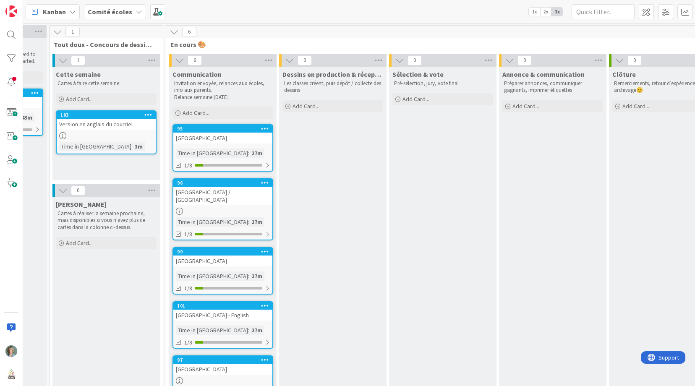
click at [116, 135] on div at bounding box center [106, 135] width 99 height 7
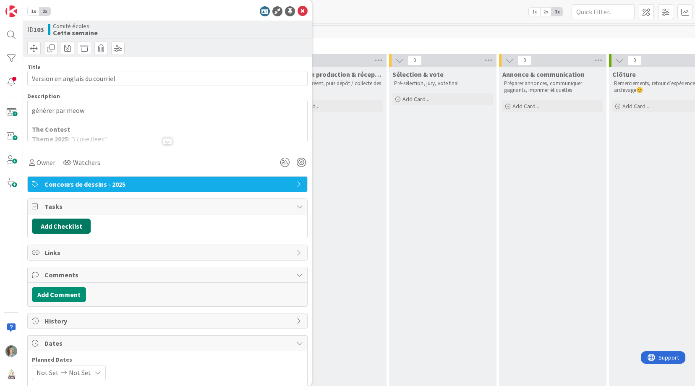
click at [67, 225] on button "Add Checklist" at bounding box center [61, 226] width 59 height 15
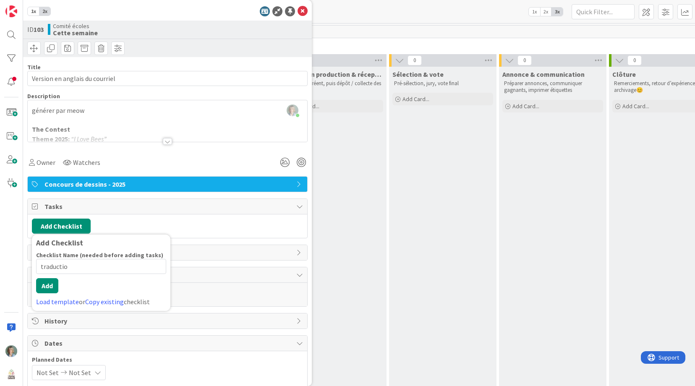
type input "traduction"
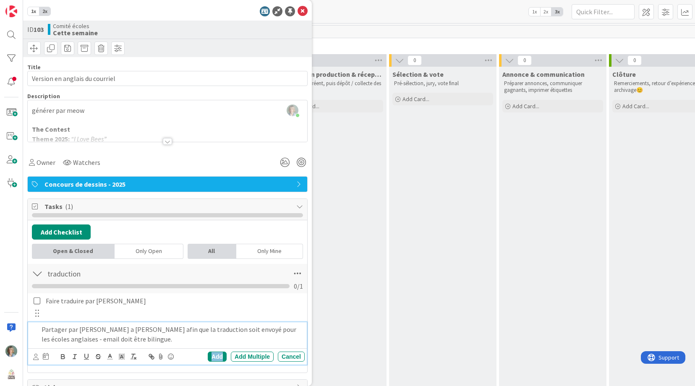
drag, startPoint x: 221, startPoint y: 357, endPoint x: 227, endPoint y: 349, distance: 9.9
click at [221, 357] on div "Add" at bounding box center [217, 357] width 19 height 10
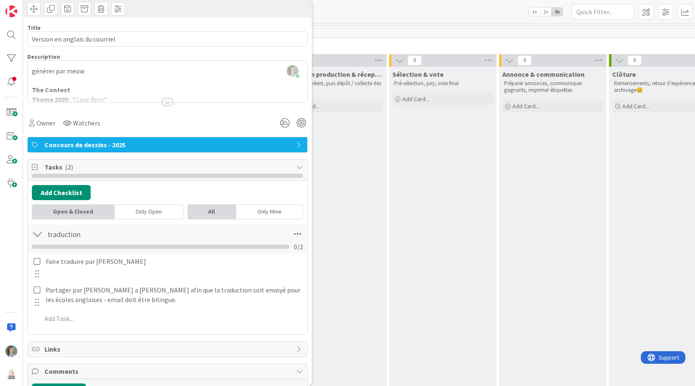
scroll to position [48, 0]
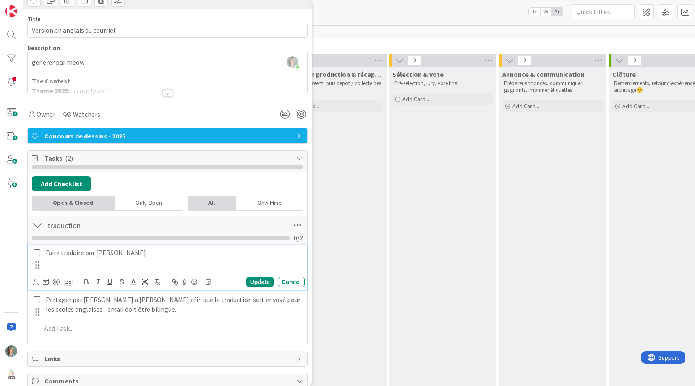
click at [38, 252] on icon at bounding box center [37, 253] width 7 height 8
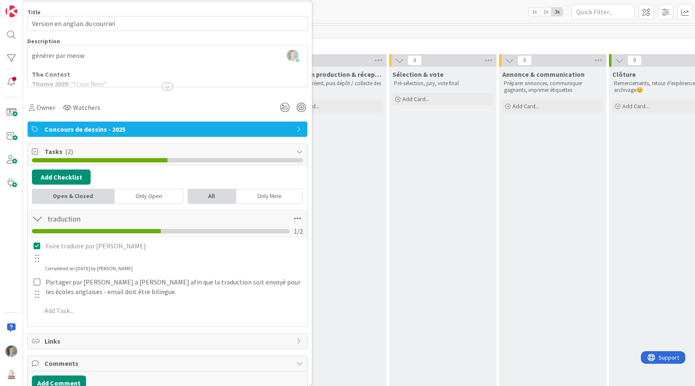
scroll to position [57, 0]
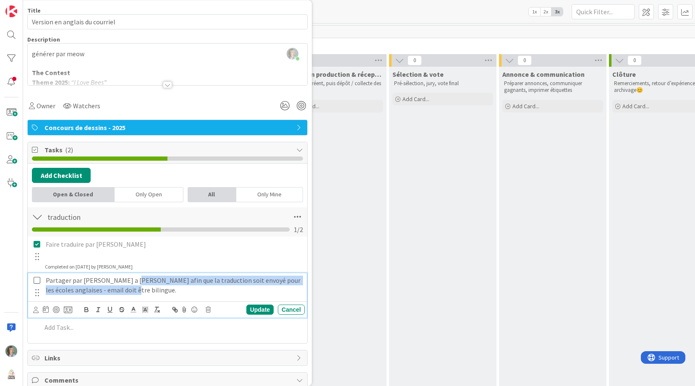
drag, startPoint x: 126, startPoint y: 282, endPoint x: 129, endPoint y: 287, distance: 6.2
click at [128, 287] on p "Partager par [PERSON_NAME] a [PERSON_NAME] afin que la traduction soit envoyé p…" at bounding box center [174, 285] width 256 height 19
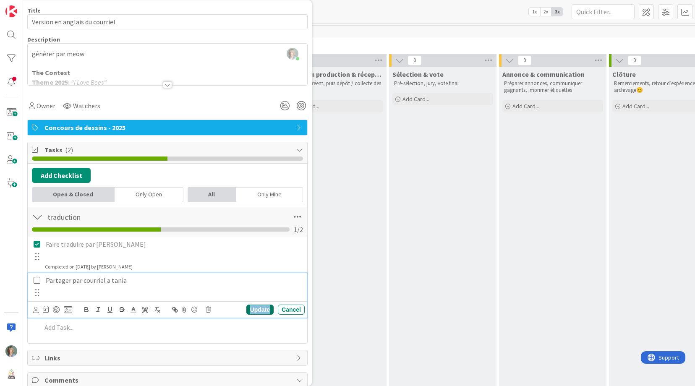
click at [256, 308] on div "Update" at bounding box center [259, 310] width 27 height 10
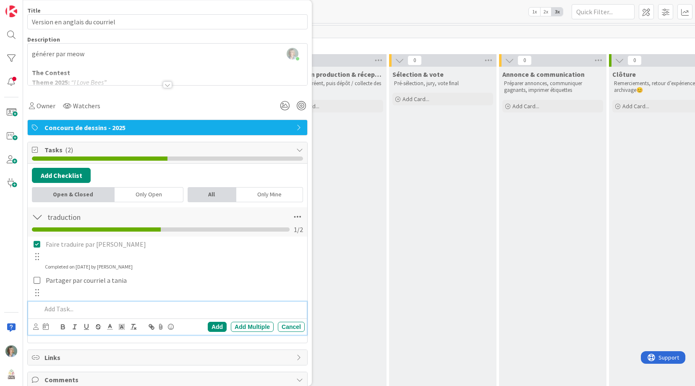
click at [59, 312] on p at bounding box center [172, 309] width 260 height 10
click at [220, 325] on div "Add" at bounding box center [217, 327] width 19 height 10
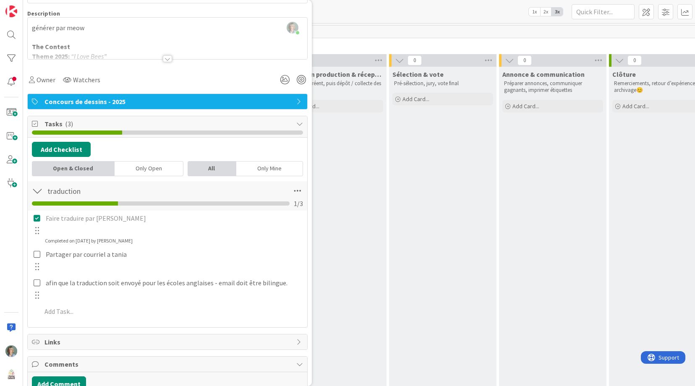
scroll to position [112, 0]
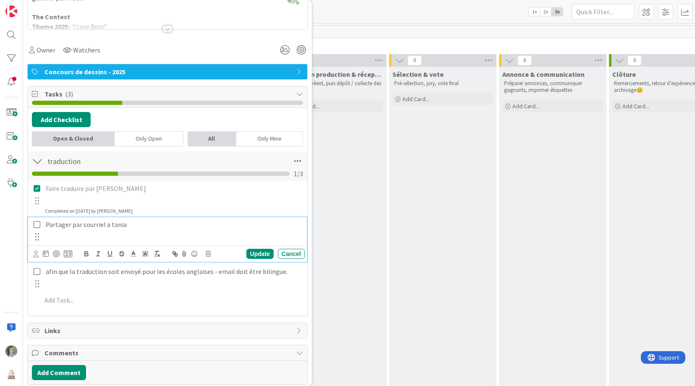
click at [37, 225] on icon at bounding box center [37, 225] width 7 height 8
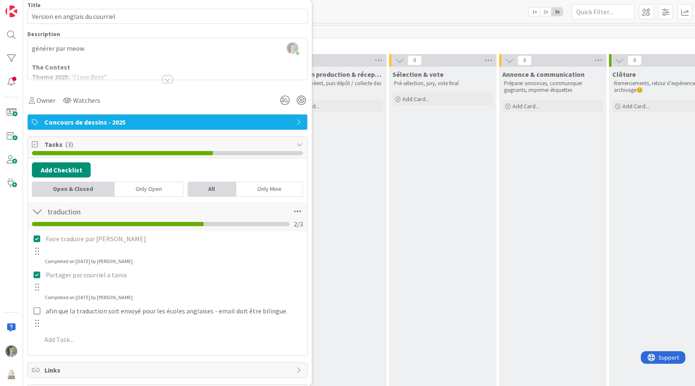
scroll to position [0, 0]
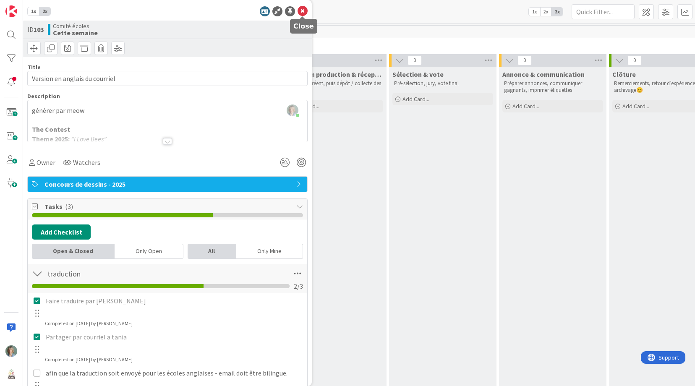
drag, startPoint x: 303, startPoint y: 10, endPoint x: 317, endPoint y: 22, distance: 19.1
click at [303, 10] on icon at bounding box center [303, 11] width 10 height 10
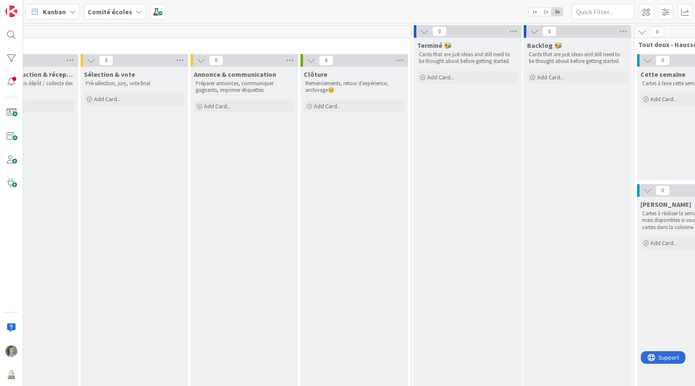
scroll to position [0, 506]
click at [646, 16] on span at bounding box center [646, 11] width 15 height 15
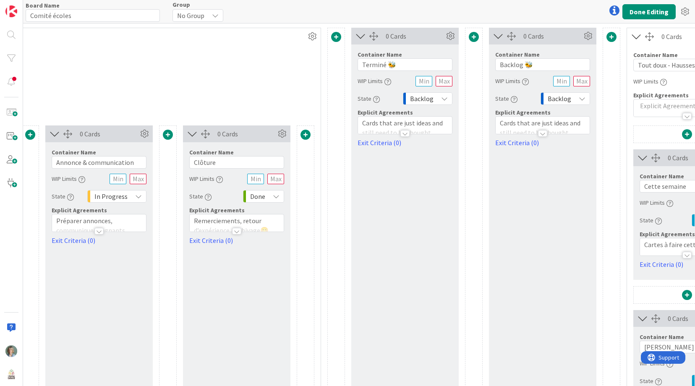
scroll to position [0, 879]
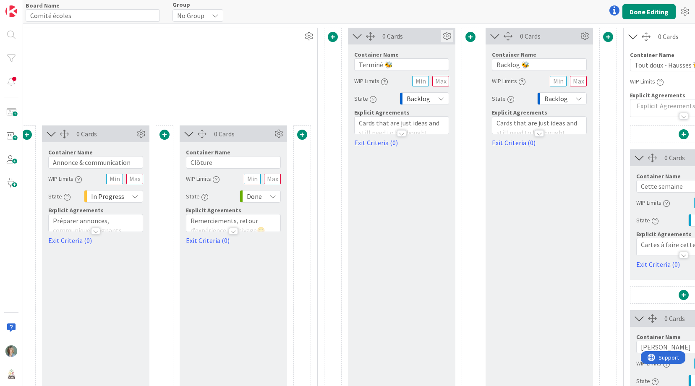
click at [449, 36] on icon at bounding box center [447, 36] width 13 height 13
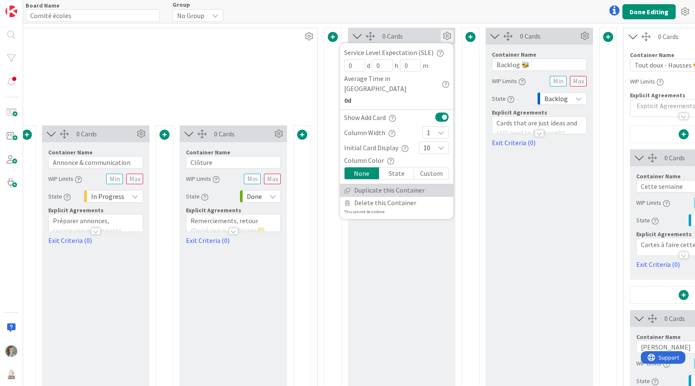
click at [406, 184] on link "Duplicate this Container" at bounding box center [396, 190] width 113 height 12
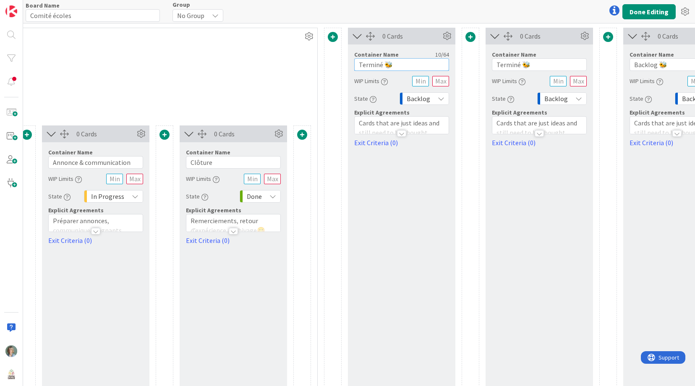
drag, startPoint x: 382, startPoint y: 63, endPoint x: 356, endPoint y: 62, distance: 26.0
click at [356, 62] on input "Terminé 🐝" at bounding box center [401, 64] width 95 height 13
type input "En cours 🐝"
click at [649, 12] on button "Done Editing" at bounding box center [648, 11] width 53 height 15
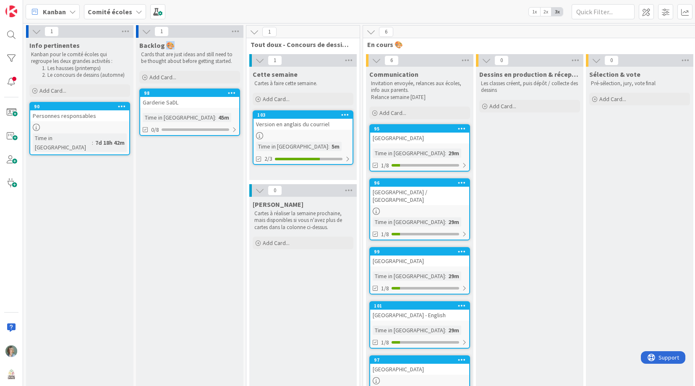
drag, startPoint x: 181, startPoint y: 45, endPoint x: 165, endPoint y: 44, distance: 16.0
click at [165, 44] on div "Backlog 🎨" at bounding box center [189, 45] width 101 height 8
copy span "🎨"
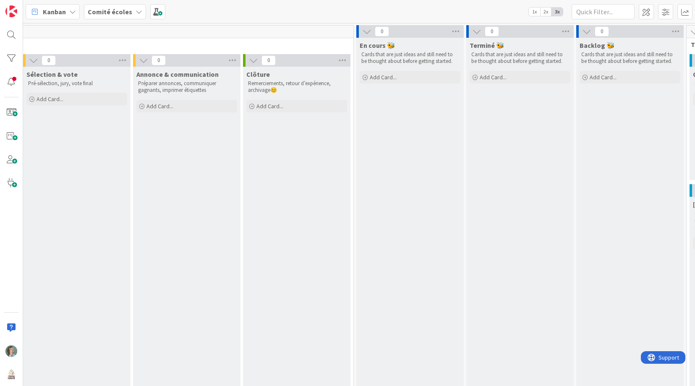
scroll to position [0, 564]
click at [457, 34] on icon at bounding box center [454, 31] width 11 height 13
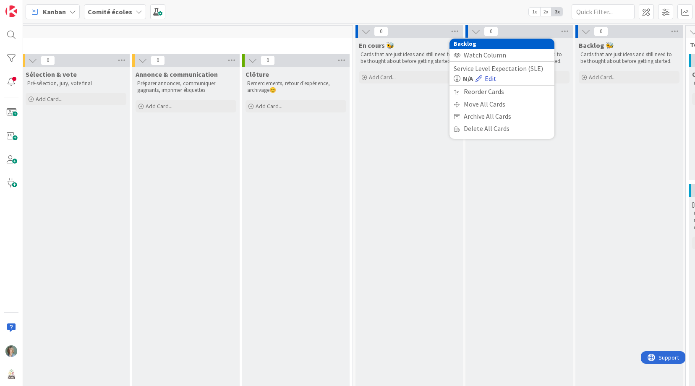
click at [492, 78] on link "Edit" at bounding box center [485, 78] width 21 height 10
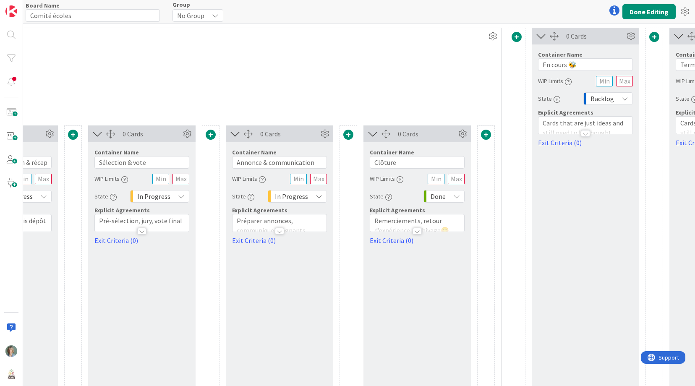
scroll to position [0, 978]
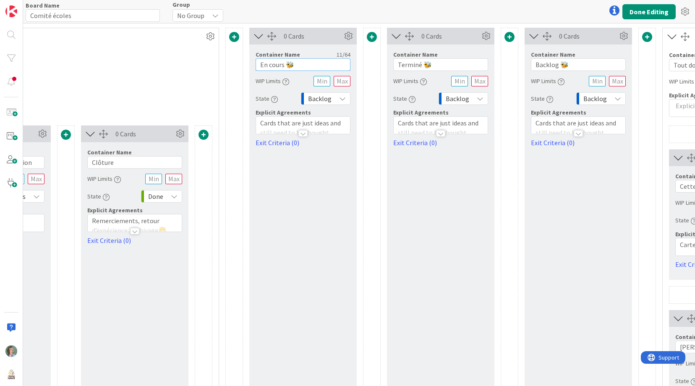
click at [303, 67] on input "En cours 🐝" at bounding box center [303, 64] width 95 height 13
paste input "🎨"
type input "En cours 🎨"
drag, startPoint x: 436, startPoint y: 64, endPoint x: 423, endPoint y: 63, distance: 12.7
click at [423, 63] on input "Terminé 🐝" at bounding box center [440, 64] width 95 height 13
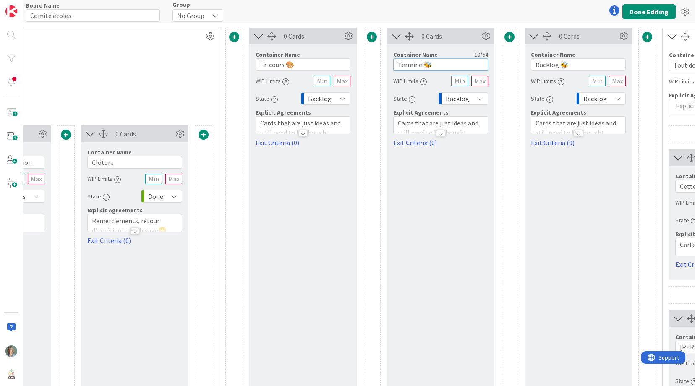
paste input "text"
type input "Terminé 🎨"
click at [654, 13] on button "Done Editing" at bounding box center [648, 11] width 53 height 15
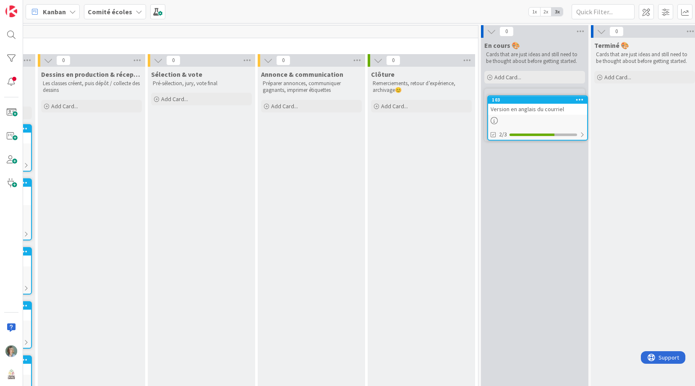
scroll to position [0, 439]
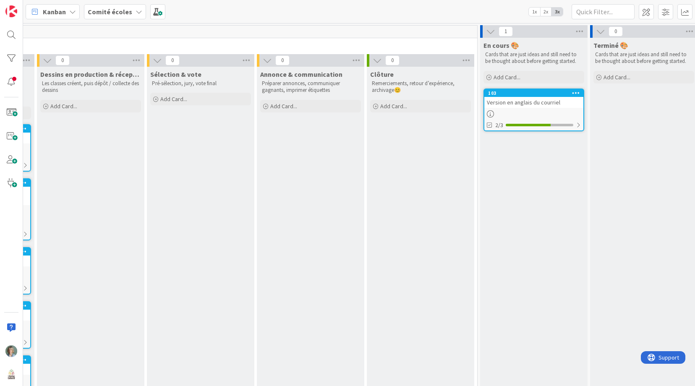
click at [545, 110] on div "103 Version en anglais du courriel 2/3" at bounding box center [533, 110] width 101 height 43
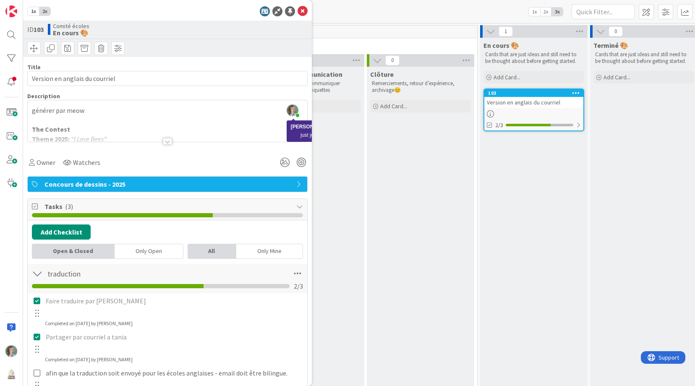
click at [296, 111] on img at bounding box center [293, 110] width 12 height 12
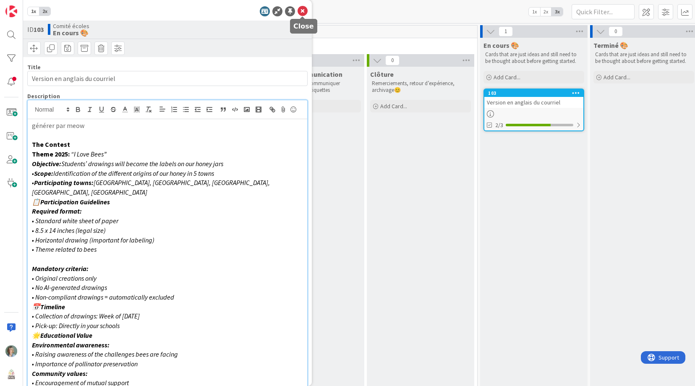
drag, startPoint x: 301, startPoint y: 12, endPoint x: 329, endPoint y: 46, distance: 44.2
click at [302, 13] on icon at bounding box center [303, 11] width 10 height 10
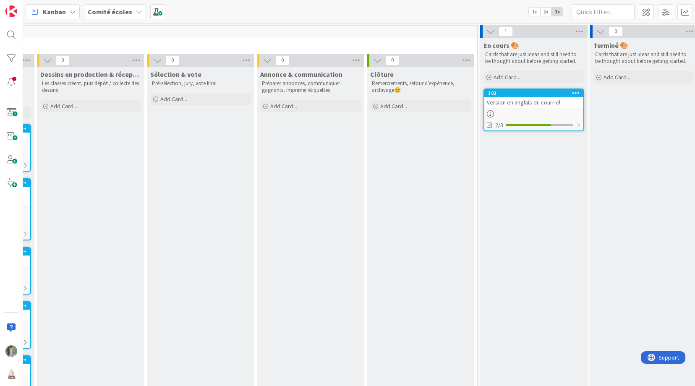
click at [557, 57] on p "Cards that are just ideas and still need to be thought about before getting sta…" at bounding box center [533, 58] width 97 height 14
click at [578, 31] on icon at bounding box center [579, 31] width 11 height 13
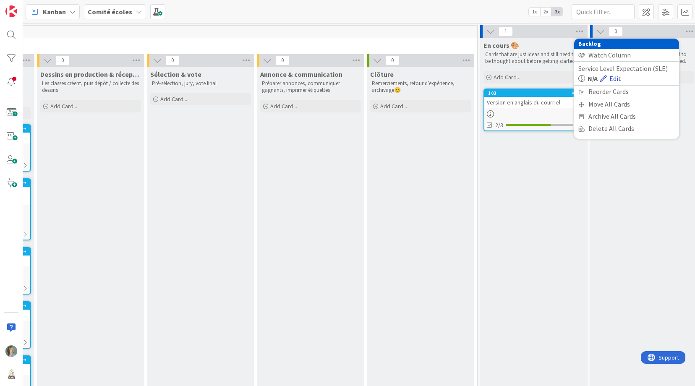
click at [614, 78] on link "Edit" at bounding box center [610, 78] width 21 height 10
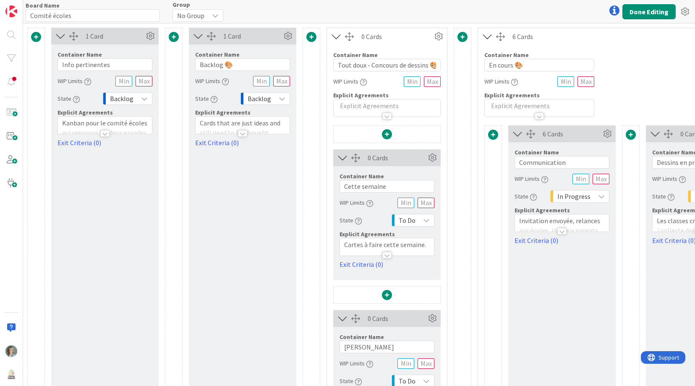
click at [277, 123] on p "Cards that are just ideas and still need to be thought about before getting sta…" at bounding box center [243, 132] width 86 height 29
click at [264, 164] on p "Cards that are just ideas and still need to be thought about before getting sta…" at bounding box center [243, 158] width 86 height 29
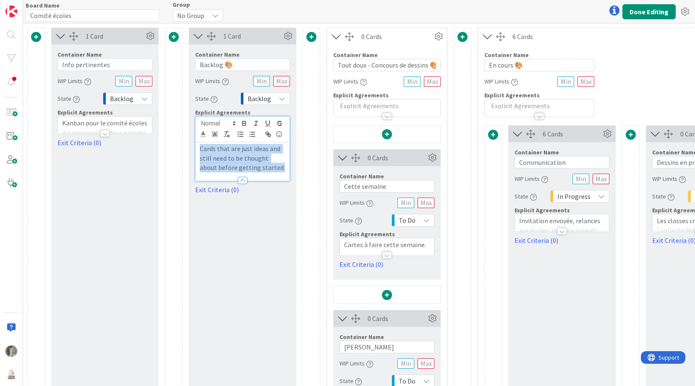
copy p "Cards that are just ideas and still need to be thought about before getting sta…"
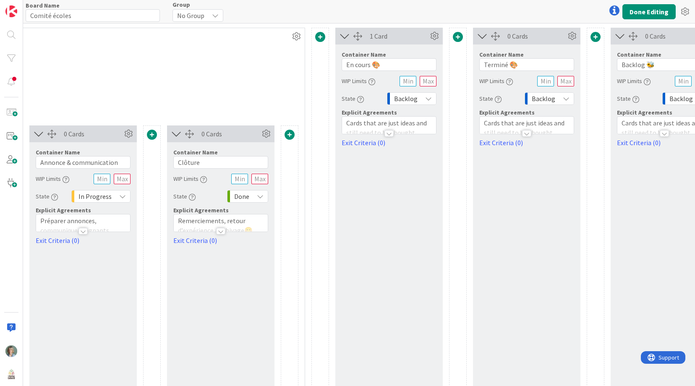
scroll to position [0, 892]
click at [639, 124] on p "Cards that are just ideas and still need to be thought about before getting sta…" at bounding box center [664, 132] width 86 height 29
click at [645, 161] on p "Cards that are just ideas and still need to be thought about before getting sta…" at bounding box center [664, 158] width 86 height 29
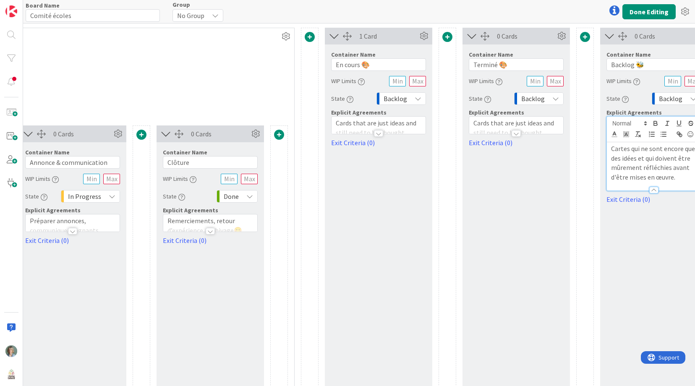
click at [645, 244] on div "0 Cards Container Name 10 / 64 Backlog 🐝 WIP Limits State Backlog Explicit Agre…" at bounding box center [653, 246] width 107 height 437
click at [645, 9] on button "Done Editing" at bounding box center [648, 11] width 53 height 15
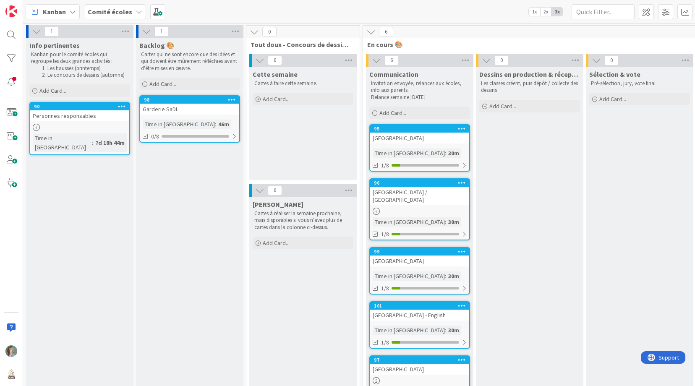
click at [525, 87] on p "Les classes créent, puis dépôt / collecte des dessins" at bounding box center [529, 87] width 97 height 14
click at [650, 10] on span at bounding box center [646, 11] width 15 height 15
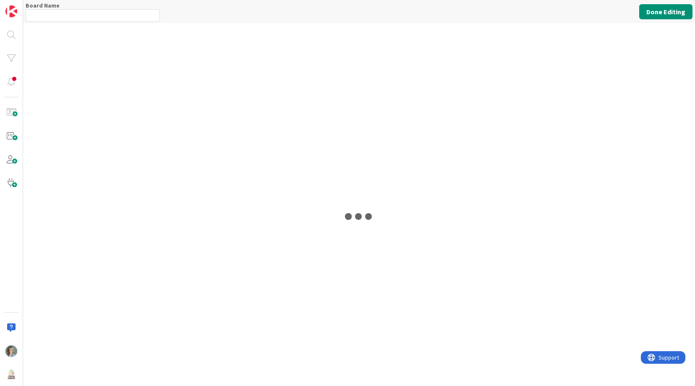
type input "Comité écoles"
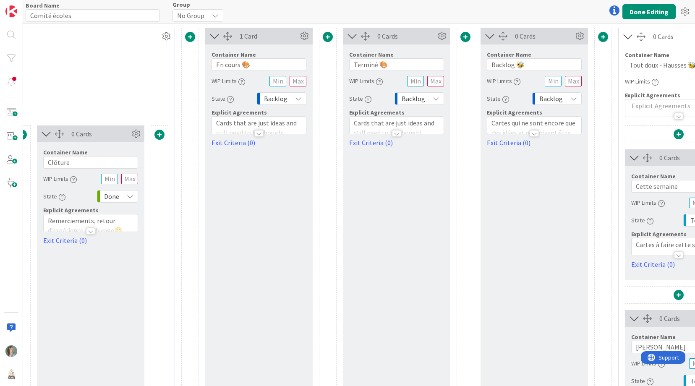
scroll to position [0, 1021]
click at [361, 124] on p "Cards that are just ideas and still need to be thought about before getting sta…" at bounding box center [397, 132] width 86 height 29
click at [367, 158] on p "Cards that are just ideas and still need to be thought about before getting sta…" at bounding box center [397, 158] width 86 height 29
click at [276, 125] on p "Cards that are just ideas and still need to be thought about before getting sta…" at bounding box center [260, 132] width 86 height 29
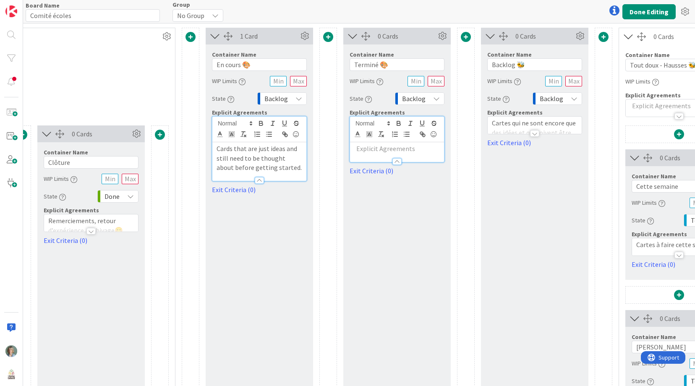
click at [282, 158] on p "Cards that are just ideas and still need to be thought about before getting sta…" at bounding box center [260, 158] width 86 height 29
click at [410, 149] on p at bounding box center [397, 149] width 86 height 10
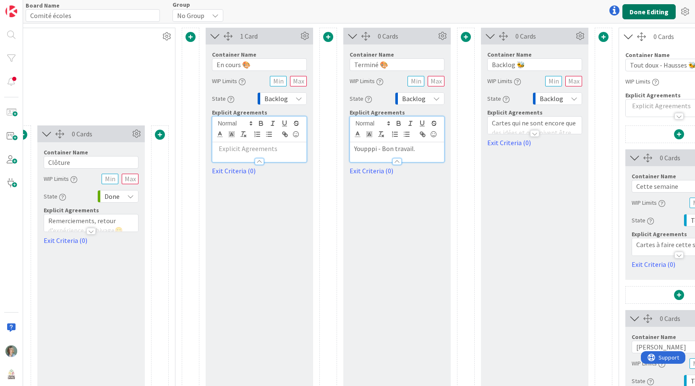
click at [646, 10] on button "Done Editing" at bounding box center [648, 11] width 53 height 15
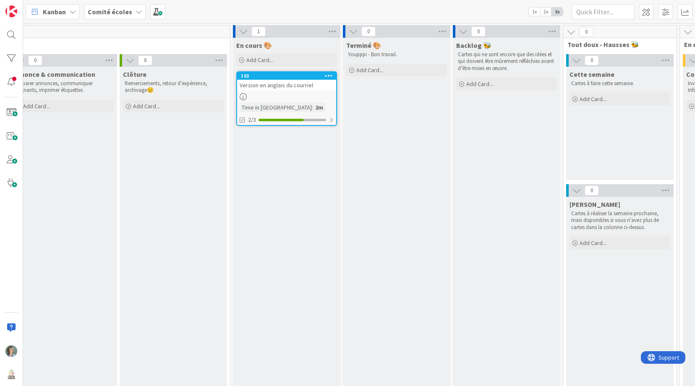
scroll to position [0, 731]
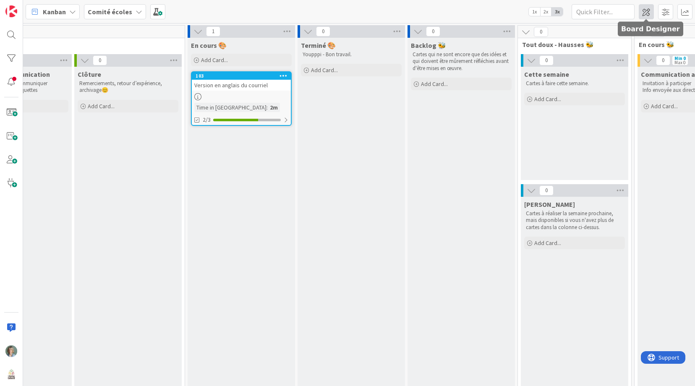
click at [649, 13] on span at bounding box center [646, 11] width 15 height 15
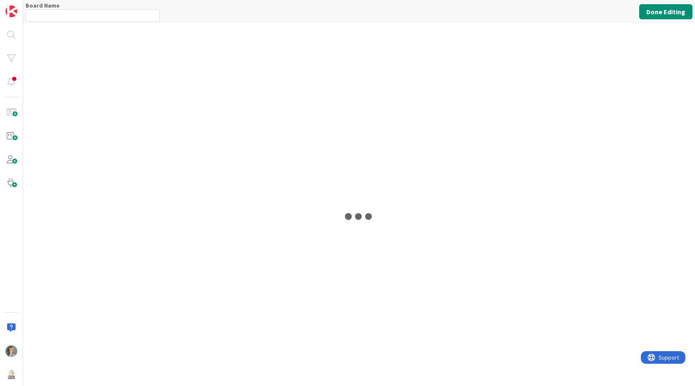
type input "Comité écoles"
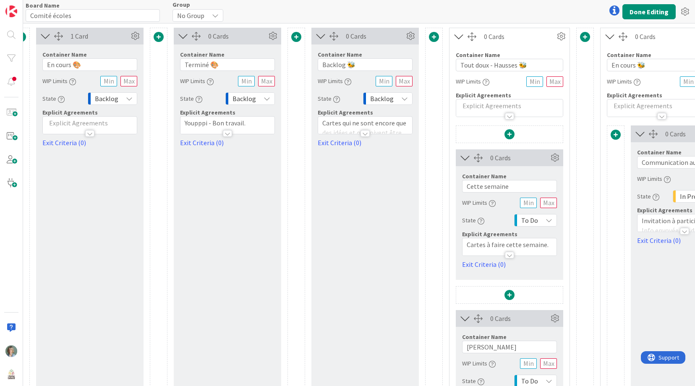
scroll to position [0, 1195]
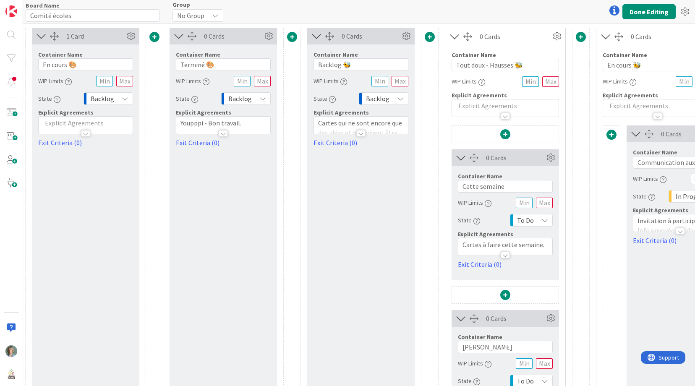
click at [292, 37] on span at bounding box center [292, 37] width 10 height 10
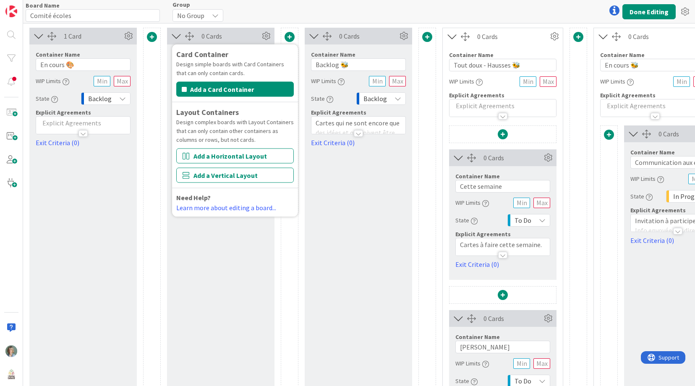
scroll to position [0, 1198]
click at [261, 173] on button "Add a Vertical Layout" at bounding box center [234, 175] width 117 height 15
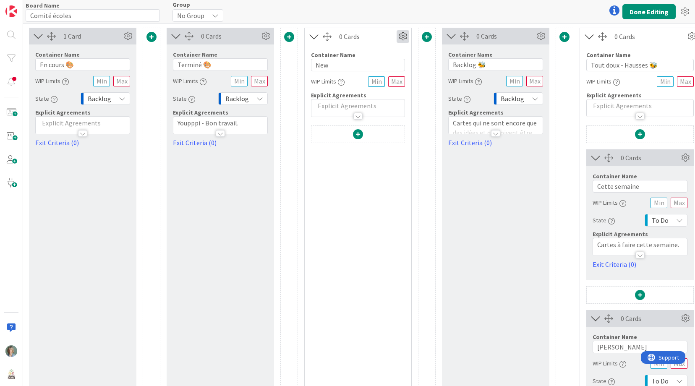
click at [401, 34] on icon at bounding box center [403, 36] width 13 height 13
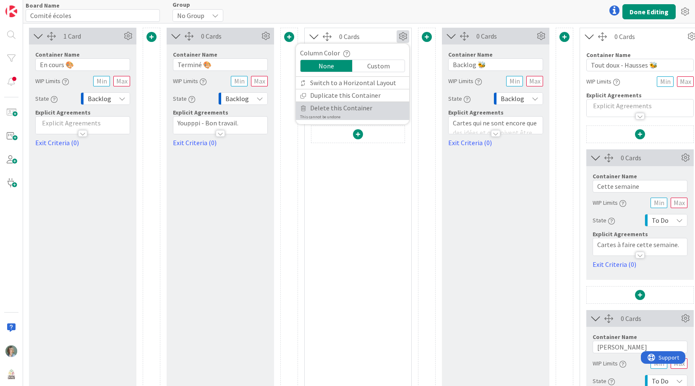
click at [371, 111] on link "Delete this Container This cannot be undone" at bounding box center [352, 111] width 113 height 18
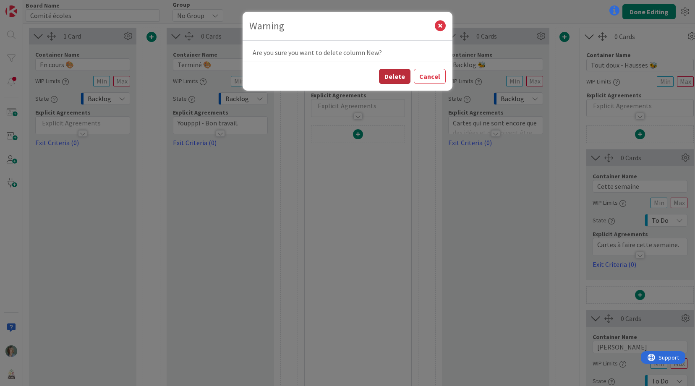
click at [408, 69] on button "Delete" at bounding box center [394, 76] width 31 height 15
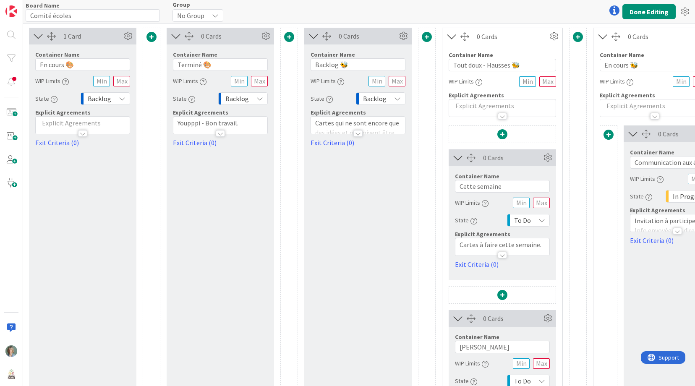
click at [402, 73] on div "WIP Limits" at bounding box center [358, 80] width 95 height 15
click at [649, 10] on button "Done Editing" at bounding box center [648, 11] width 53 height 15
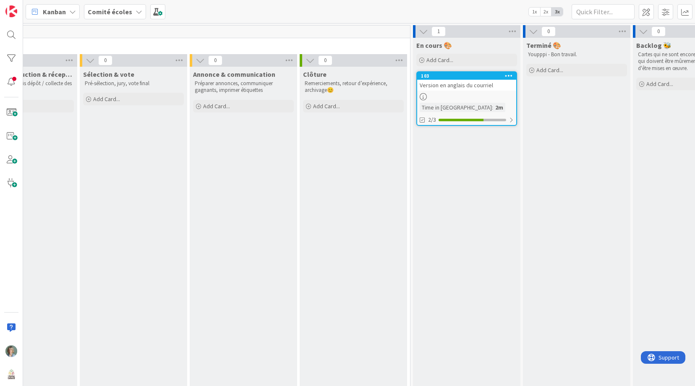
scroll to position [0, 495]
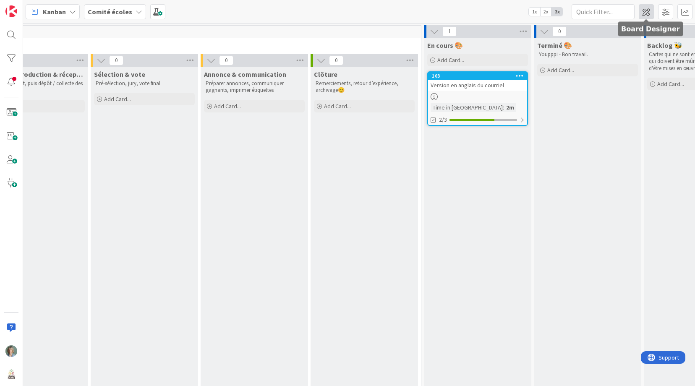
click at [650, 14] on span at bounding box center [646, 11] width 15 height 15
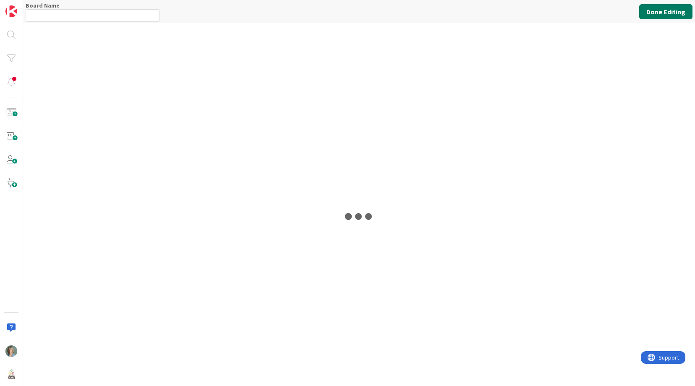
type input "Comité écoles"
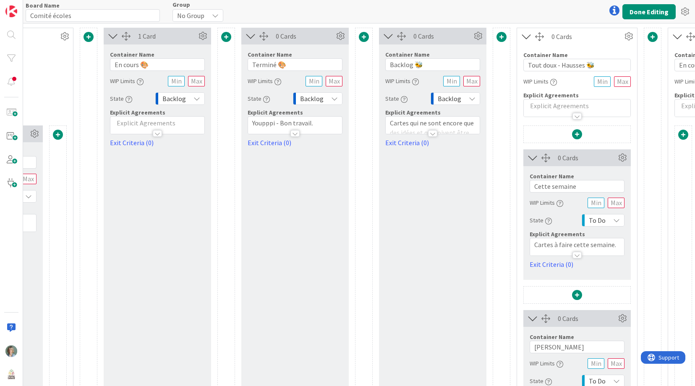
scroll to position [0, 1128]
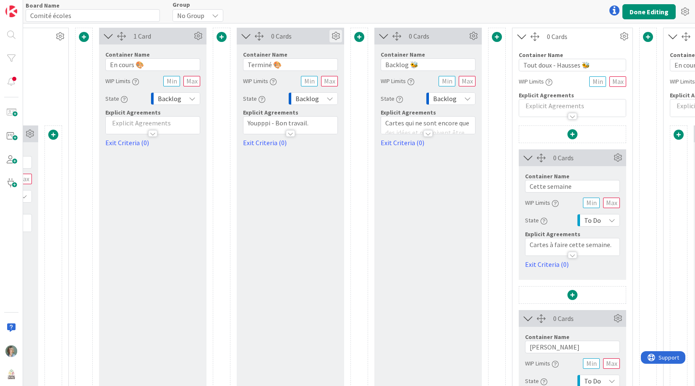
click at [334, 36] on icon at bounding box center [335, 36] width 13 height 13
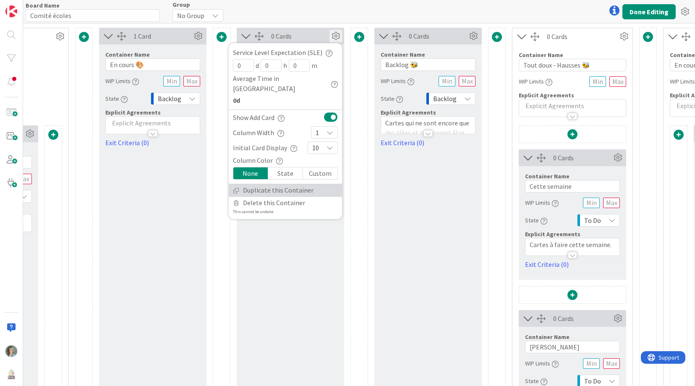
click at [304, 184] on link "Duplicate this Container" at bounding box center [285, 190] width 113 height 12
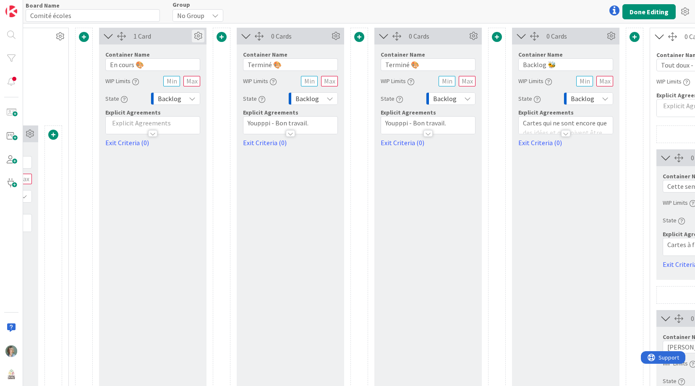
click at [197, 36] on icon at bounding box center [198, 36] width 13 height 13
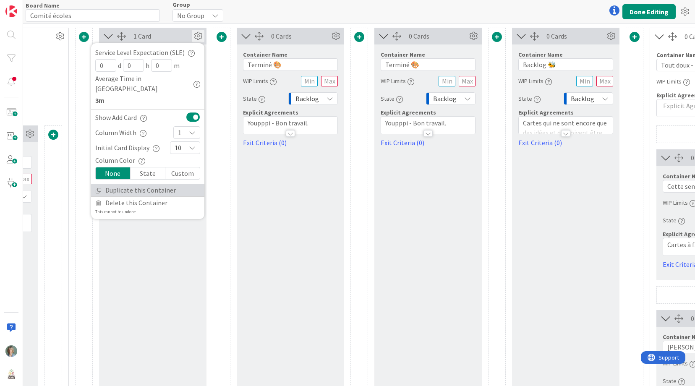
drag, startPoint x: 165, startPoint y: 180, endPoint x: 177, endPoint y: 179, distance: 12.2
click at [165, 184] on link "Duplicate this Container" at bounding box center [147, 190] width 113 height 12
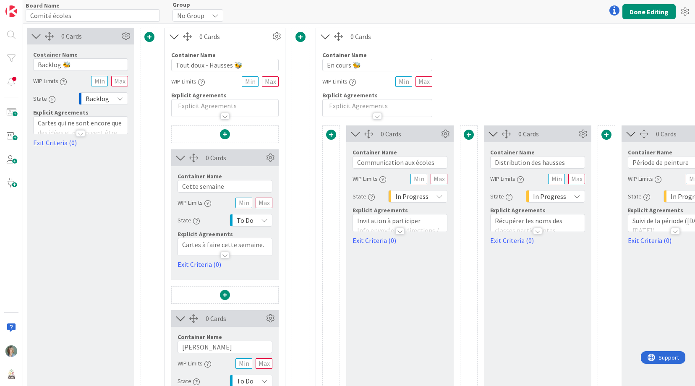
scroll to position [0, 1609]
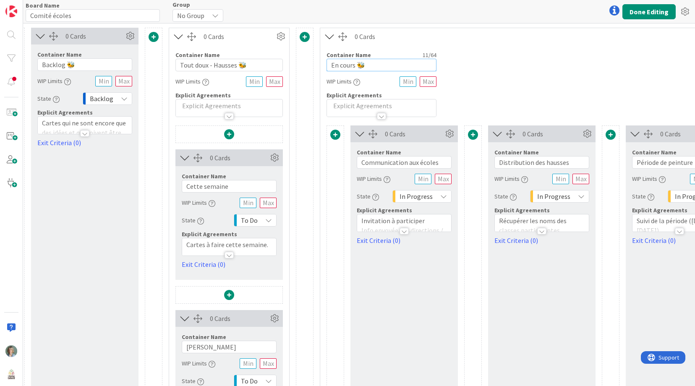
drag, startPoint x: 374, startPoint y: 65, endPoint x: 357, endPoint y: 64, distance: 17.3
click at [357, 64] on input "En cours 🐝" at bounding box center [381, 65] width 110 height 13
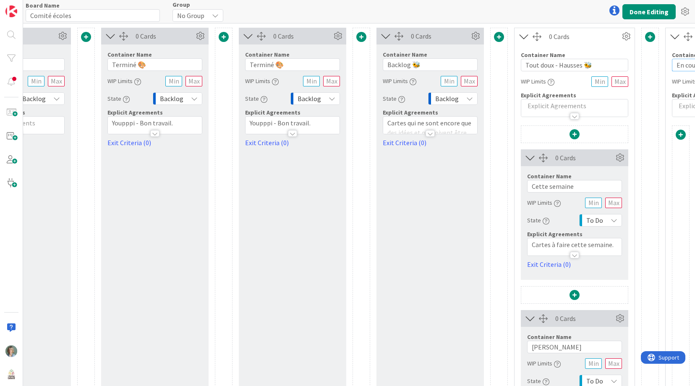
scroll to position [0, 1263]
drag, startPoint x: 282, startPoint y: 65, endPoint x: 275, endPoint y: 64, distance: 6.4
click at [275, 64] on input "Terminé 🎨" at bounding box center [292, 64] width 95 height 13
paste input "text"
type input "Terminé 🐝"
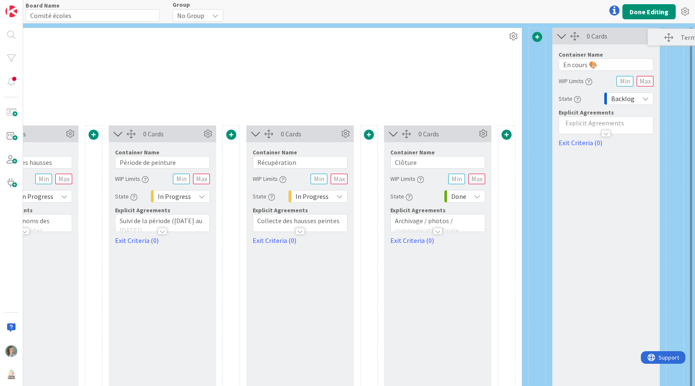
scroll to position [0, 2119]
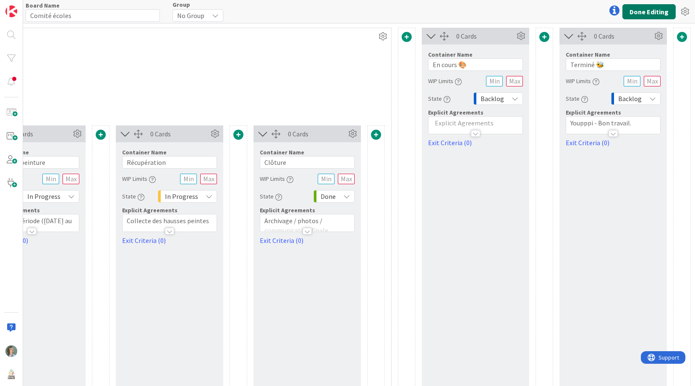
click at [647, 12] on button "Done Editing" at bounding box center [648, 11] width 53 height 15
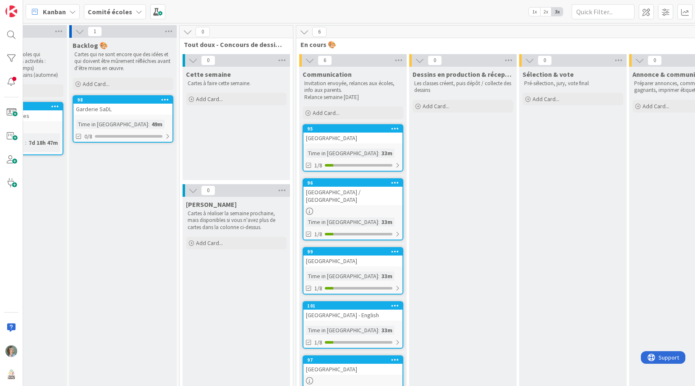
scroll to position [0, 69]
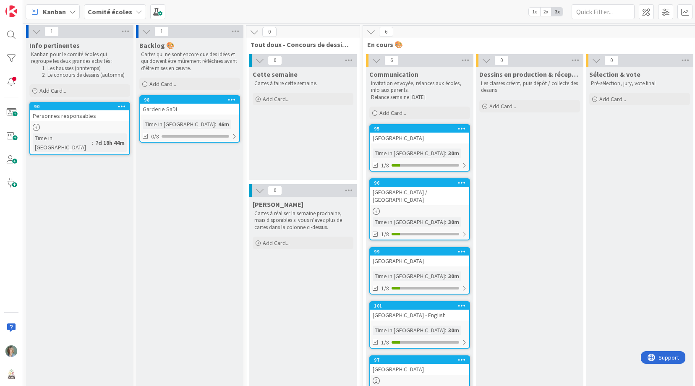
click at [131, 13] on div "Comité écoles" at bounding box center [115, 11] width 62 height 15
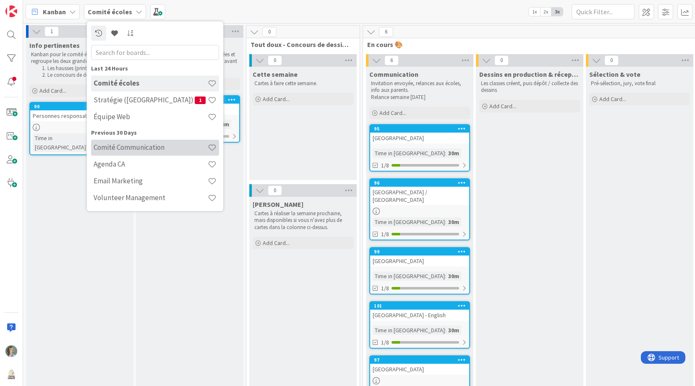
click at [120, 151] on div "Comité Communication" at bounding box center [155, 148] width 128 height 16
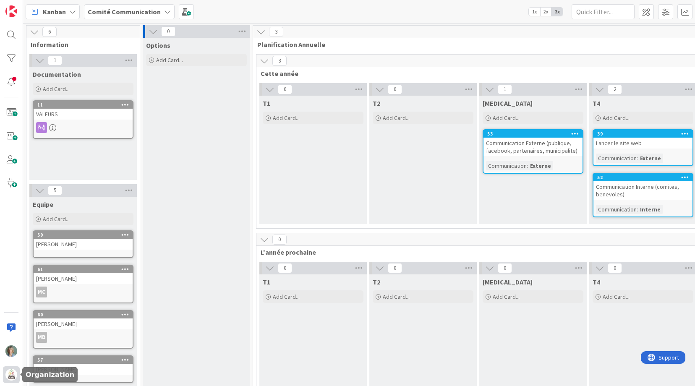
click at [11, 376] on img at bounding box center [11, 375] width 12 height 12
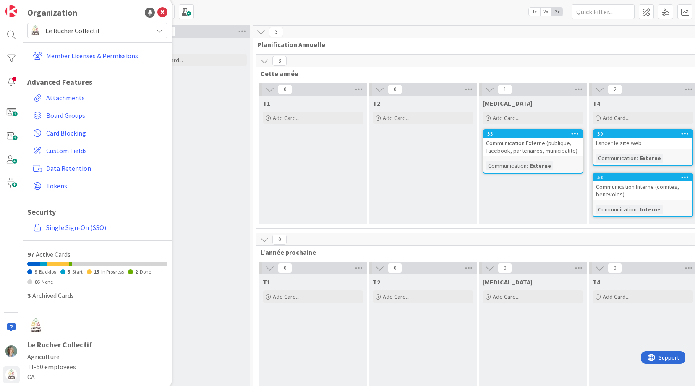
click at [106, 29] on span "Le Rucher Collectif" at bounding box center [96, 31] width 103 height 12
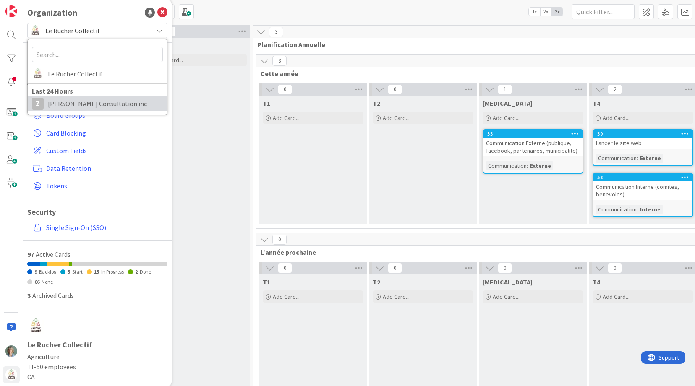
click at [76, 105] on span "Zelia Lefebvre Consultation inc" at bounding box center [105, 103] width 115 height 13
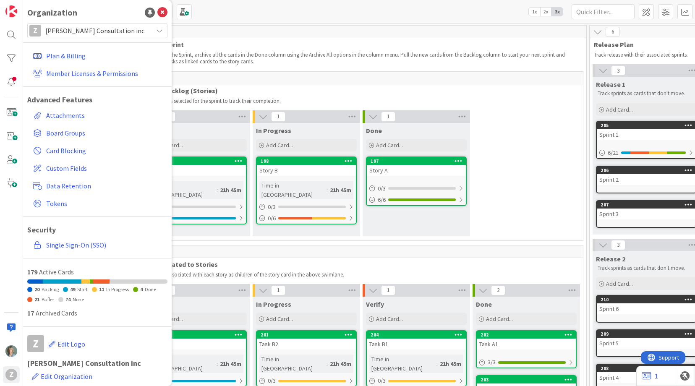
click at [480, 73] on div "3" at bounding box center [361, 78] width 443 height 13
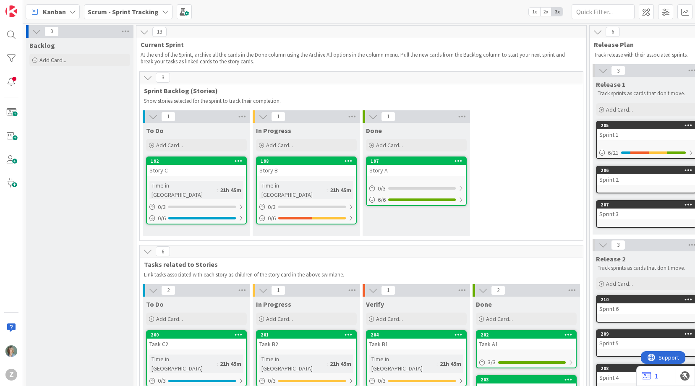
click at [114, 11] on b "Scrum - Sprint Tracking" at bounding box center [123, 12] width 71 height 8
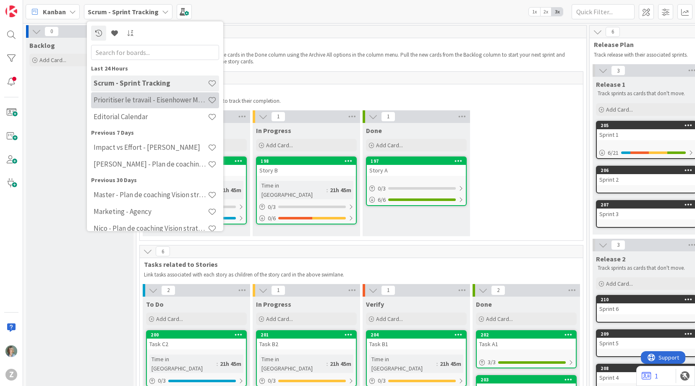
click at [133, 104] on h4 "Prioritiser le travail - Eisenhower Matrix" at bounding box center [151, 100] width 114 height 8
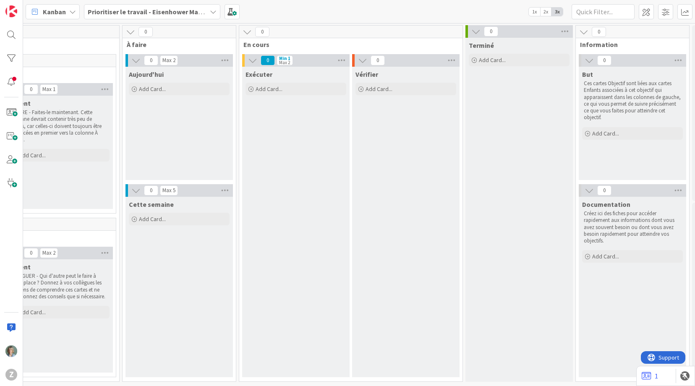
scroll to position [0, 289]
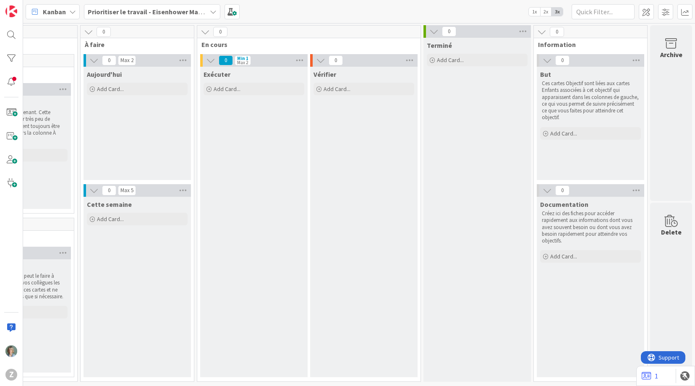
click at [147, 10] on b "Prioritiser le travail - Eisenhower Matrix" at bounding box center [148, 12] width 121 height 8
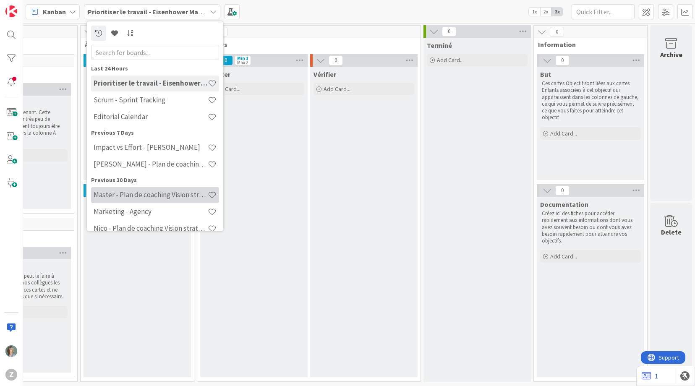
click at [159, 192] on h4 "Master - Plan de coaching Vision stratégique (OKR)" at bounding box center [151, 195] width 114 height 8
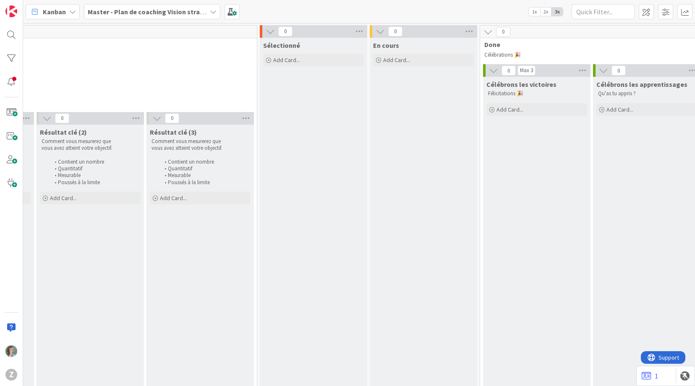
scroll to position [0, 1836]
